Goal: Transaction & Acquisition: Purchase product/service

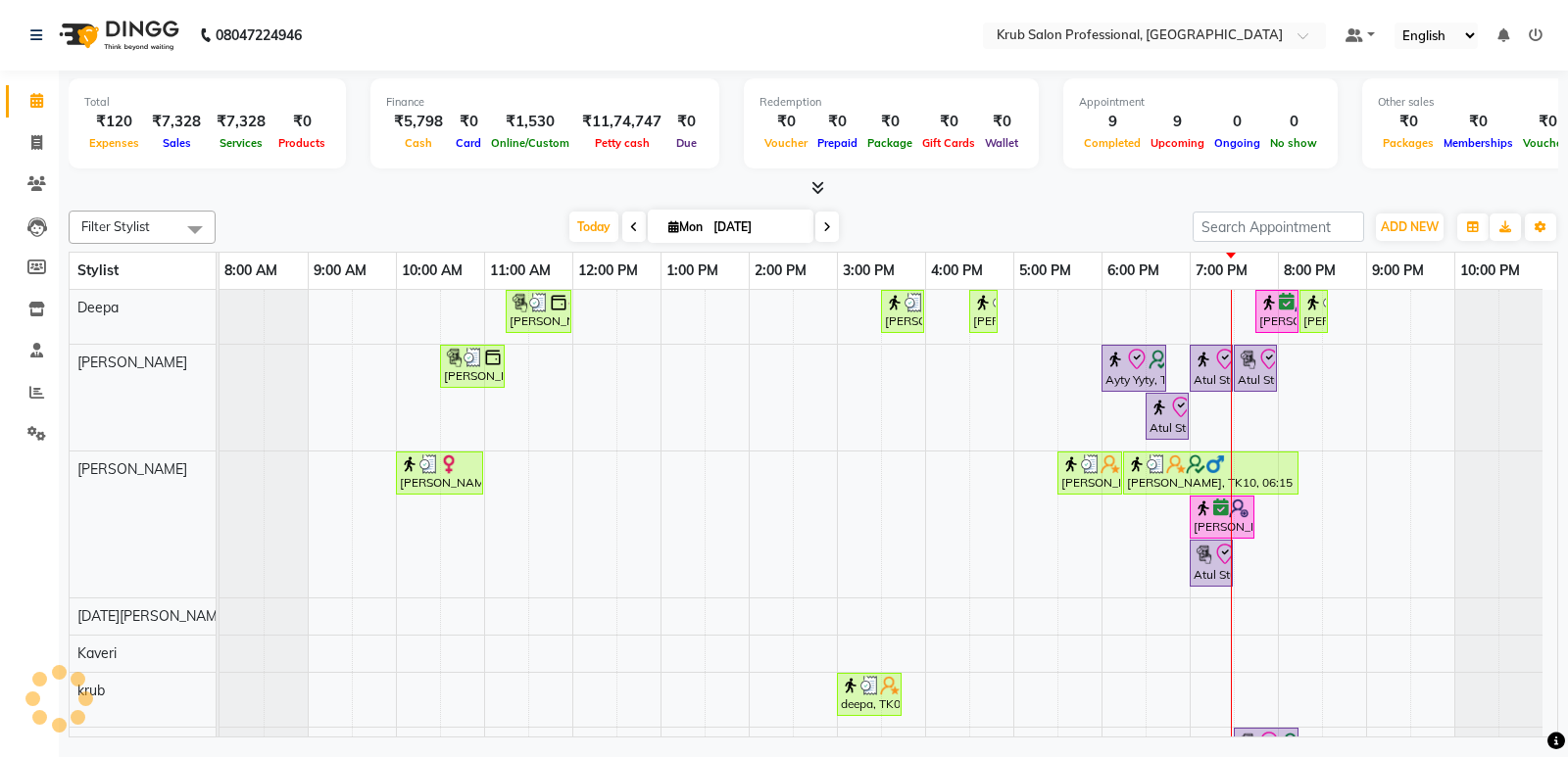
scroll to position [49, 0]
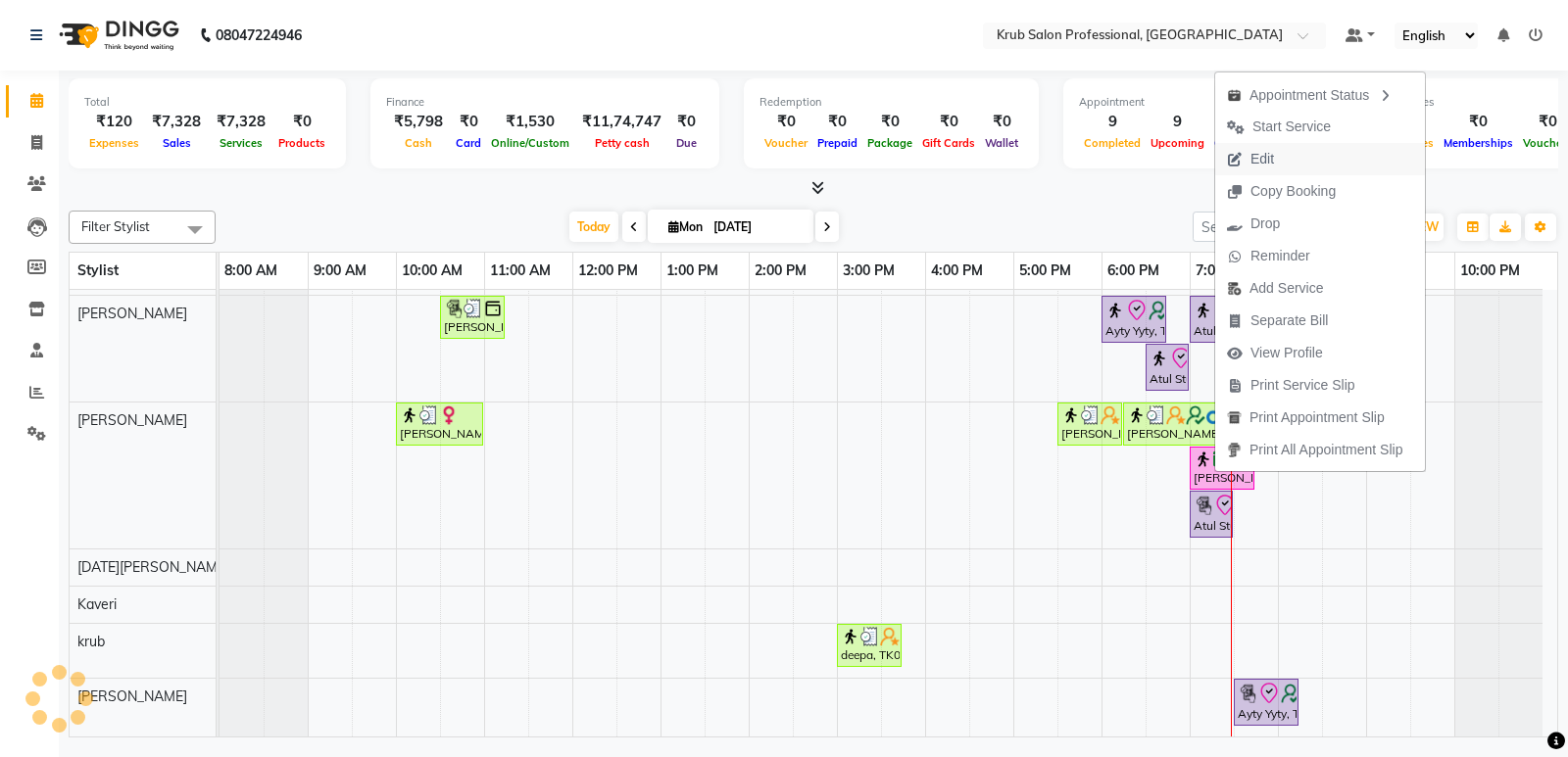
click at [1280, 158] on span "Edit" at bounding box center [1250, 159] width 71 height 33
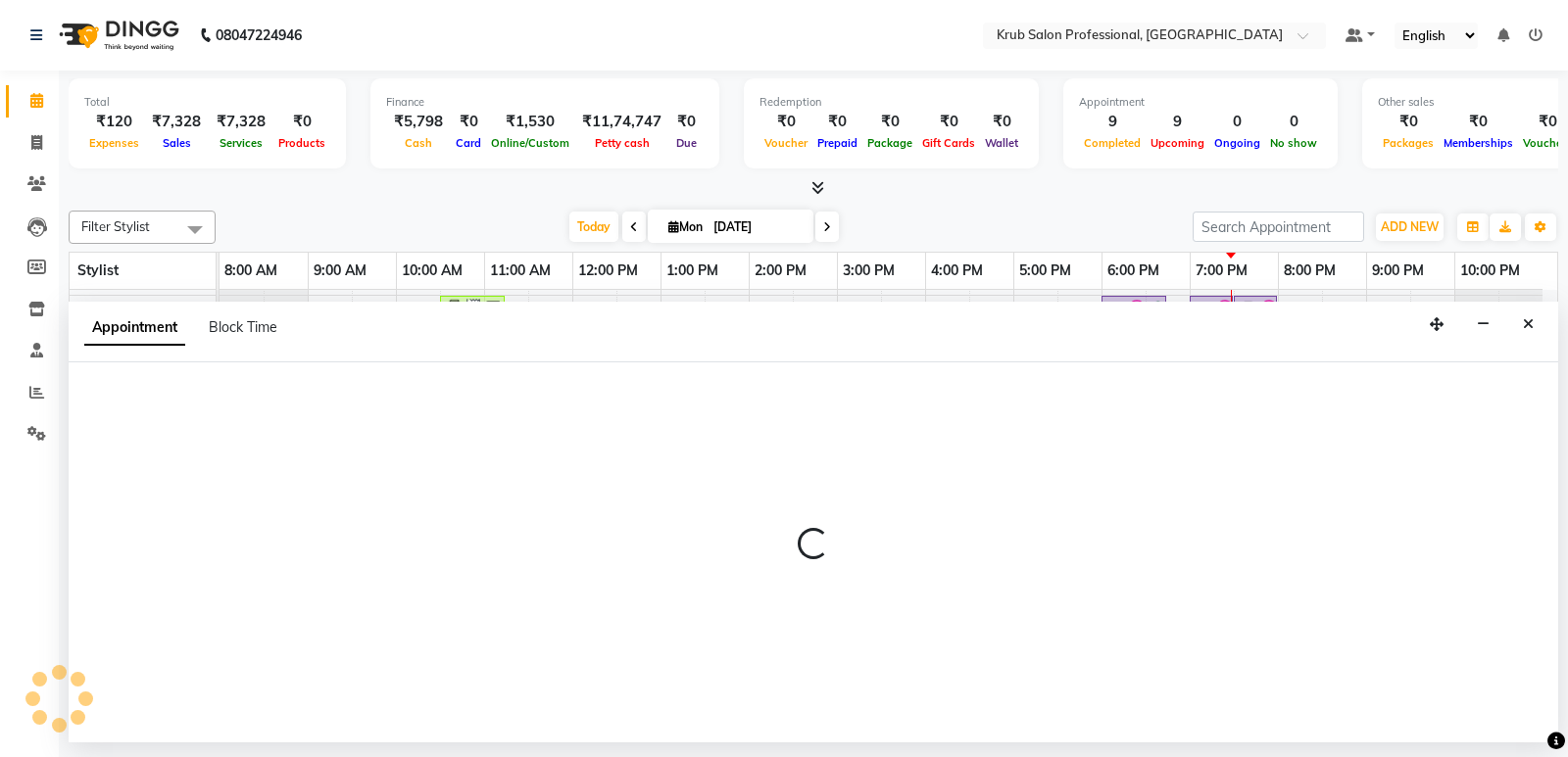
select select "tentative"
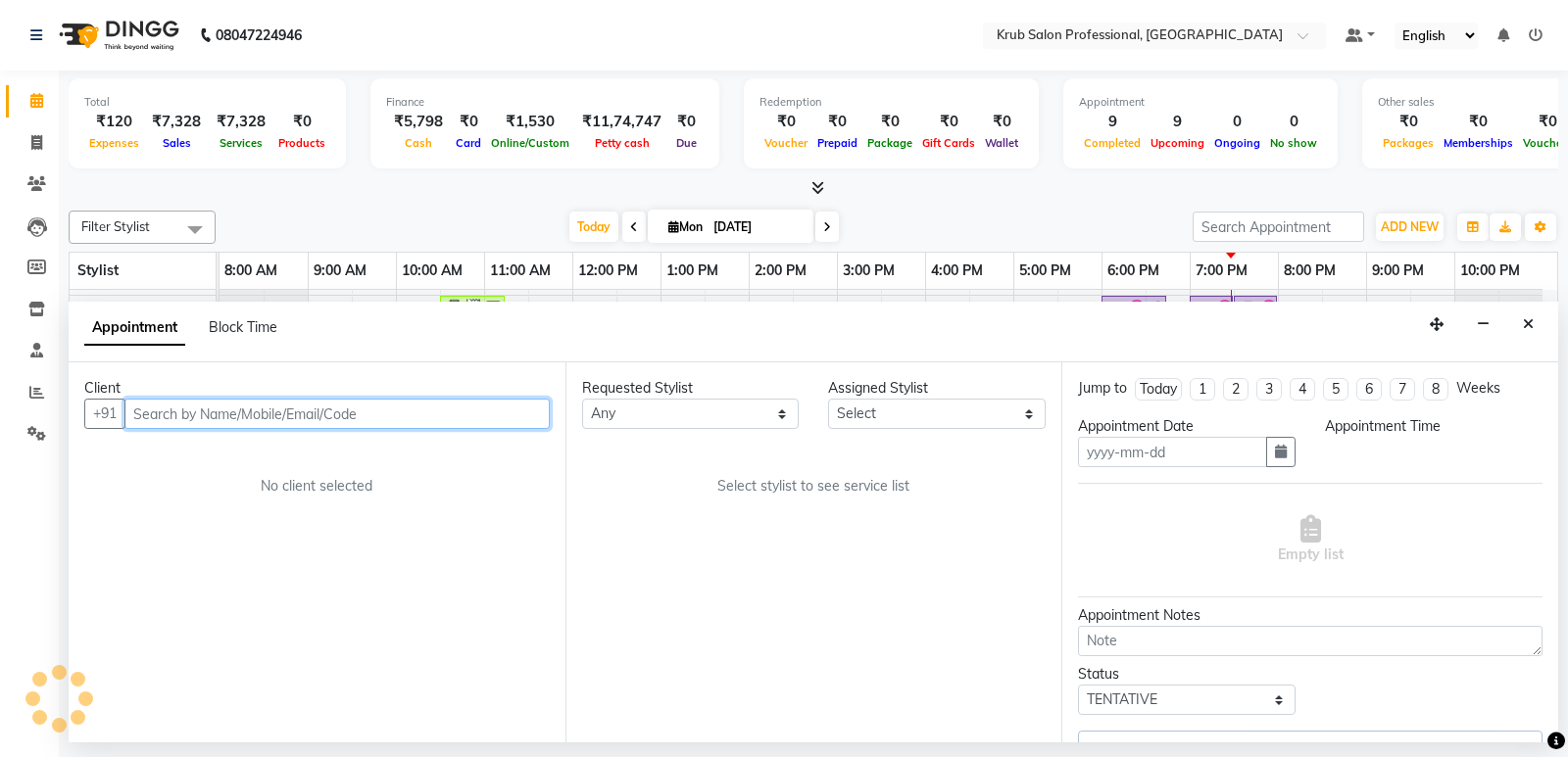
type input "[DATE]"
select select "confirm booking"
select select "1140"
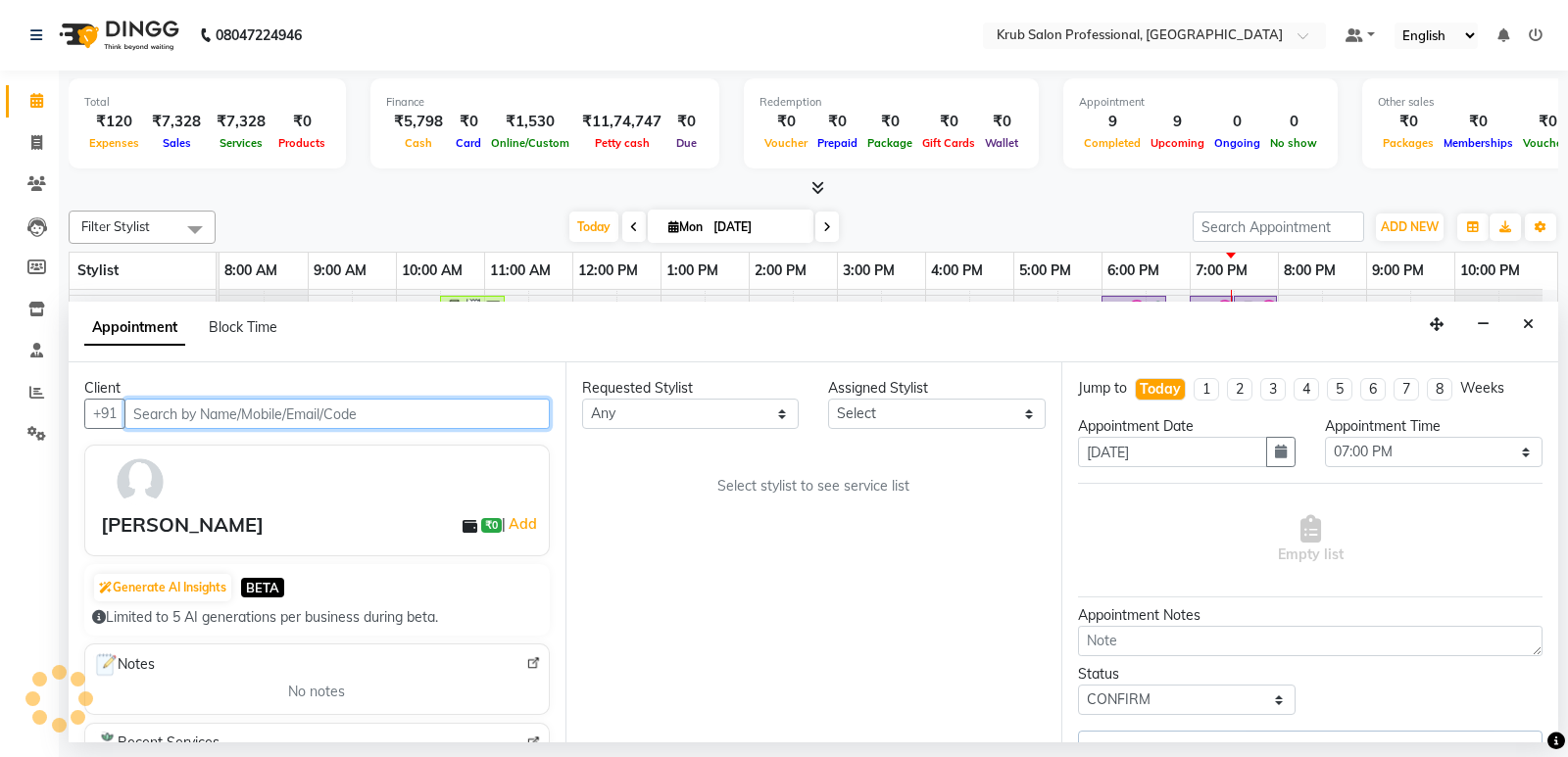
select select "66022"
select select "3755"
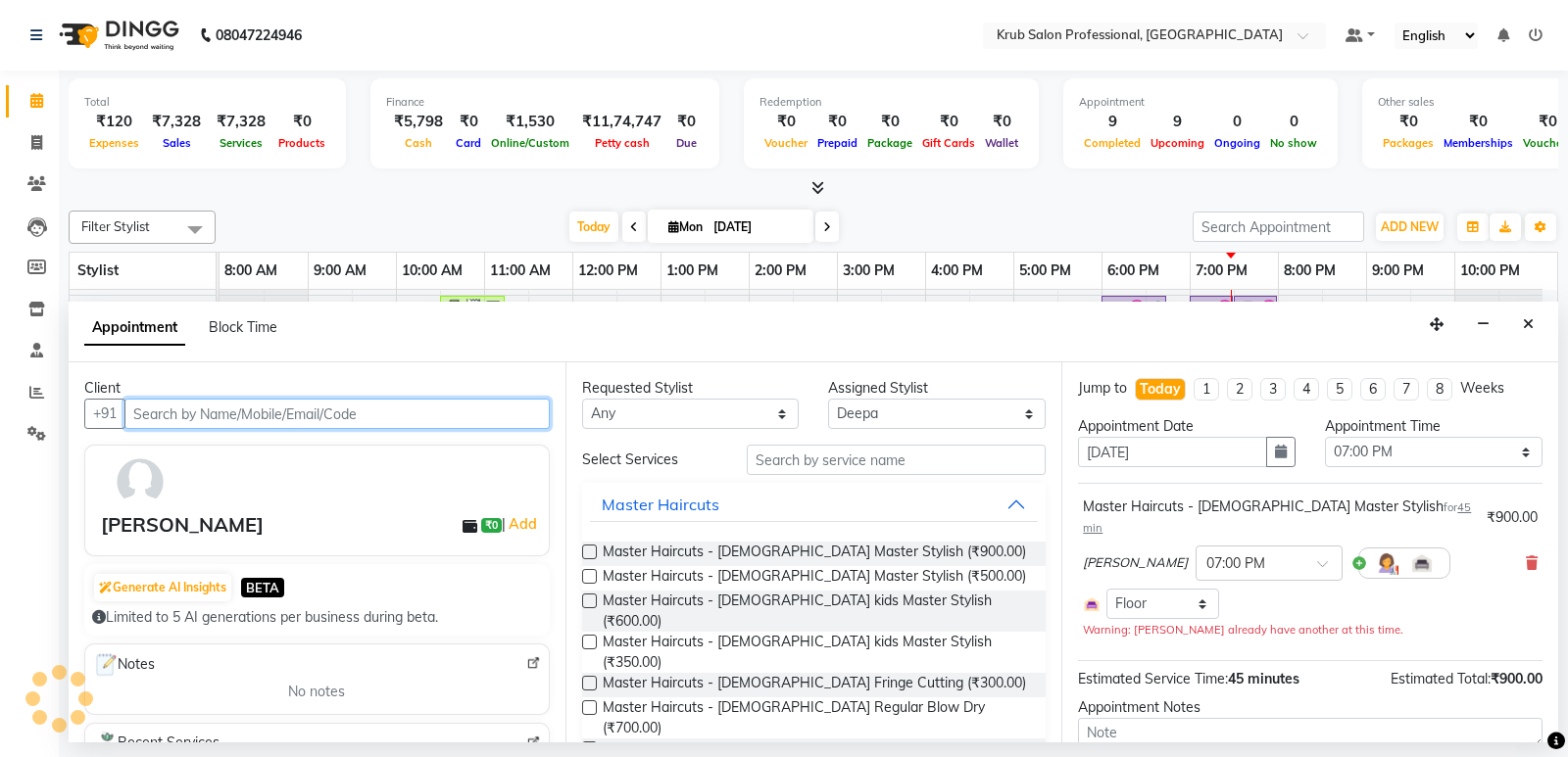
select select "3755"
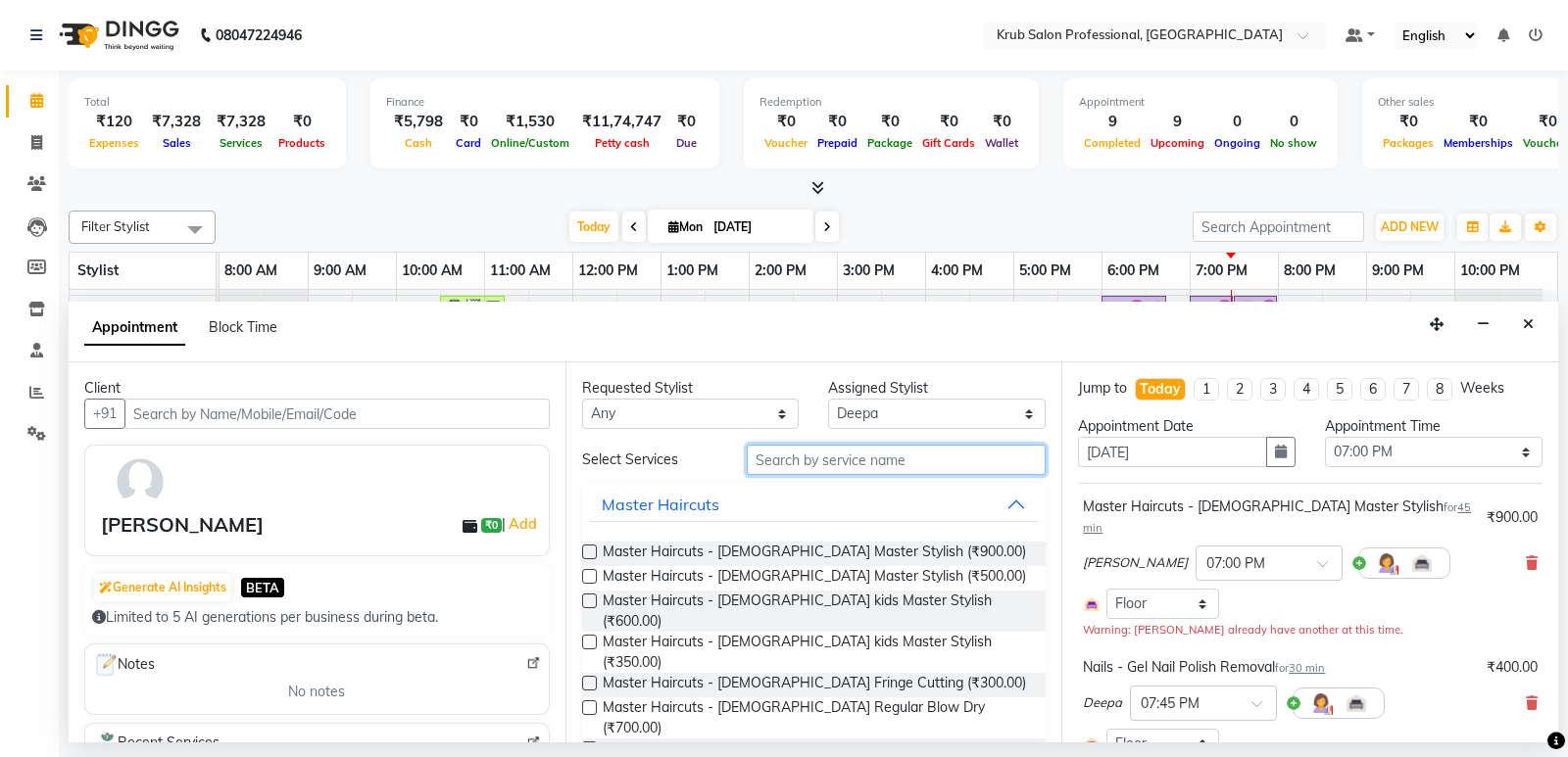
click at [877, 461] on input "text" at bounding box center [896, 460] width 300 height 31
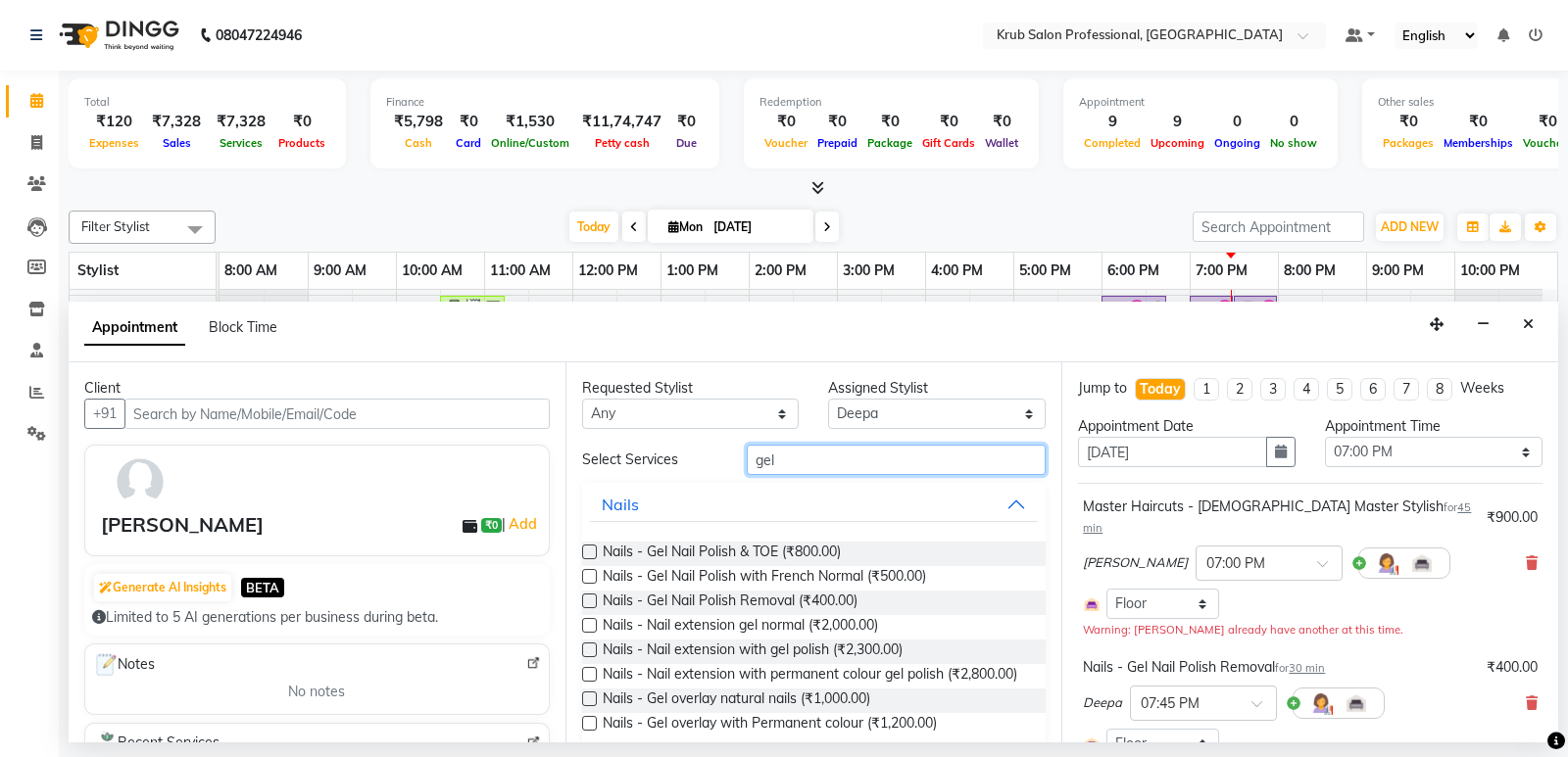
type input "gel"
click at [589, 599] on label at bounding box center [589, 601] width 15 height 15
click at [589, 599] on input "checkbox" at bounding box center [588, 602] width 13 height 13
checkbox input "false"
click at [1525, 696] on icon at bounding box center [1531, 703] width 12 height 14
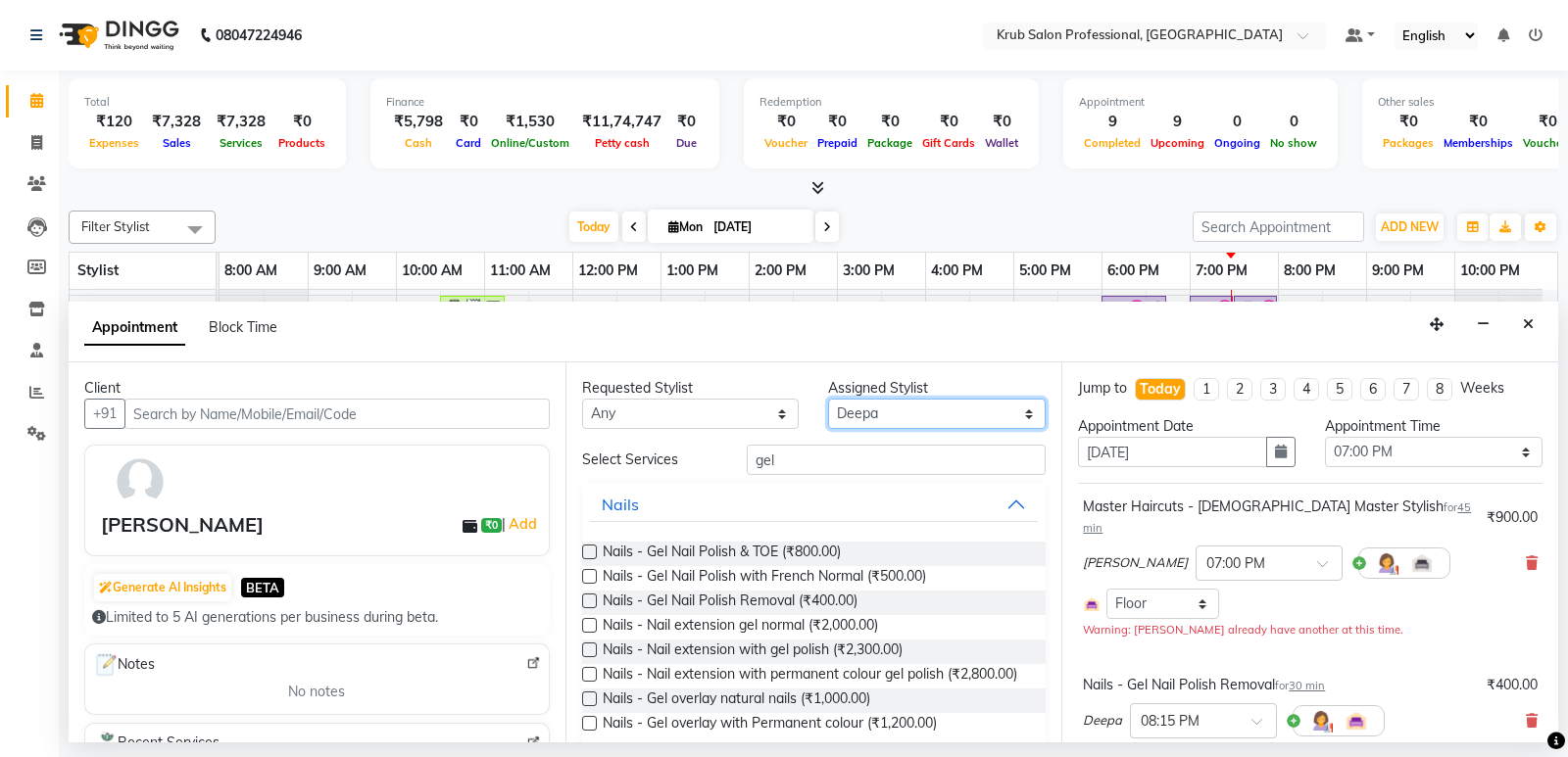
click at [947, 414] on select "Select Deepa Kartik Wanjari Kaveri krub Raj shahnawaz Vijay Shende" at bounding box center [936, 413] width 218 height 31
select select "68475"
click at [828, 398] on select "Select Deepa Kartik Wanjari Kaveri krub Raj shahnawaz Vijay Shende" at bounding box center [936, 413] width 218 height 31
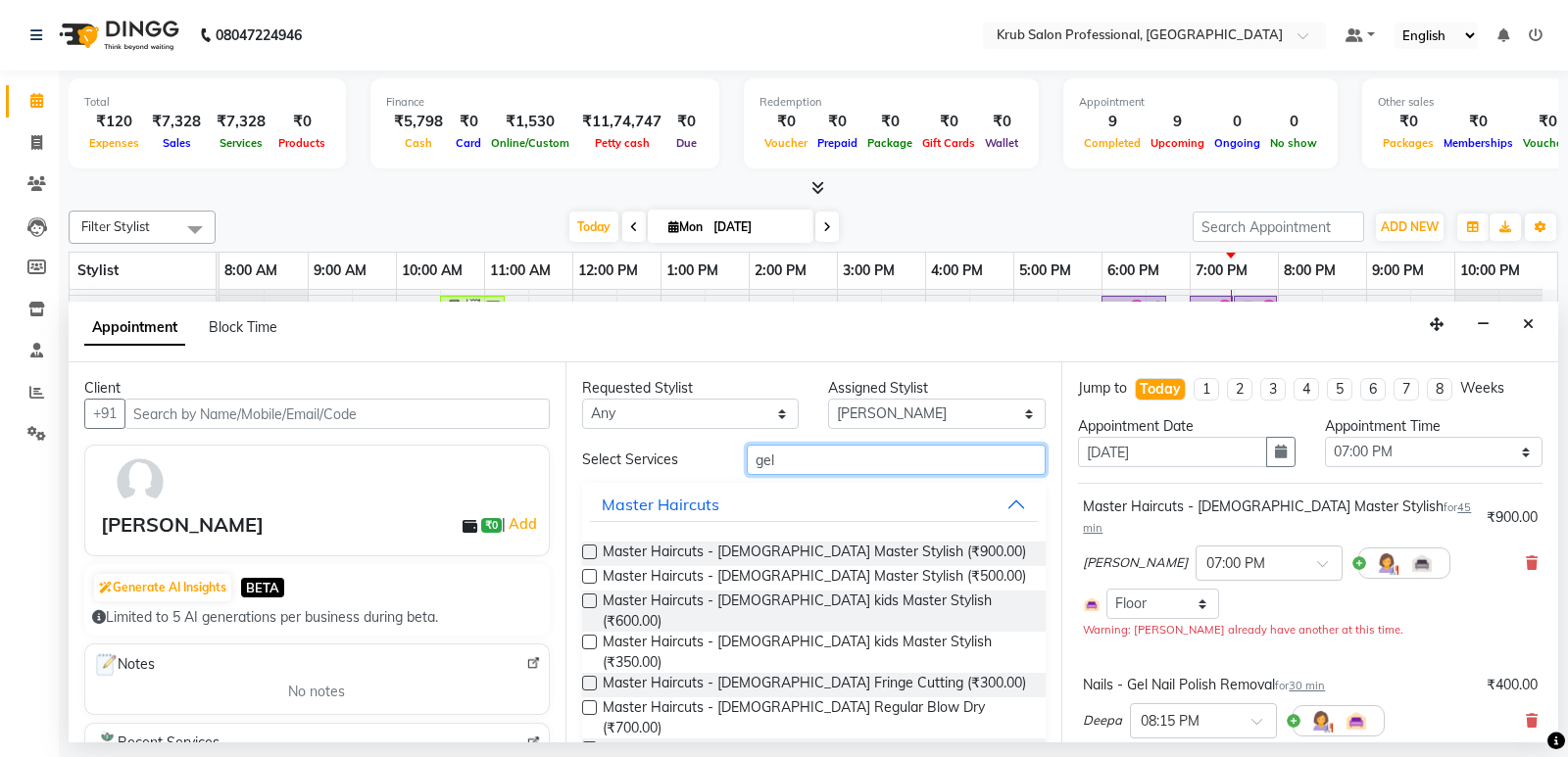
click at [828, 468] on input "gel" at bounding box center [896, 460] width 300 height 31
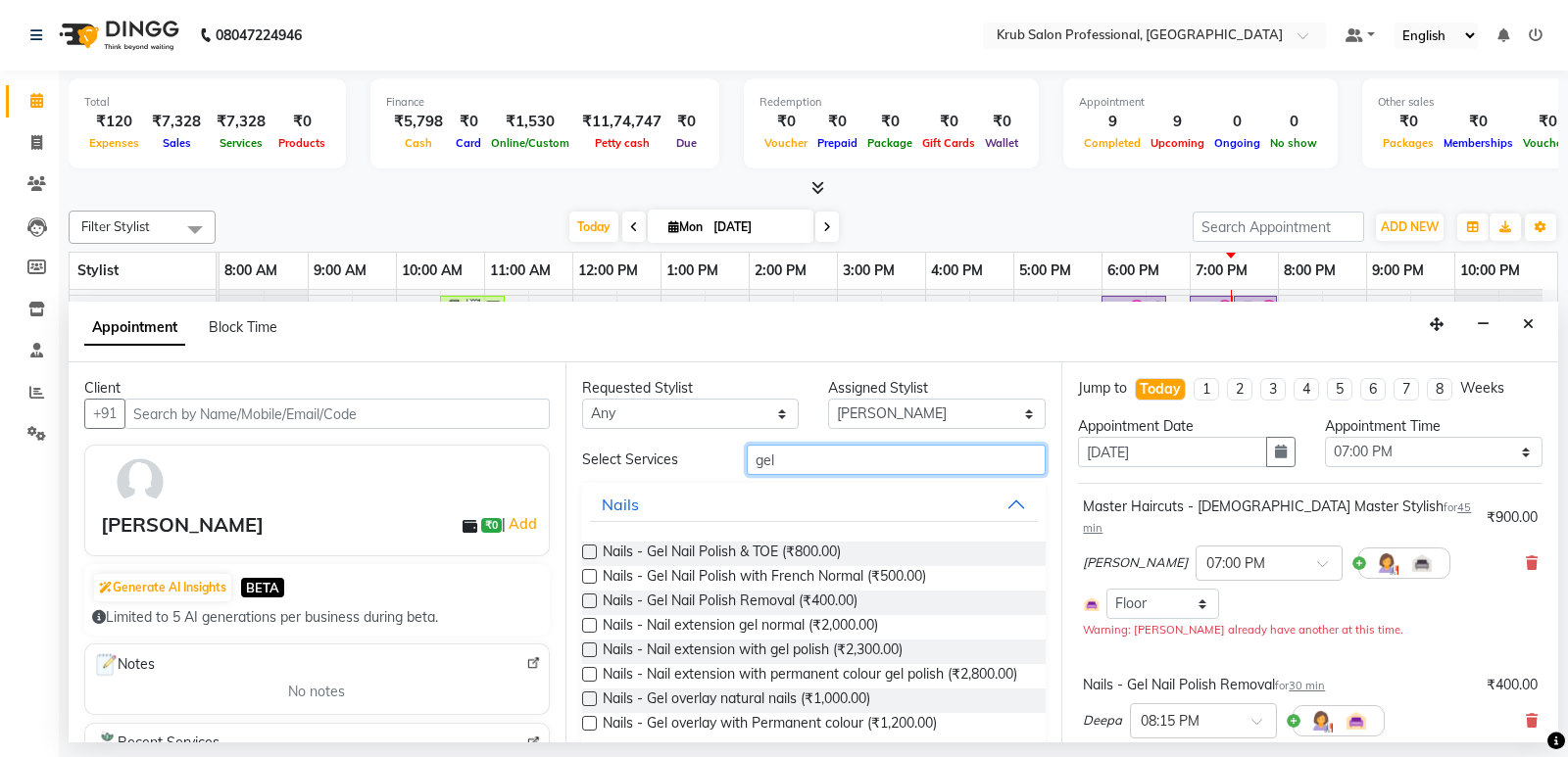
type input "gel"
click at [590, 600] on label at bounding box center [589, 601] width 15 height 15
click at [590, 600] on input "checkbox" at bounding box center [588, 602] width 13 height 13
checkbox input "false"
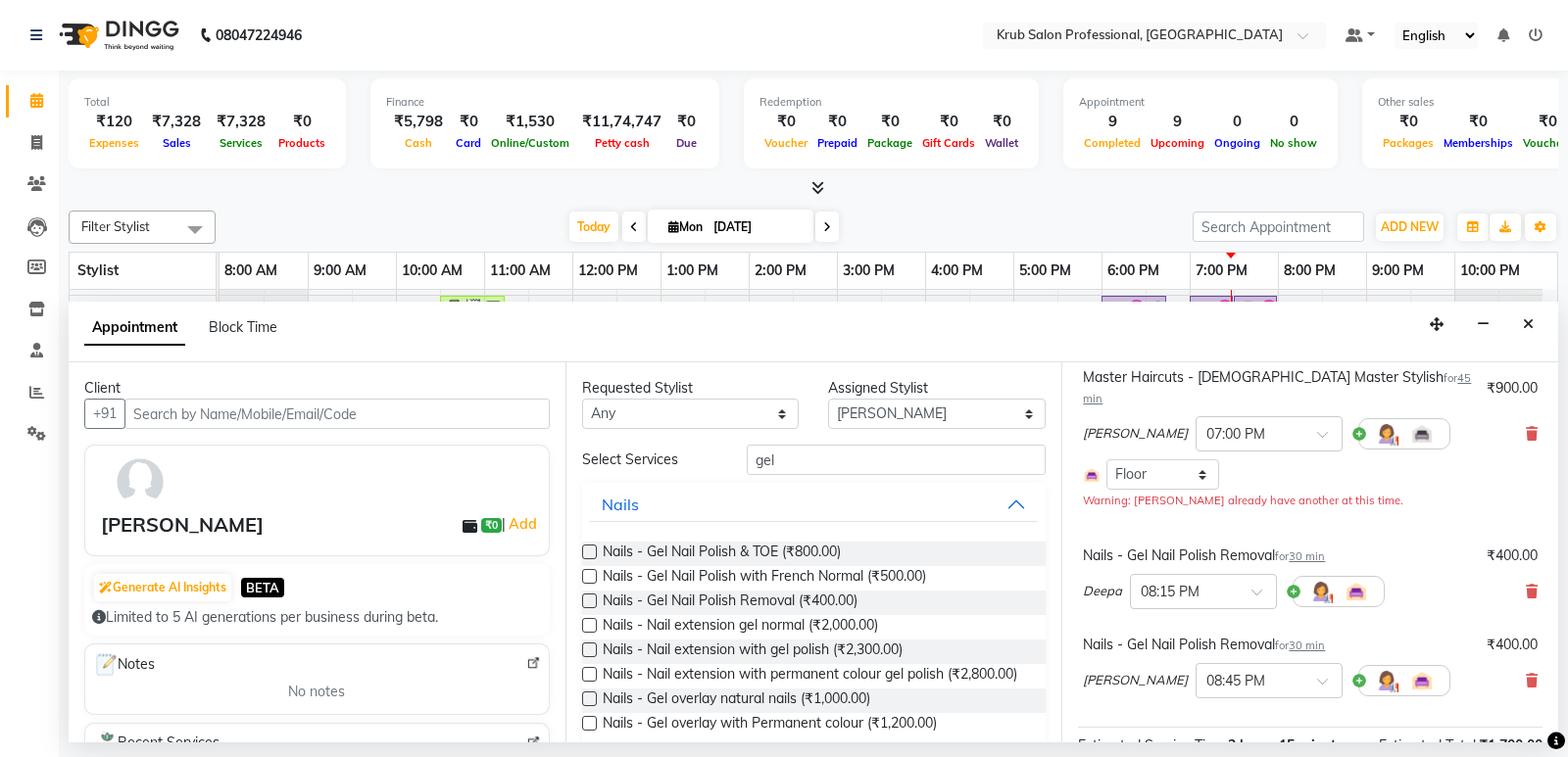
scroll to position [137, 0]
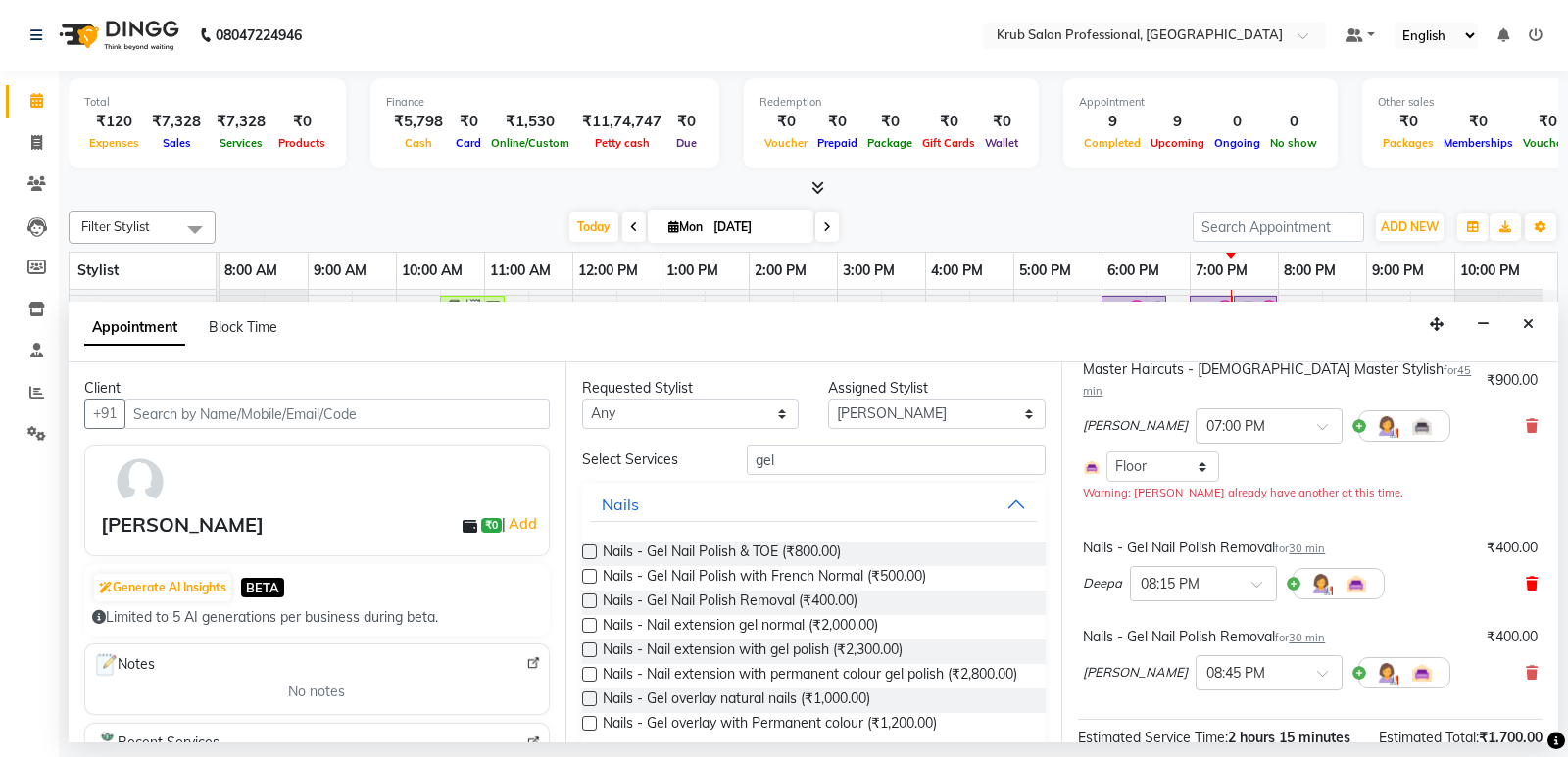
click at [1525, 577] on icon at bounding box center [1531, 584] width 12 height 14
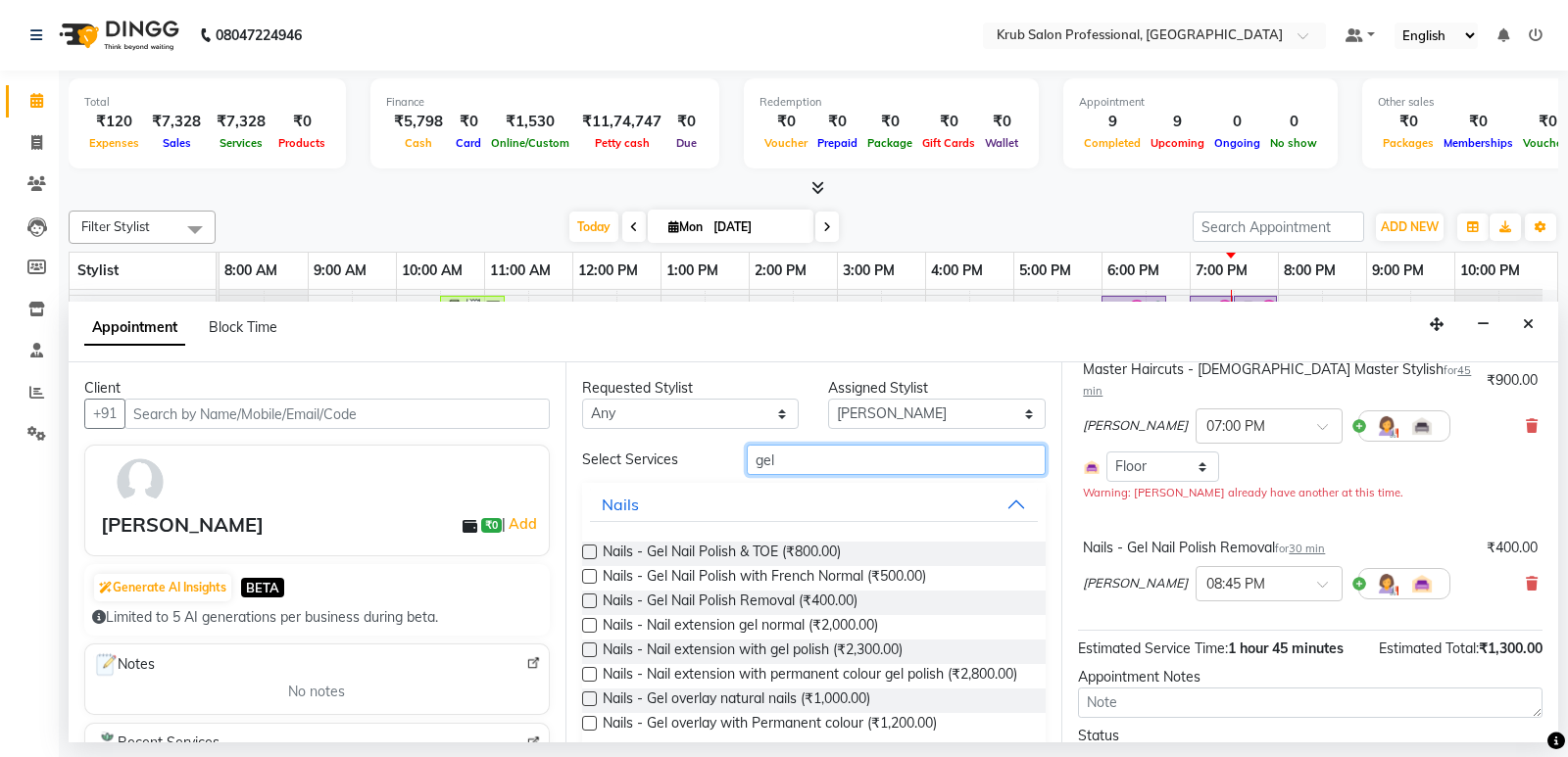
click at [851, 461] on input "gel" at bounding box center [896, 460] width 300 height 31
type input "g"
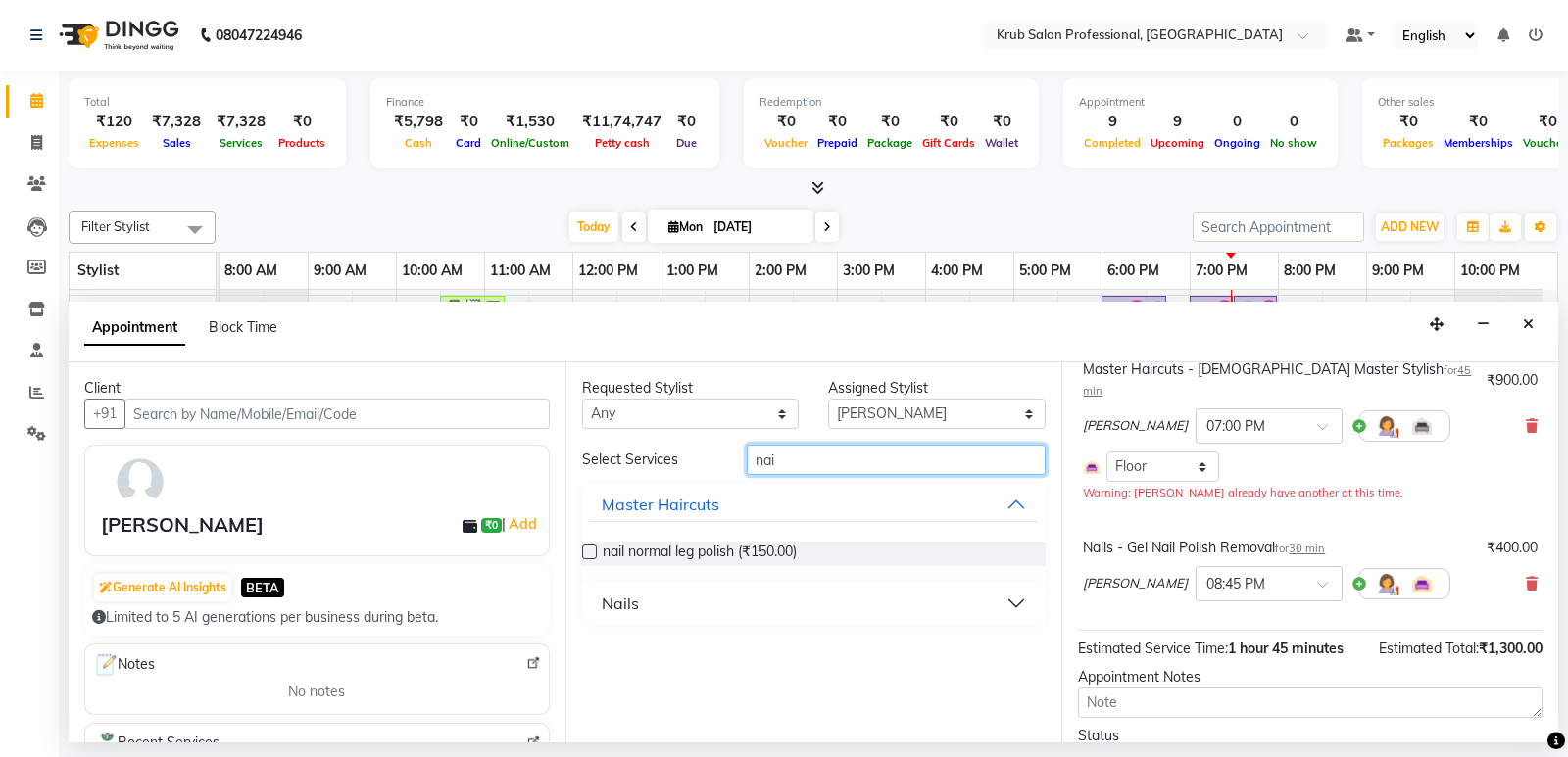
type input "nai"
click at [1014, 600] on button "Nails" at bounding box center [815, 603] width 449 height 35
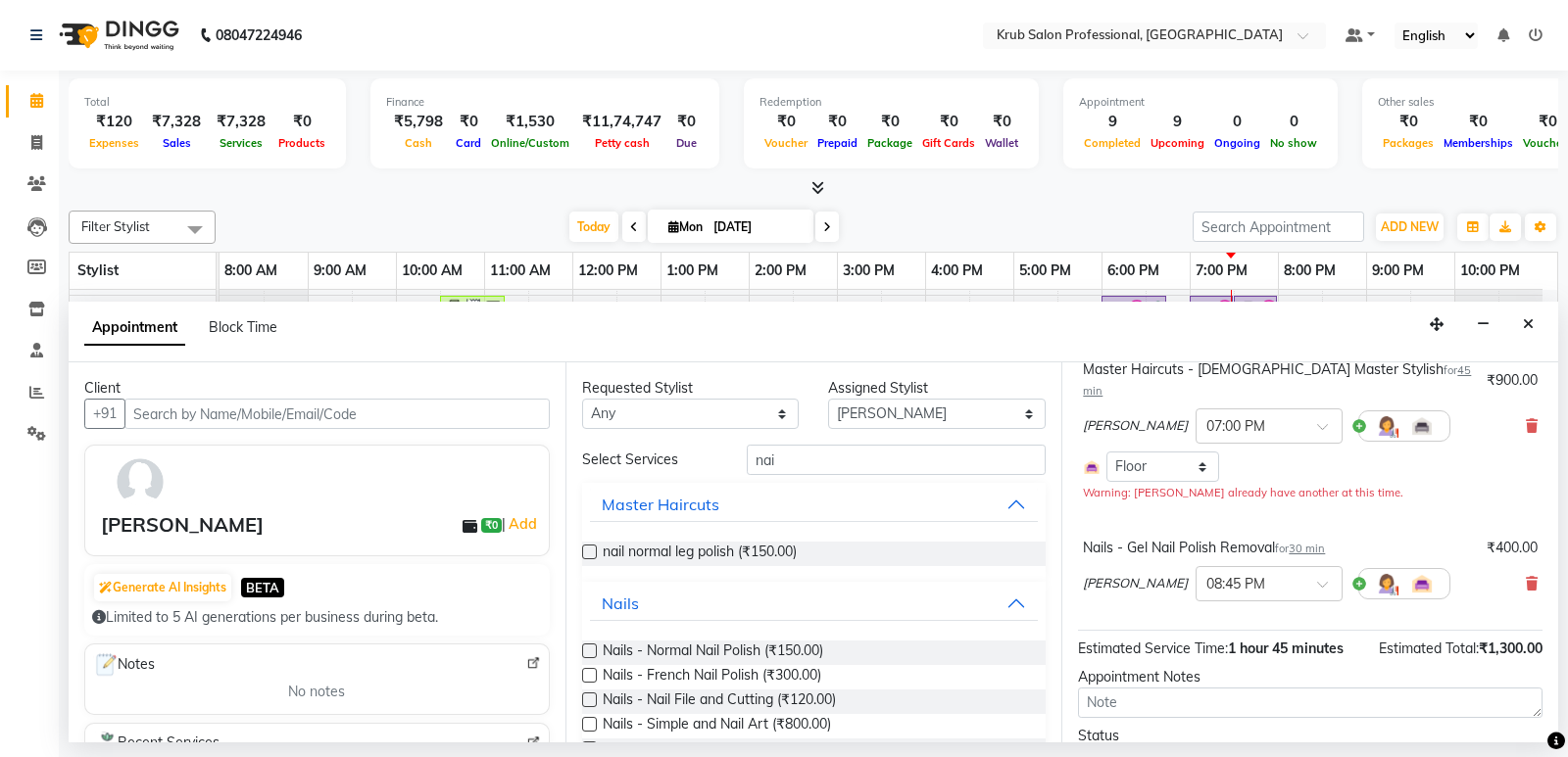
click at [593, 703] on label at bounding box center [589, 699] width 15 height 15
click at [593, 703] on input "checkbox" at bounding box center [588, 701] width 13 height 13
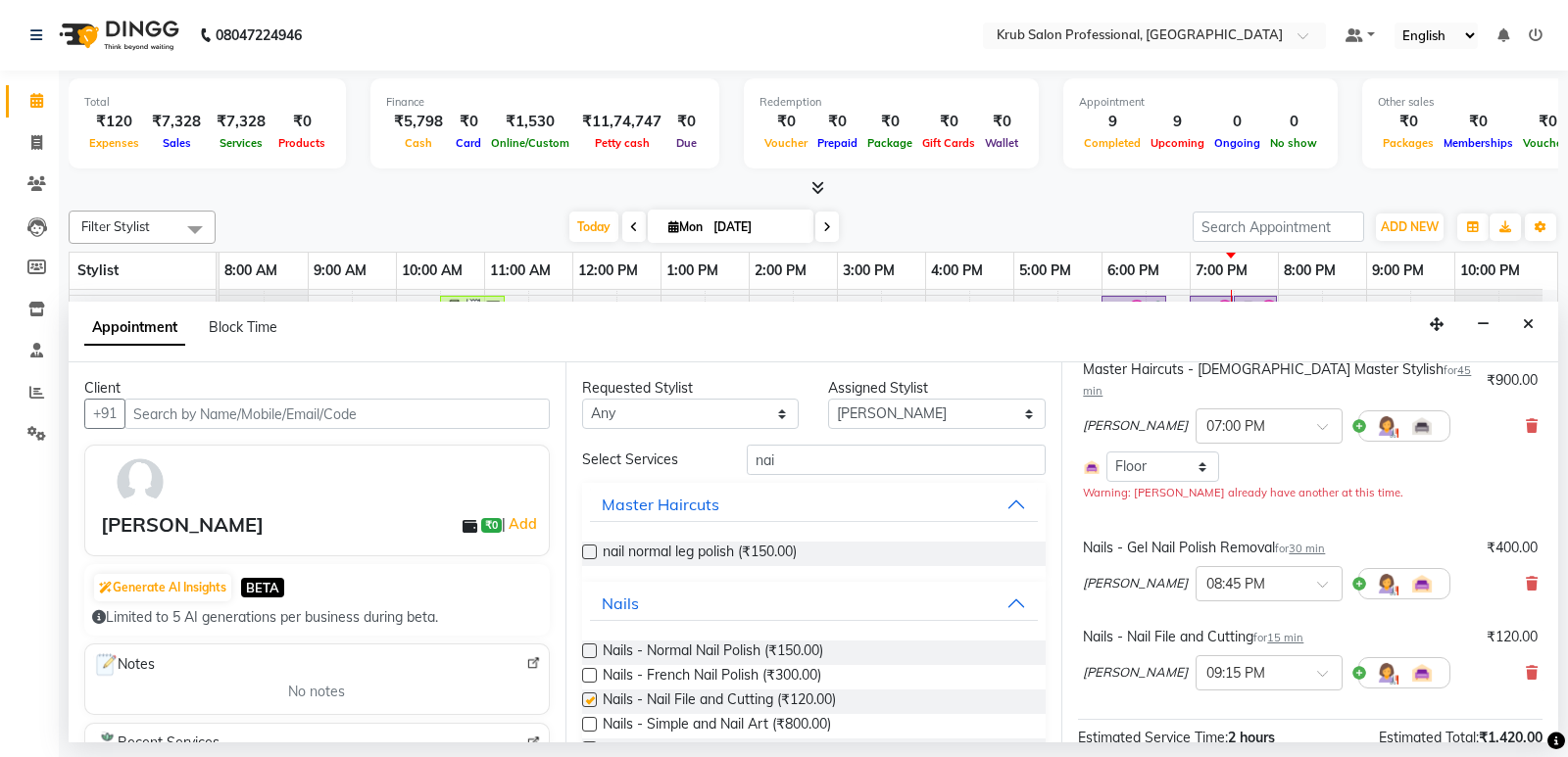
checkbox input "false"
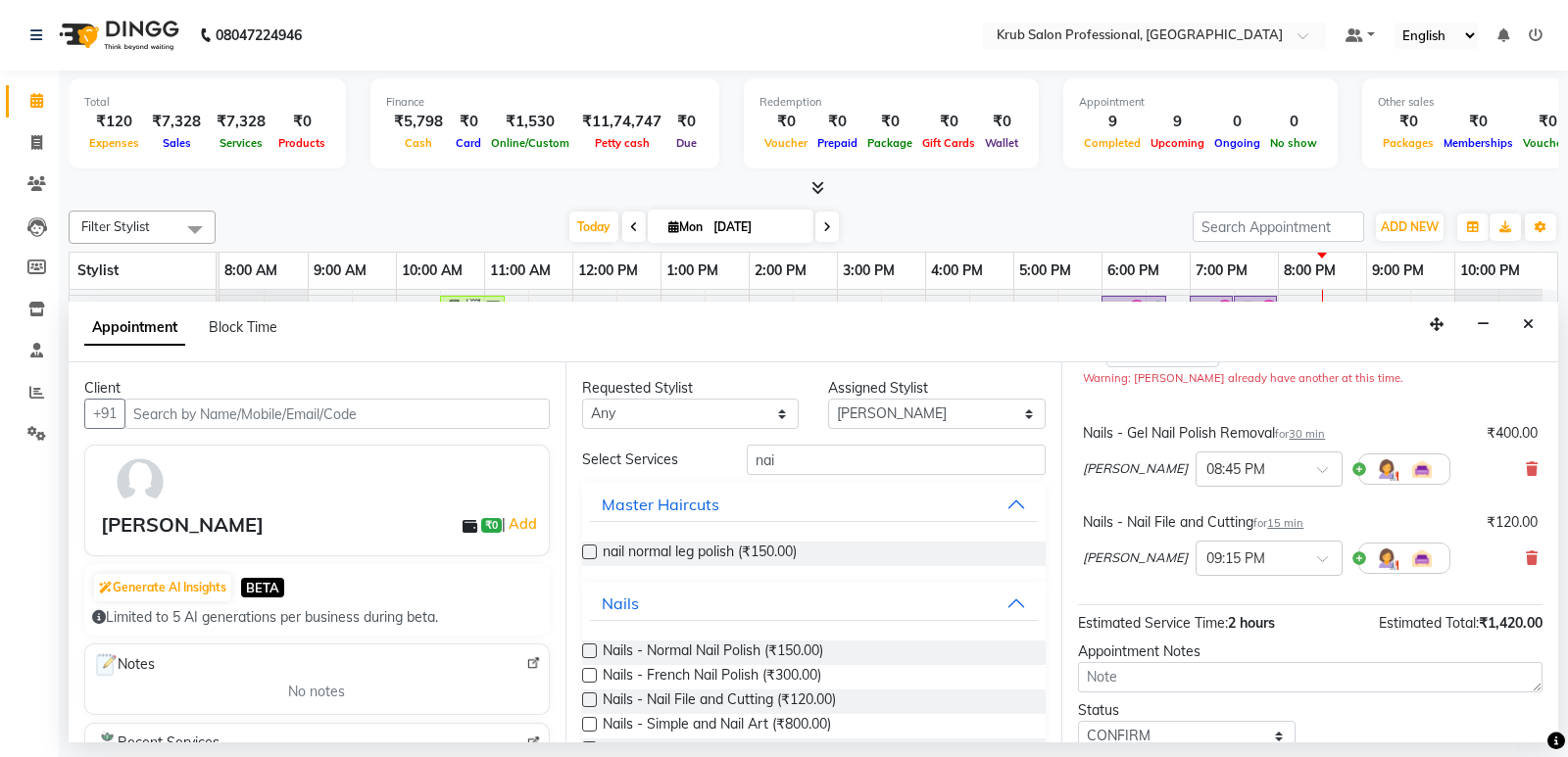
scroll to position [307, 0]
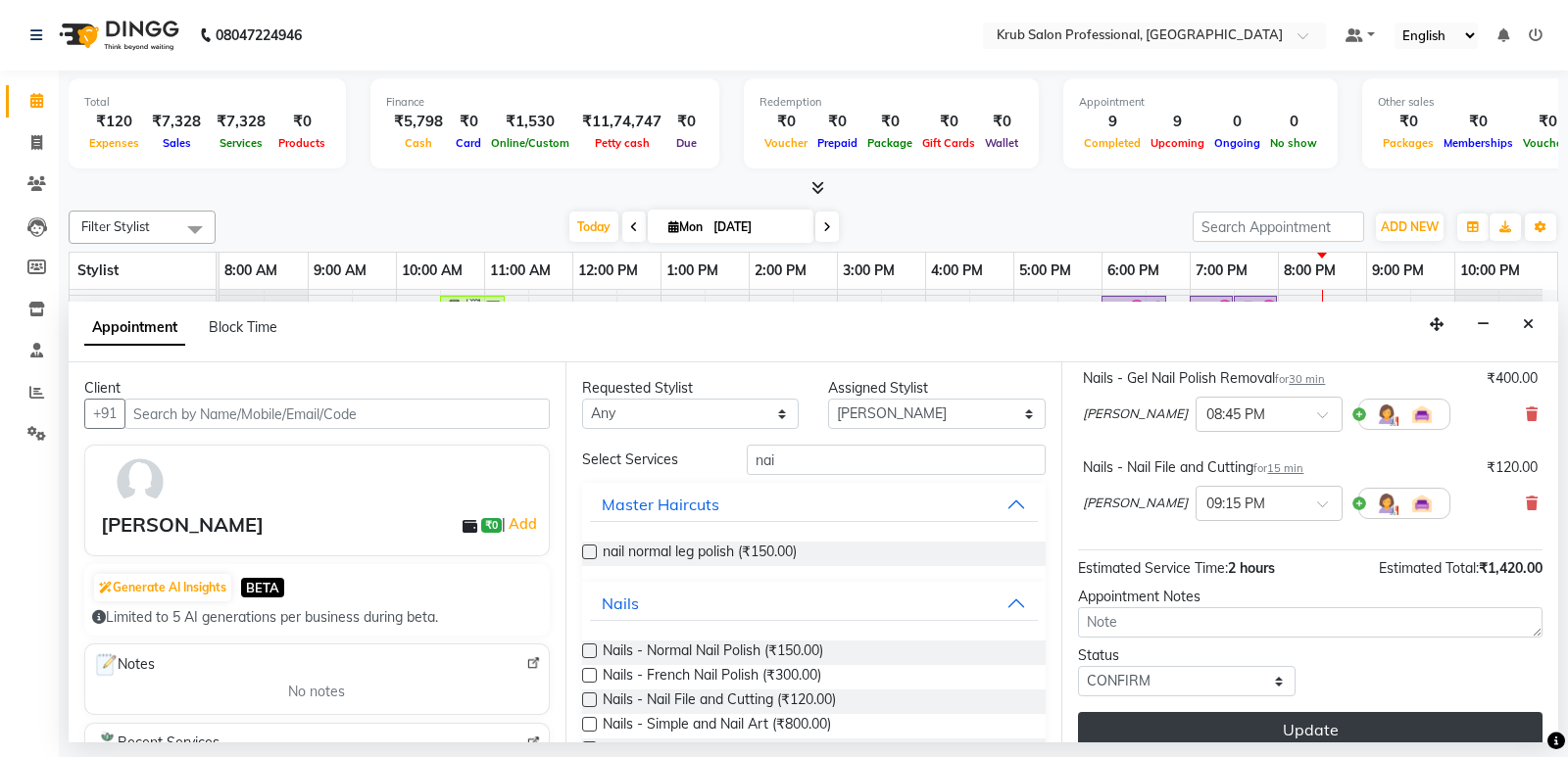
click at [1289, 712] on button "Update" at bounding box center [1310, 729] width 464 height 35
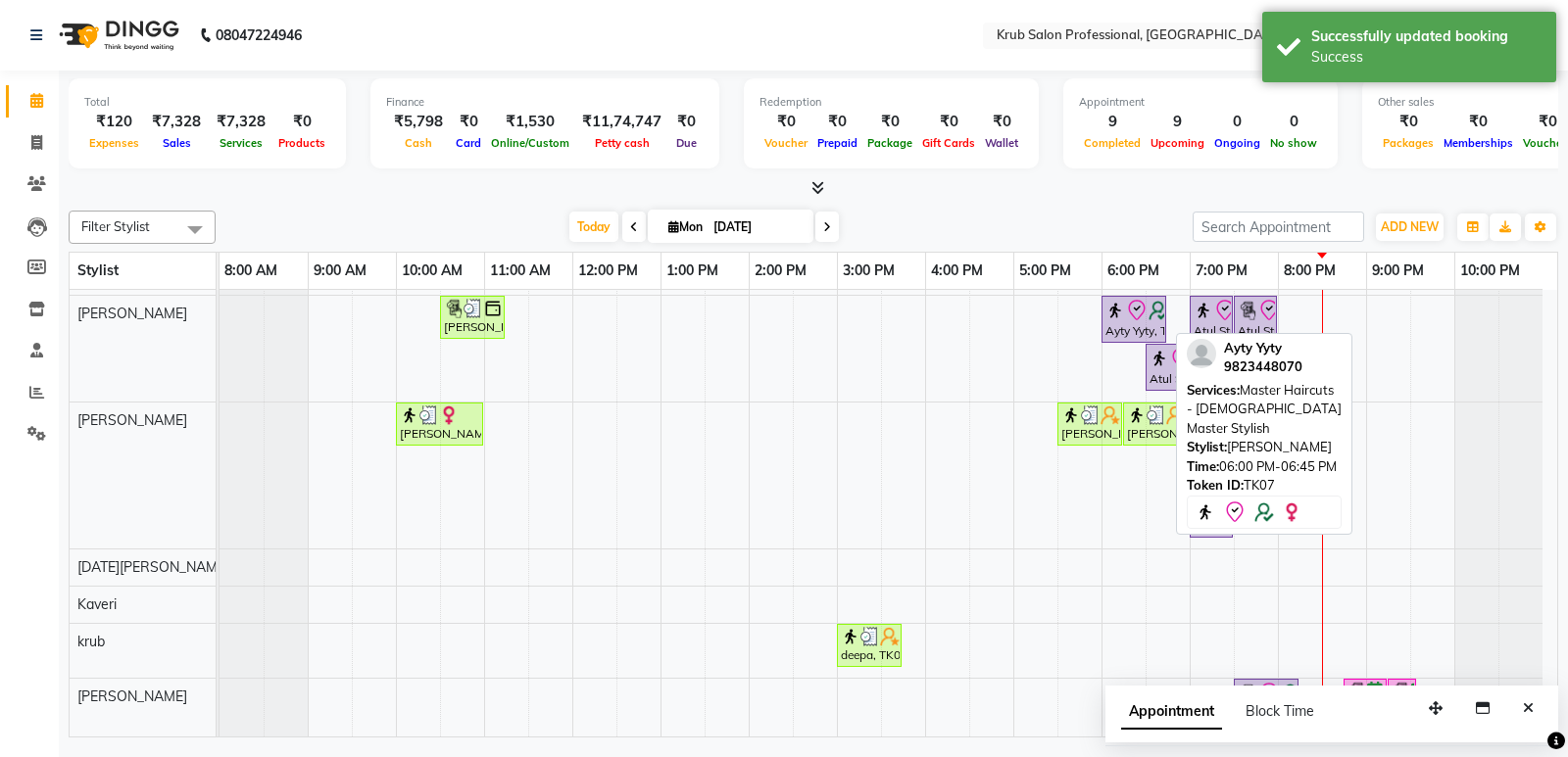
click at [1130, 317] on icon at bounding box center [1137, 311] width 24 height 24
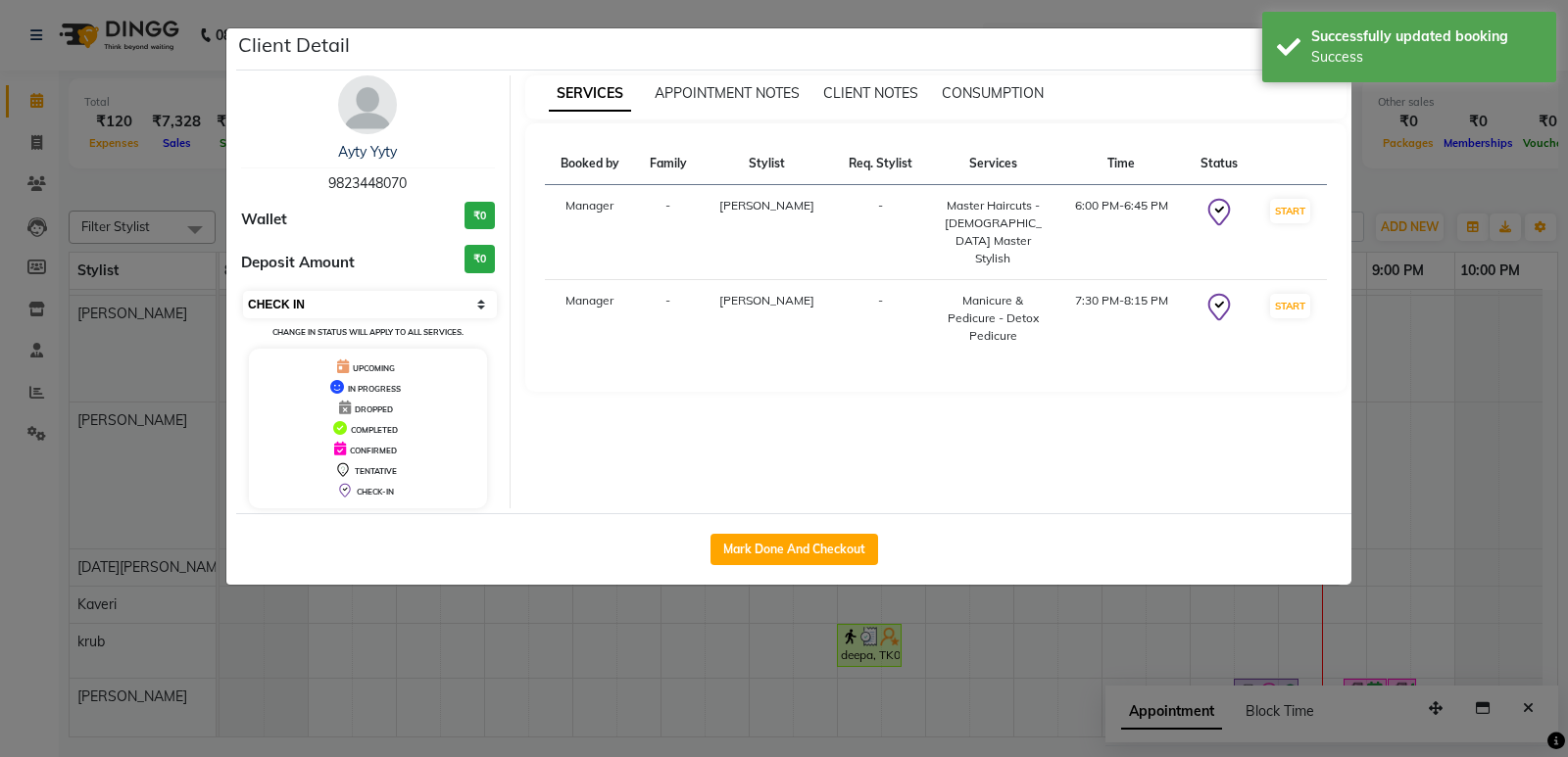
click at [373, 297] on select "Select IN SERVICE CONFIRMED TENTATIVE CHECK IN MARK DONE DROPPED UPCOMING" at bounding box center [370, 305] width 253 height 28
select select "6"
click at [243, 291] on select "Select IN SERVICE CONFIRMED TENTATIVE CHECK IN MARK DONE DROPPED UPCOMING" at bounding box center [370, 305] width 253 height 28
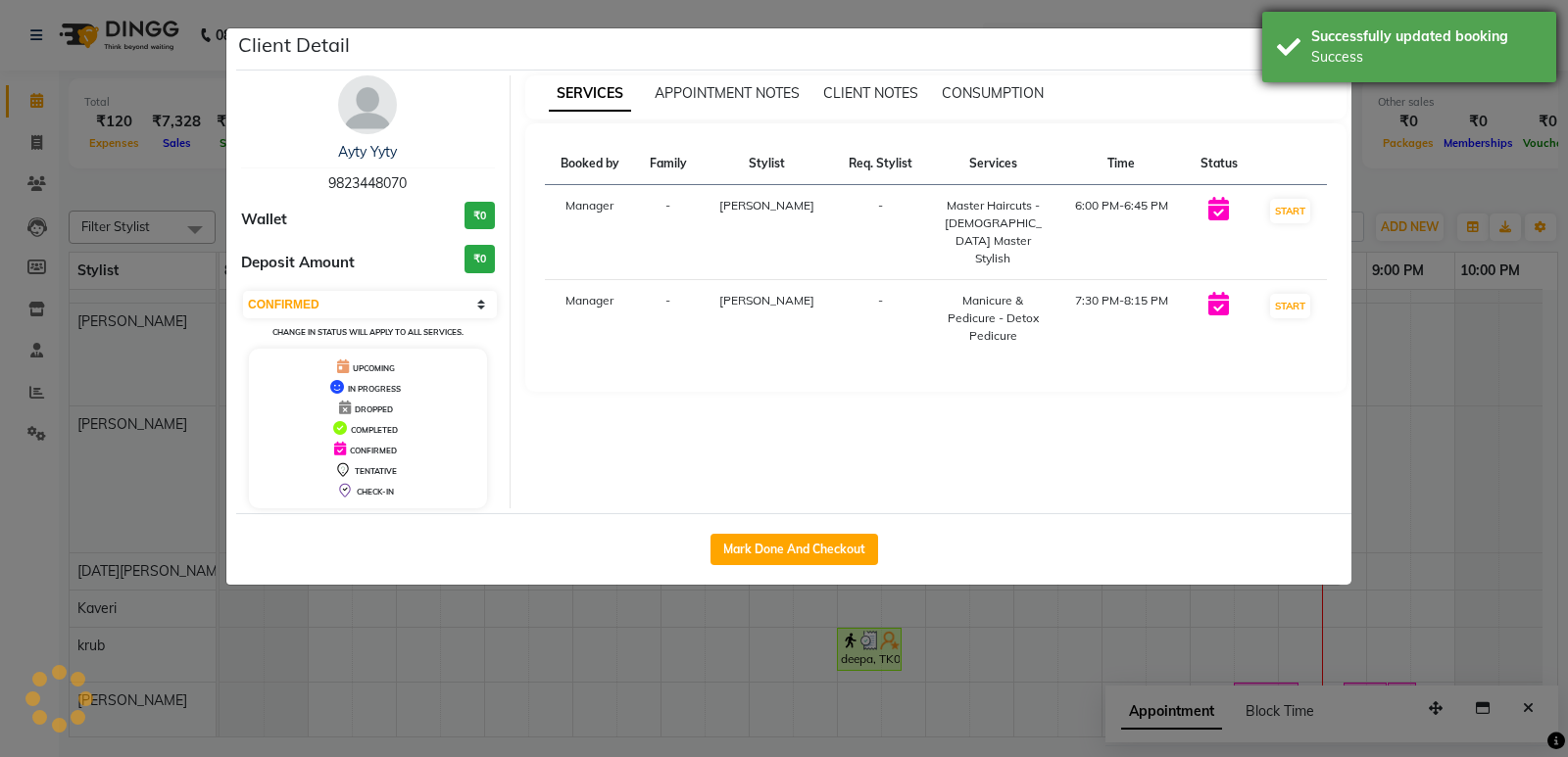
scroll to position [41, 0]
click at [1205, 56] on div "Client Detail" at bounding box center [794, 50] width 1115 height 42
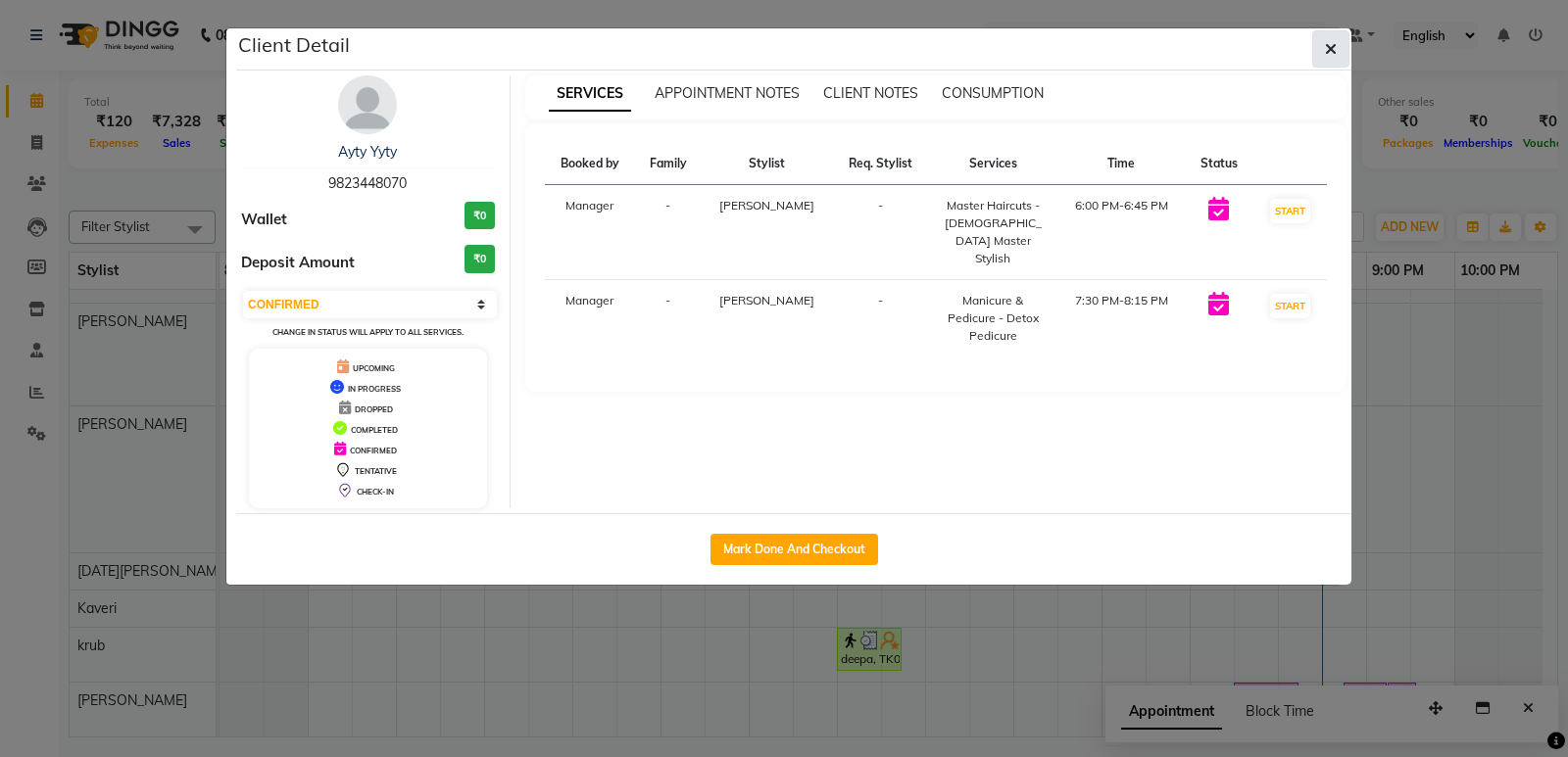
click at [1327, 50] on icon "button" at bounding box center [1331, 49] width 12 height 16
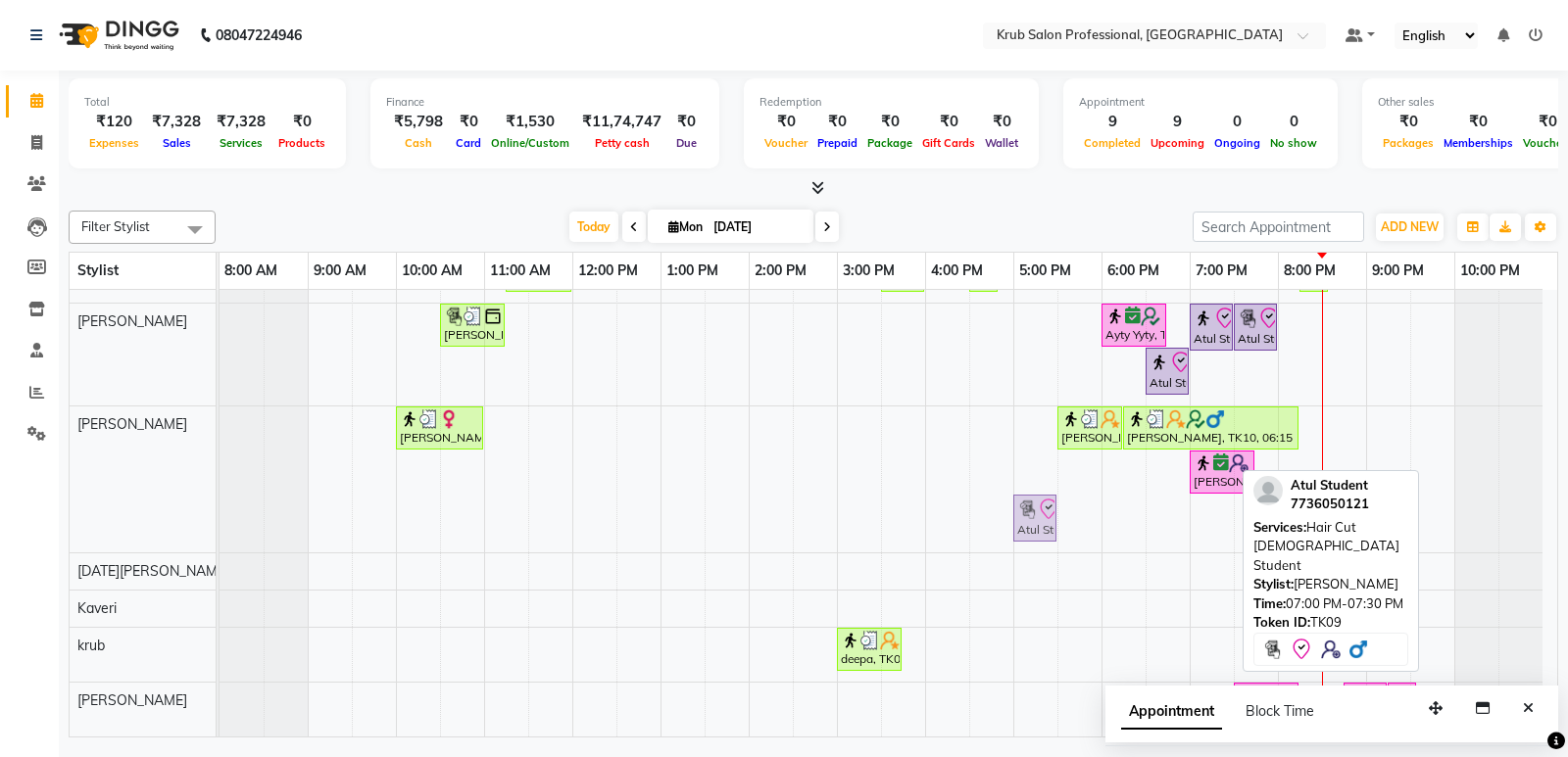
drag, startPoint x: 1209, startPoint y: 526, endPoint x: 1019, endPoint y: 428, distance: 213.8
click at [1019, 428] on div "Sobha Kumari, TK03, 11:15 AM-12:00 PM, Threading - female Eyebrows,Threading - …" at bounding box center [888, 492] width 1337 height 488
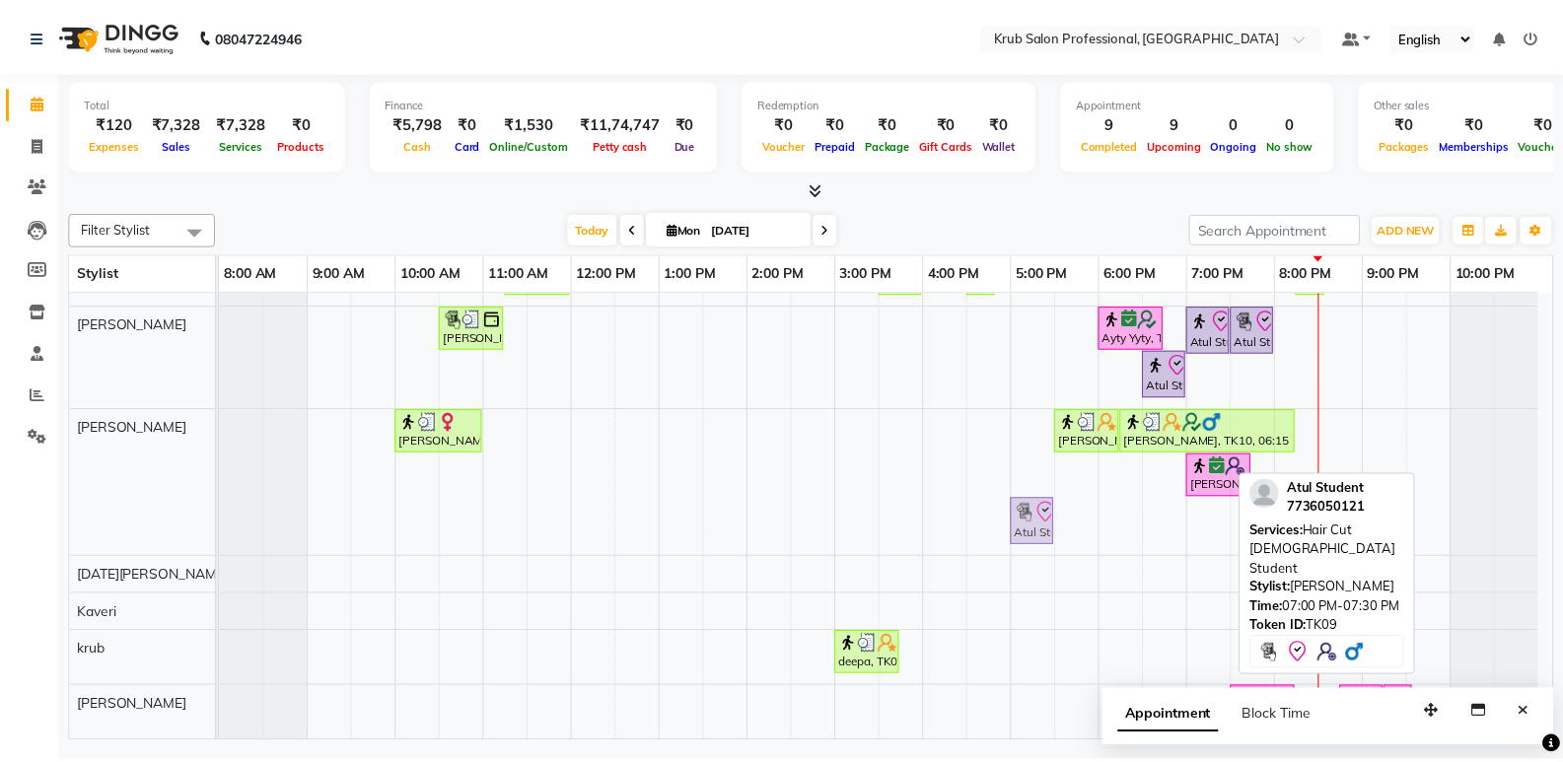
scroll to position [0, 0]
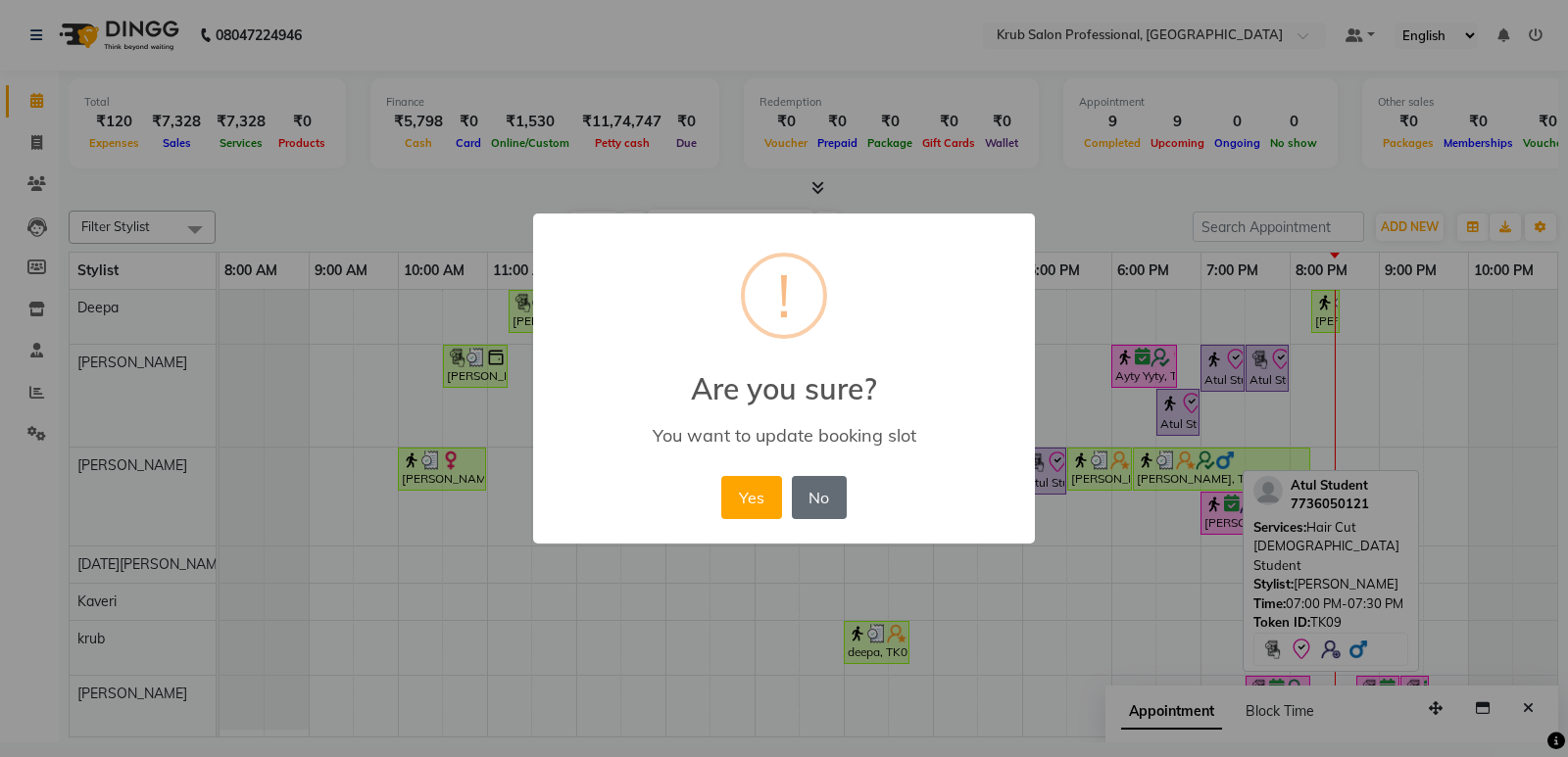
click at [814, 496] on button "No" at bounding box center [819, 497] width 55 height 43
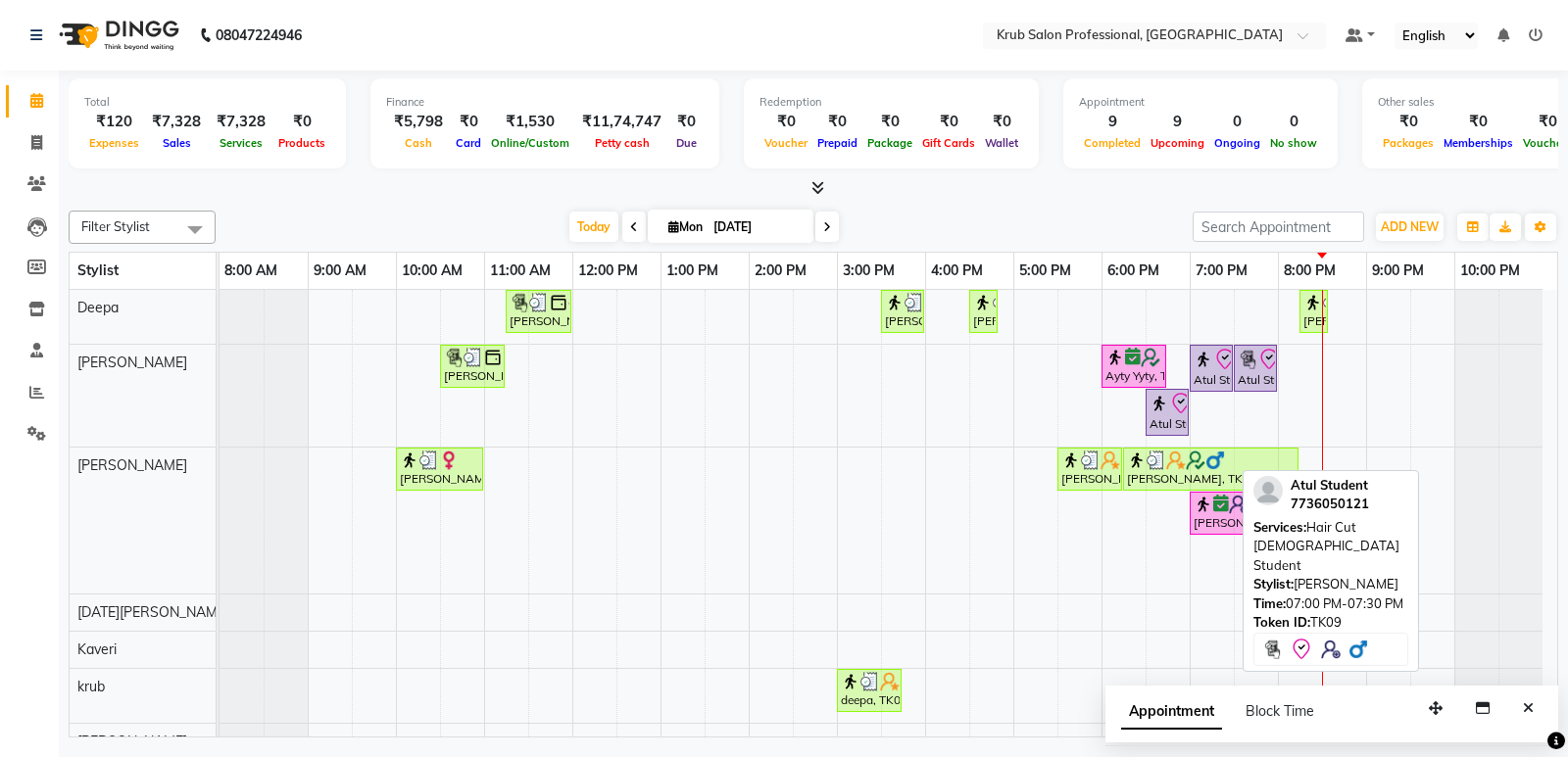
drag, startPoint x: 1210, startPoint y: 553, endPoint x: 1331, endPoint y: 453, distance: 157.0
click at [1332, 453] on div "Sobha Kumari, TK03, 11:15 AM-12:00 PM, Threading - female Eyebrows,Threading - …" at bounding box center [888, 533] width 1337 height 488
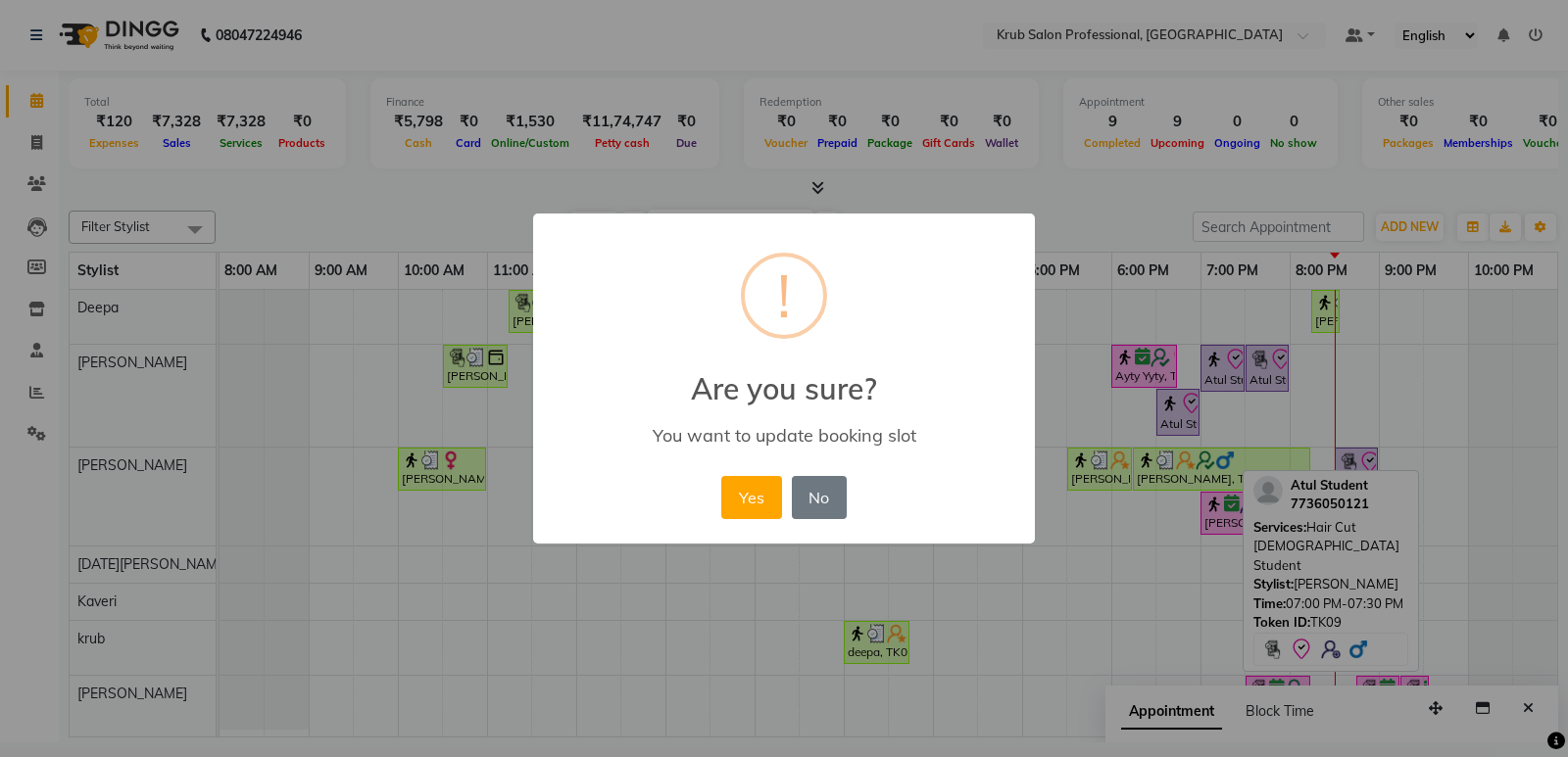
click at [732, 502] on button "Yes" at bounding box center [751, 497] width 60 height 43
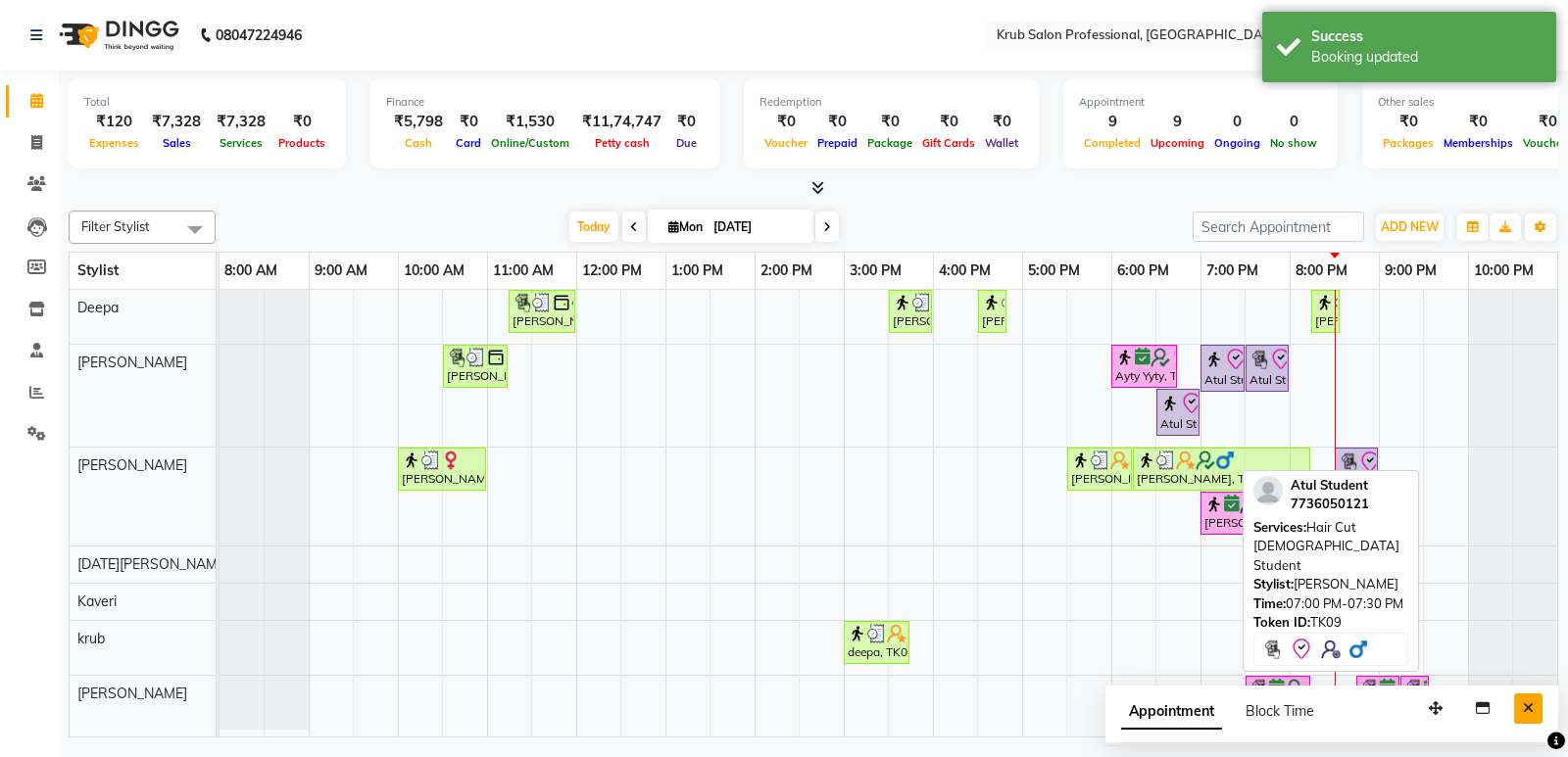
click at [1520, 702] on button "Close" at bounding box center [1527, 708] width 29 height 31
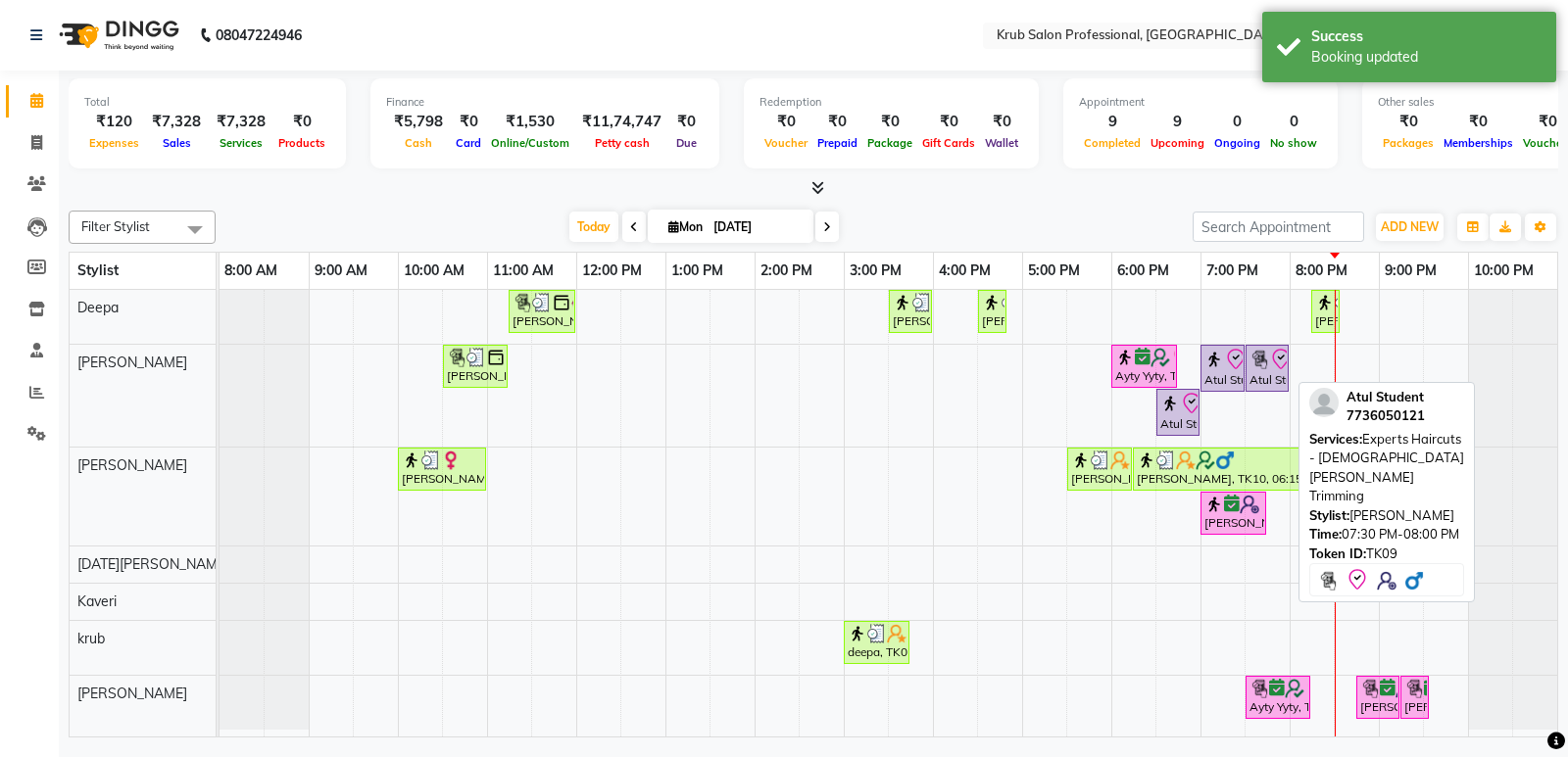
click at [1256, 368] on img at bounding box center [1259, 360] width 20 height 20
click at [1256, 367] on img at bounding box center [1259, 360] width 20 height 20
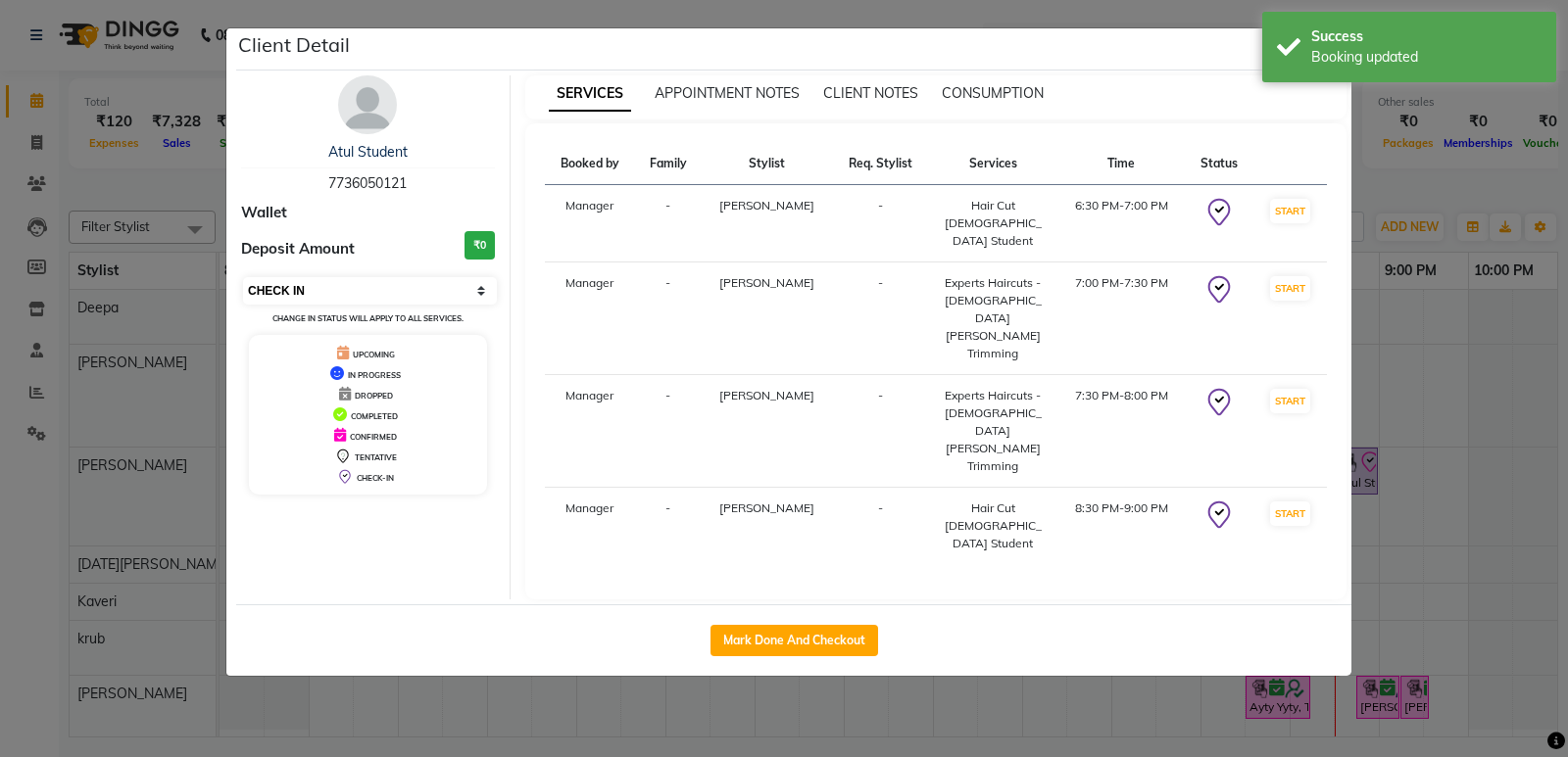
click at [447, 283] on select "Select IN SERVICE CONFIRMED TENTATIVE CHECK IN MARK DONE DROPPED UPCOMING" at bounding box center [370, 291] width 253 height 28
select select "6"
click at [243, 277] on select "Select IN SERVICE CONFIRMED TENTATIVE CHECK IN MARK DONE DROPPED UPCOMING" at bounding box center [370, 291] width 253 height 28
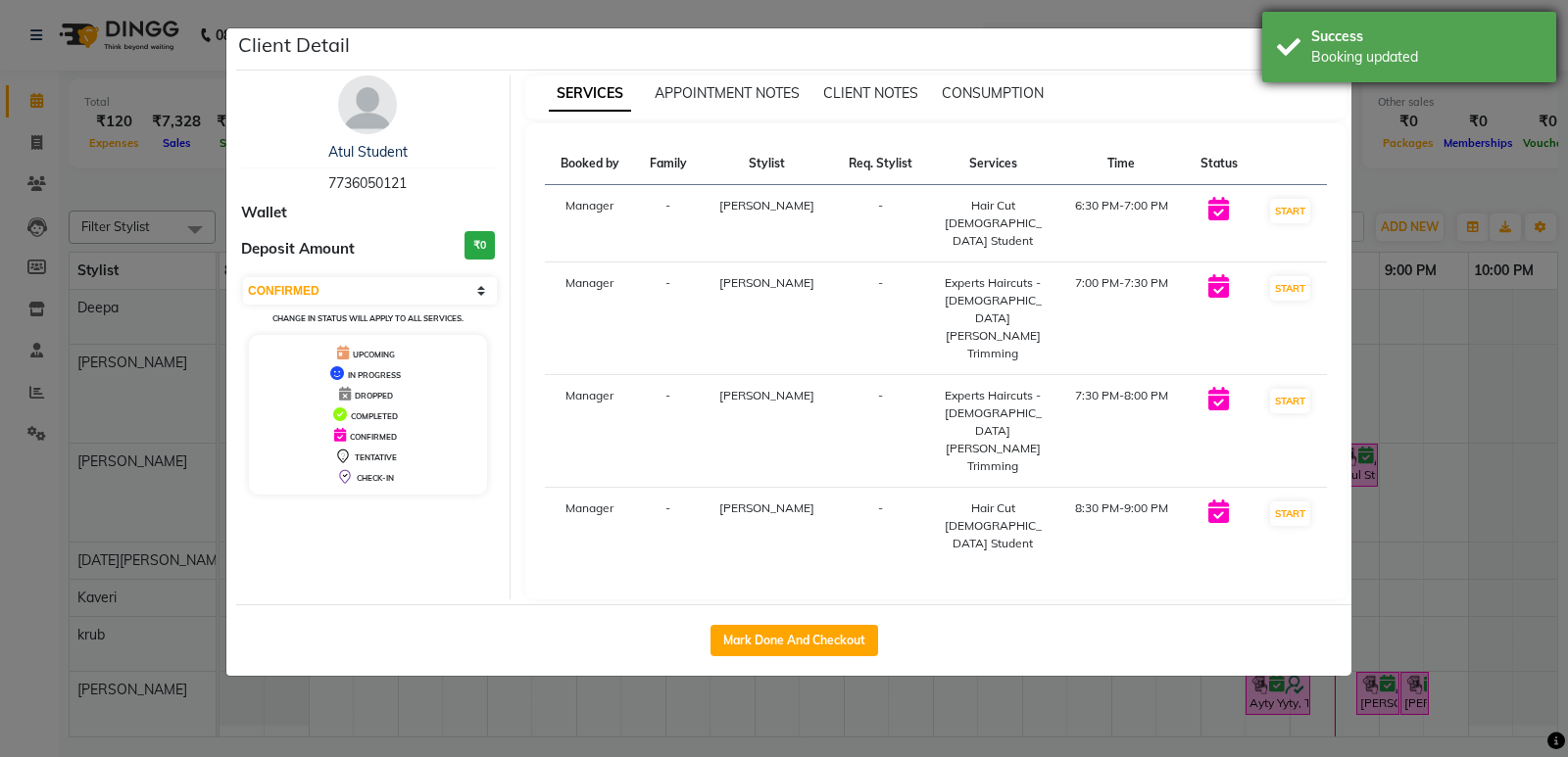
click at [1291, 53] on div "Success Booking updated" at bounding box center [1409, 47] width 294 height 71
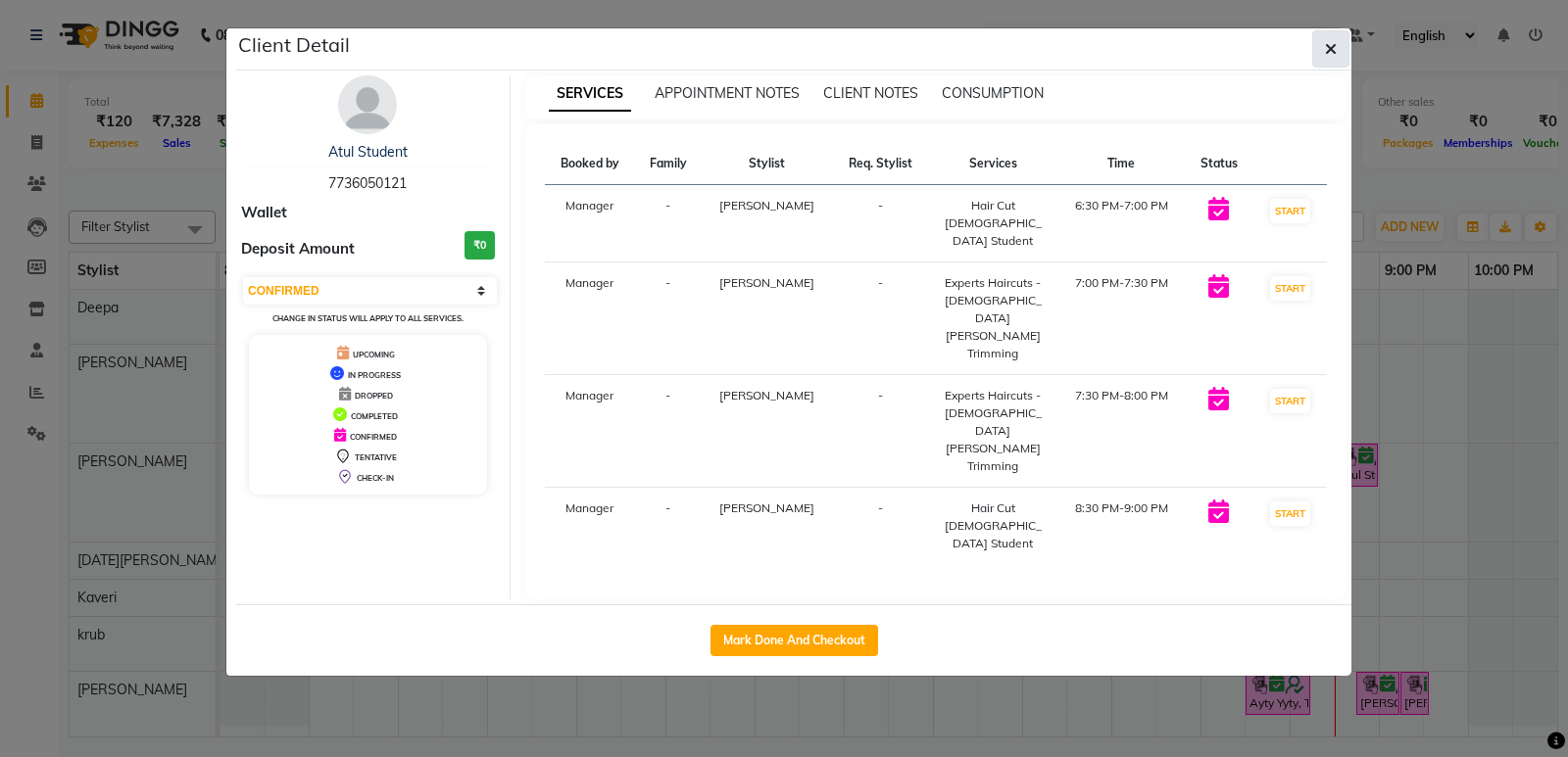
click at [1333, 44] on icon "button" at bounding box center [1331, 49] width 12 height 16
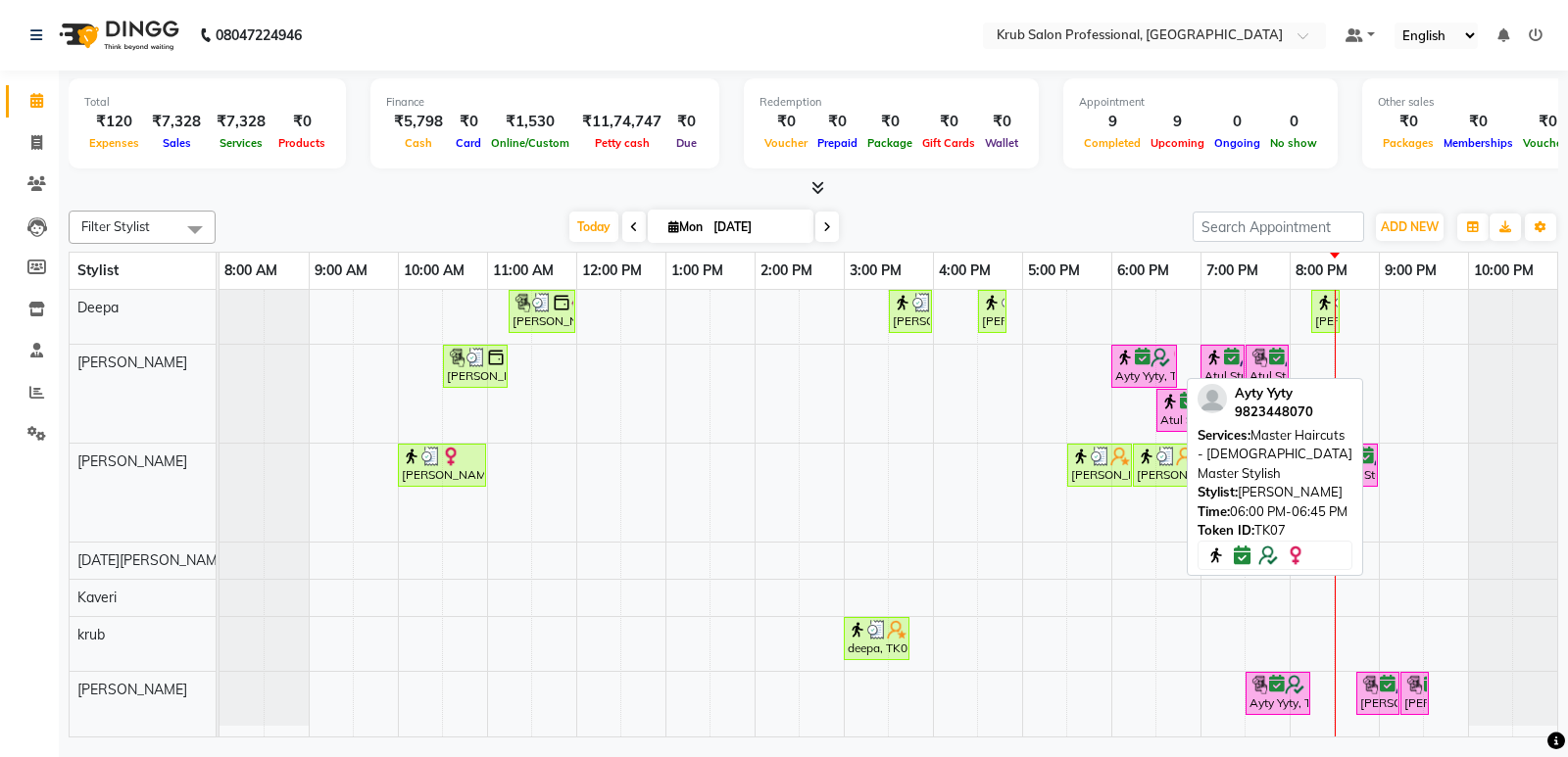
click at [1139, 373] on div "Ayty Yyty, TK07, 06:00 PM-06:45 PM, Master Haircuts - [DEMOGRAPHIC_DATA] Master…" at bounding box center [1144, 366] width 62 height 37
select select "6"
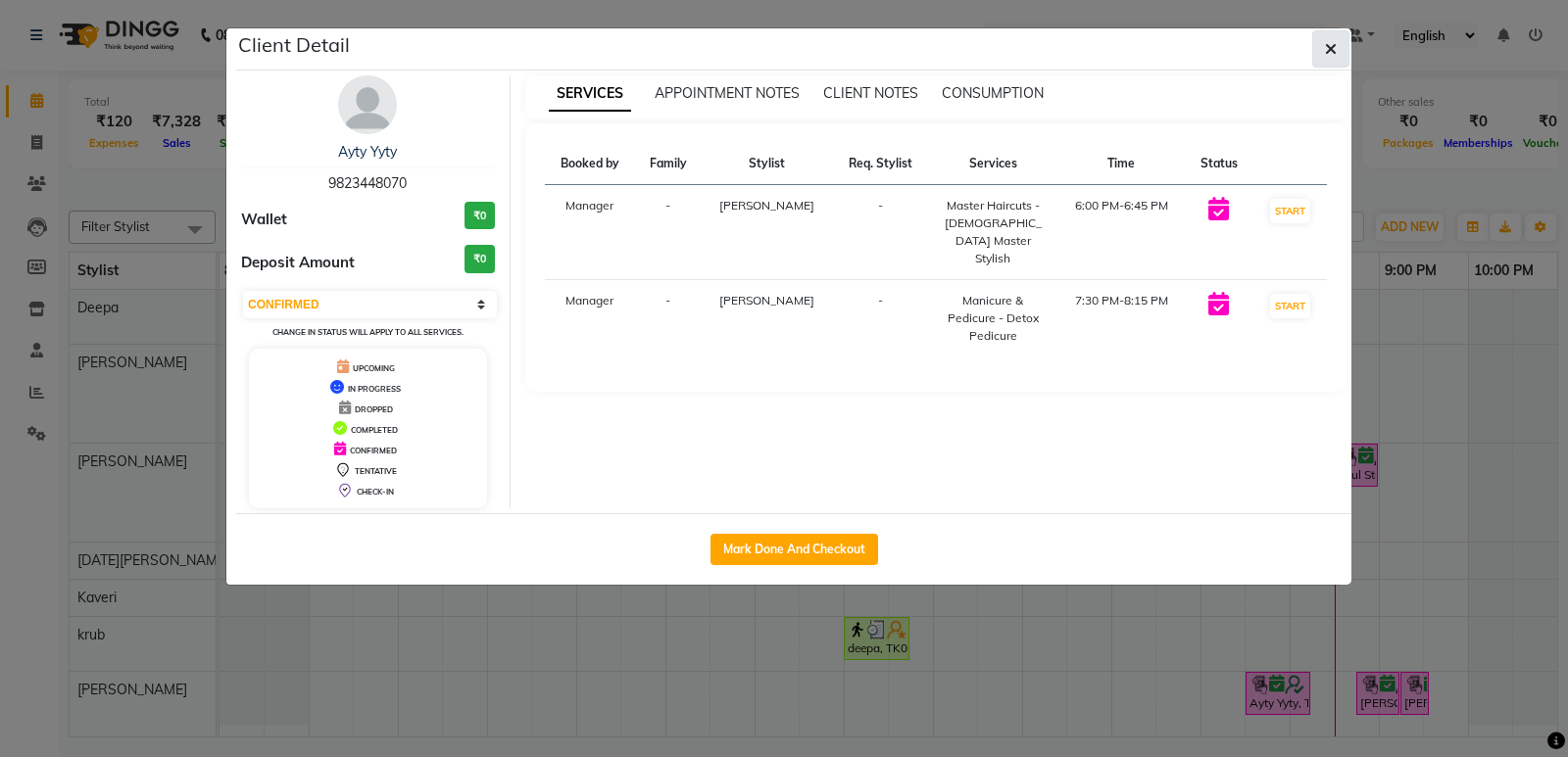
click at [1323, 44] on button "button" at bounding box center [1330, 49] width 37 height 37
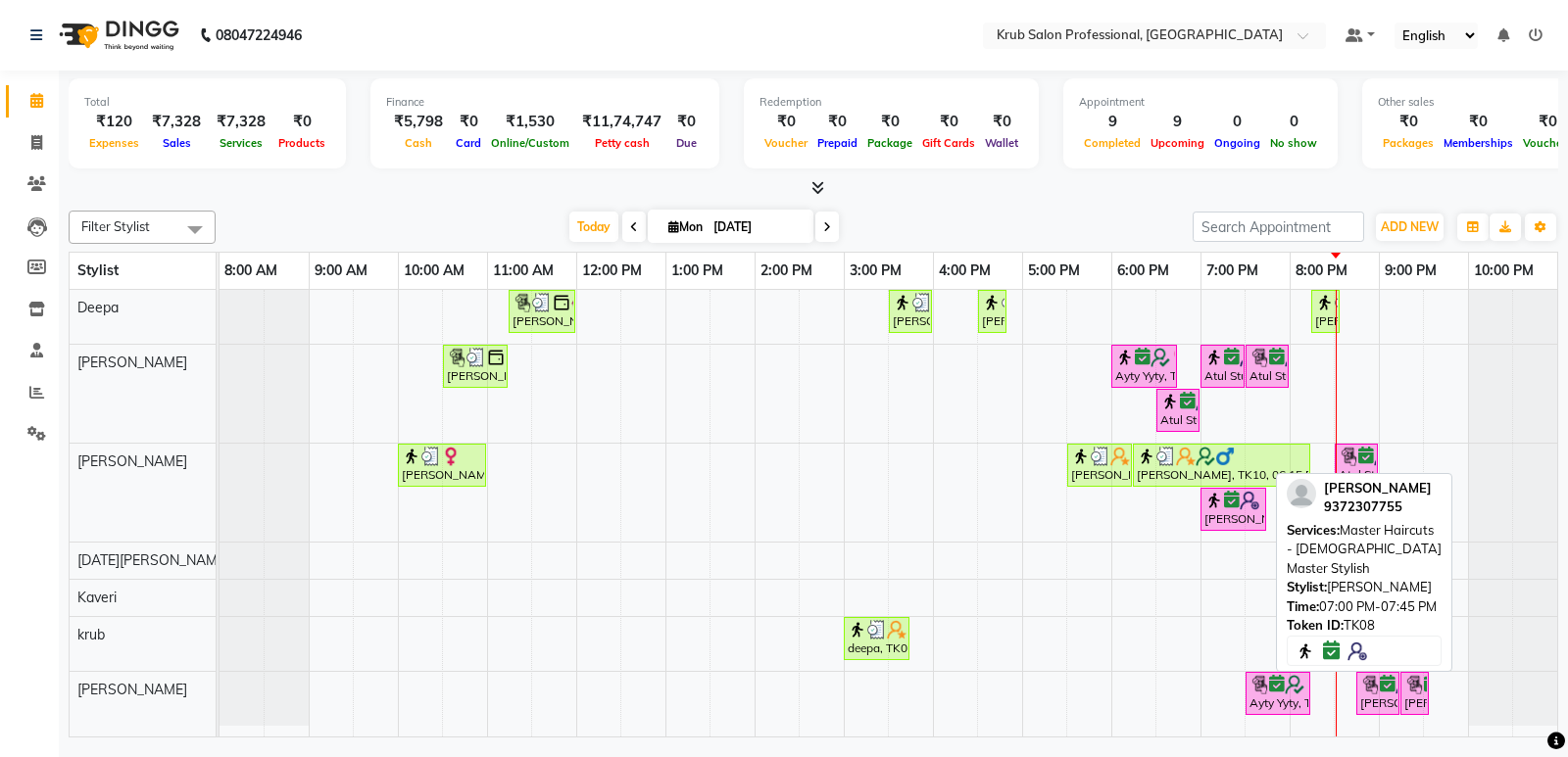
click at [1227, 513] on div "[PERSON_NAME], TK08, 07:00 PM-07:45 PM, Master Haircuts - [DEMOGRAPHIC_DATA] Ma…" at bounding box center [1233, 509] width 62 height 37
select select "6"
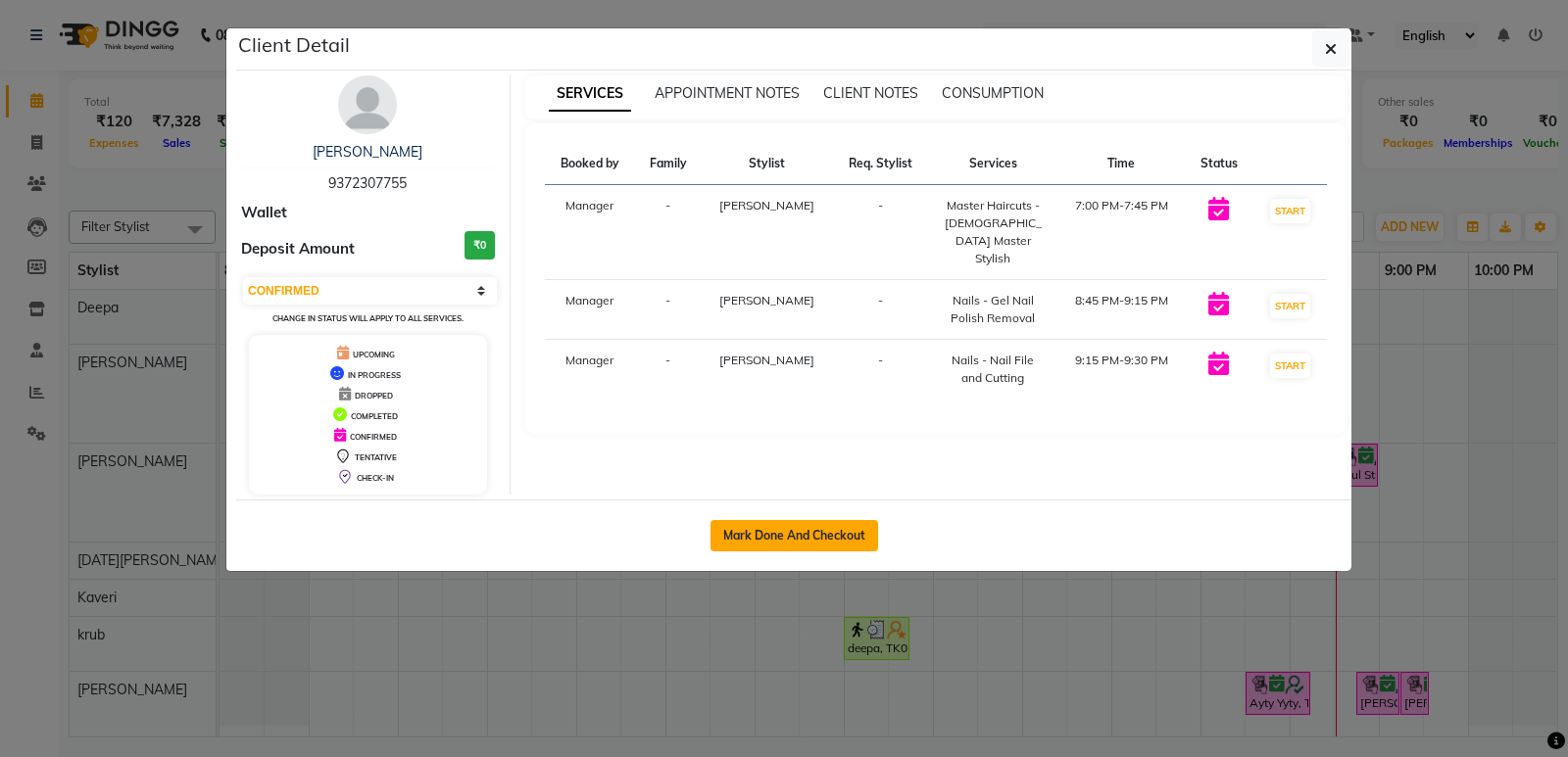
click at [782, 530] on button "Mark Done And Checkout" at bounding box center [794, 536] width 168 height 32
select select "service"
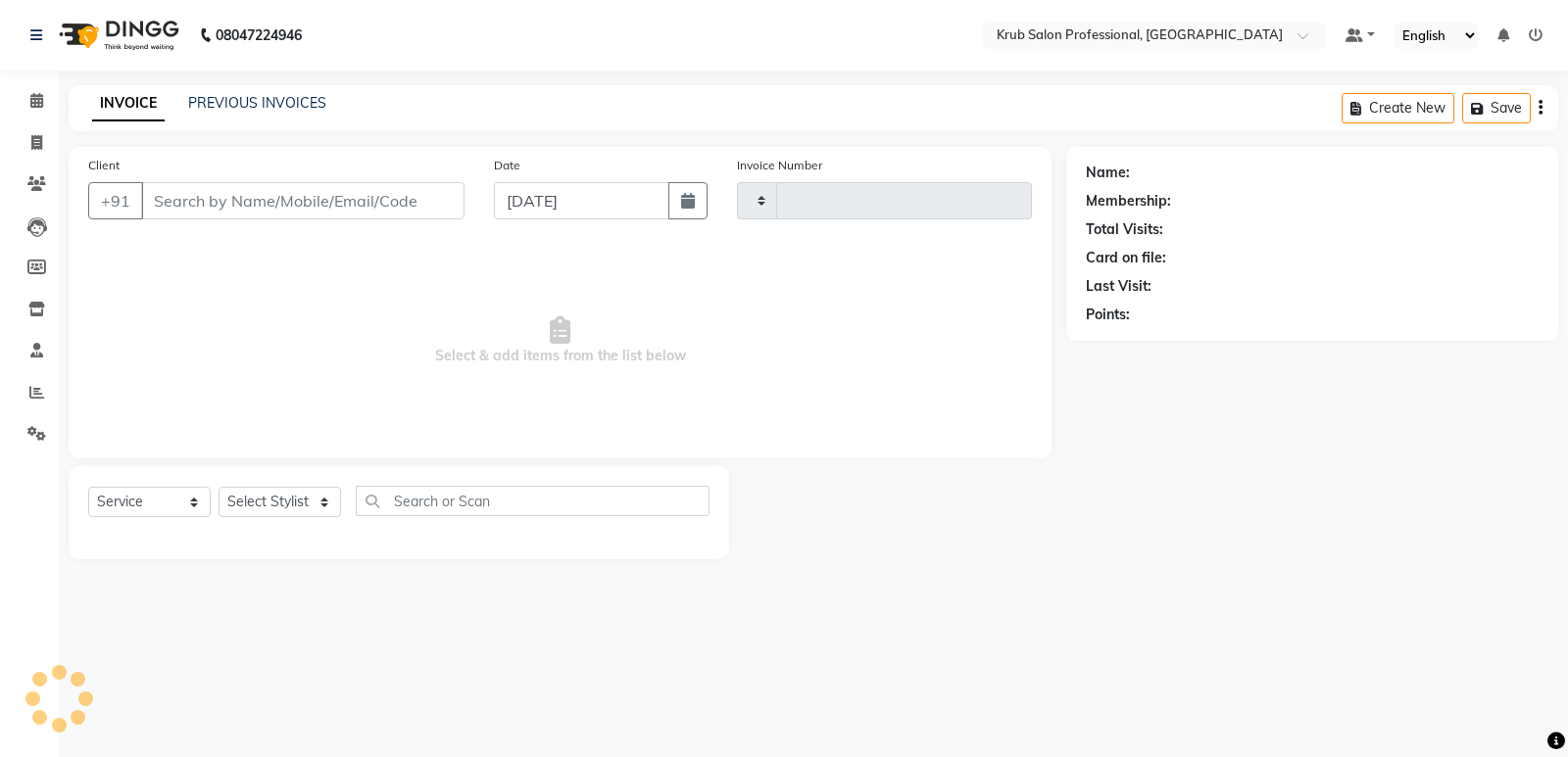
type input "1164"
select select "7490"
type input "9372307755"
select select "68475"
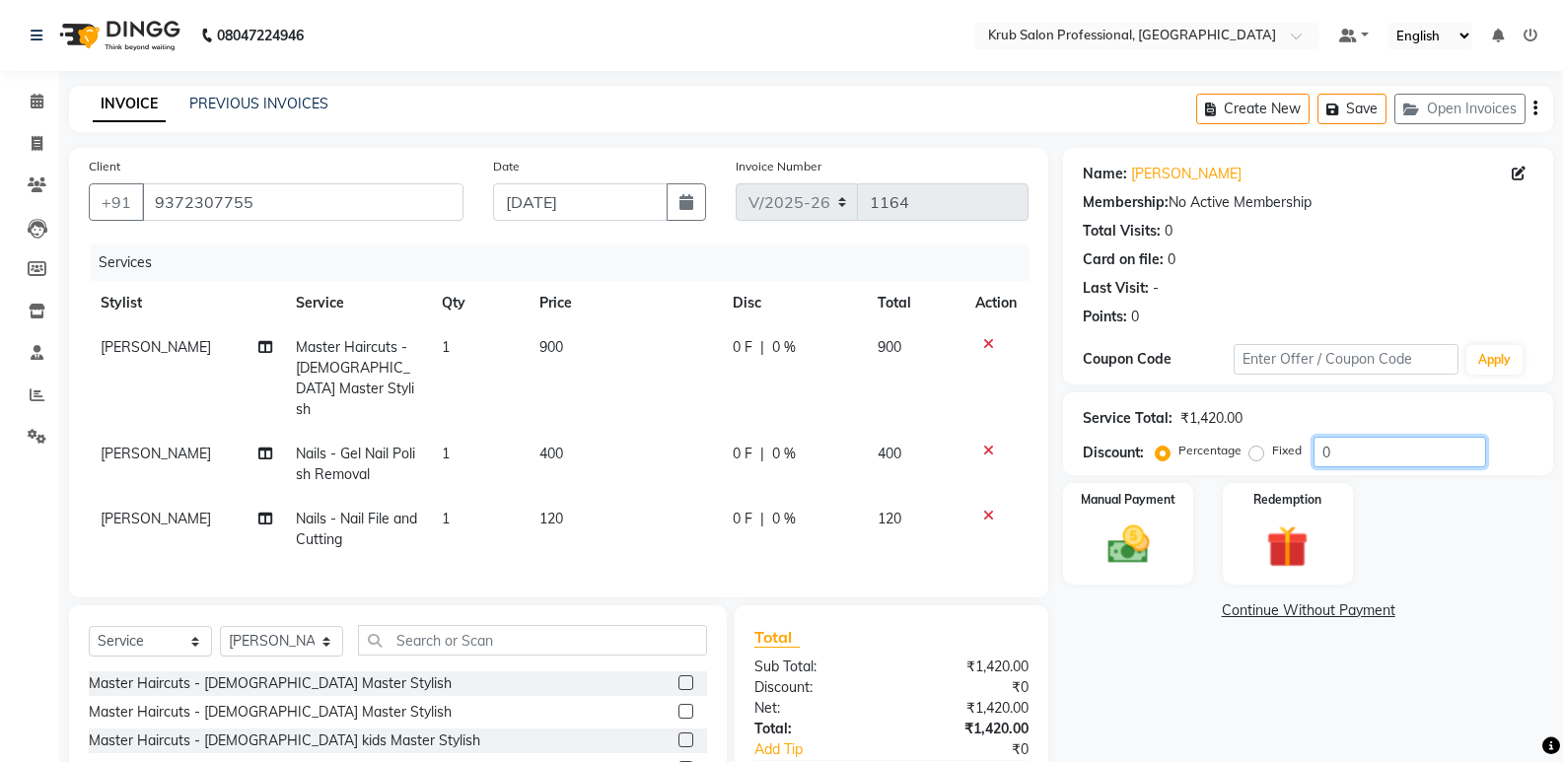
click at [1342, 455] on input "0" at bounding box center [1399, 452] width 173 height 31
click at [1355, 449] on input "15" at bounding box center [1399, 452] width 173 height 31
type input "1"
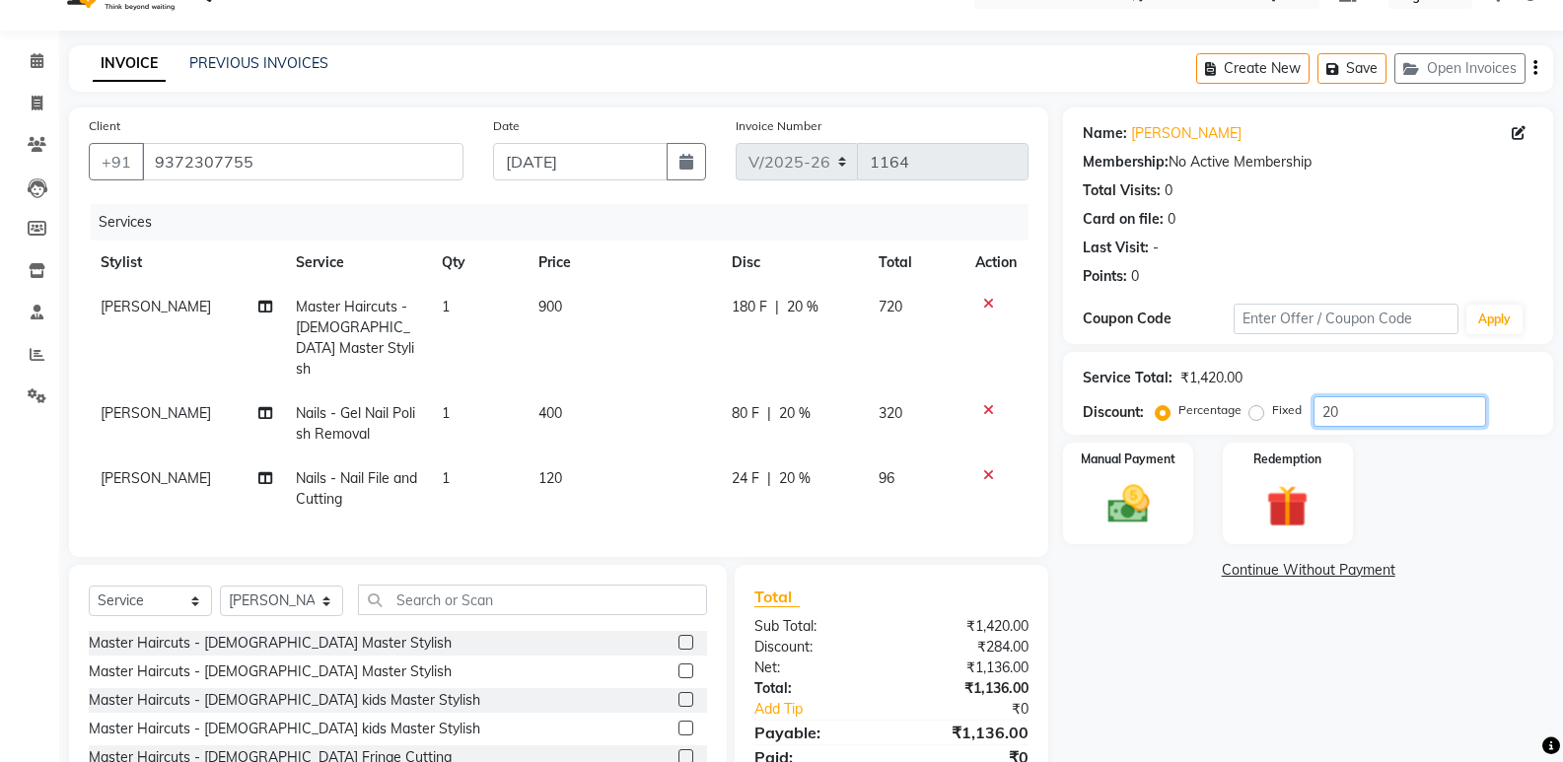
scroll to position [158, 0]
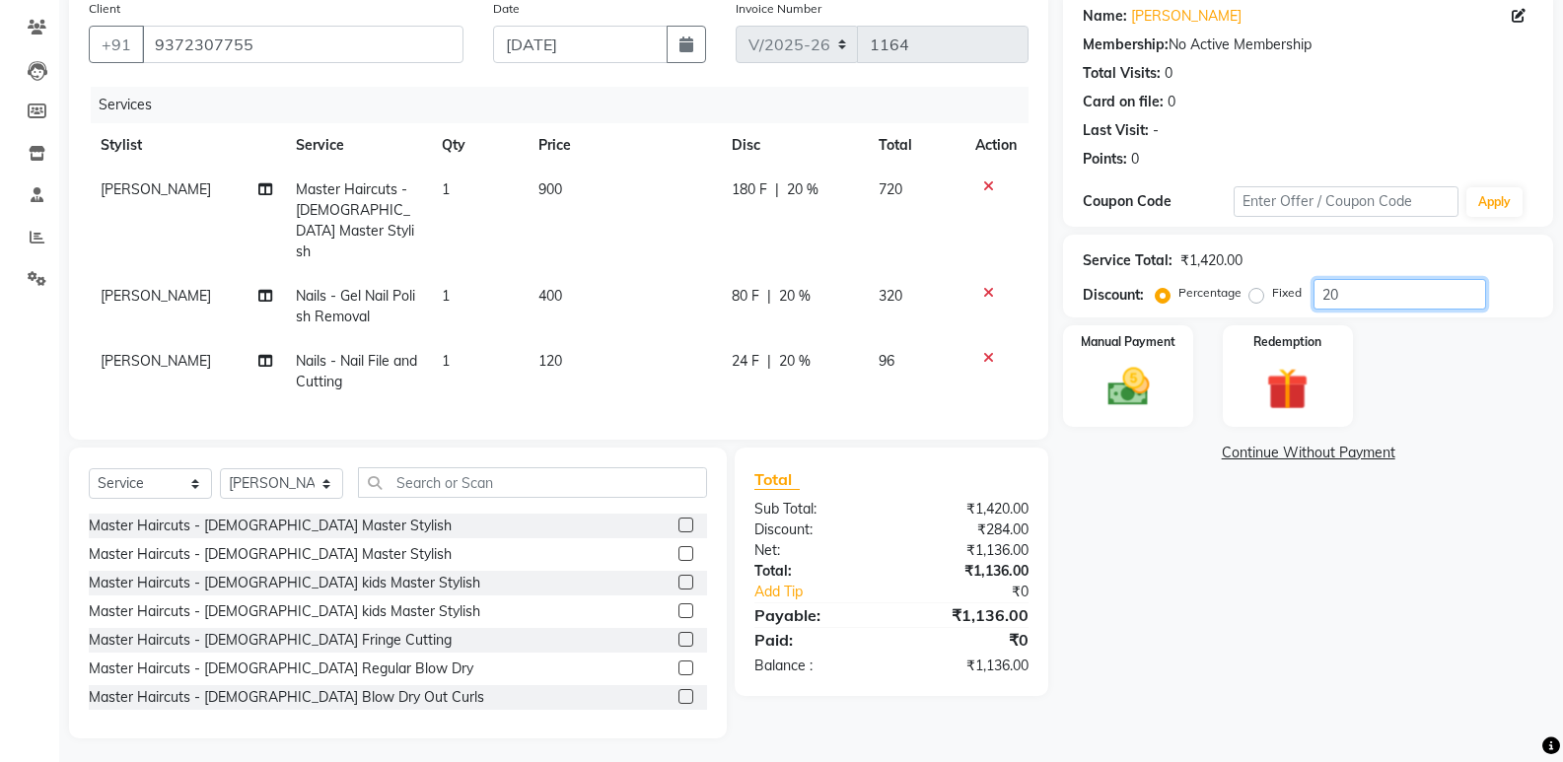
type input "20"
click at [652, 295] on td "400" at bounding box center [623, 306] width 193 height 65
select select "68475"
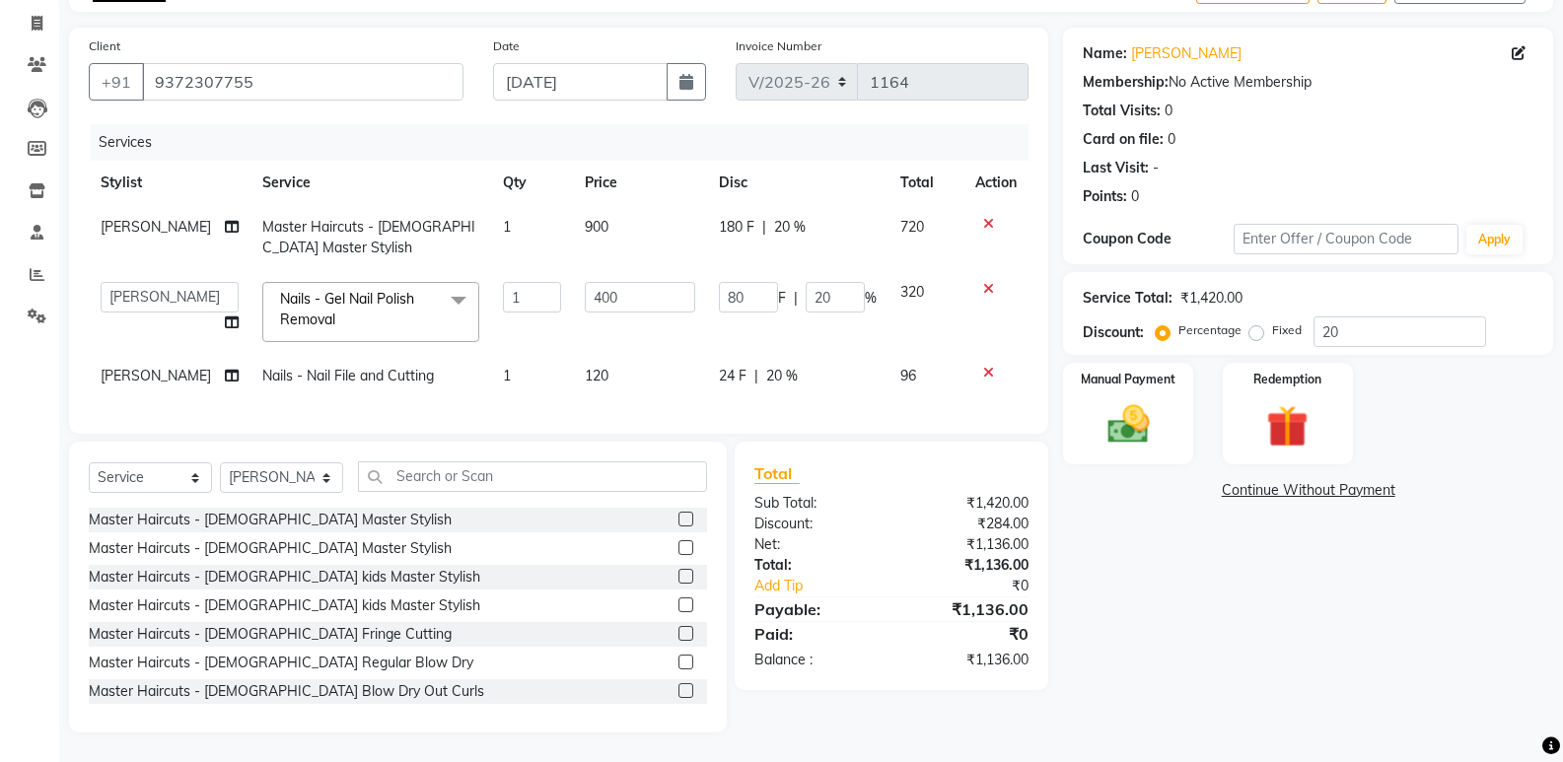
scroll to position [135, 0]
click at [632, 371] on td "120" at bounding box center [640, 376] width 134 height 44
select select "68475"
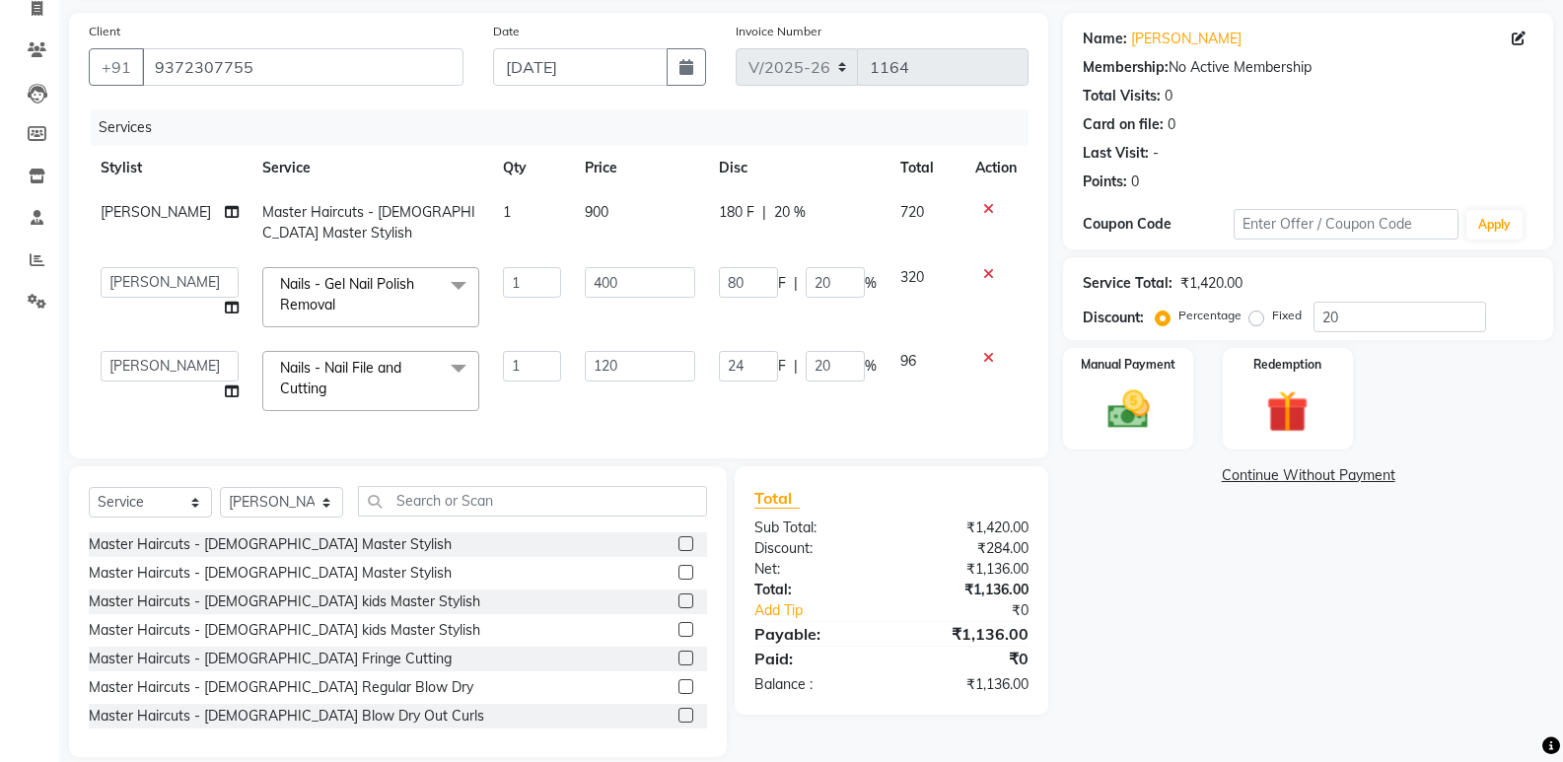
scroll to position [158, 0]
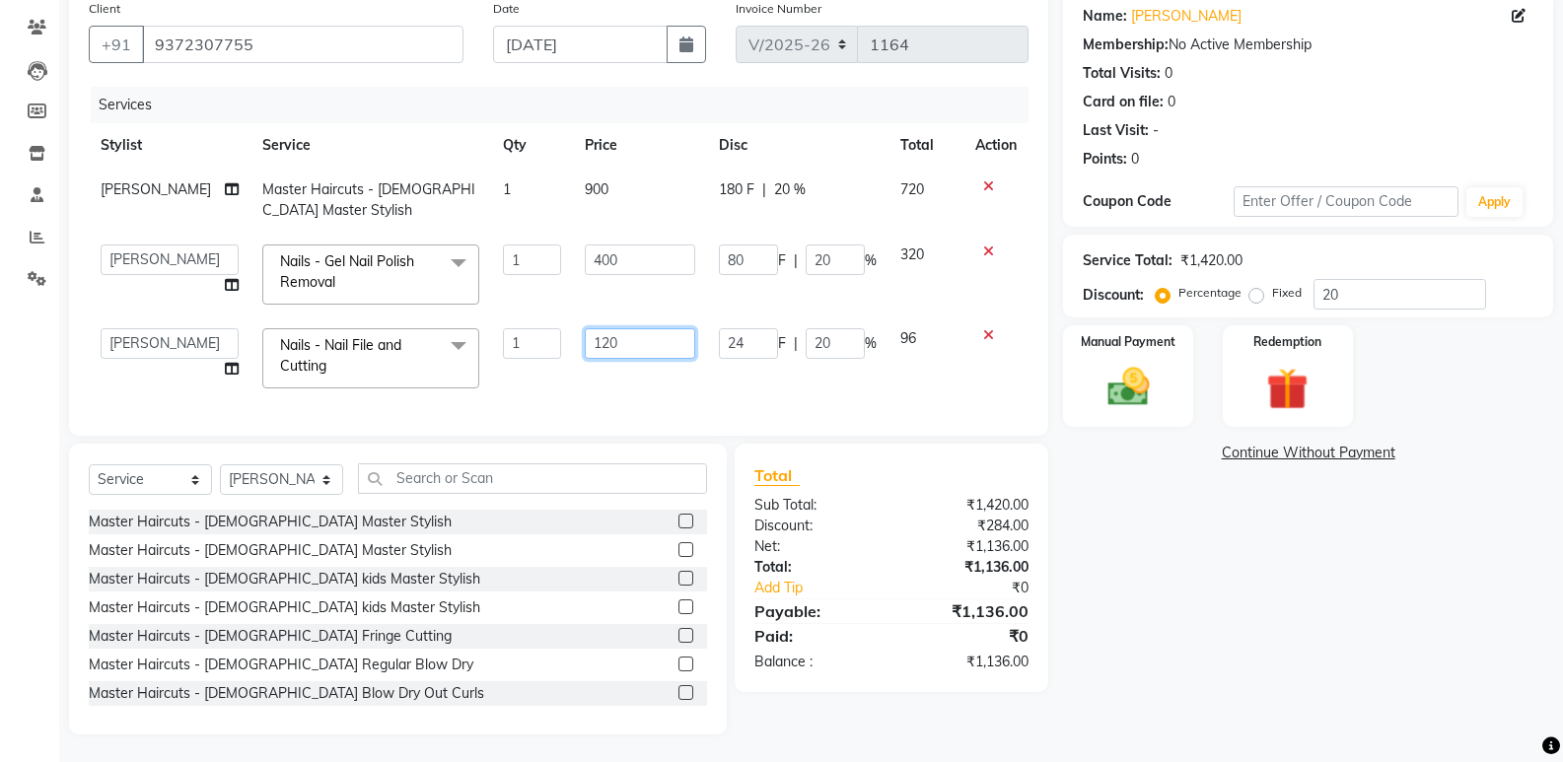
click at [667, 339] on input "120" at bounding box center [640, 343] width 110 height 31
type input "1"
type input "170"
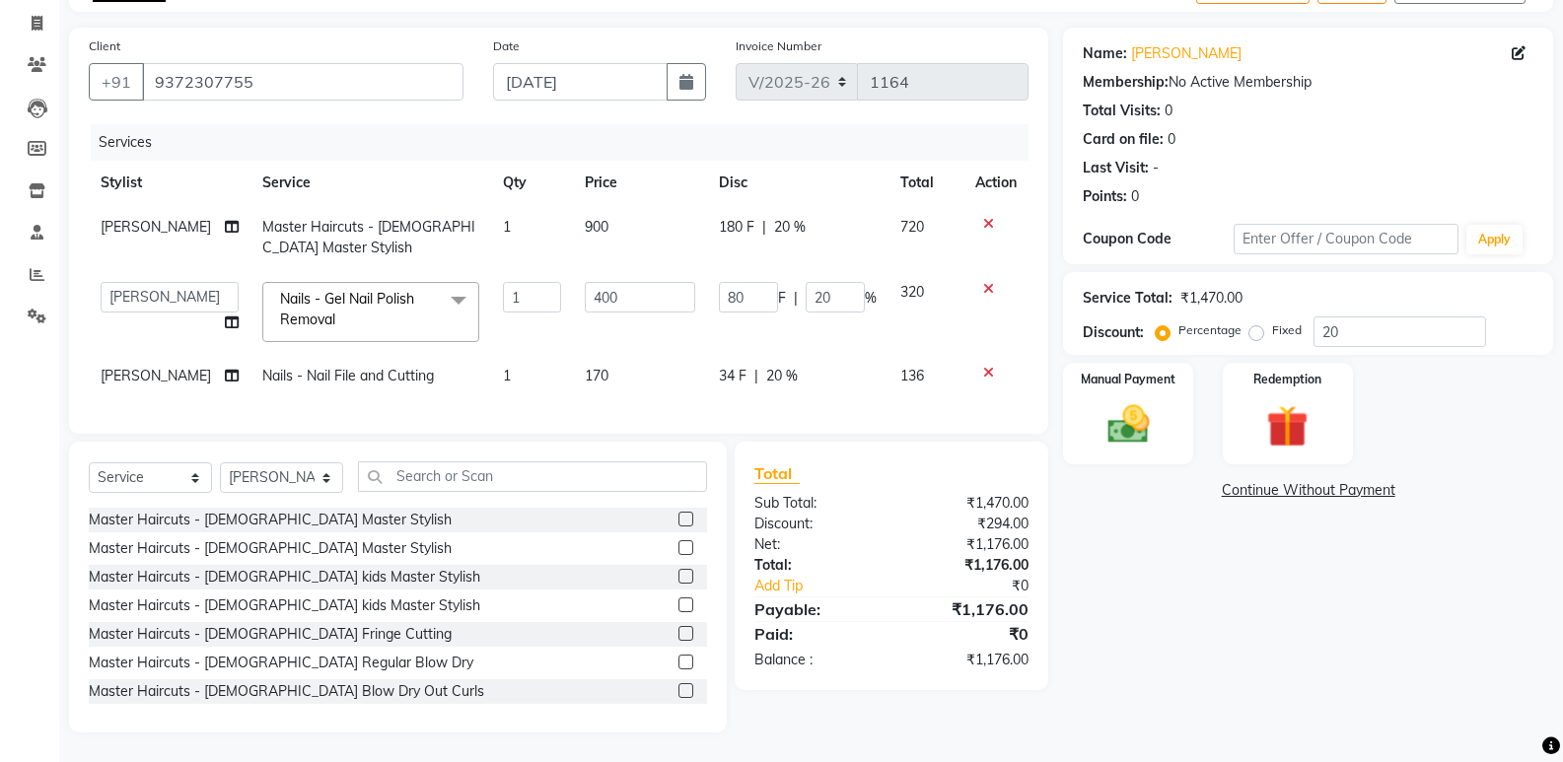
scroll to position [135, 0]
click at [683, 396] on div "Services Stylist Service Qty Price Disc Total Action shahnawaz Master Haircuts …" at bounding box center [559, 269] width 940 height 290
click at [675, 370] on td "170" at bounding box center [640, 376] width 134 height 44
select select "68475"
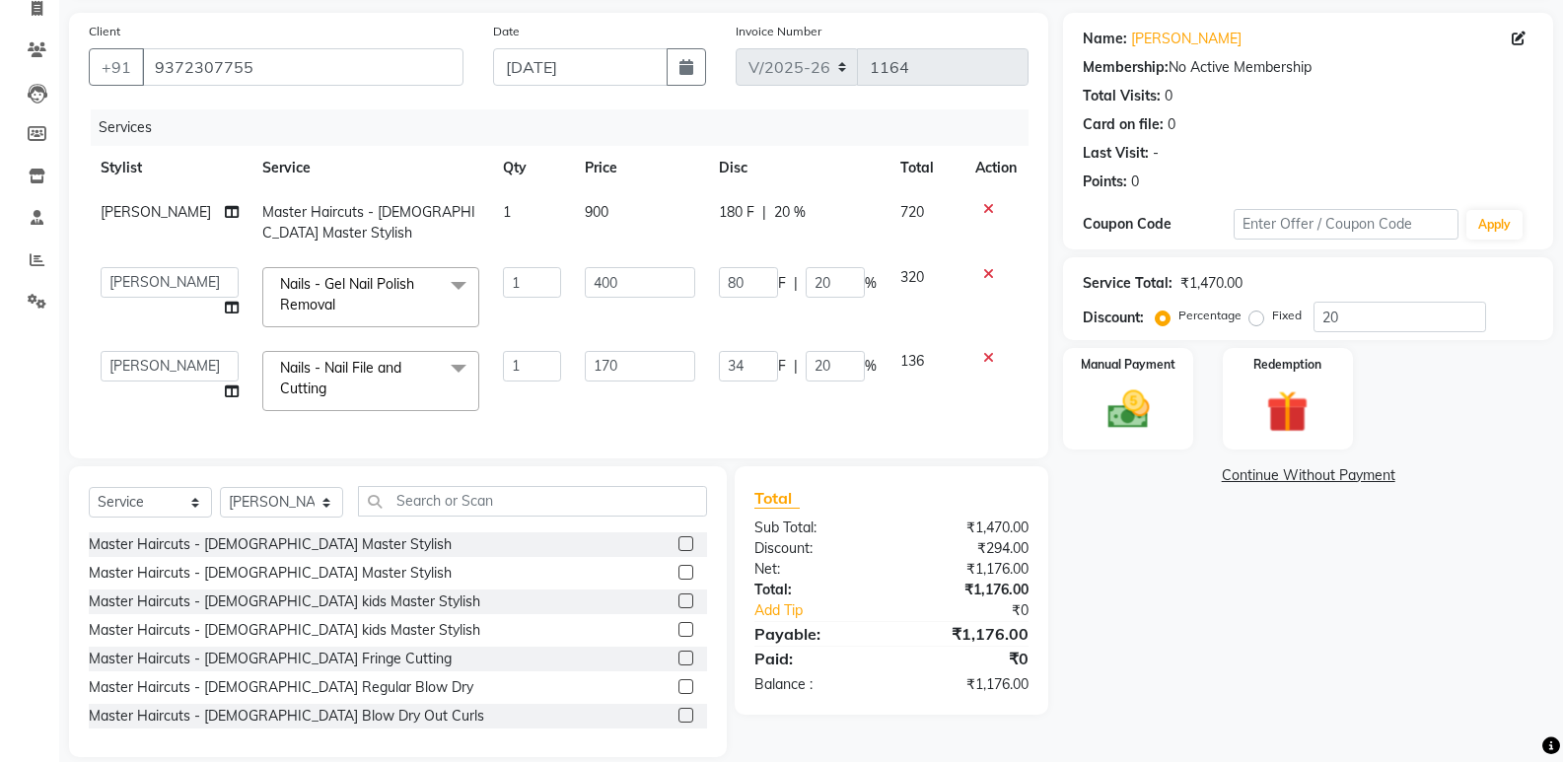
scroll to position [158, 0]
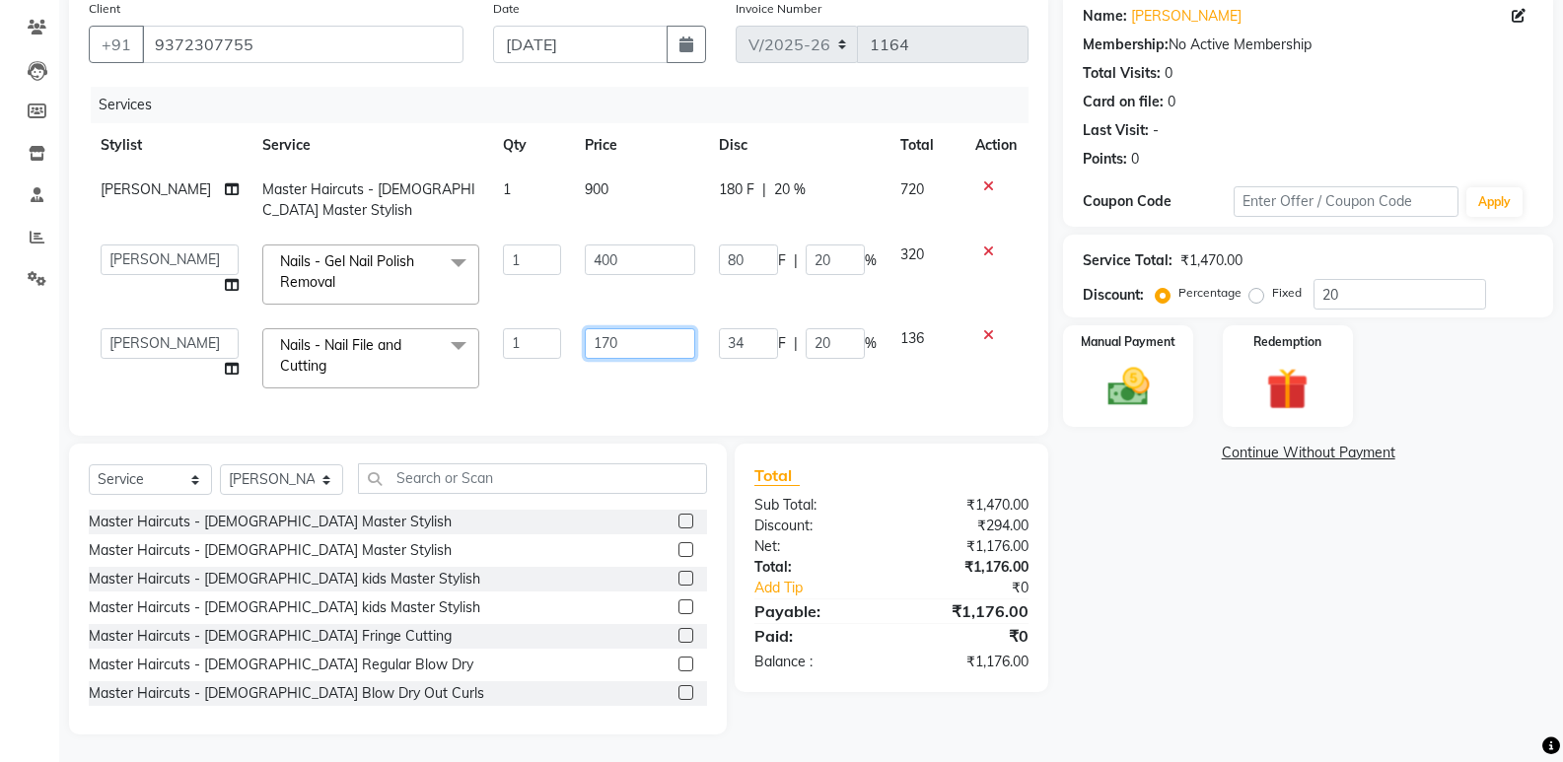
click at [656, 348] on input "170" at bounding box center [640, 343] width 110 height 31
type input "1"
type input "200"
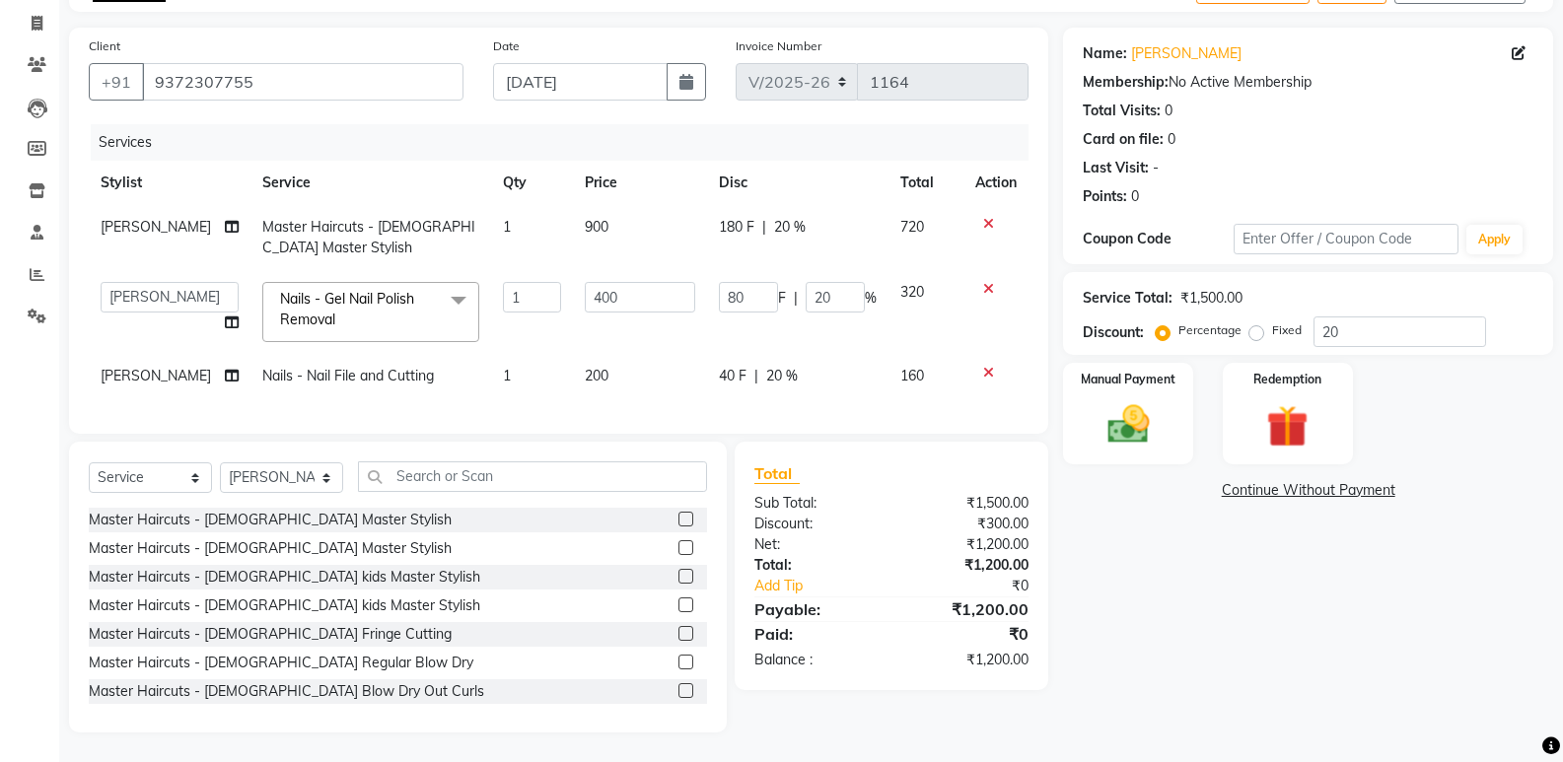
scroll to position [135, 0]
click at [673, 391] on div "Services Stylist Service Qty Price Disc Total Action shahnawaz Master Haircuts …" at bounding box center [559, 269] width 940 height 290
drag, startPoint x: 1123, startPoint y: 360, endPoint x: 1132, endPoint y: 369, distance: 12.6
click at [1127, 369] on label "Manual Payment" at bounding box center [1128, 378] width 99 height 19
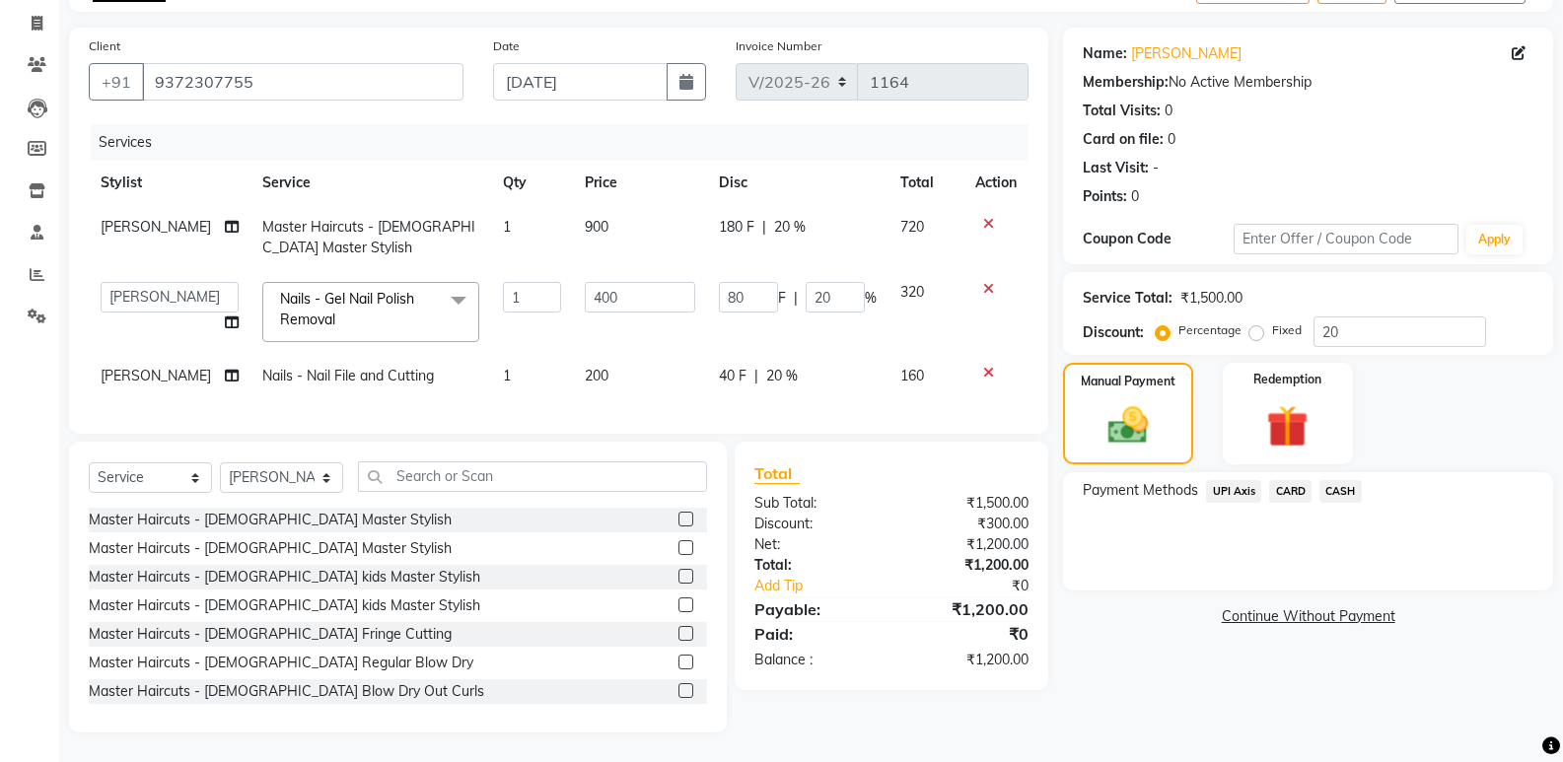
drag, startPoint x: 1342, startPoint y: 476, endPoint x: 1379, endPoint y: 491, distance: 40.3
click at [1342, 480] on span "CASH" at bounding box center [1340, 491] width 42 height 23
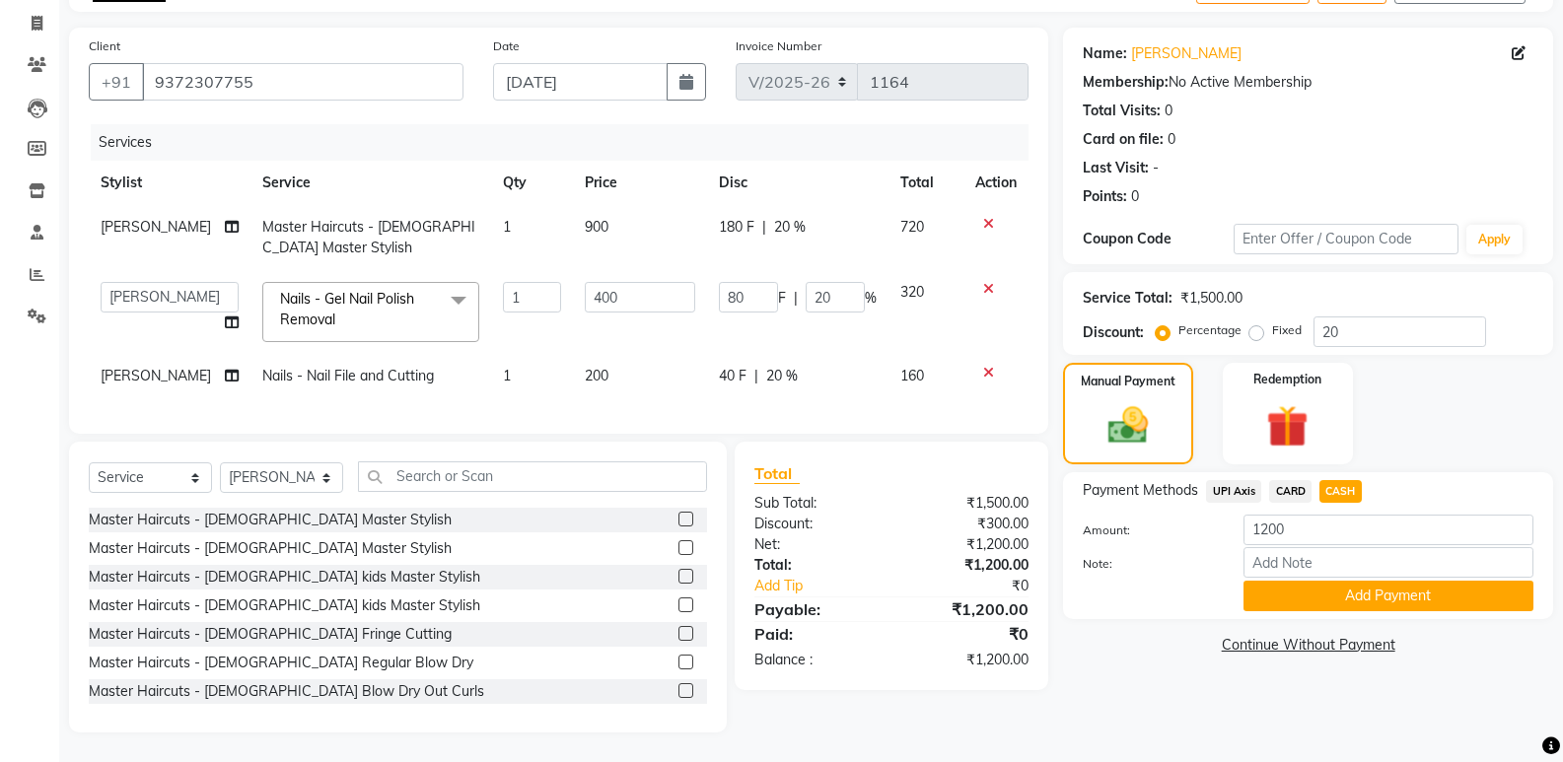
click at [1449, 581] on button "Add Payment" at bounding box center [1388, 596] width 290 height 31
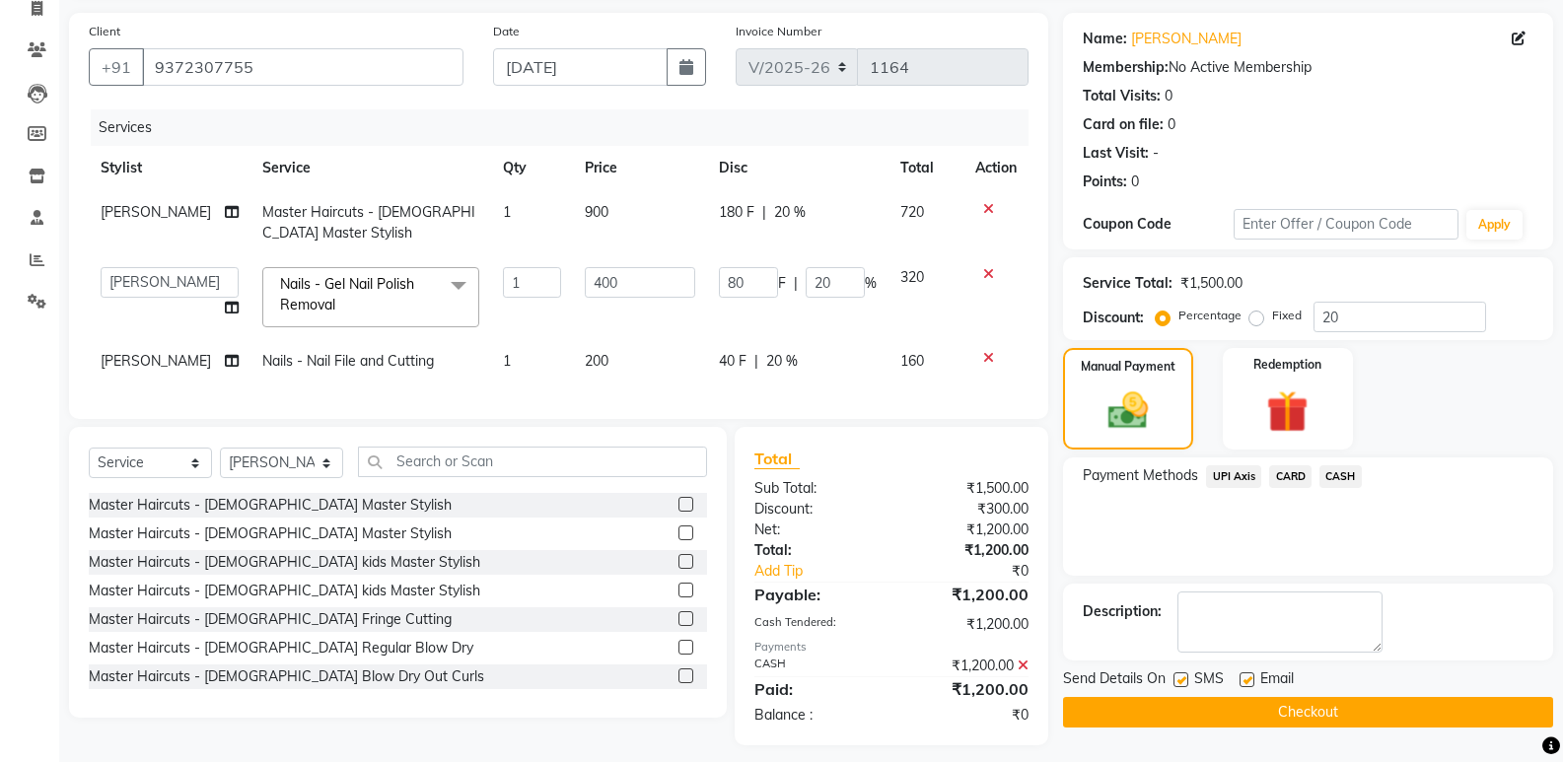
scroll to position [163, 0]
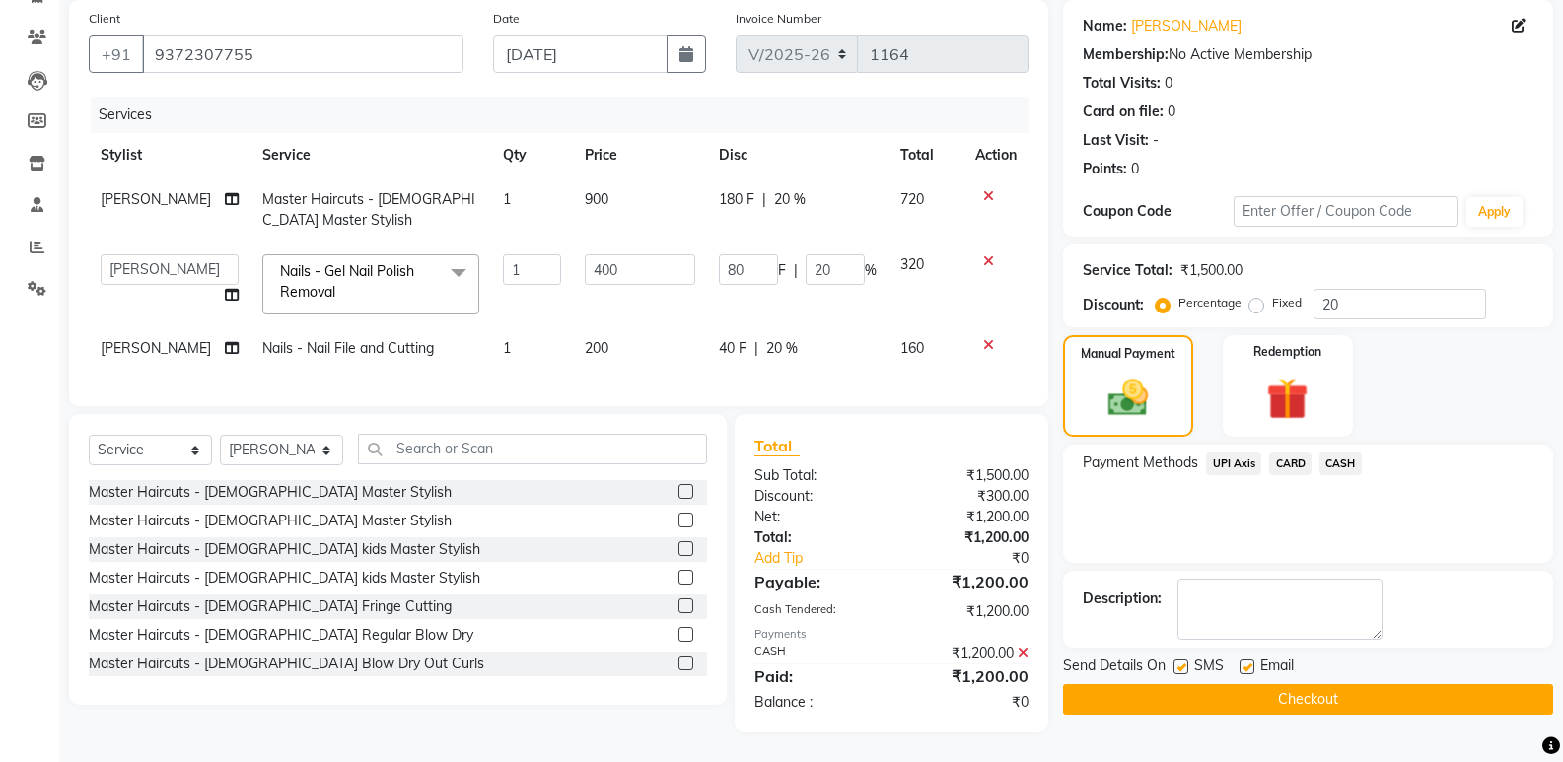
click at [1240, 660] on label at bounding box center [1246, 667] width 15 height 15
click at [1240, 662] on input "checkbox" at bounding box center [1245, 668] width 13 height 13
checkbox input "false"
drag, startPoint x: 1178, startPoint y: 654, endPoint x: 1192, endPoint y: 667, distance: 18.8
click at [1179, 660] on label at bounding box center [1180, 667] width 15 height 15
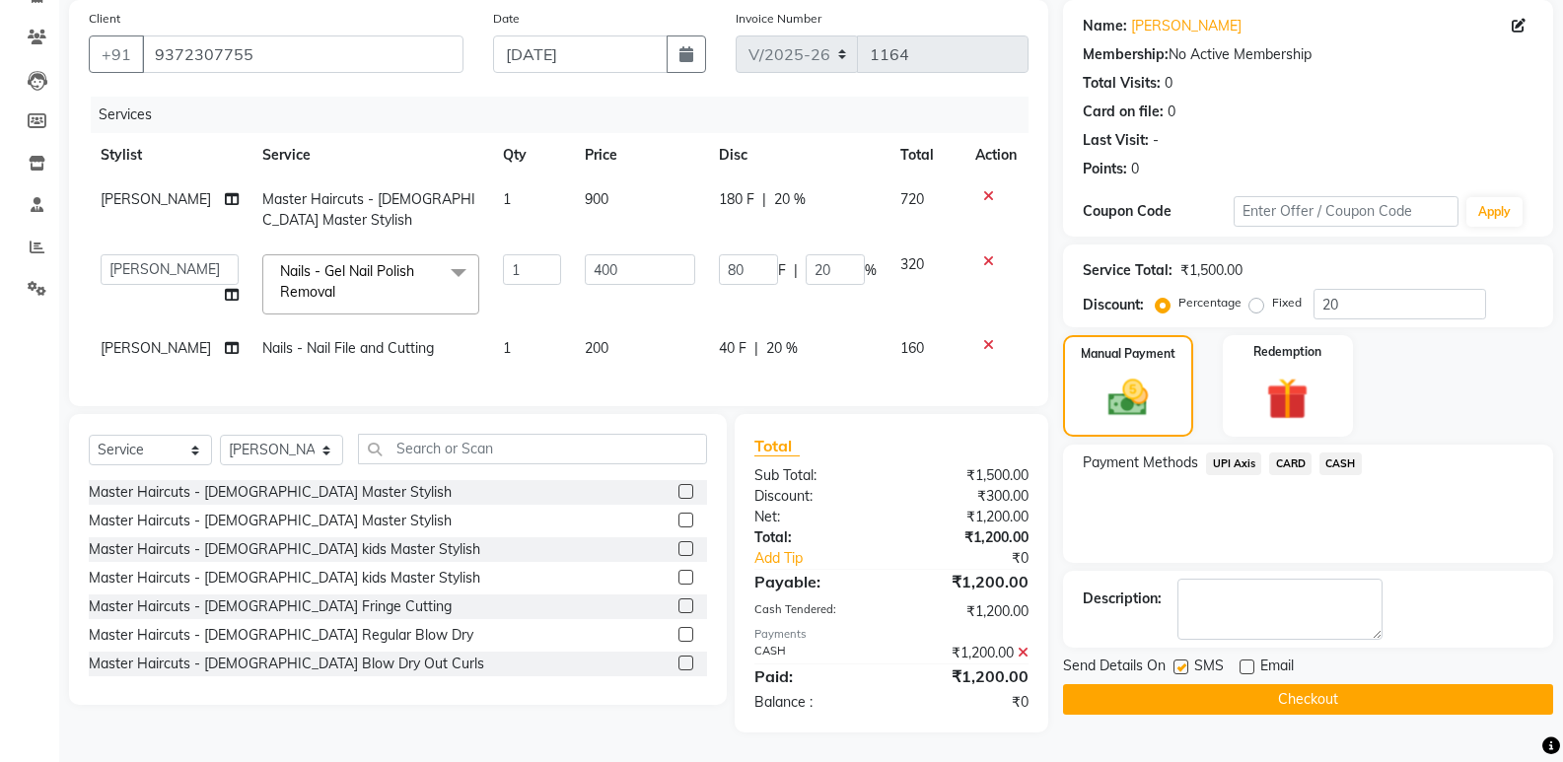
click at [1179, 662] on input "checkbox" at bounding box center [1179, 668] width 13 height 13
click at [1180, 660] on label at bounding box center [1180, 667] width 15 height 15
click at [1180, 662] on input "checkbox" at bounding box center [1179, 668] width 13 height 13
checkbox input "true"
click at [1288, 695] on button "Checkout" at bounding box center [1308, 699] width 490 height 31
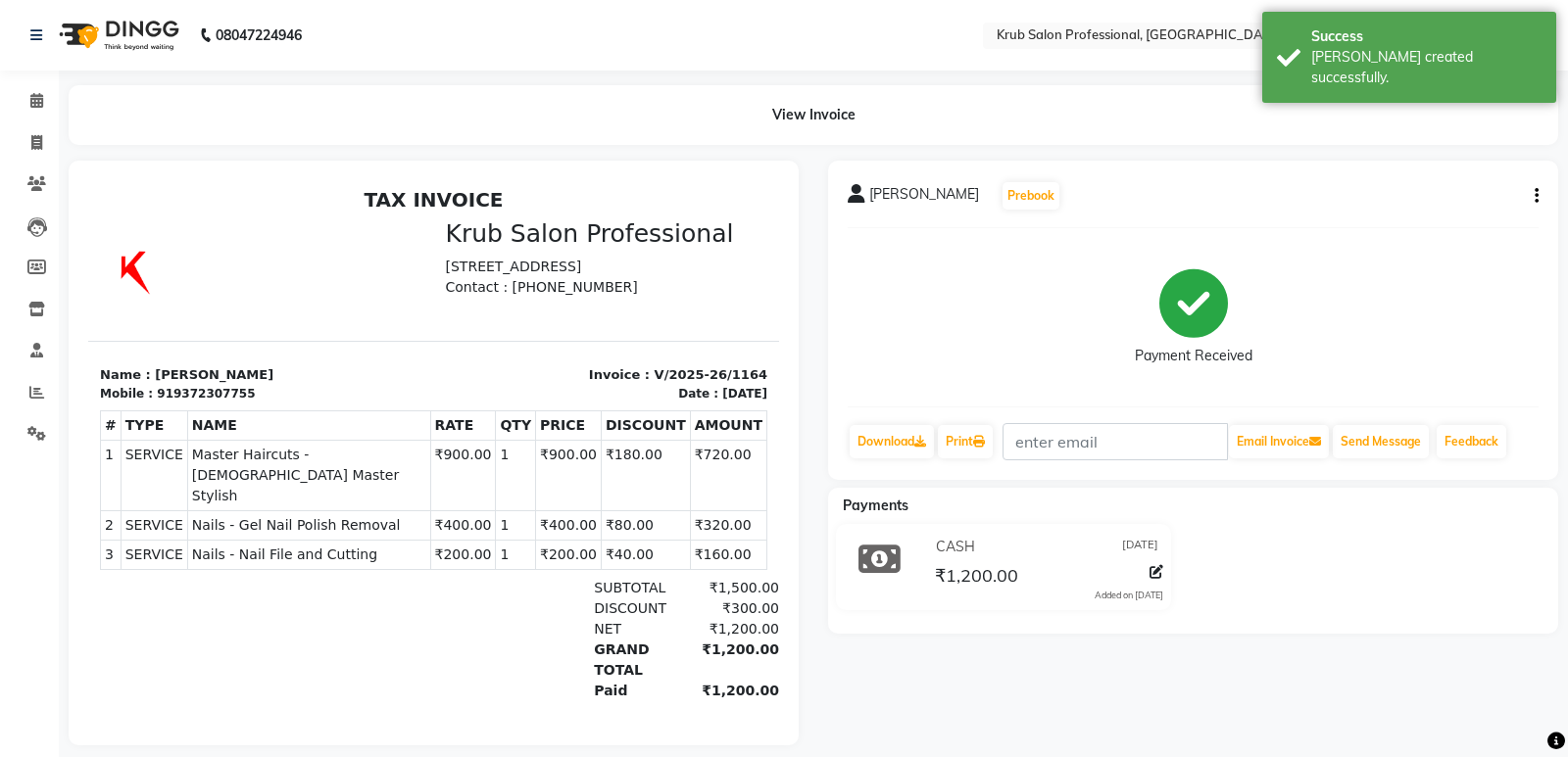
select select "7490"
select select "service"
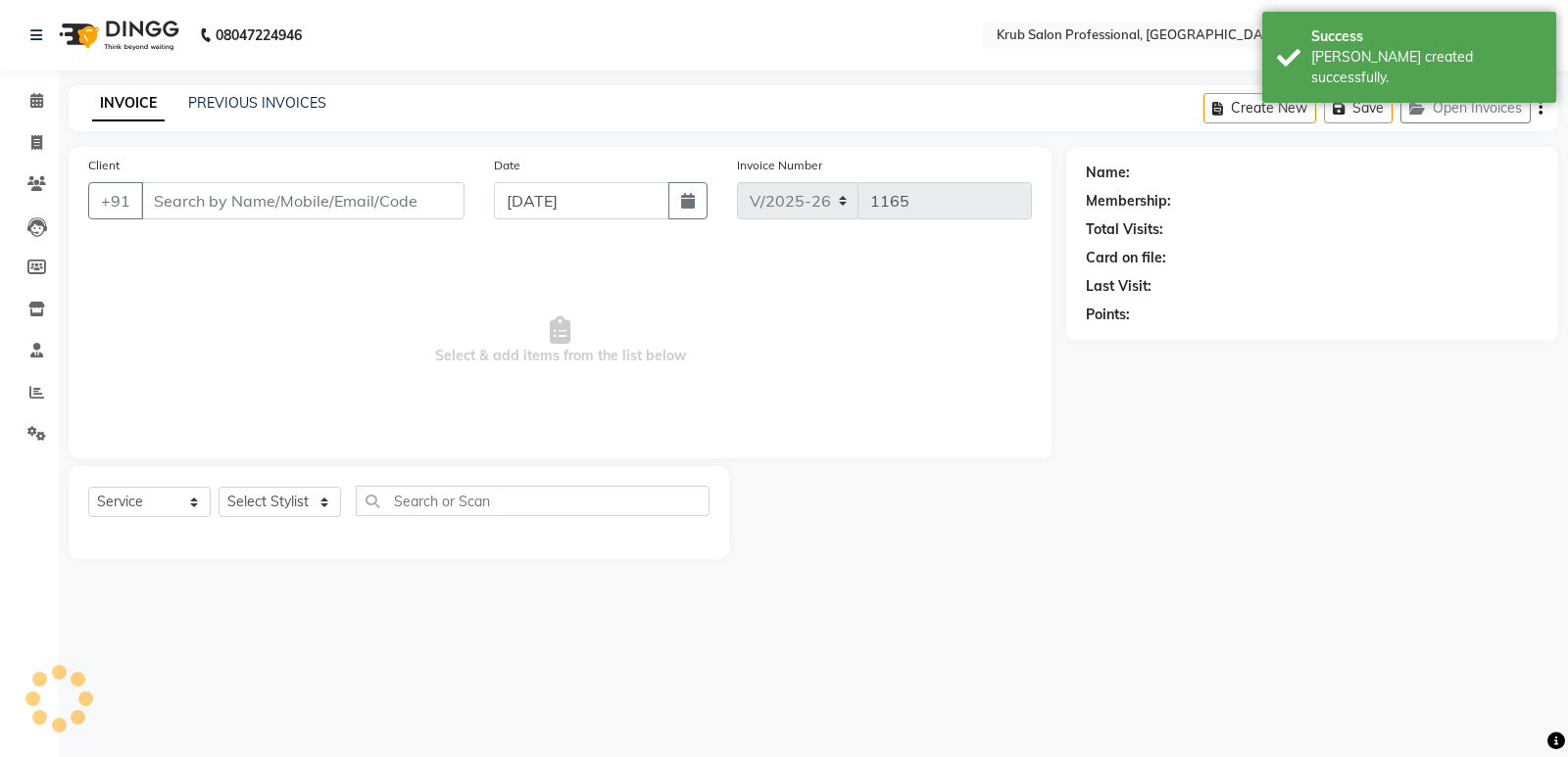
type input "9372307755"
select select "68475"
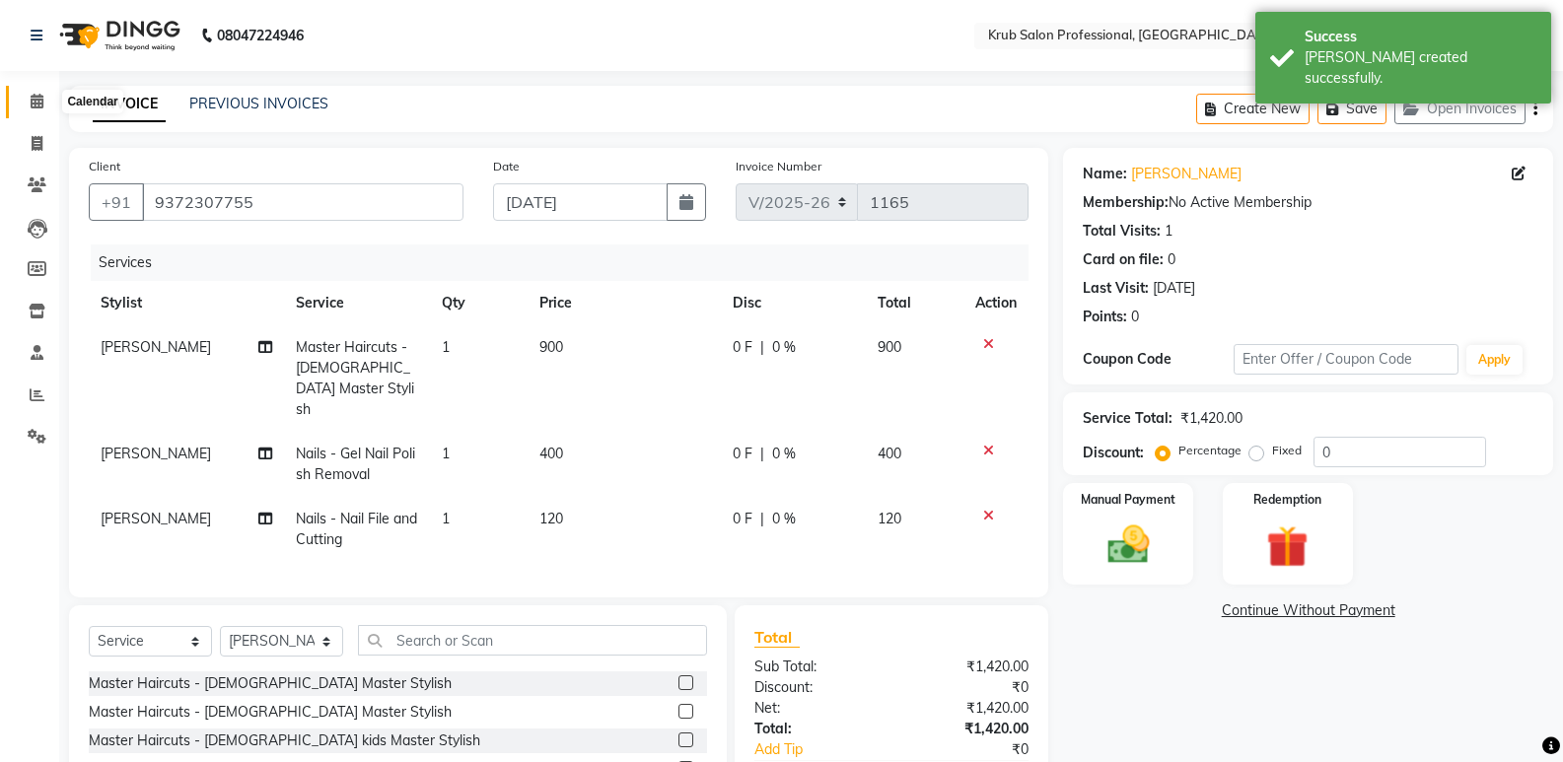
drag, startPoint x: 46, startPoint y: 102, endPoint x: 53, endPoint y: 109, distance: 10.5
click at [45, 103] on span at bounding box center [37, 102] width 35 height 23
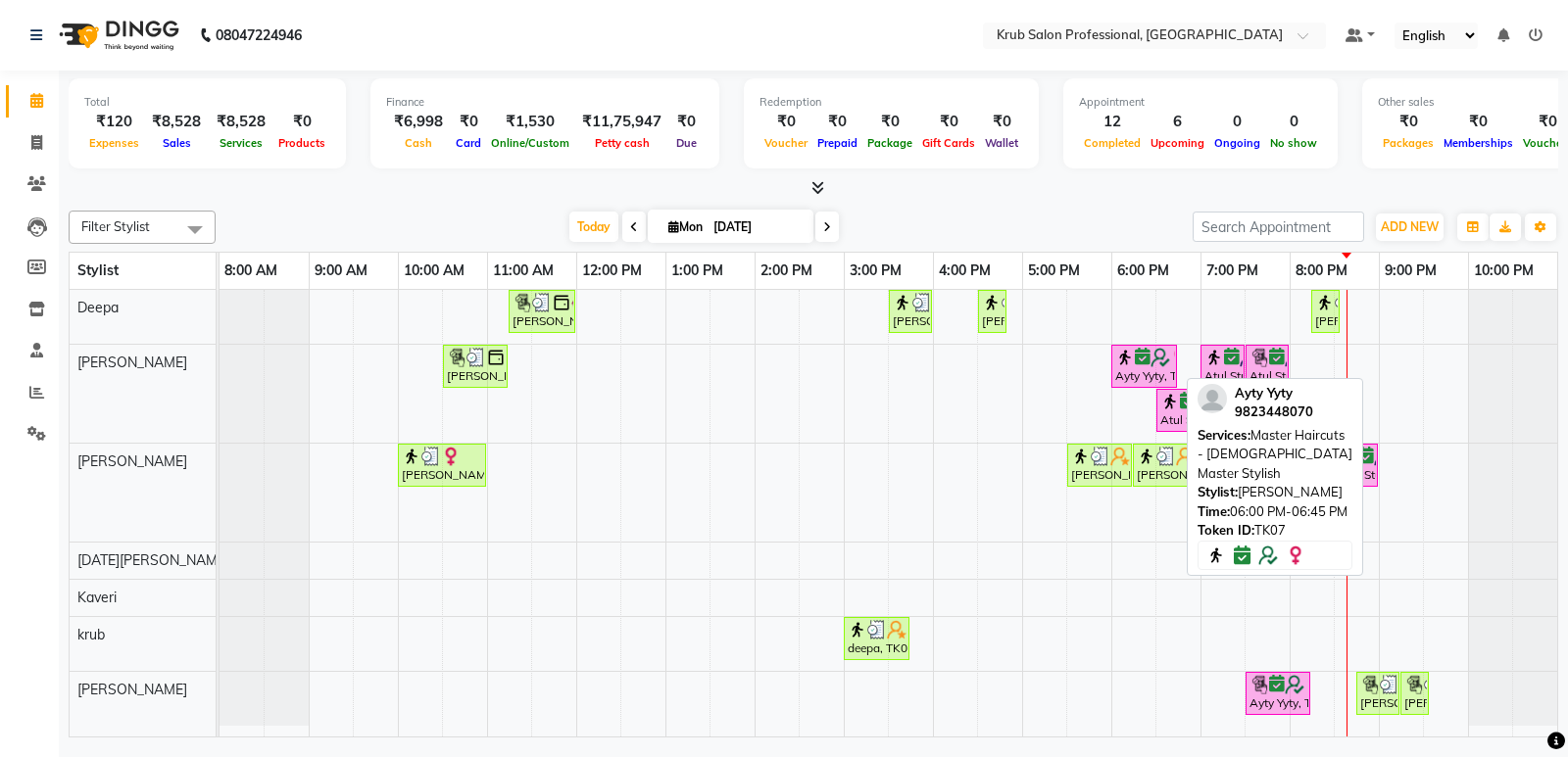
click at [1128, 374] on div "Ayty Yyty, TK07, 06:00 PM-06:45 PM, Master Haircuts - [DEMOGRAPHIC_DATA] Master…" at bounding box center [1144, 366] width 62 height 37
select select "6"
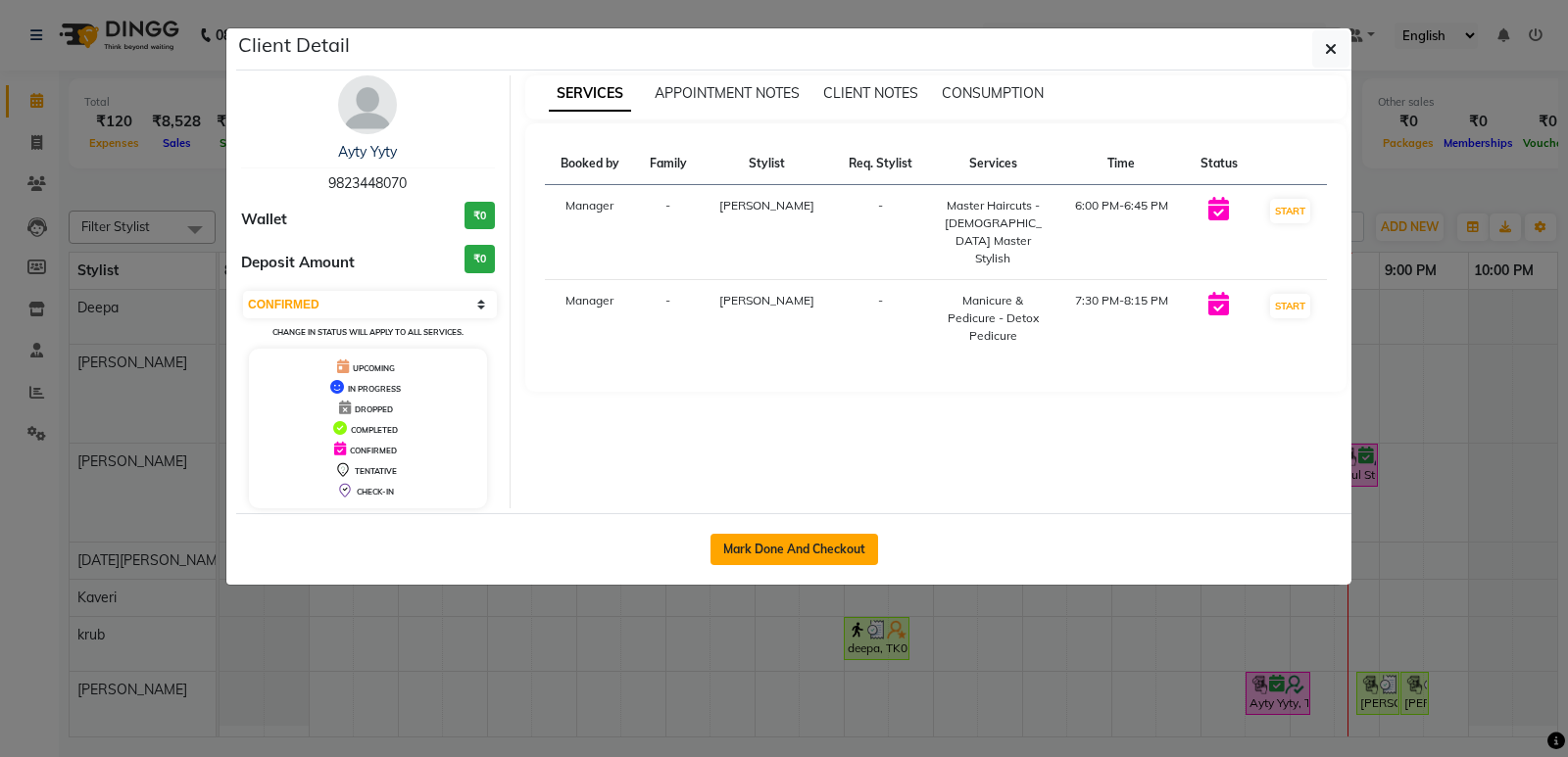
click at [807, 550] on button "Mark Done And Checkout" at bounding box center [794, 549] width 168 height 32
select select "7490"
select select "service"
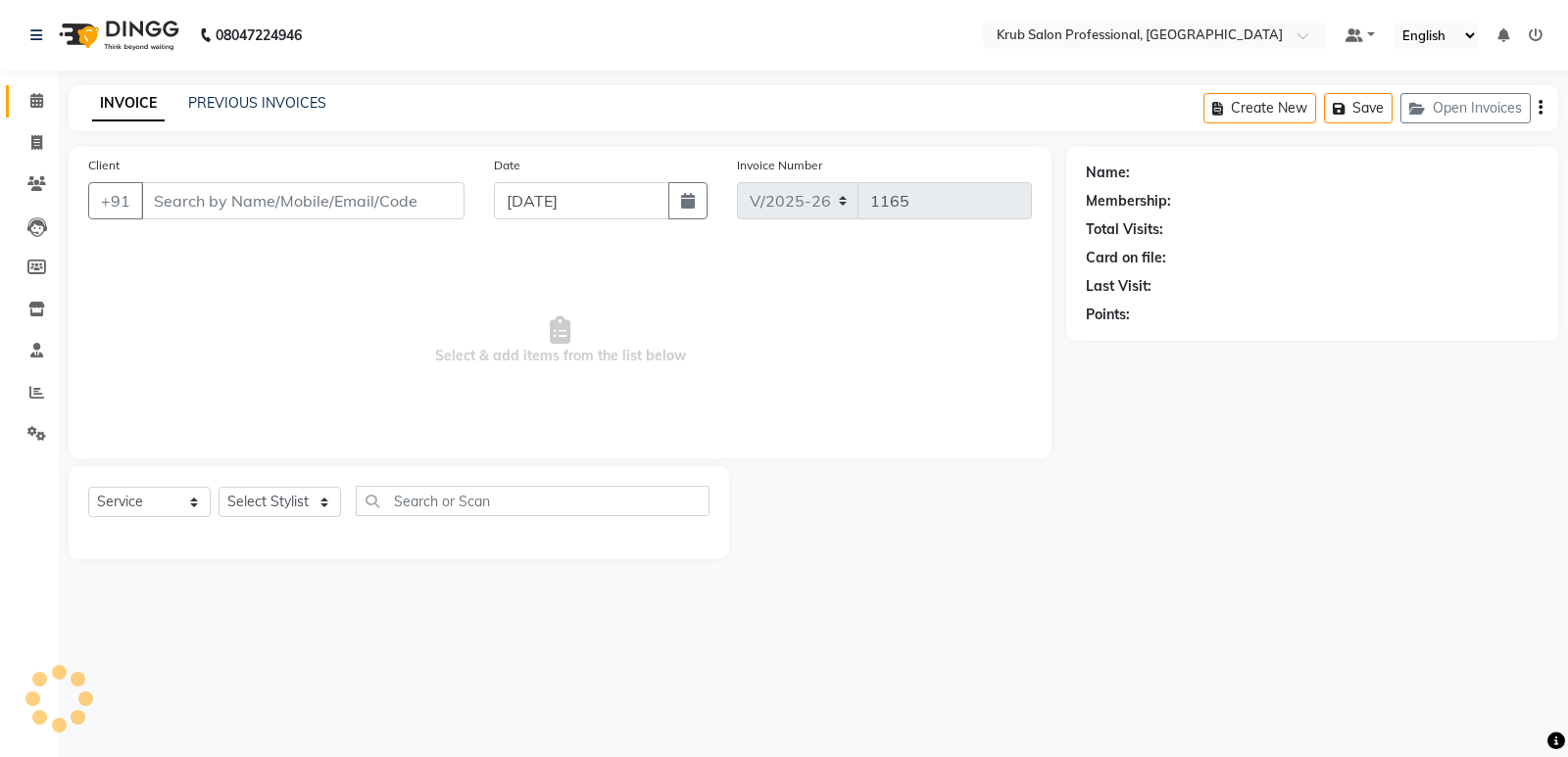
type input "9823448070"
select select "68475"
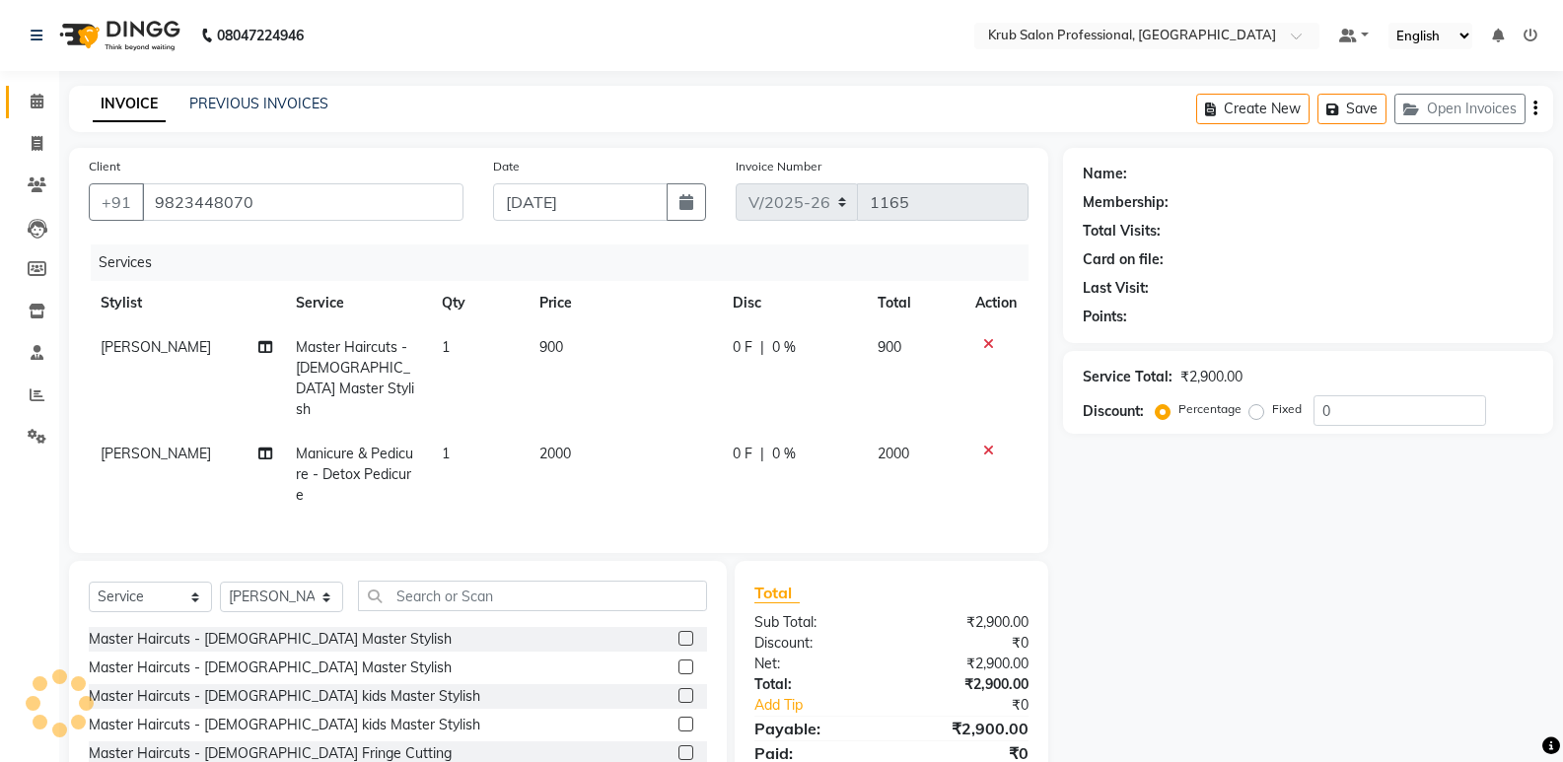
select select "1: Object"
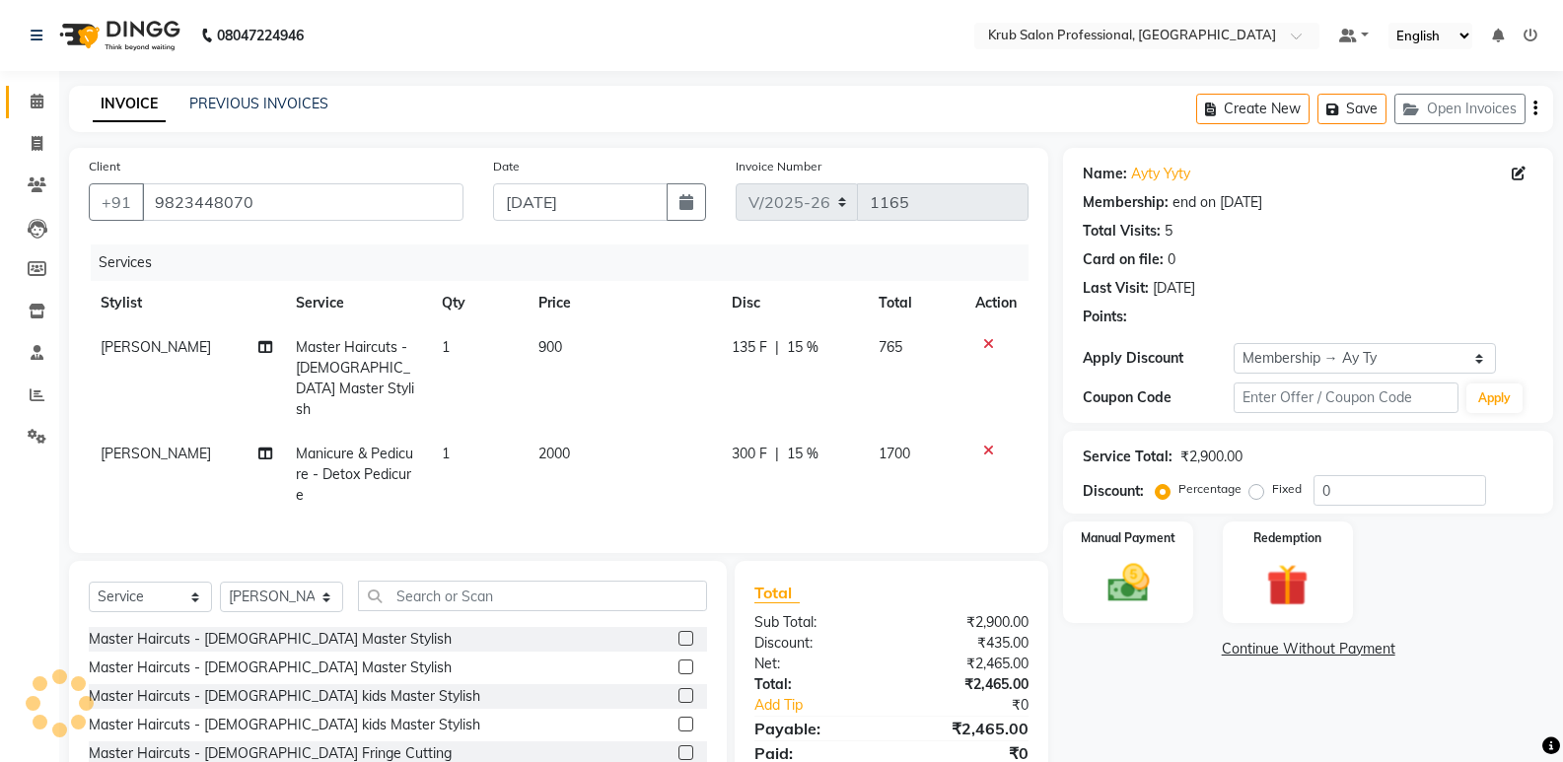
type input "15"
click at [44, 100] on span at bounding box center [37, 102] width 35 height 23
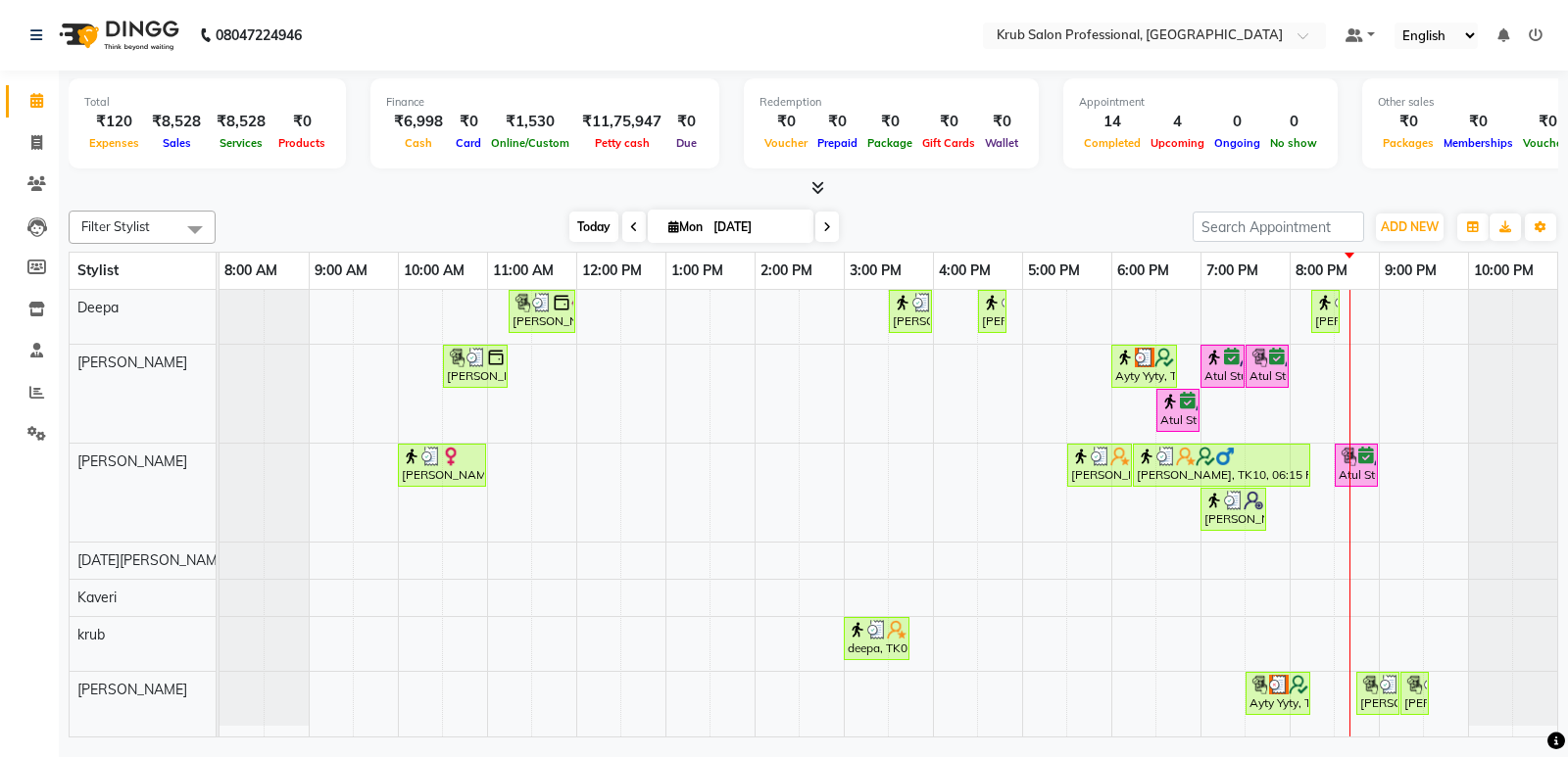
click at [588, 228] on span "Today" at bounding box center [593, 227] width 49 height 31
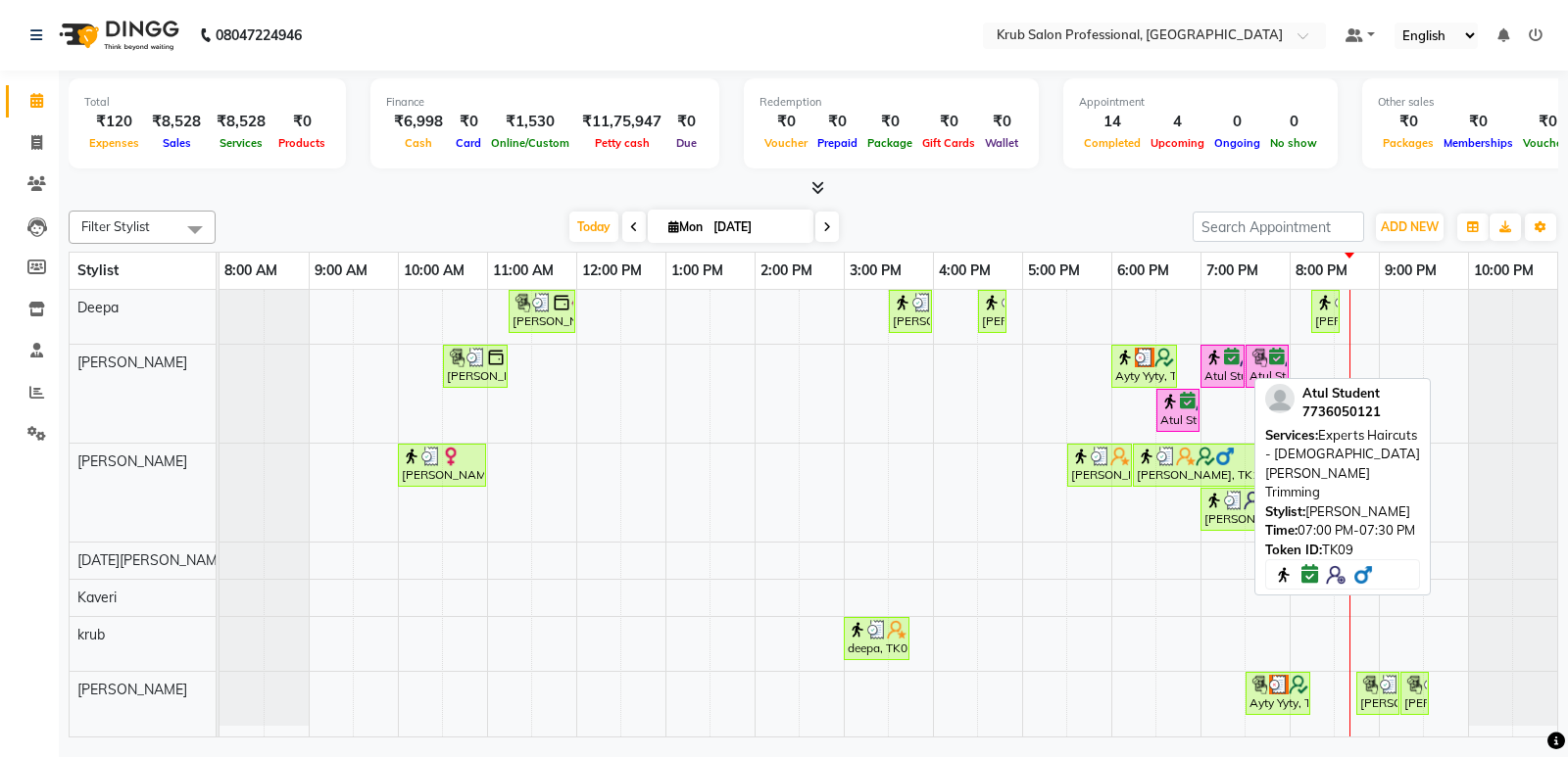
click at [1221, 374] on div "Atul Student, TK09, 07:00 PM-07:30 PM, Experts Haircuts - [DEMOGRAPHIC_DATA] [P…" at bounding box center [1222, 366] width 40 height 37
select select "6"
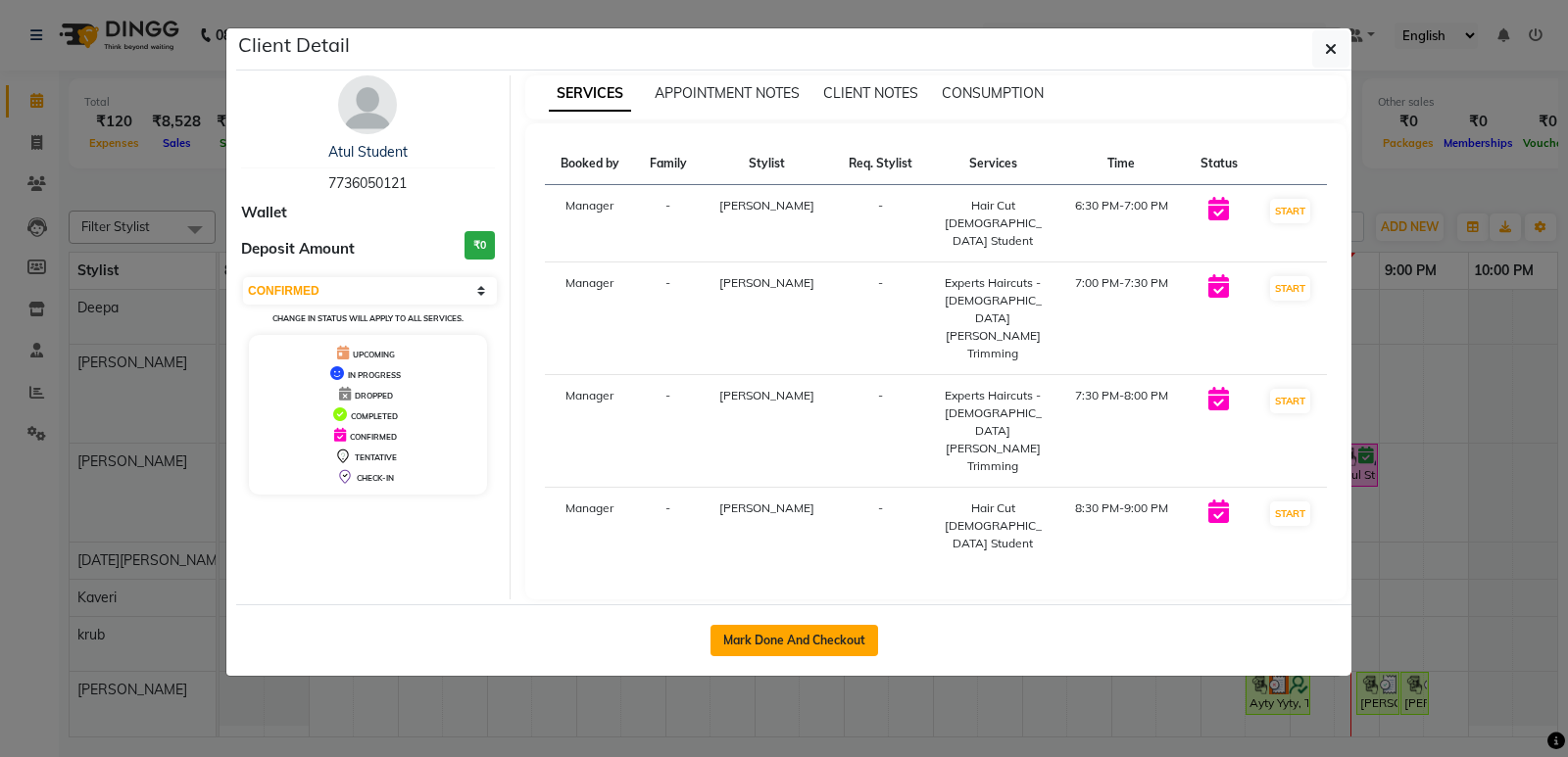
click at [818, 625] on button "Mark Done And Checkout" at bounding box center [794, 641] width 168 height 32
select select "service"
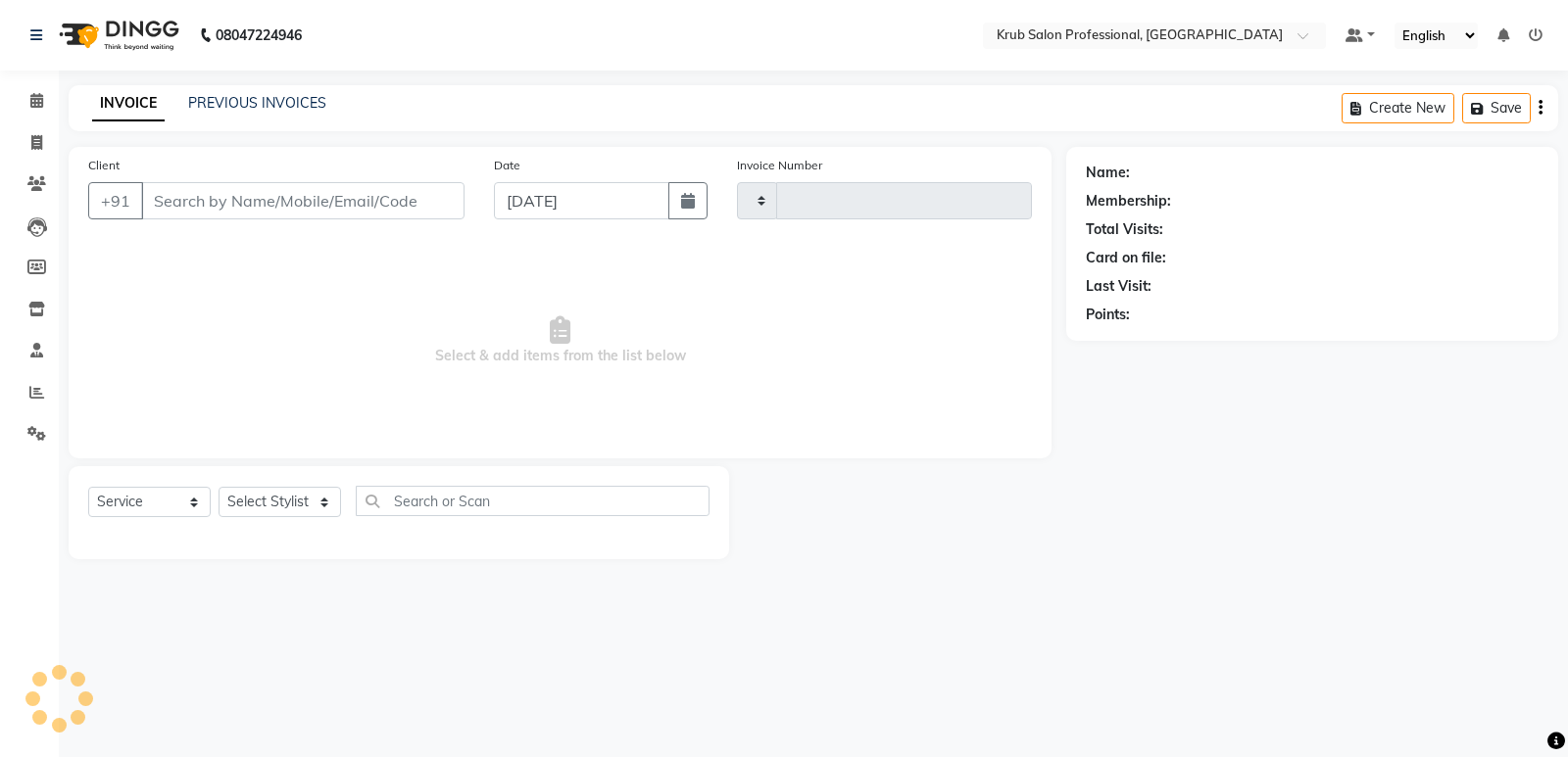
type input "1165"
select select "7490"
type input "7736050121"
select select "66021"
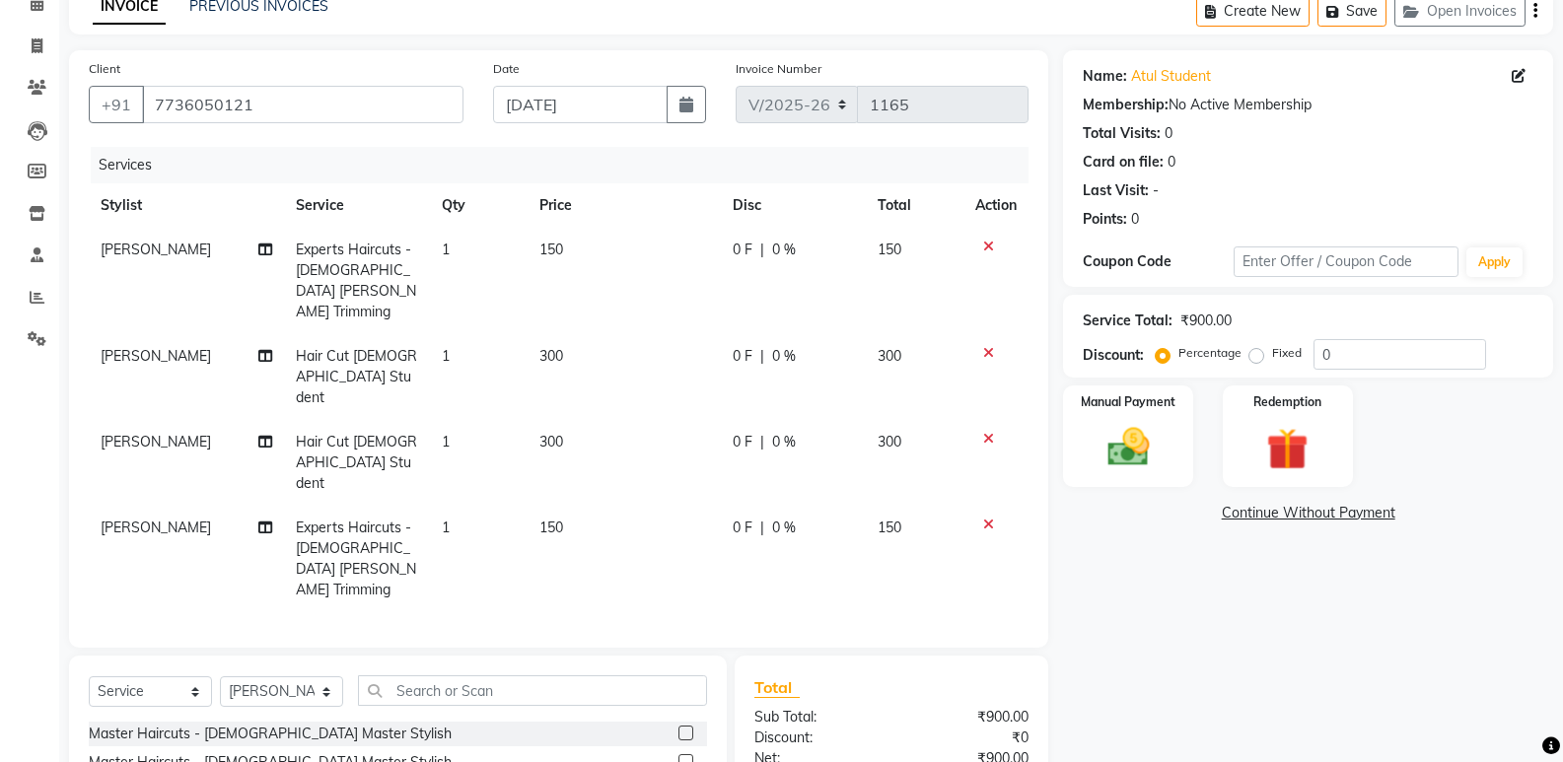
scroll to position [162, 0]
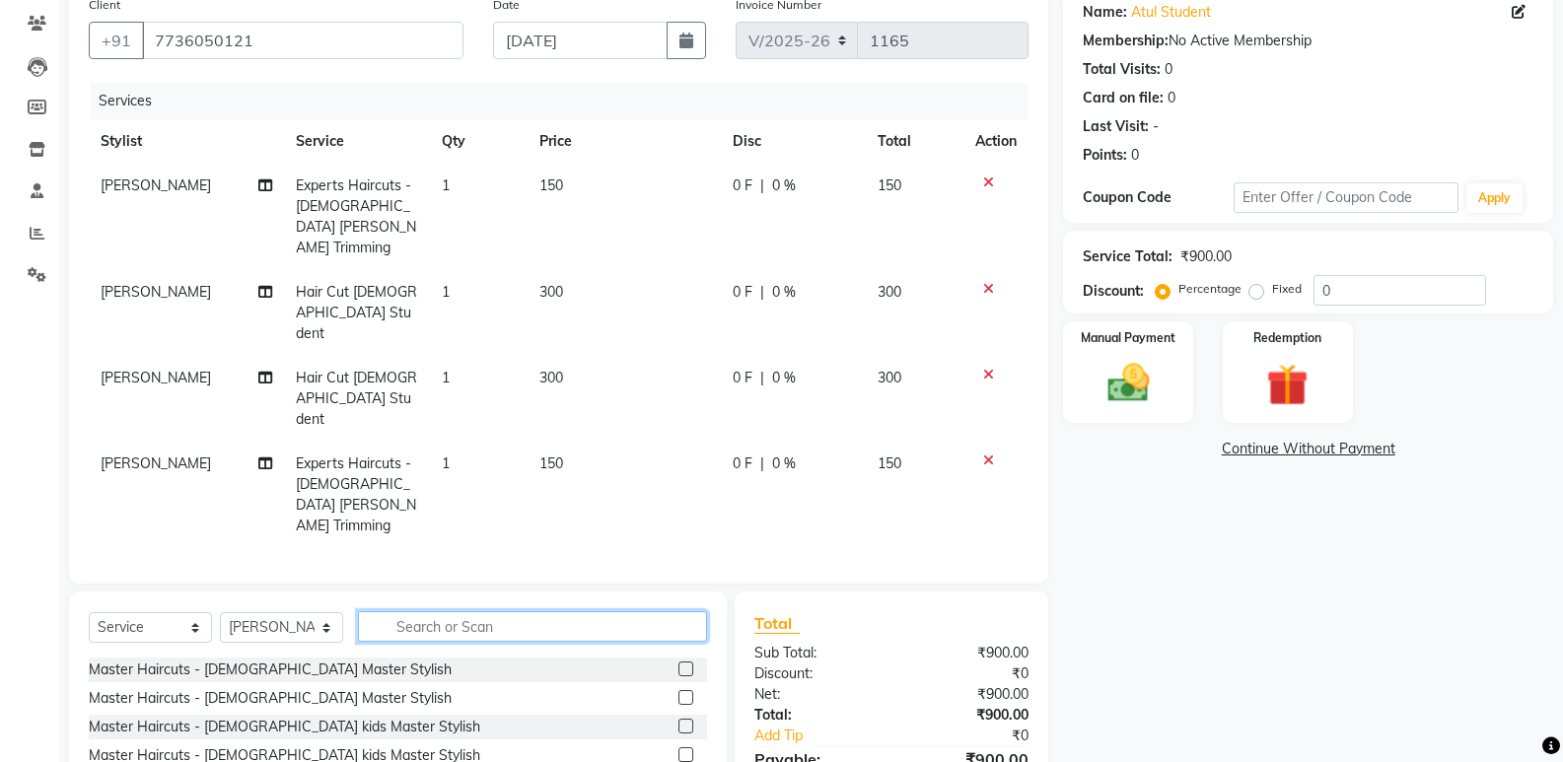
click at [499, 611] on input "text" at bounding box center [532, 626] width 349 height 31
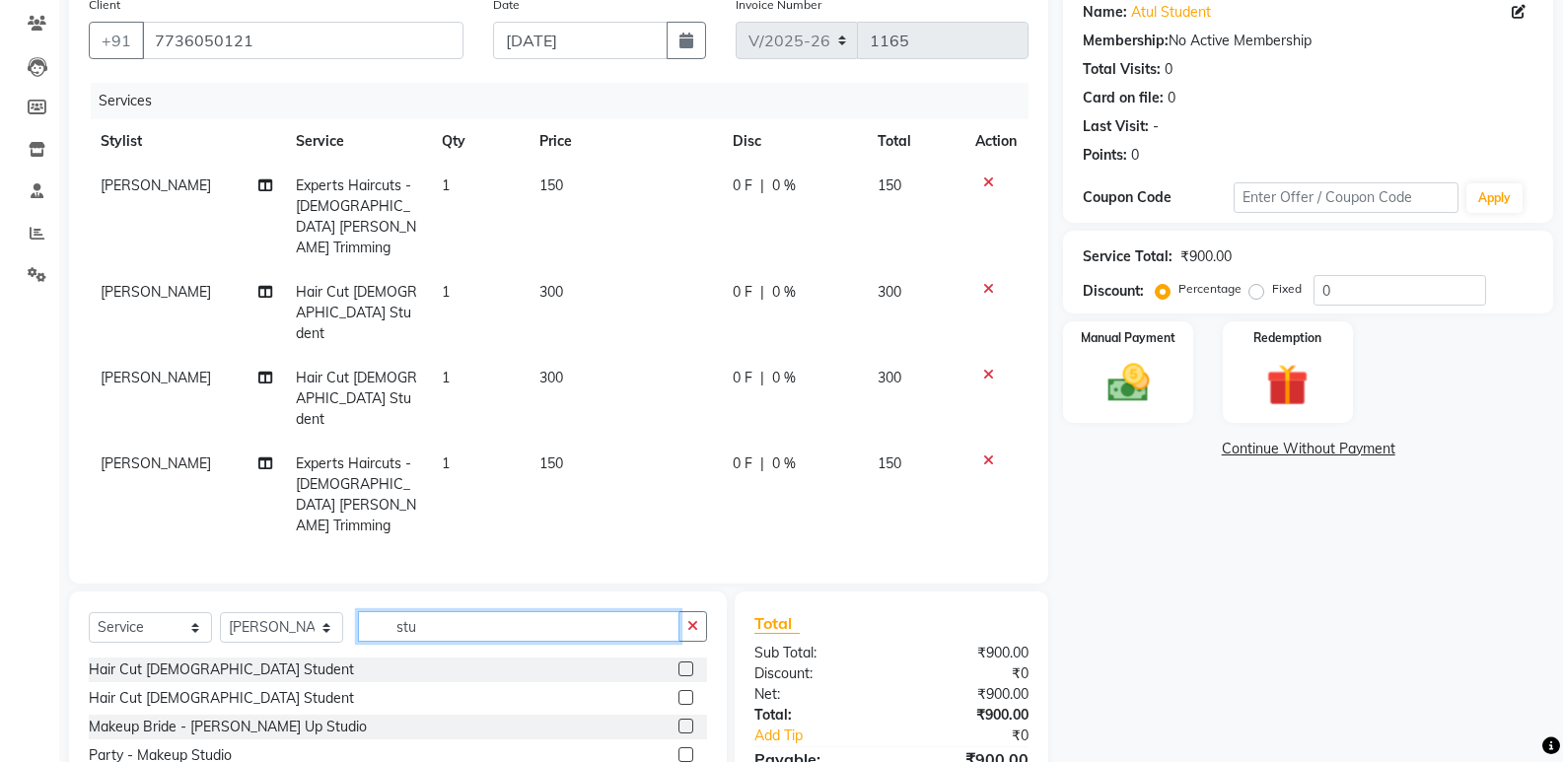
type input "stu"
click at [682, 662] on label at bounding box center [685, 669] width 15 height 15
click at [682, 664] on input "checkbox" at bounding box center [684, 670] width 13 height 13
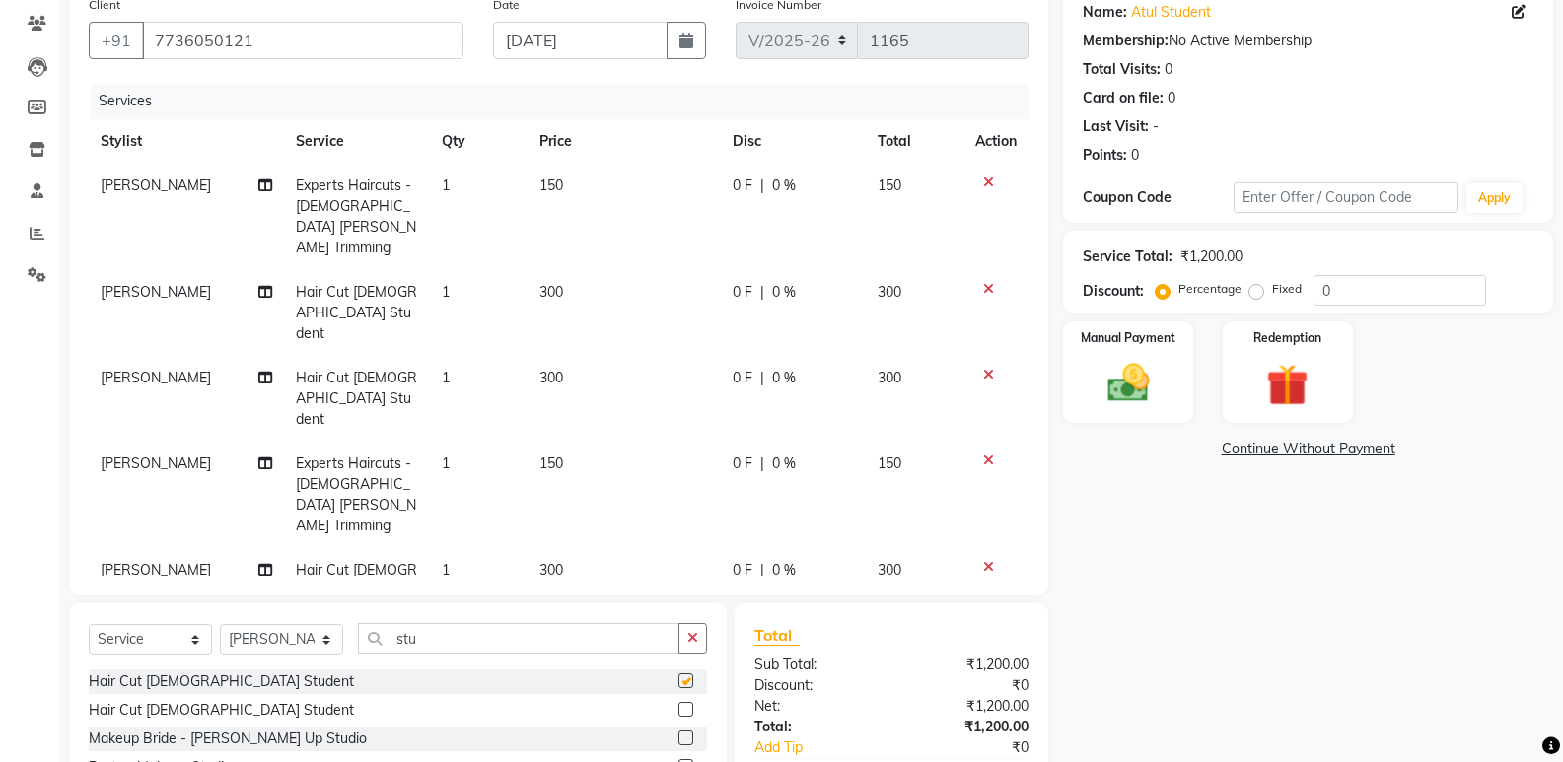
checkbox input "false"
click at [1129, 374] on img at bounding box center [1128, 383] width 70 height 50
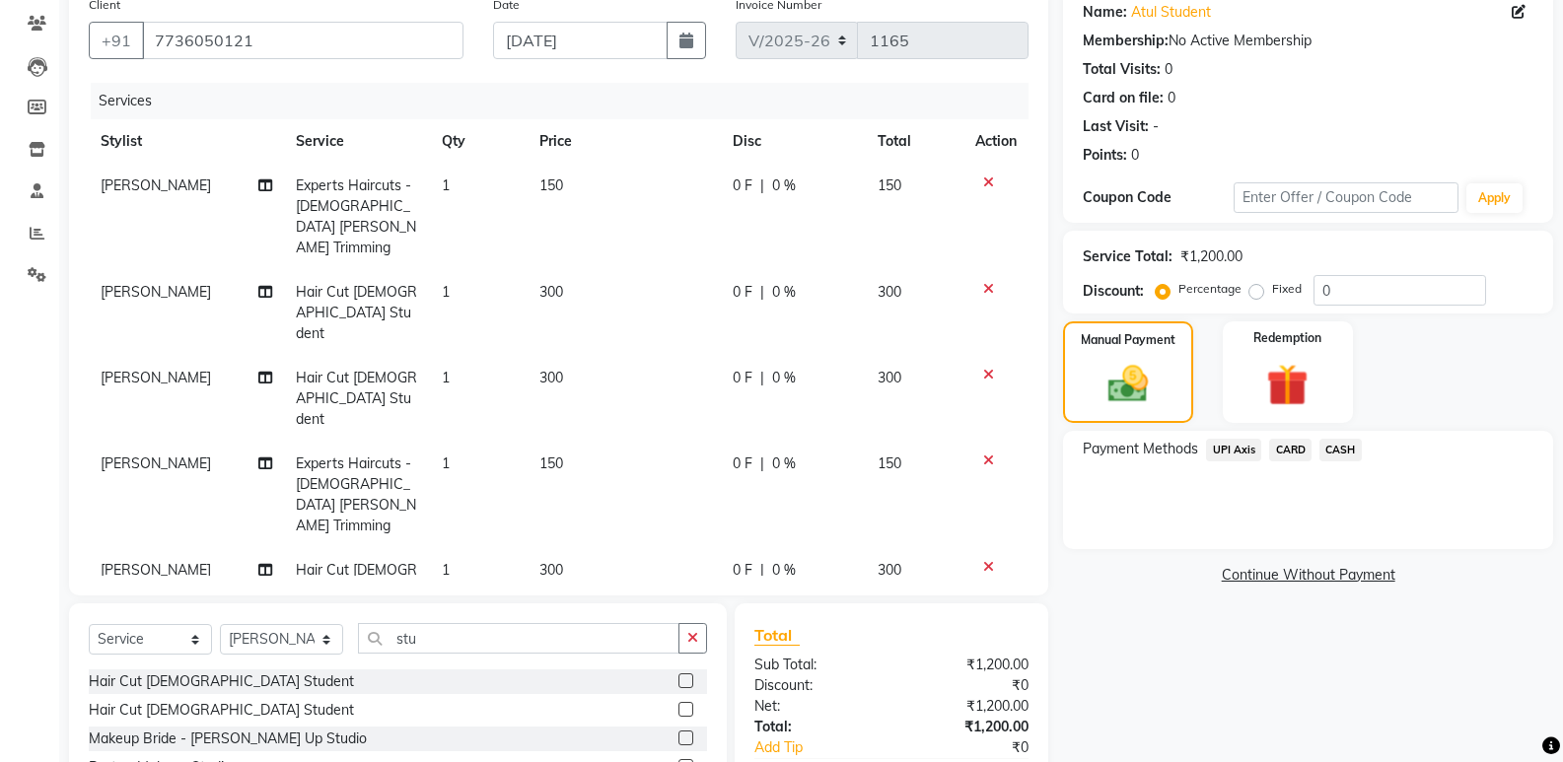
click at [1344, 444] on span "CASH" at bounding box center [1340, 450] width 42 height 23
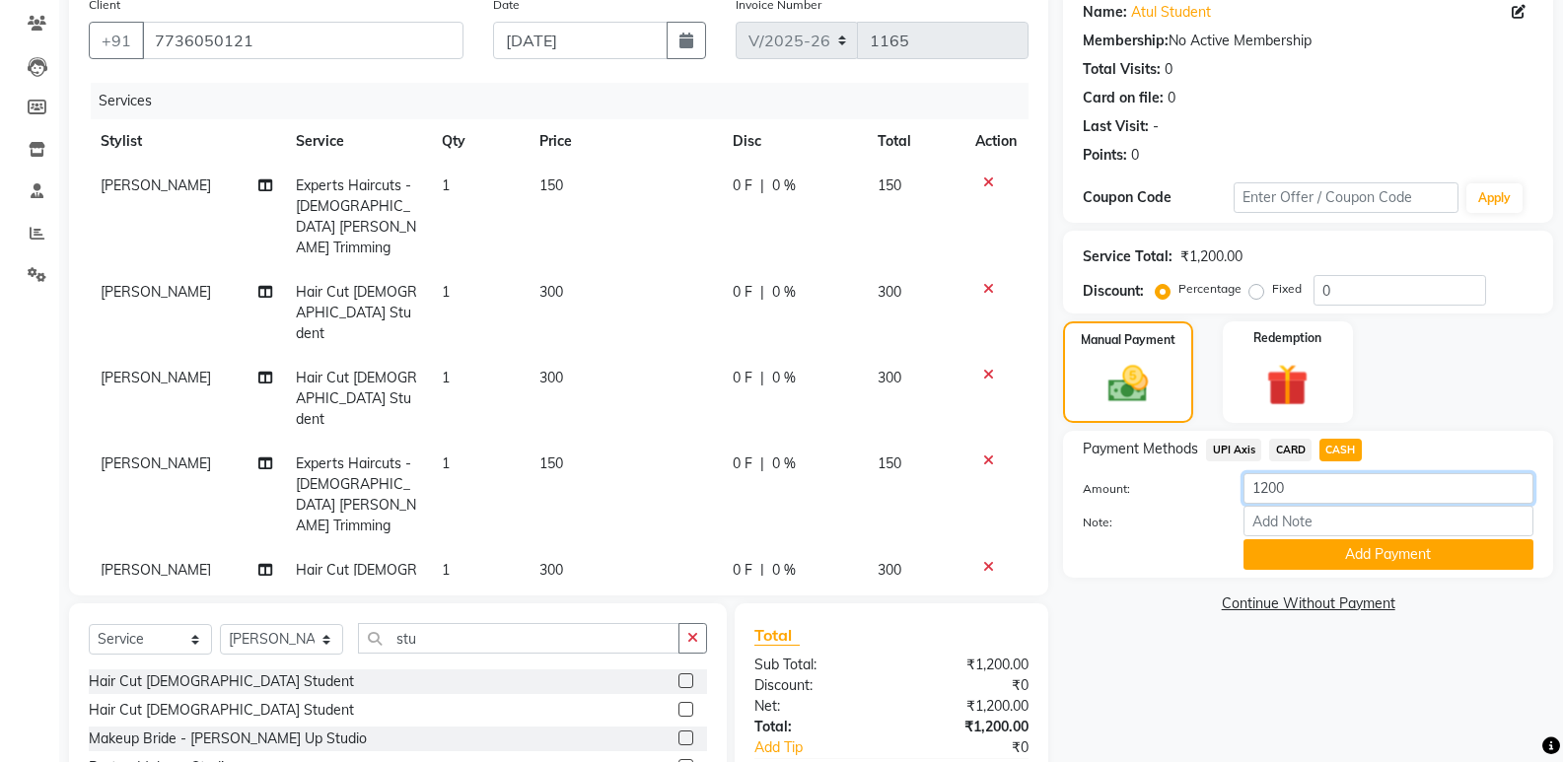
click at [1292, 485] on input "1200" at bounding box center [1388, 488] width 290 height 31
type input "1"
type input "300"
click at [1336, 544] on button "Add Payment" at bounding box center [1388, 554] width 290 height 31
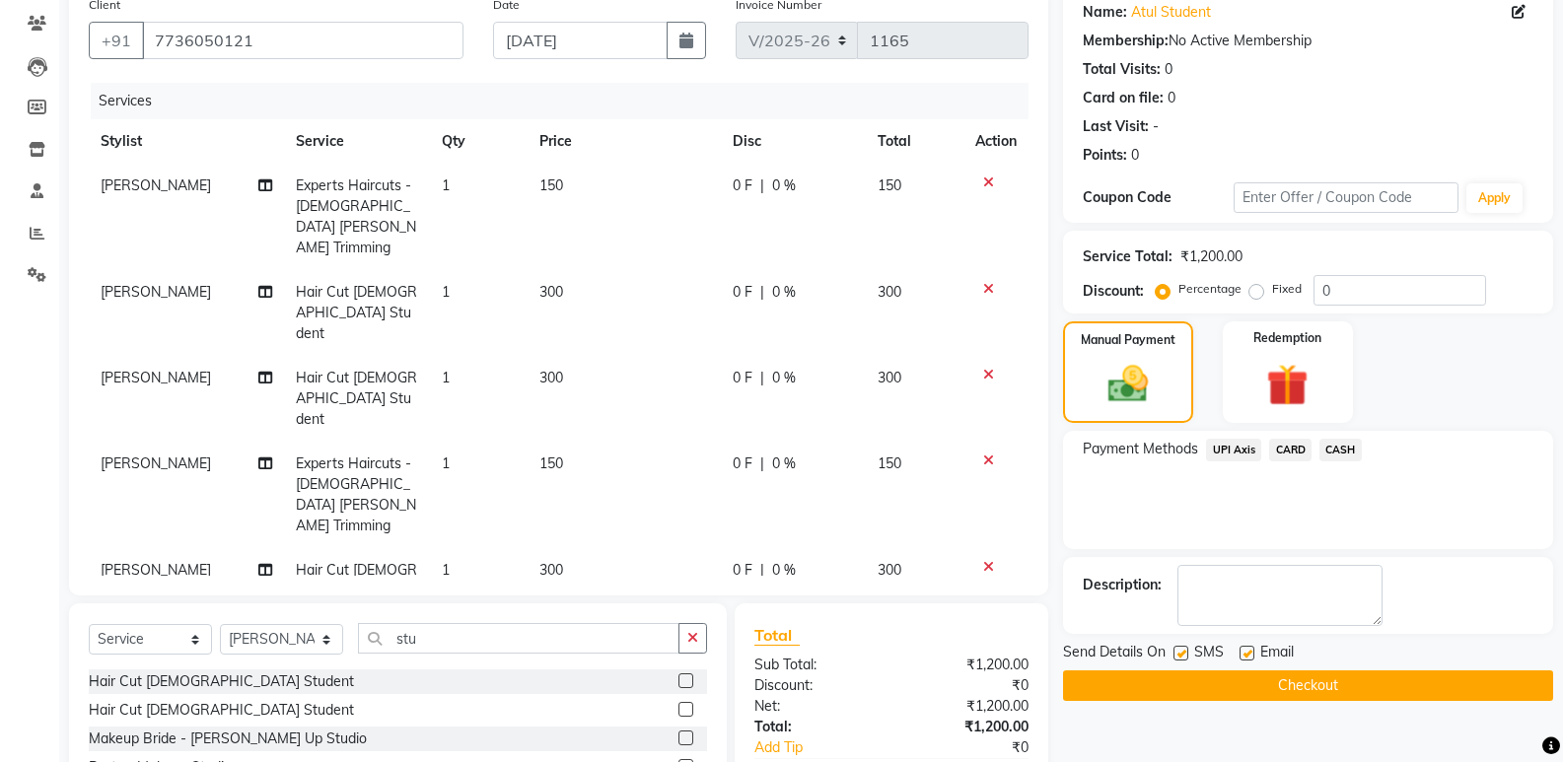
click at [1230, 452] on span "UPI Axis" at bounding box center [1233, 450] width 55 height 23
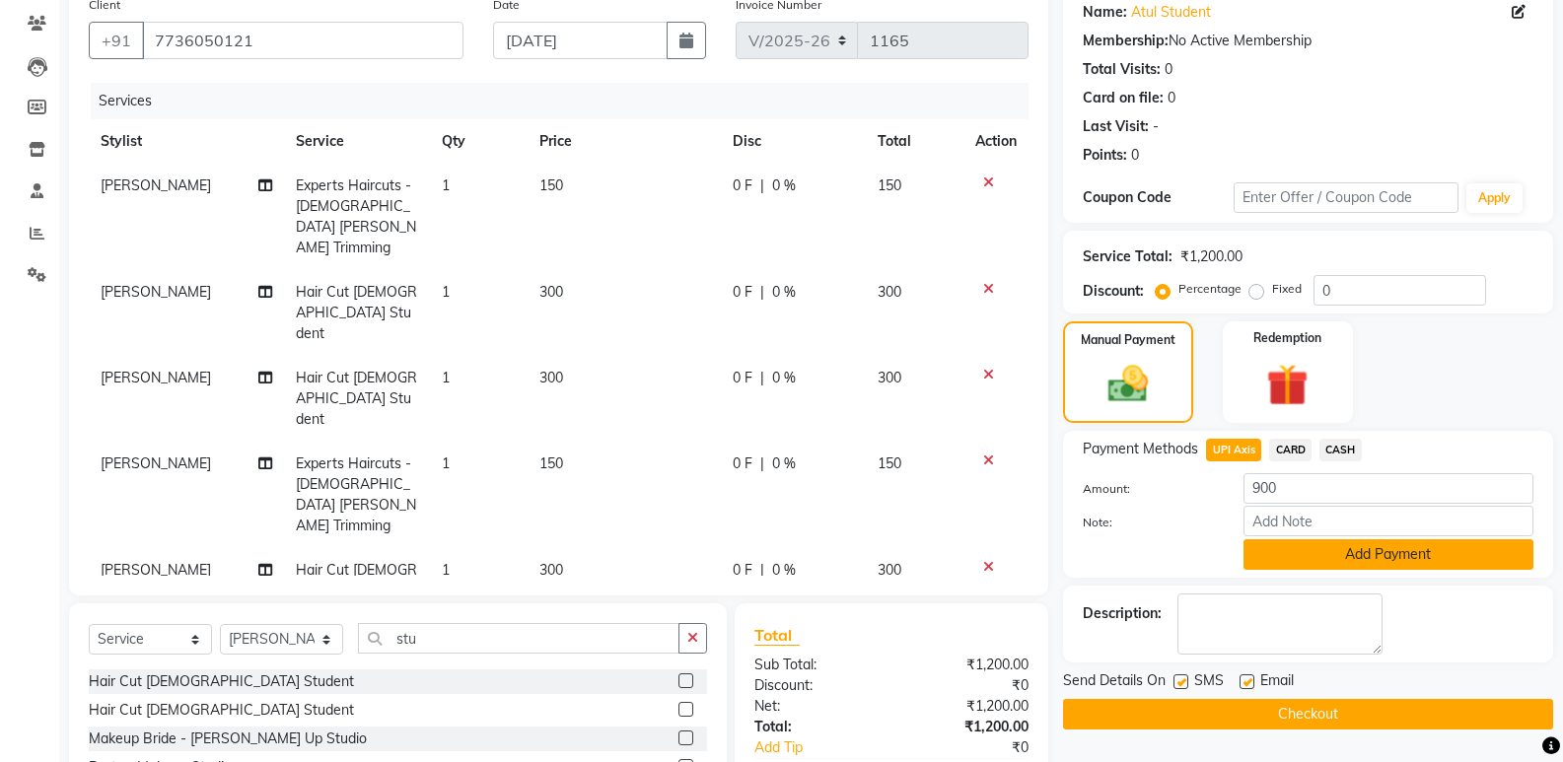
click at [1385, 552] on button "Add Payment" at bounding box center [1388, 554] width 290 height 31
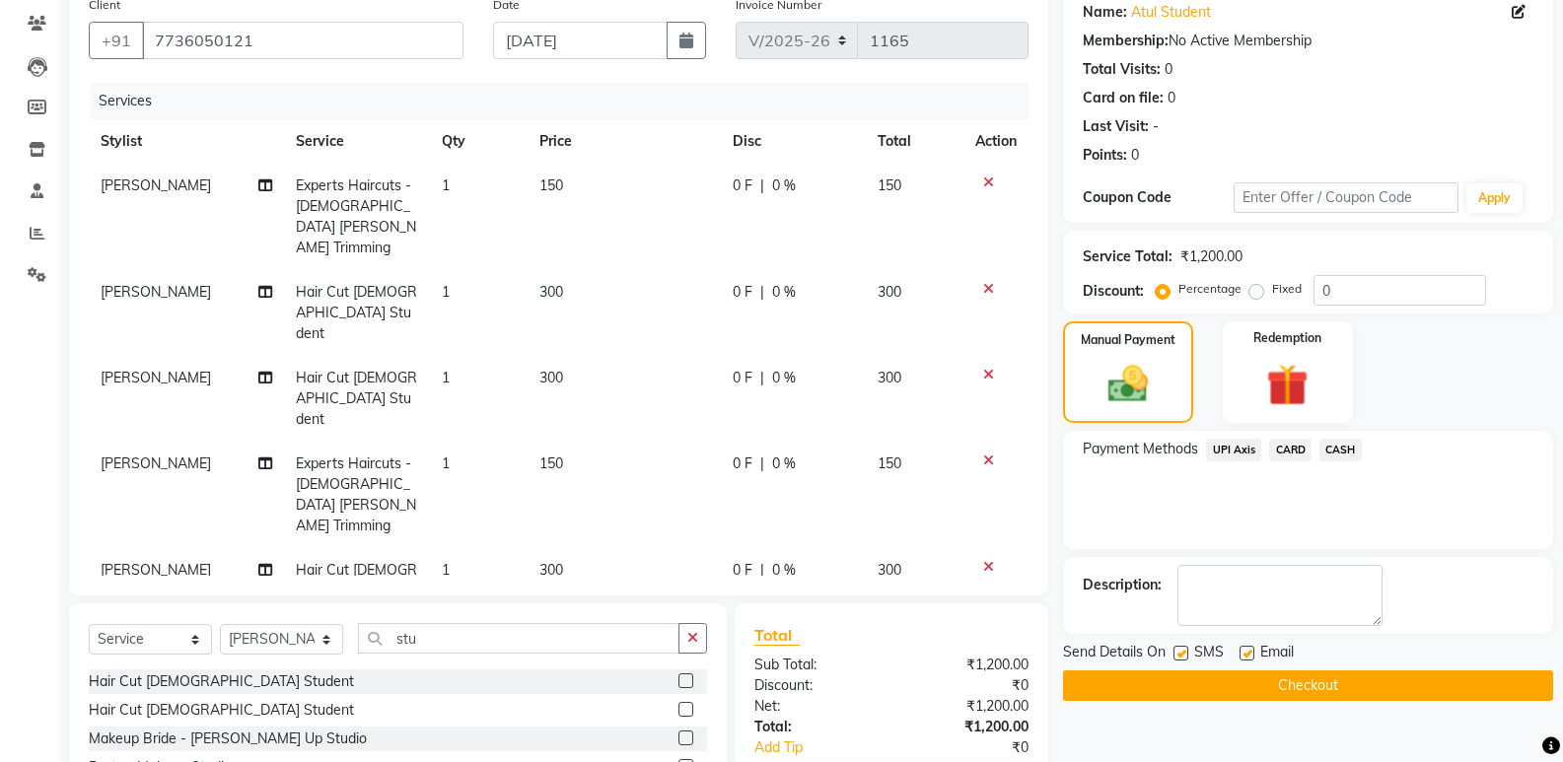
scroll to position [357, 0]
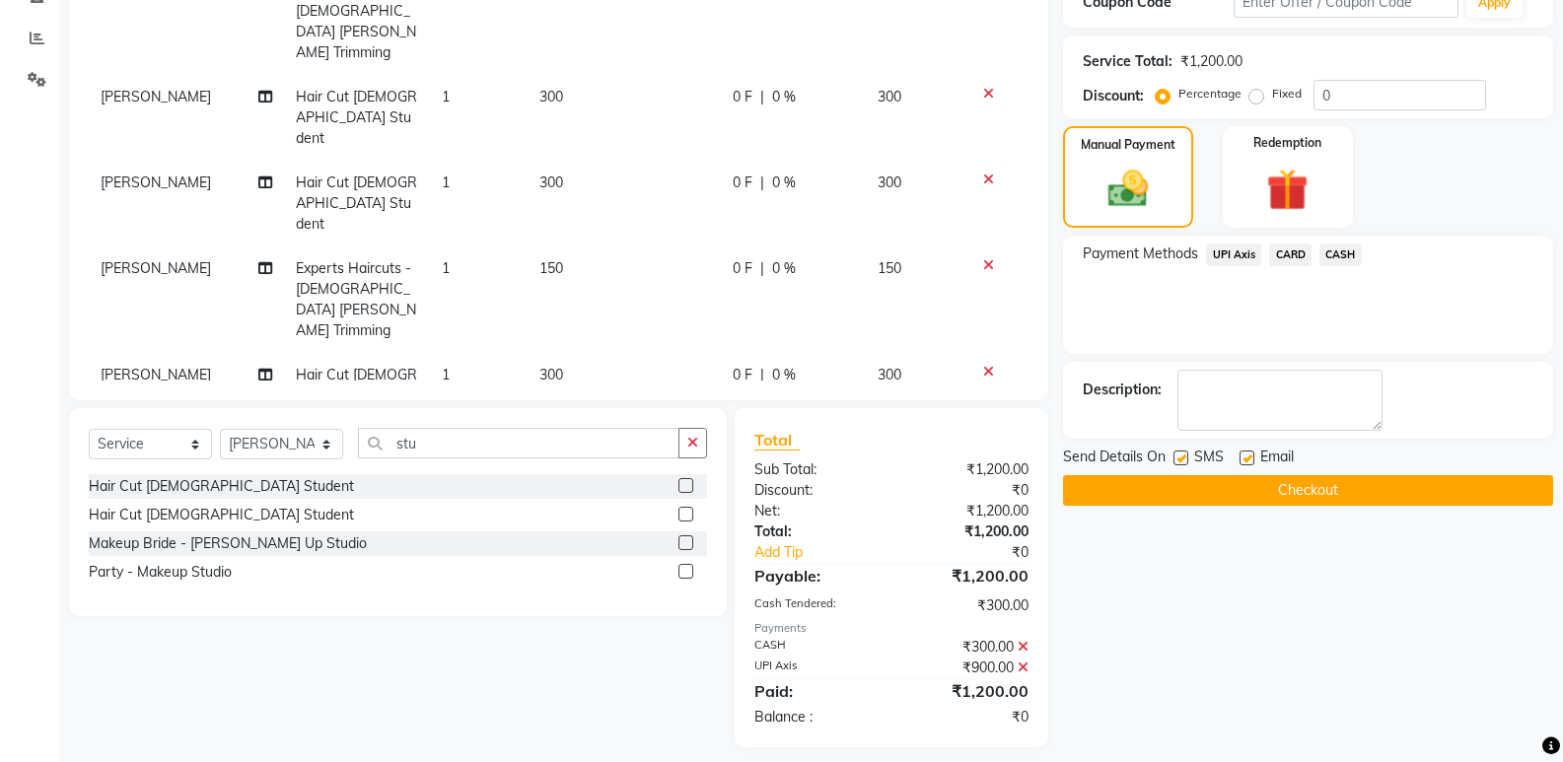
click at [1023, 640] on icon at bounding box center [1023, 647] width 11 height 14
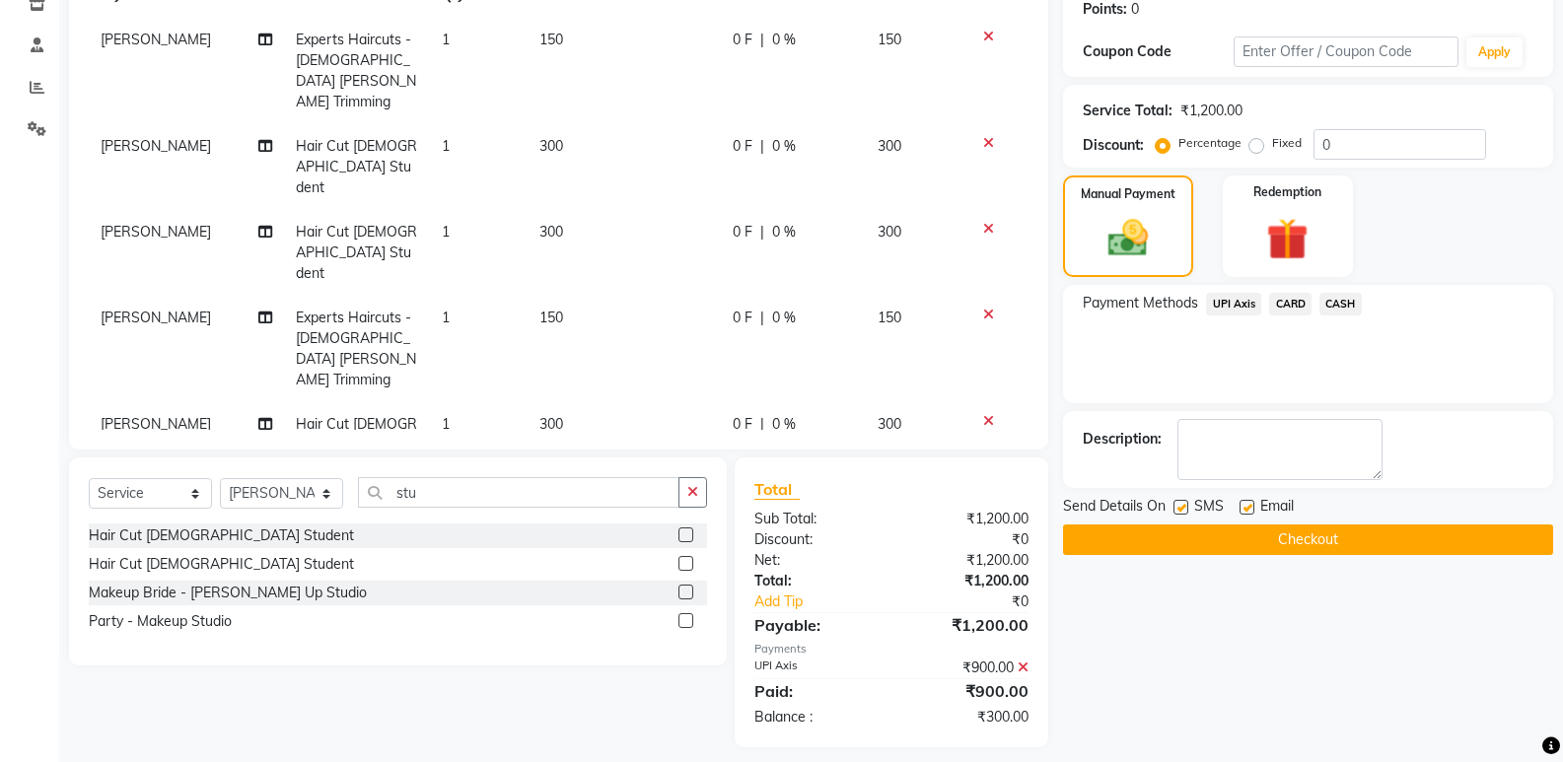
click at [1023, 661] on icon at bounding box center [1023, 668] width 11 height 14
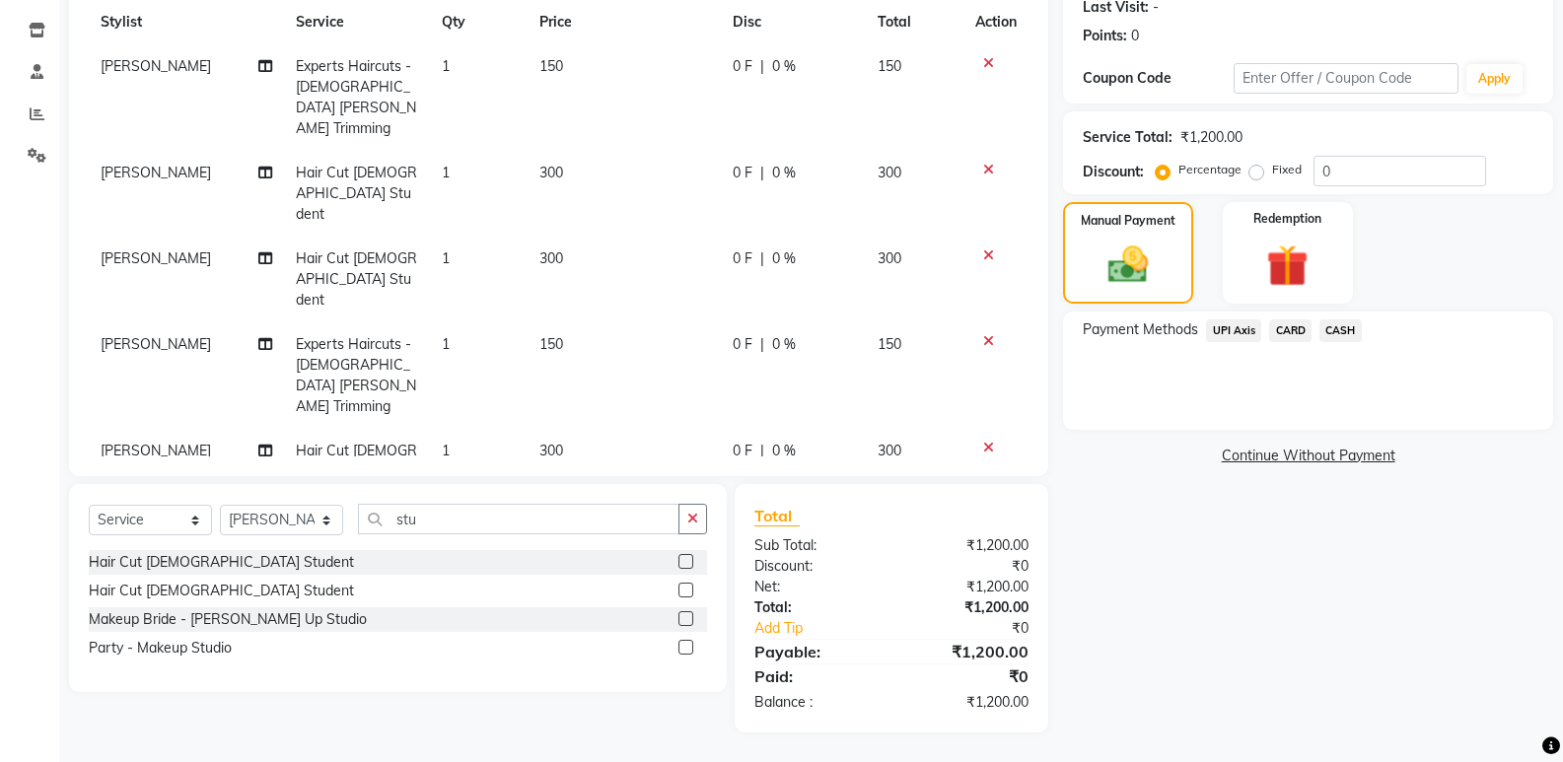
scroll to position [266, 0]
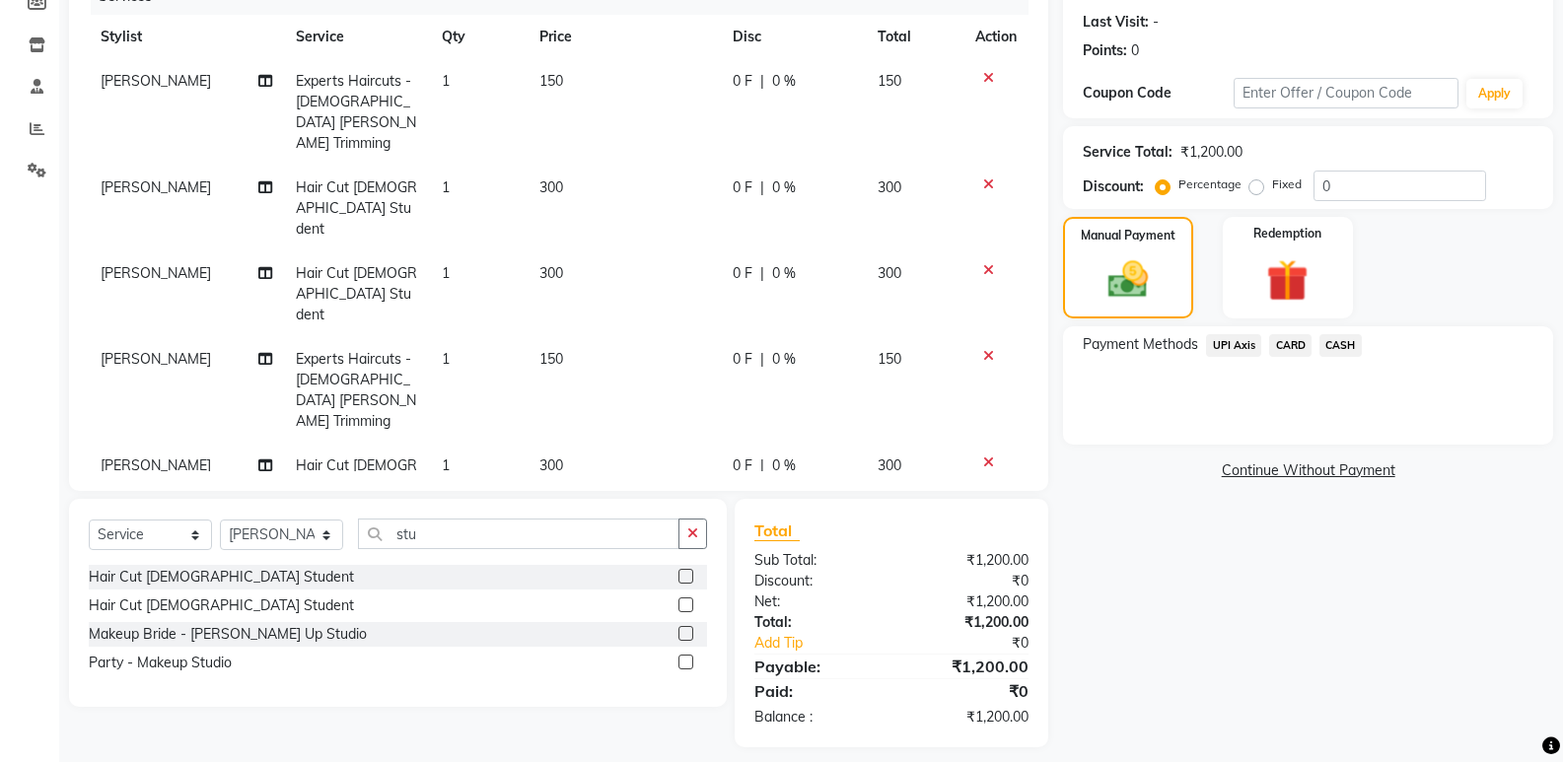
click at [1237, 346] on span "UPI Axis" at bounding box center [1233, 345] width 55 height 23
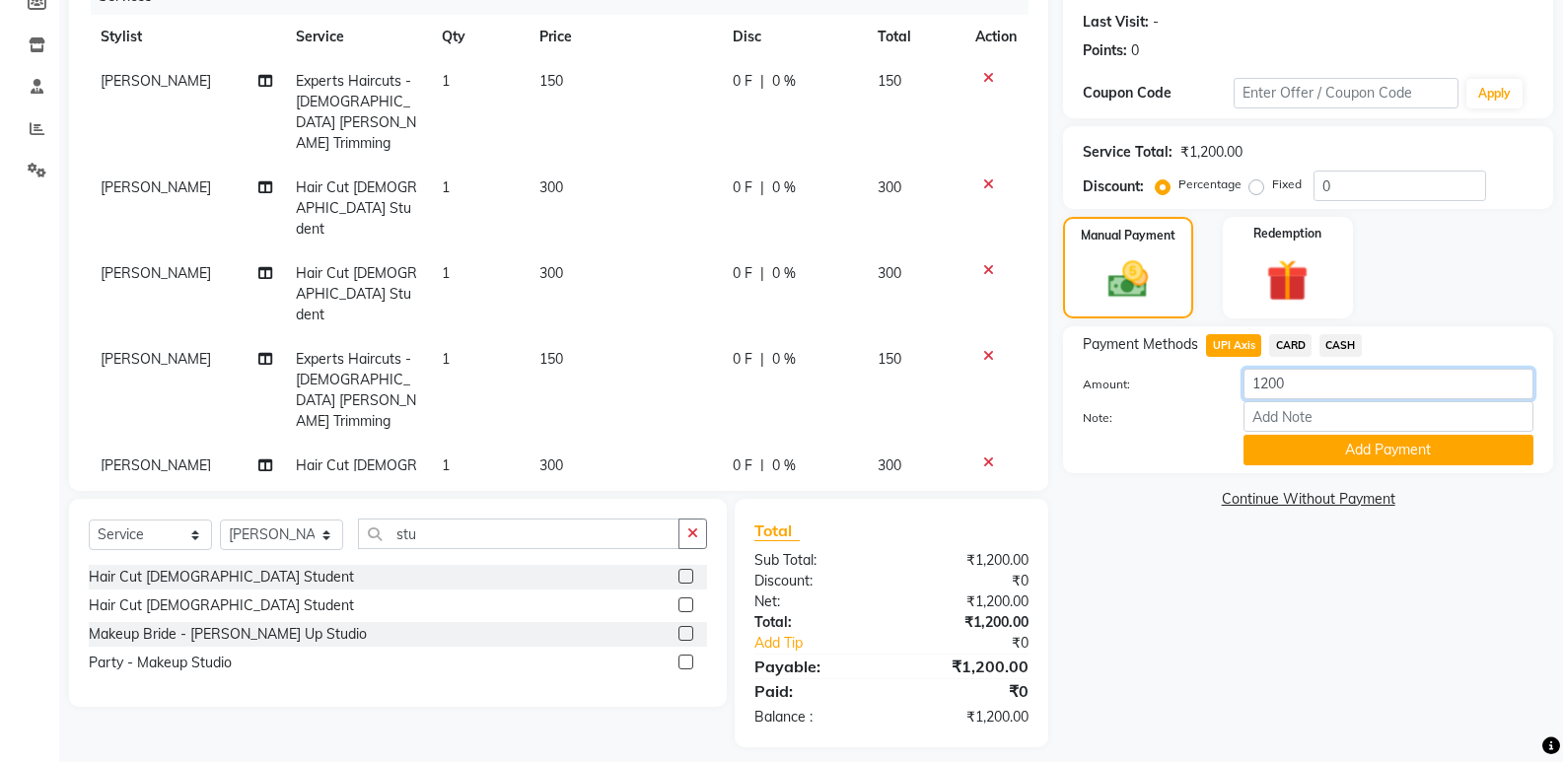
click at [1305, 383] on input "1200" at bounding box center [1388, 384] width 290 height 31
type input "1"
type input "300"
click at [1324, 446] on button "Add Payment" at bounding box center [1388, 450] width 290 height 31
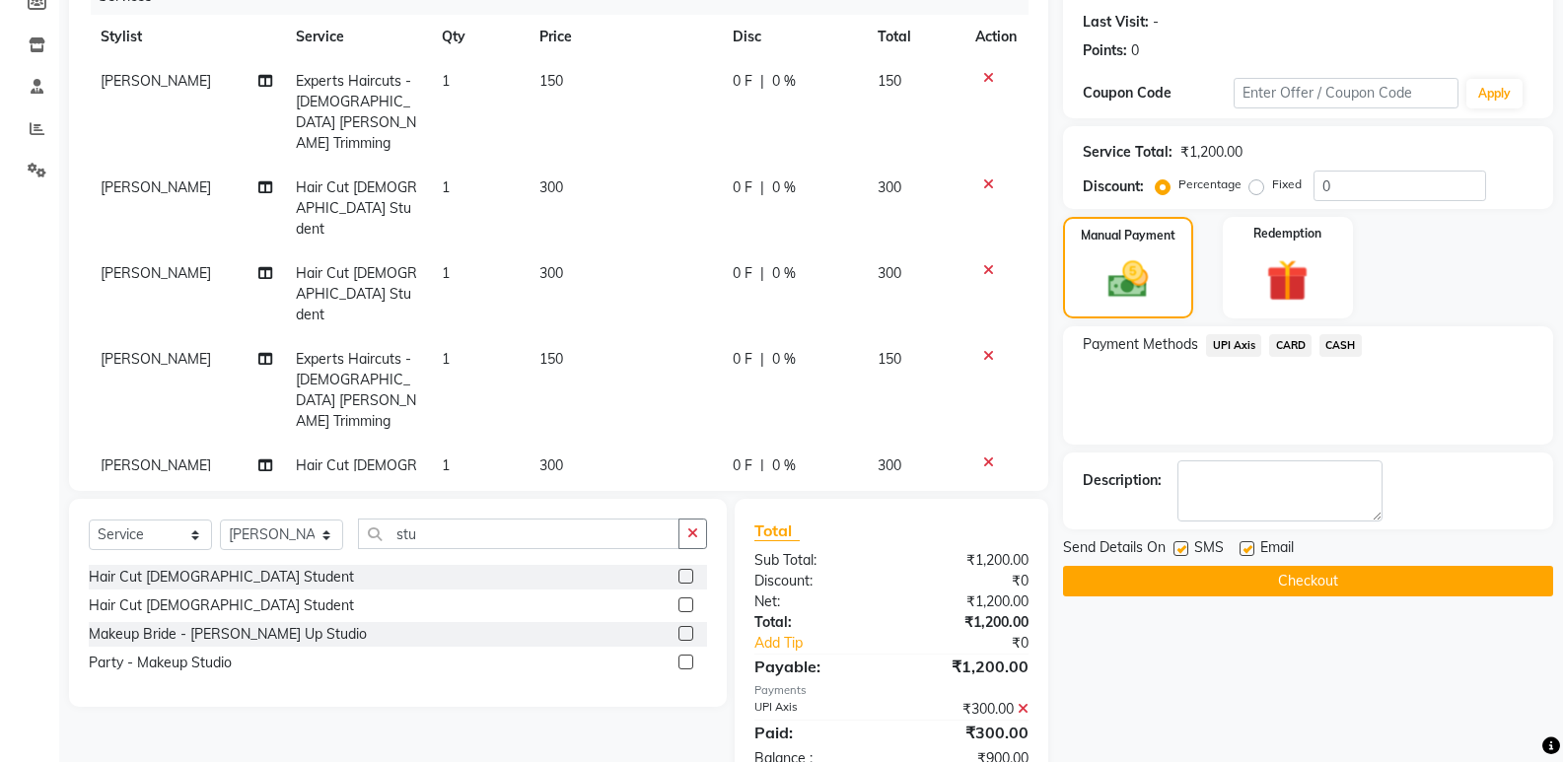
click at [1333, 349] on span "CASH" at bounding box center [1340, 345] width 42 height 23
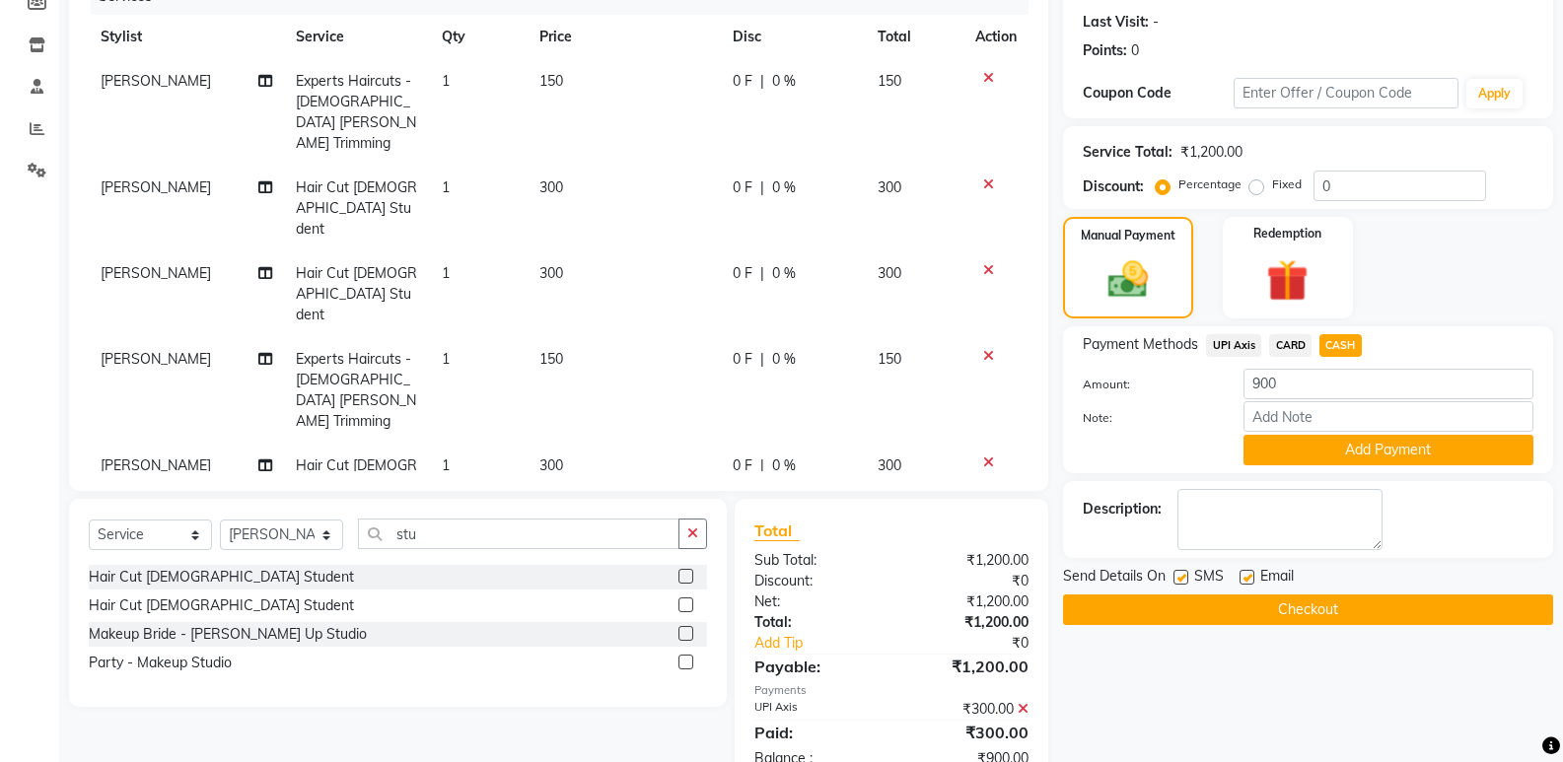
click at [1369, 445] on button "Add Payment" at bounding box center [1388, 450] width 290 height 31
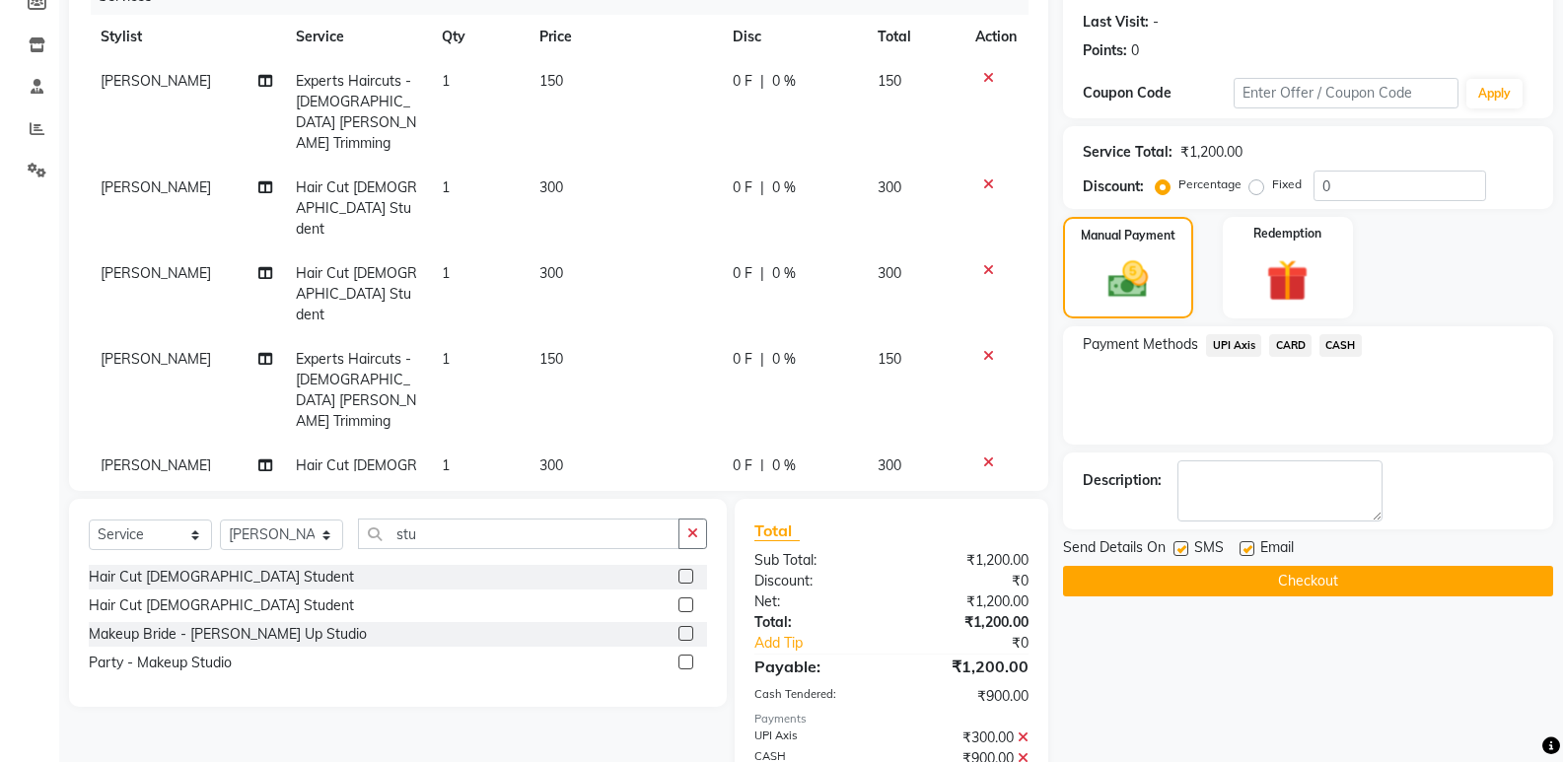
click at [1326, 584] on button "Checkout" at bounding box center [1308, 581] width 490 height 31
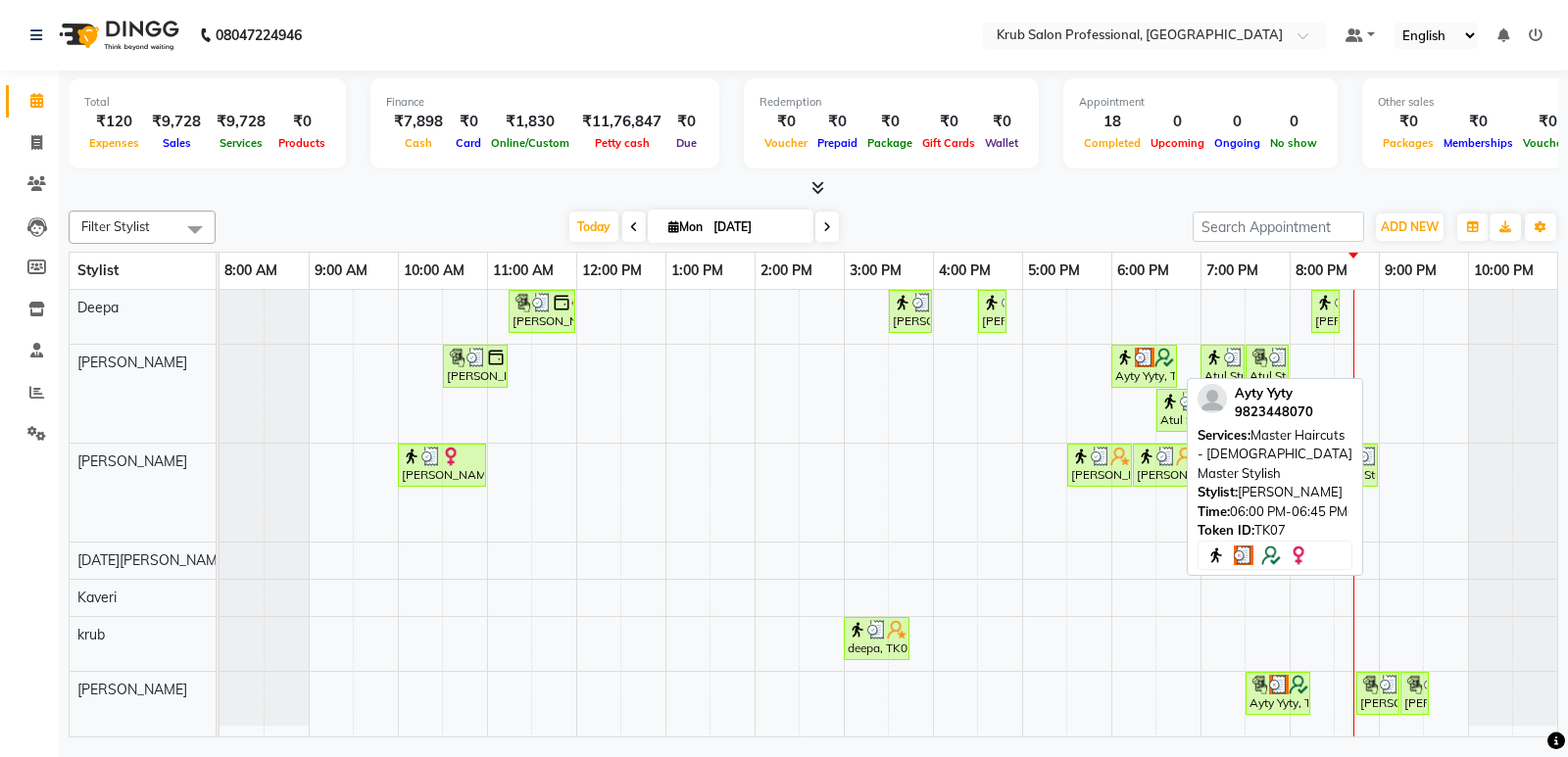
click at [1129, 371] on div "Ayty Yyty, TK07, 06:00 PM-06:45 PM, Master Haircuts - [DEMOGRAPHIC_DATA] Master…" at bounding box center [1144, 366] width 62 height 37
select select "3"
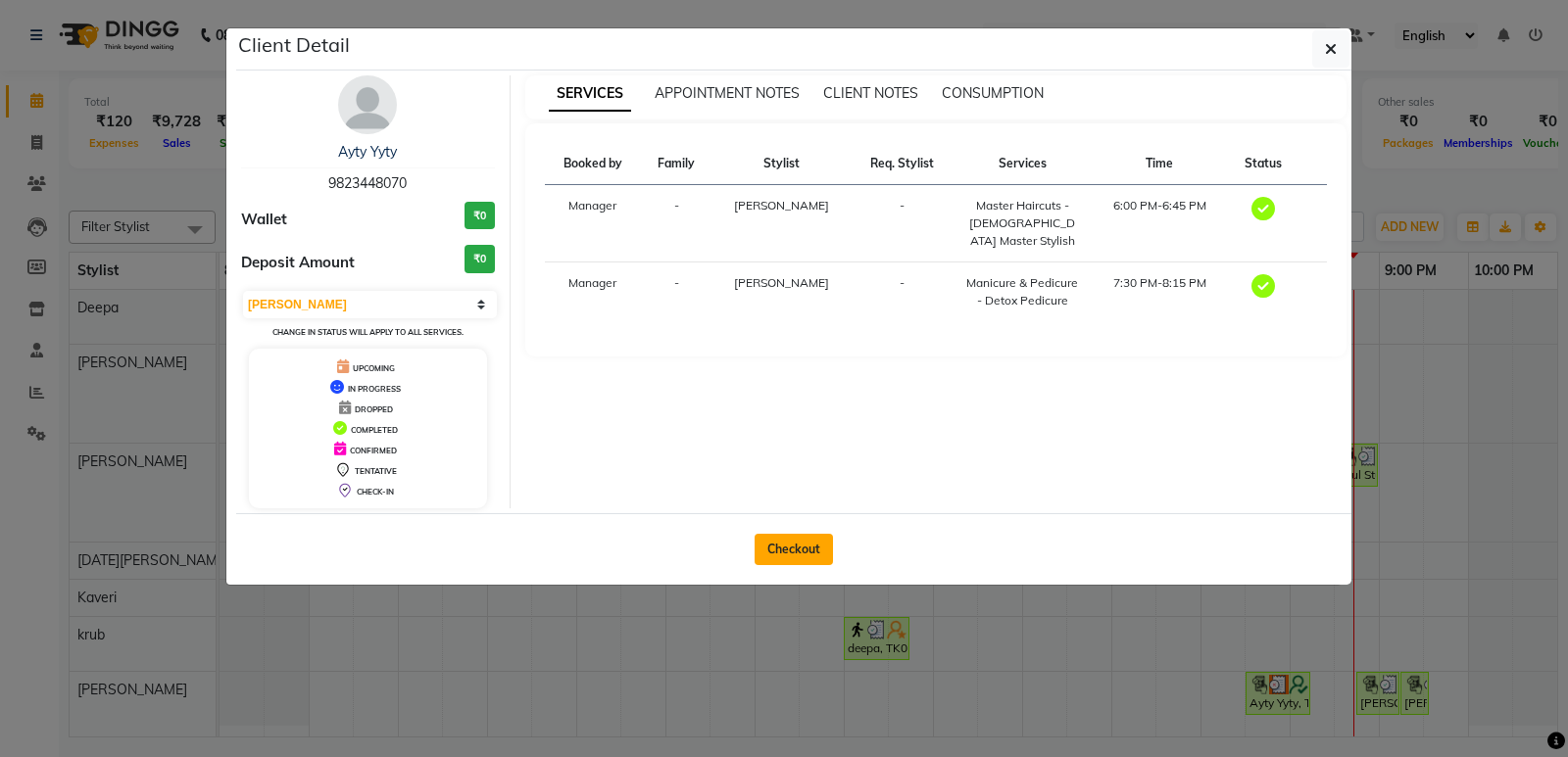
click at [799, 545] on button "Checkout" at bounding box center [793, 549] width 78 height 32
select select "7490"
select select "service"
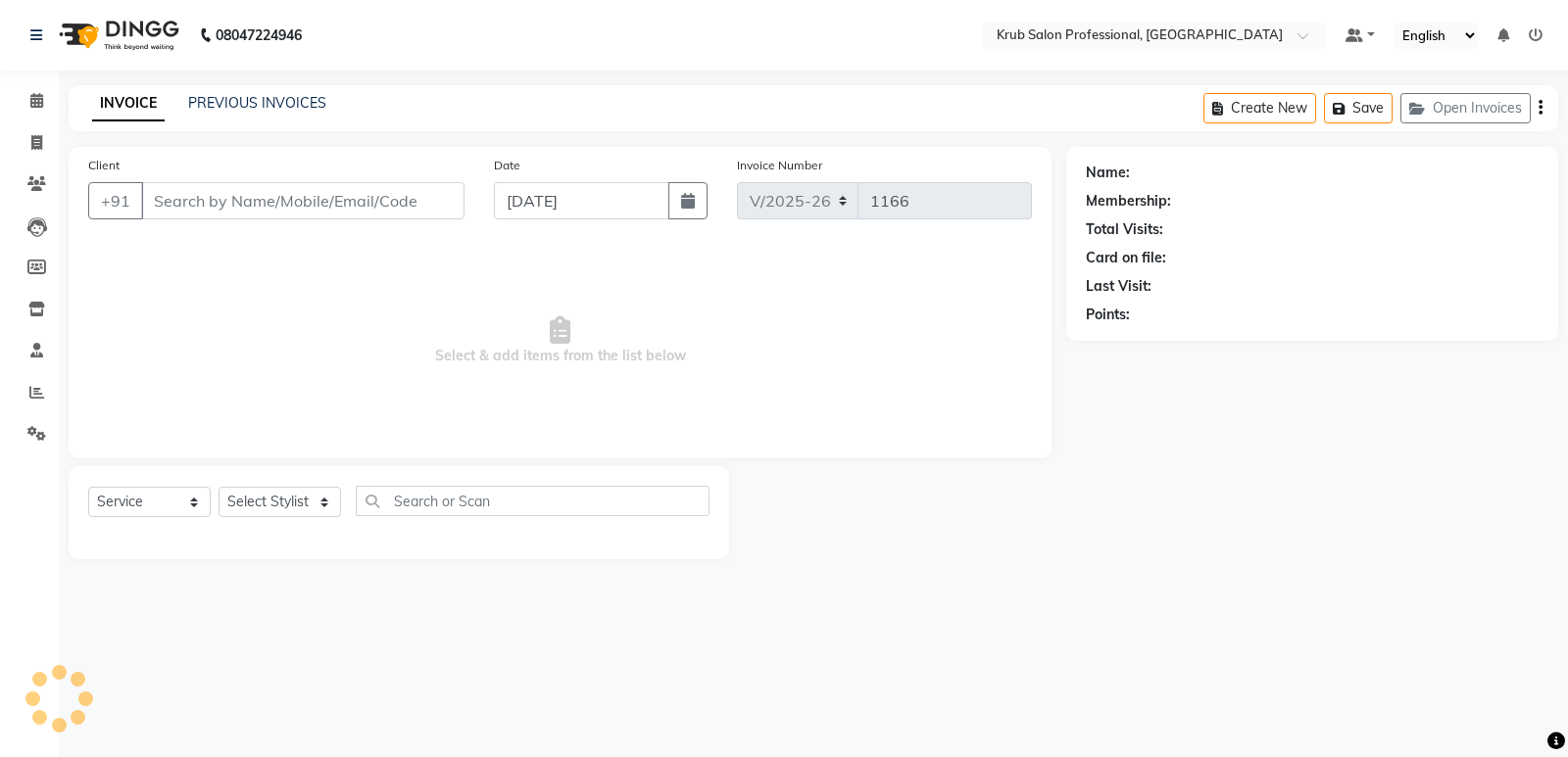
type input "9823448070"
select select "68475"
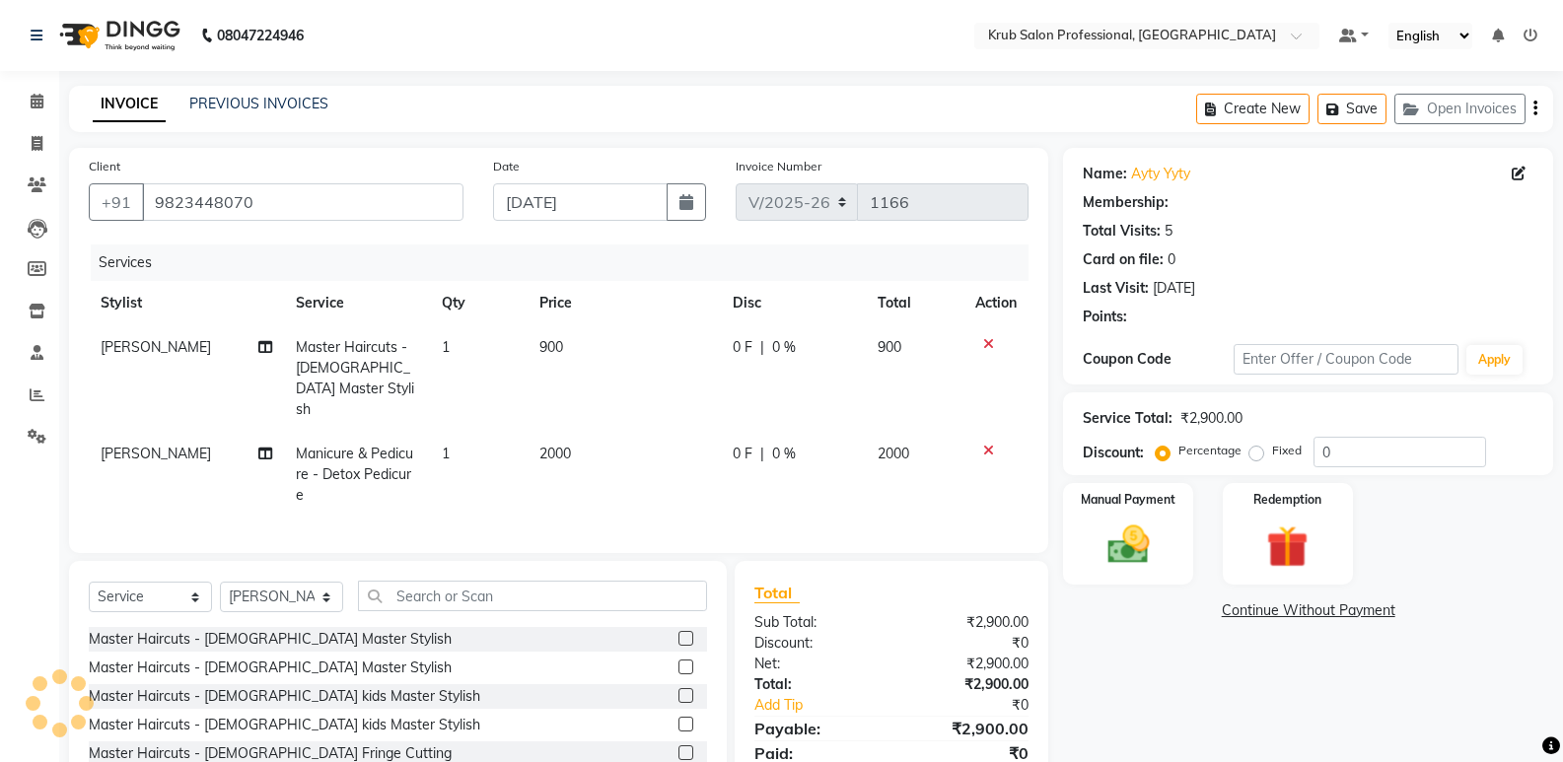
select select "1: Object"
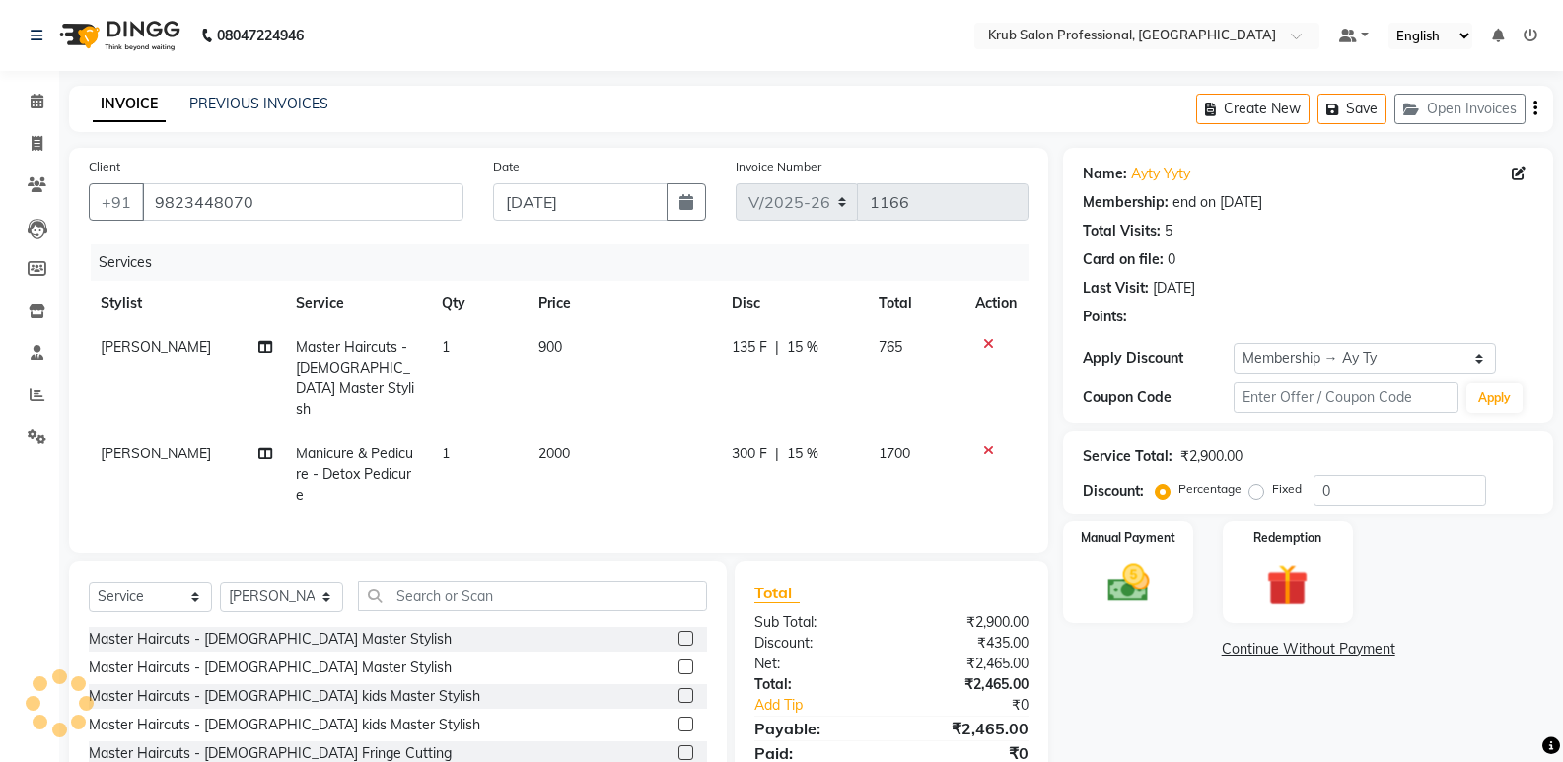
type input "15"
click at [1079, 206] on div "Client [PHONE_NUMBER] Date [DATE] Invoice Number V/2025 V/[PHONE_NUMBER] Servic…" at bounding box center [811, 500] width 1514 height 704
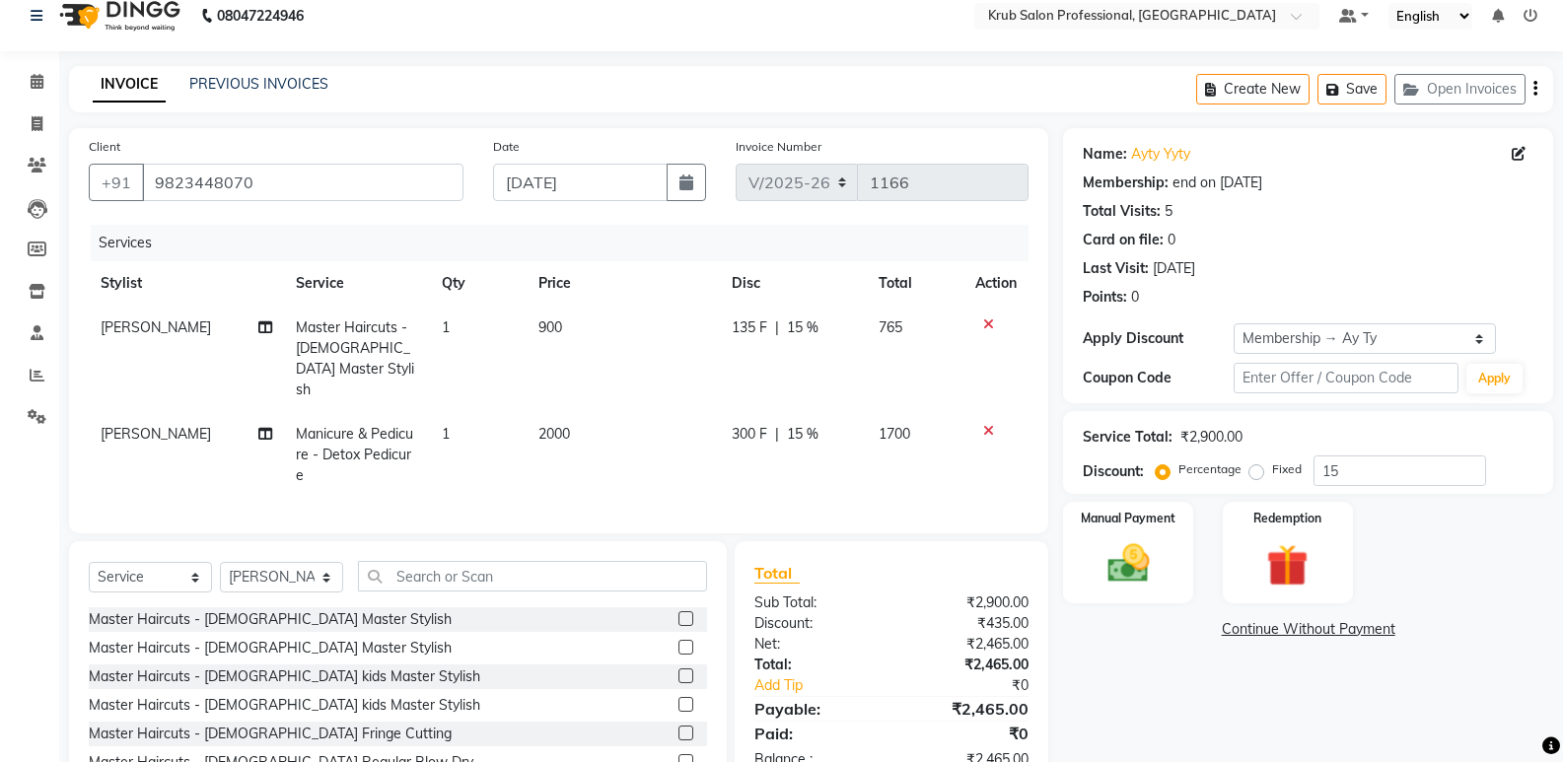
scroll to position [93, 0]
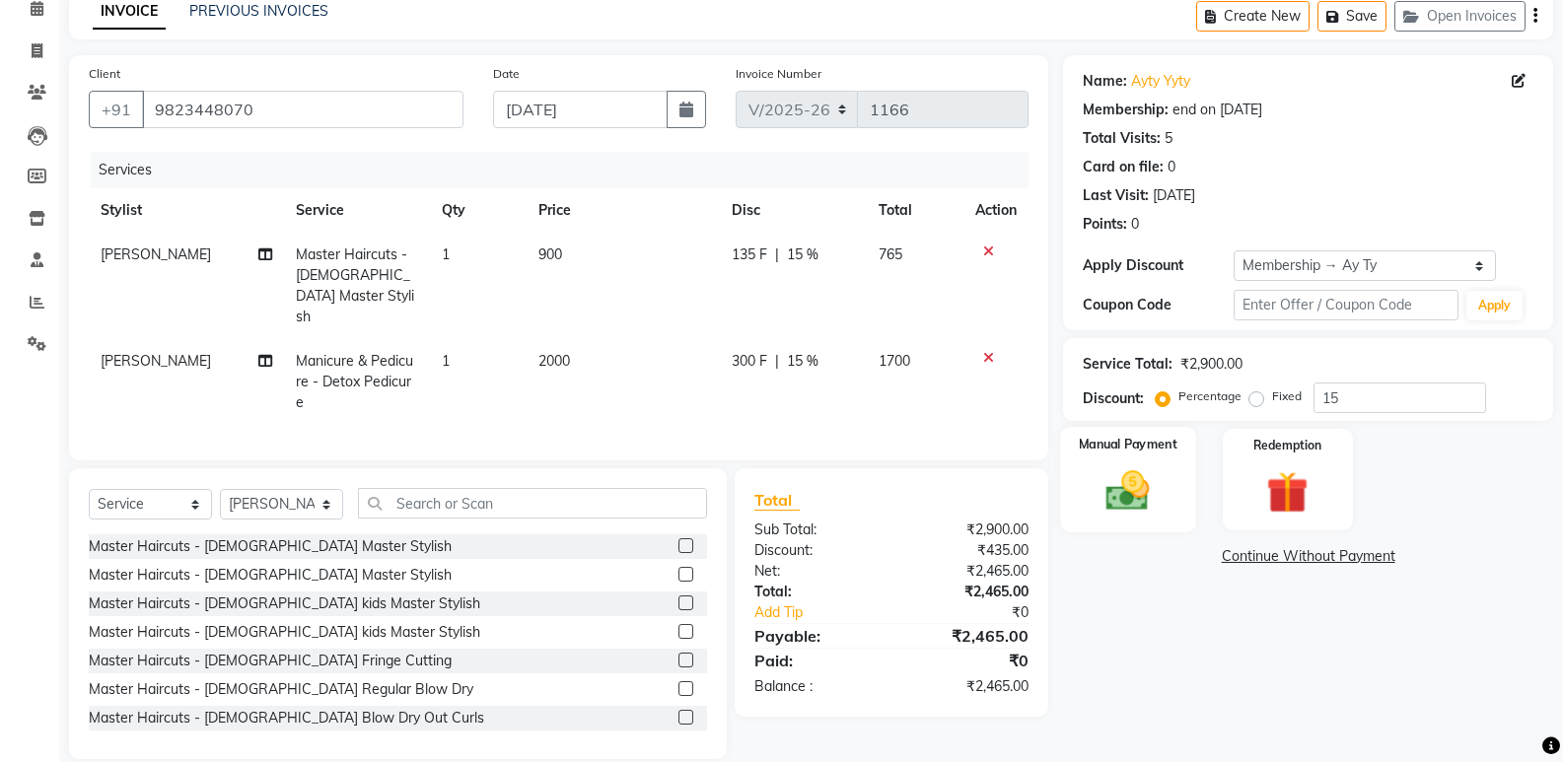
click at [1142, 442] on label "Manual Payment" at bounding box center [1128, 444] width 99 height 19
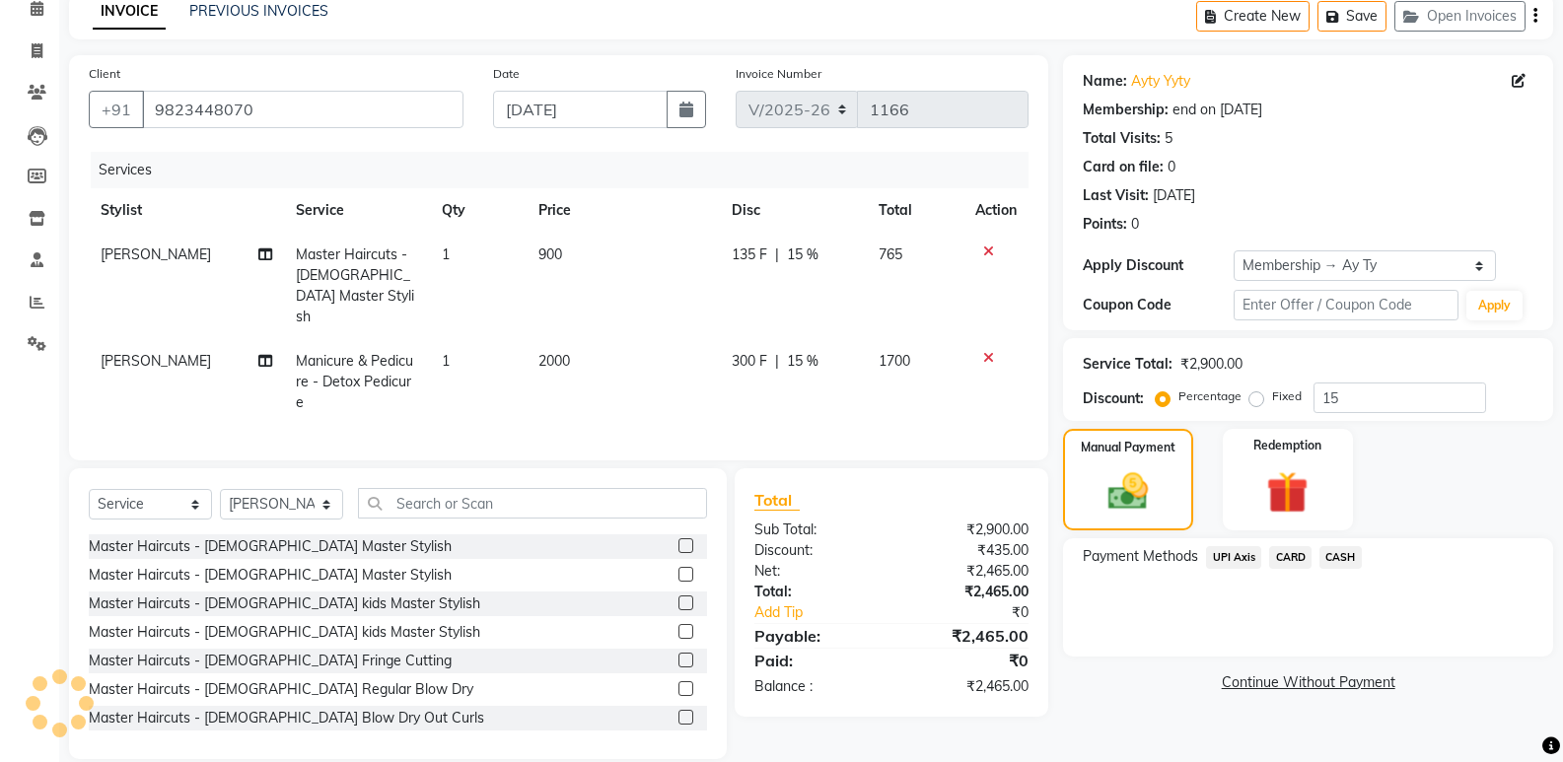
click at [1340, 555] on span "CASH" at bounding box center [1340, 557] width 42 height 23
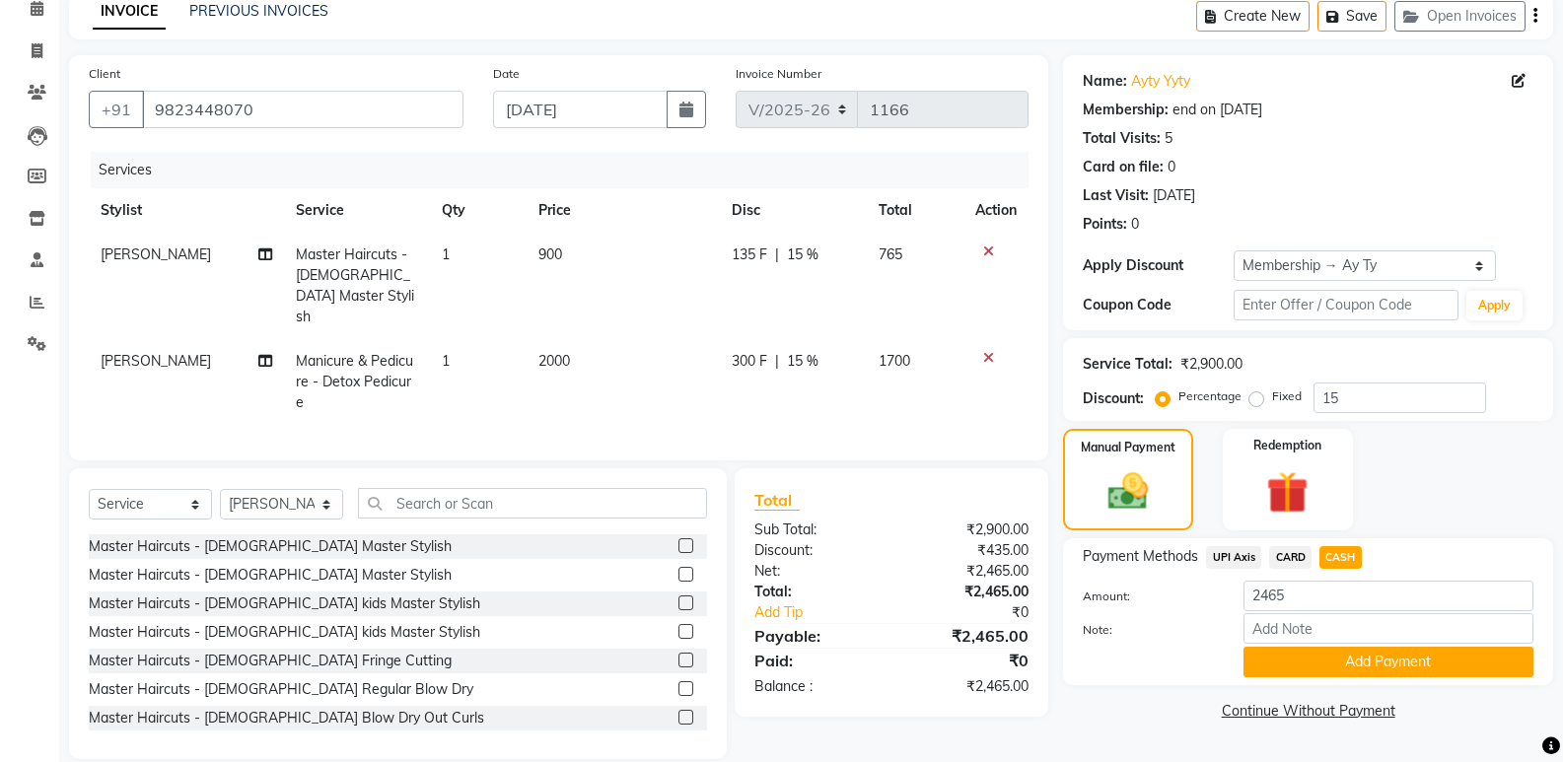
click at [1139, 632] on label "Note:" at bounding box center [1148, 630] width 160 height 18
click at [1243, 632] on input "Note:" at bounding box center [1388, 628] width 290 height 31
click at [1078, 673] on div at bounding box center [1148, 662] width 160 height 31
drag, startPoint x: 1348, startPoint y: 658, endPoint x: 1572, endPoint y: 678, distance: 224.8
click at [1351, 658] on button "Add Payment" at bounding box center [1388, 662] width 290 height 31
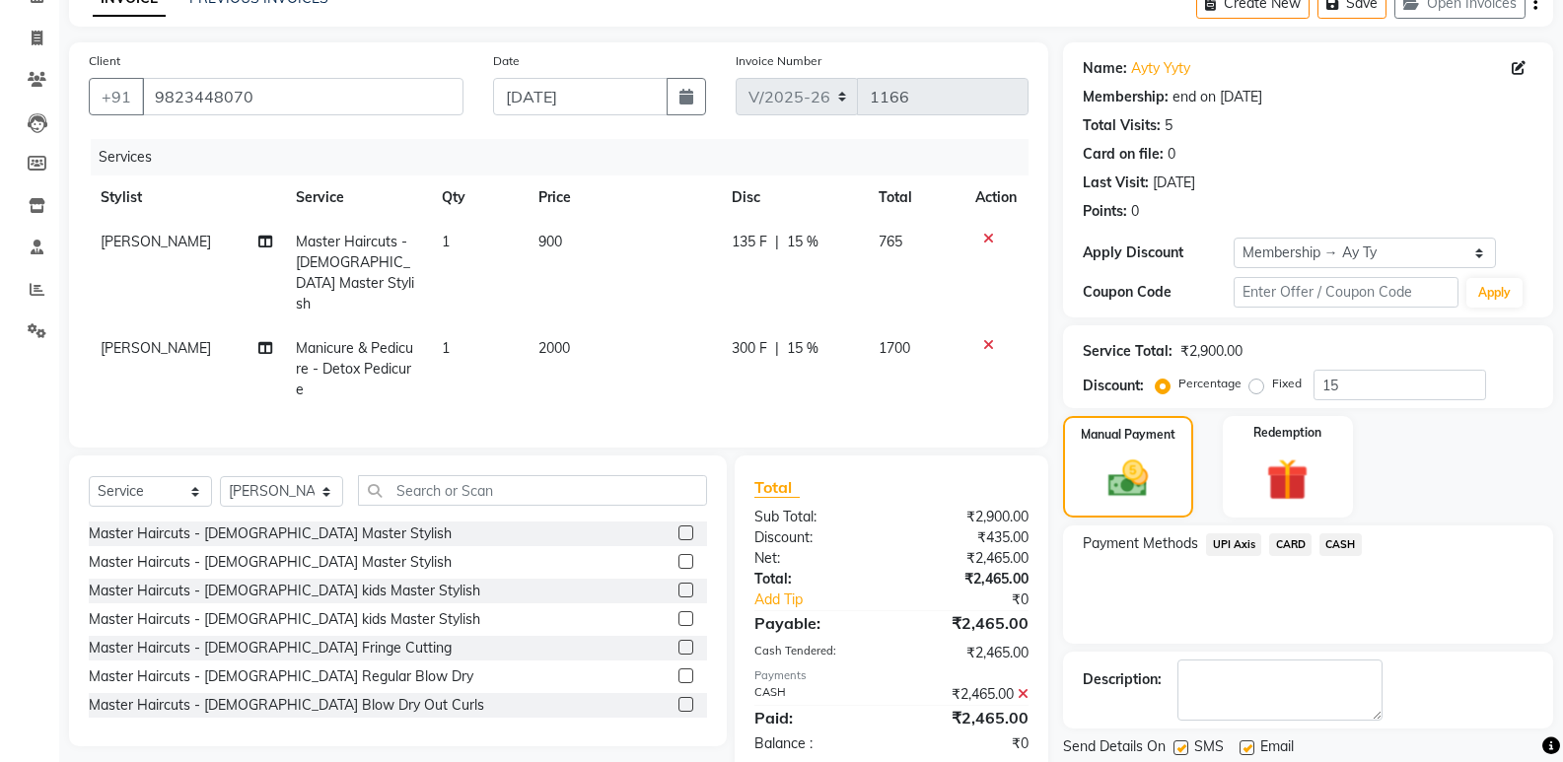
scroll to position [169, 0]
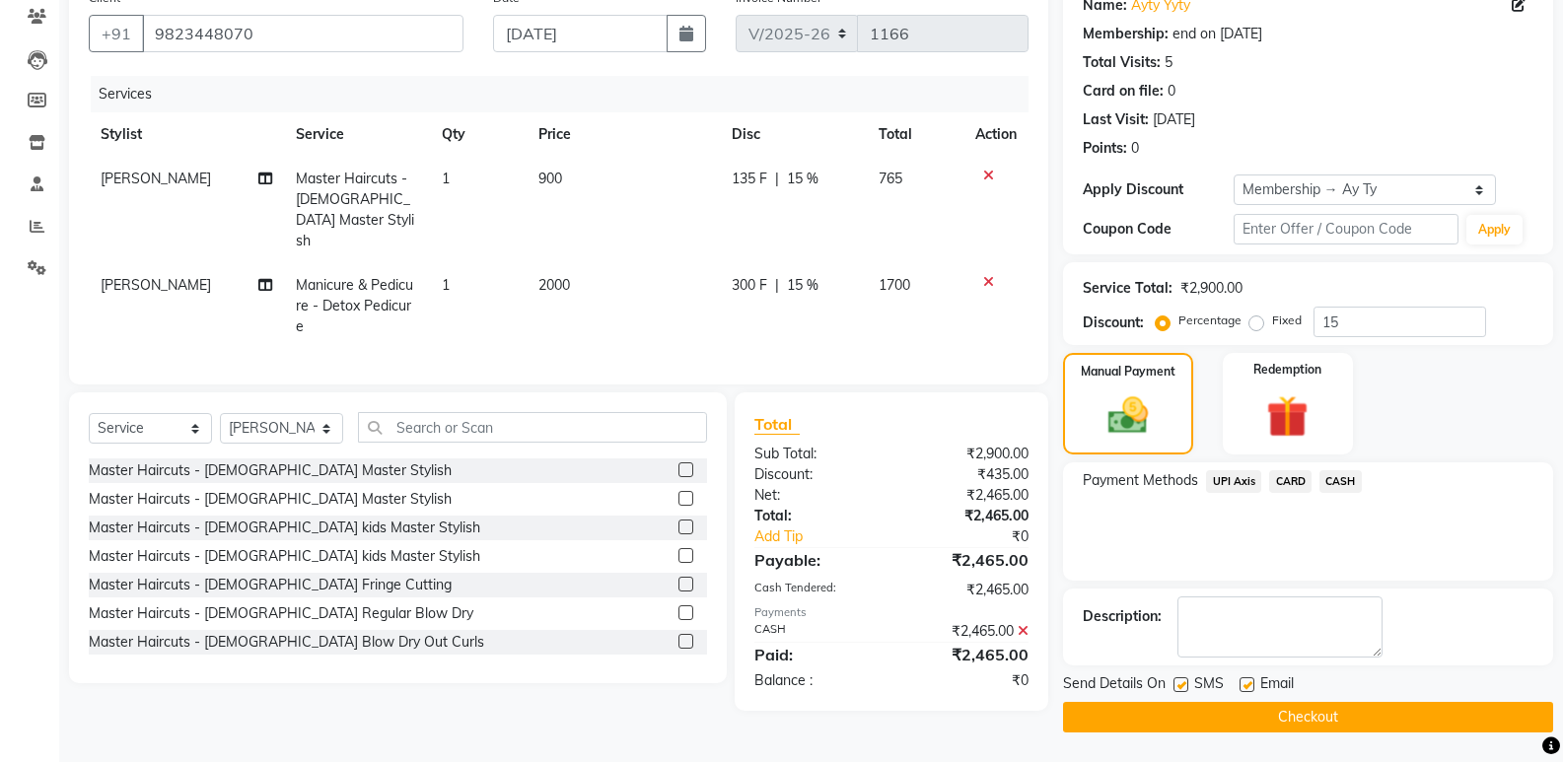
drag, startPoint x: 1024, startPoint y: 605, endPoint x: 990, endPoint y: 493, distance: 117.6
click at [1024, 624] on icon at bounding box center [1023, 631] width 11 height 14
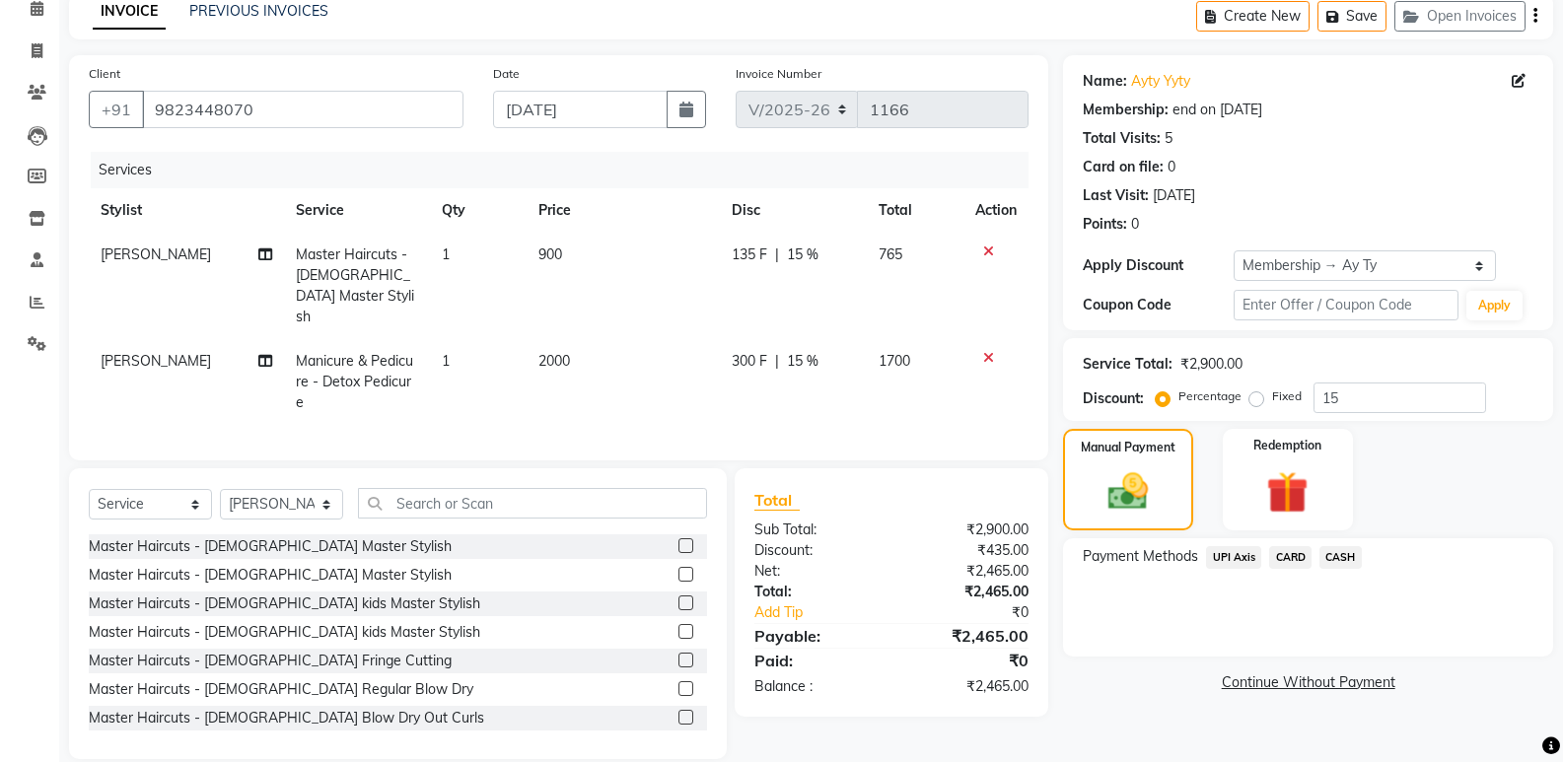
click at [588, 344] on td "2000" at bounding box center [623, 382] width 193 height 86
select select "68475"
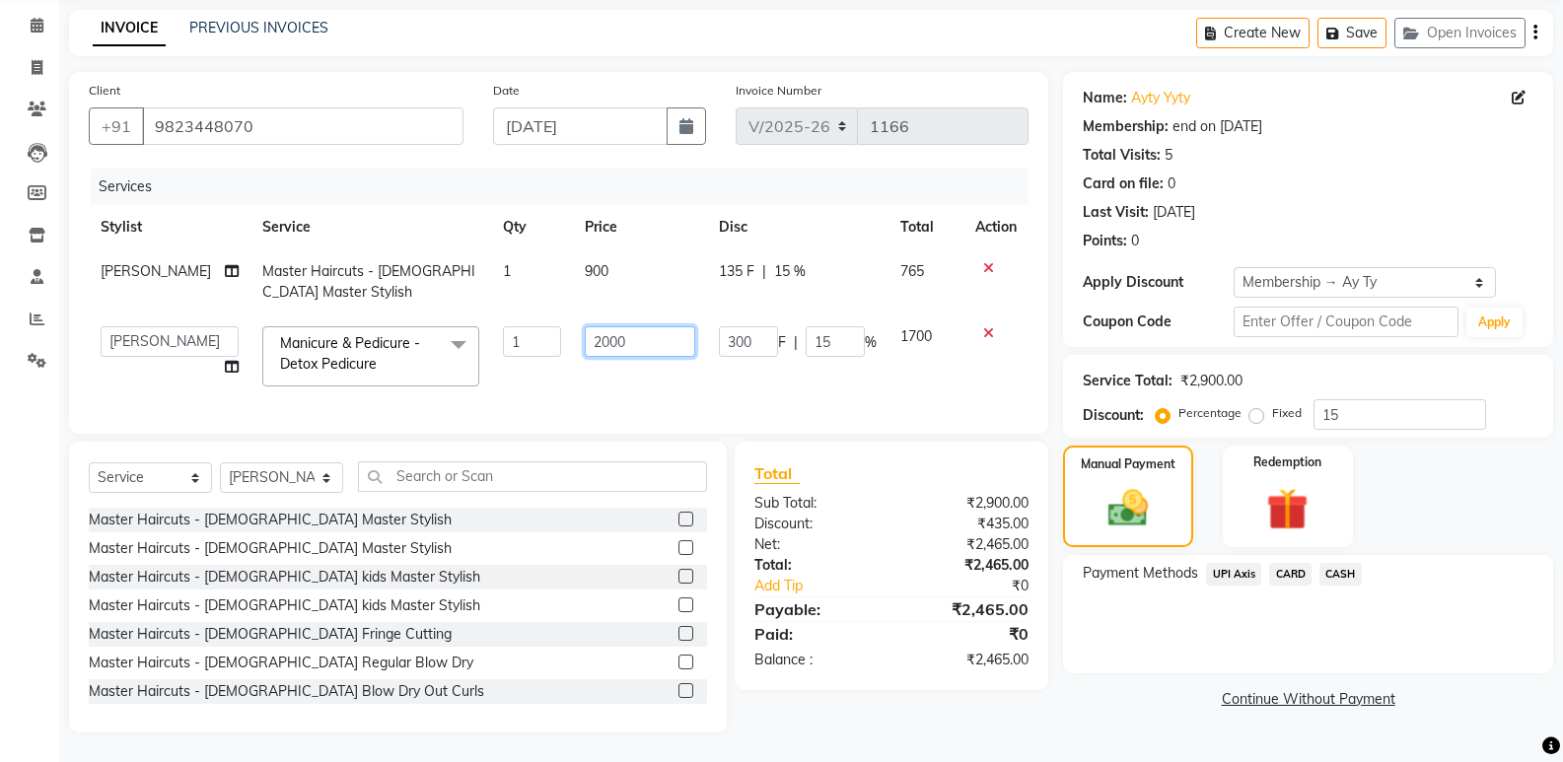
click at [628, 327] on input "2000" at bounding box center [640, 341] width 110 height 31
type input "2009"
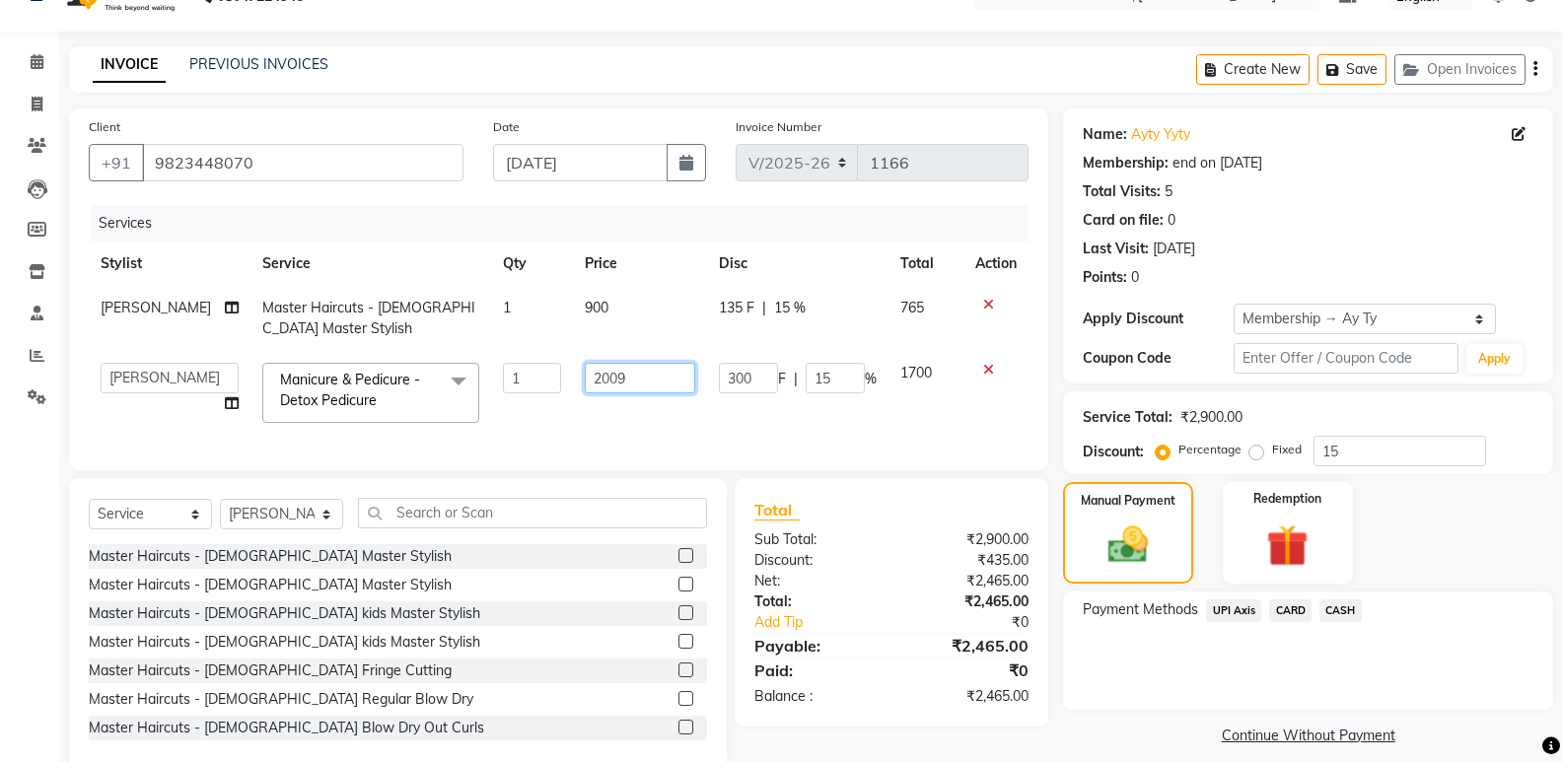
scroll to position [0, 0]
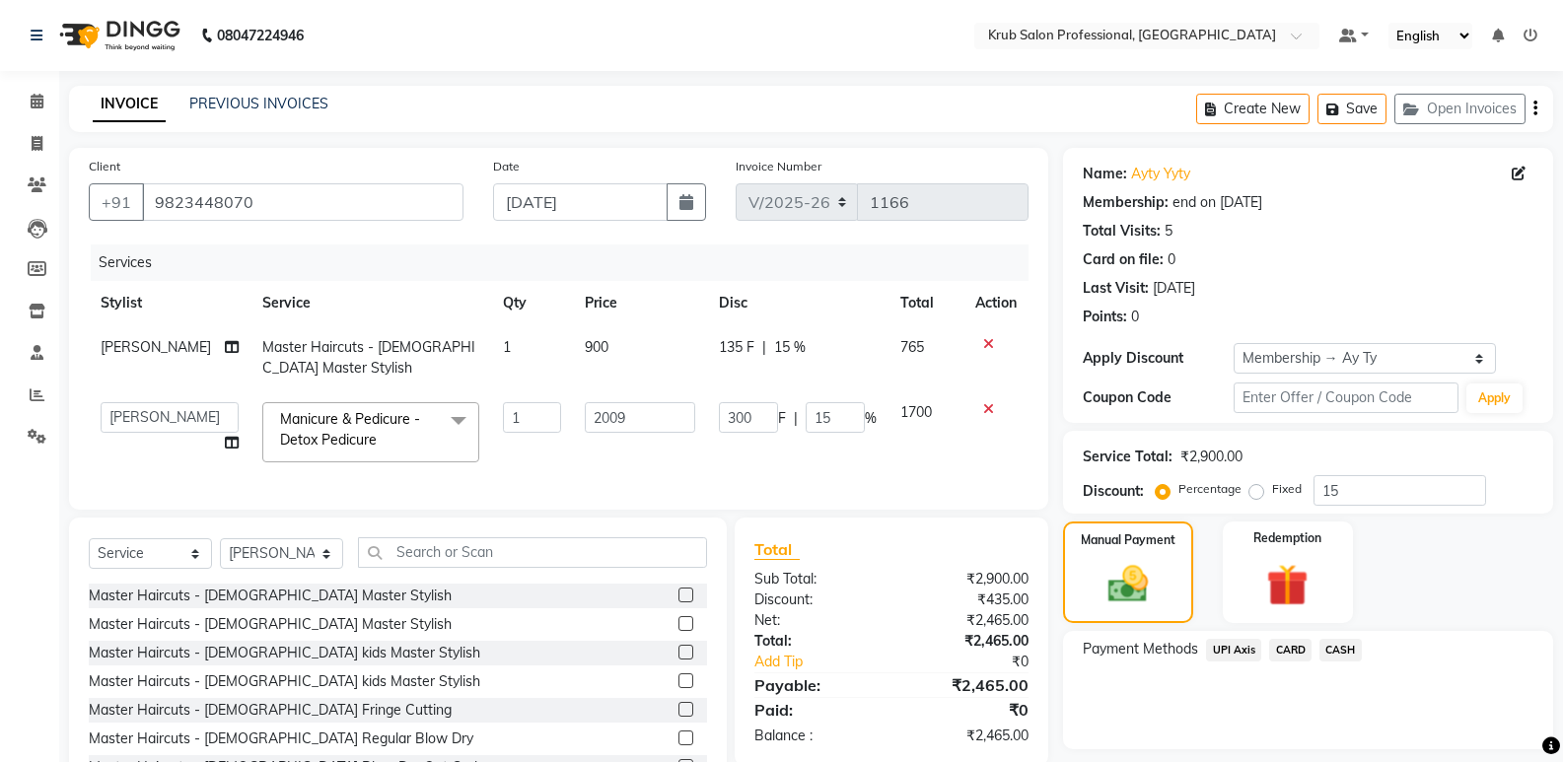
click at [621, 450] on td "2009" at bounding box center [640, 432] width 134 height 84
select select "68475"
click at [634, 430] on input "2009" at bounding box center [634, 417] width 106 height 31
type input "2008"
drag, startPoint x: 643, startPoint y: 488, endPoint x: 640, endPoint y: 464, distance: 23.8
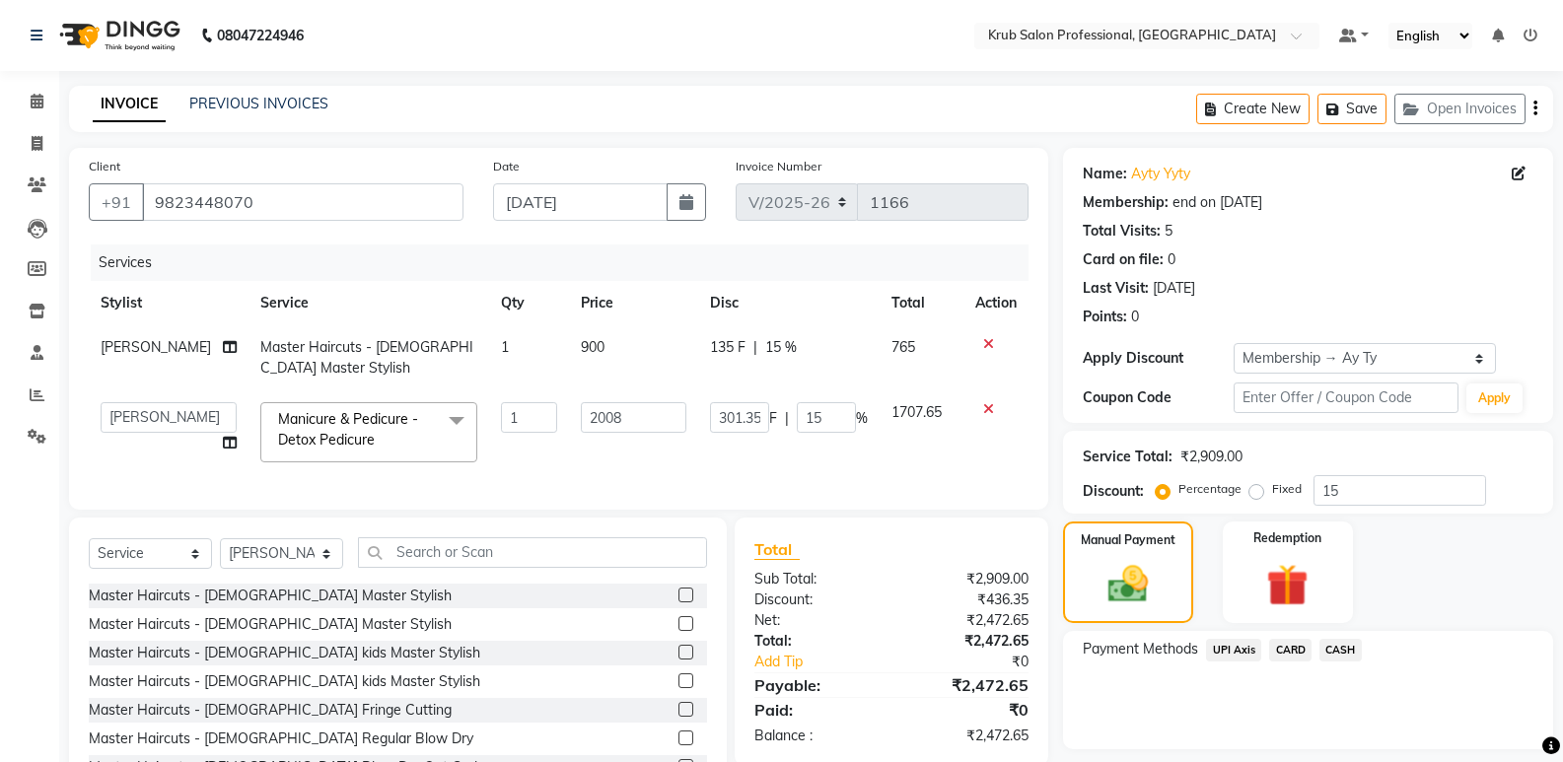
click at [640, 486] on div "Services Stylist Service Qty Price Disc Total Action Raj Master Haircuts - [DEM…" at bounding box center [559, 368] width 940 height 246
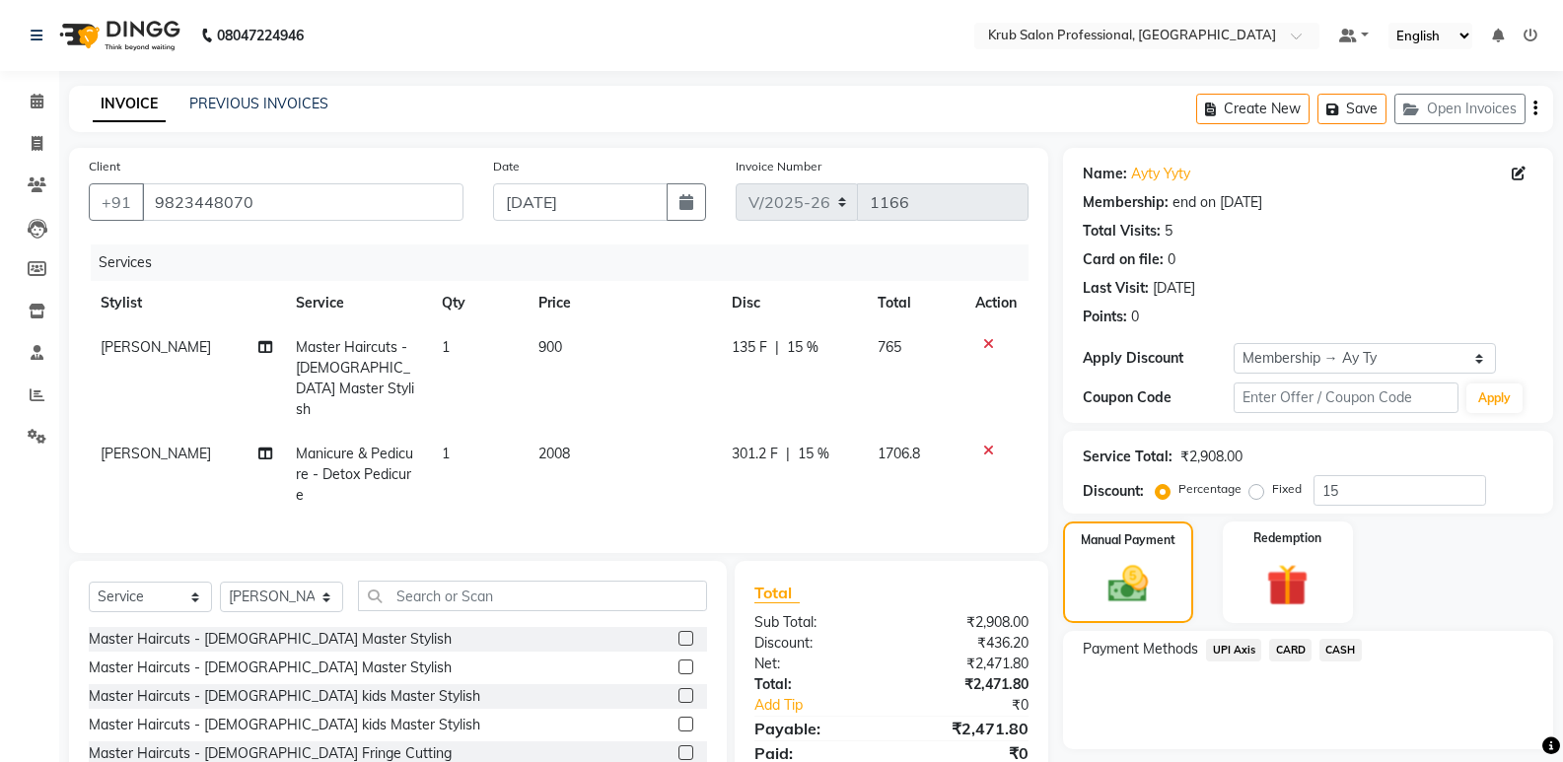
click at [603, 432] on td "2008" at bounding box center [623, 475] width 193 height 86
select select "68475"
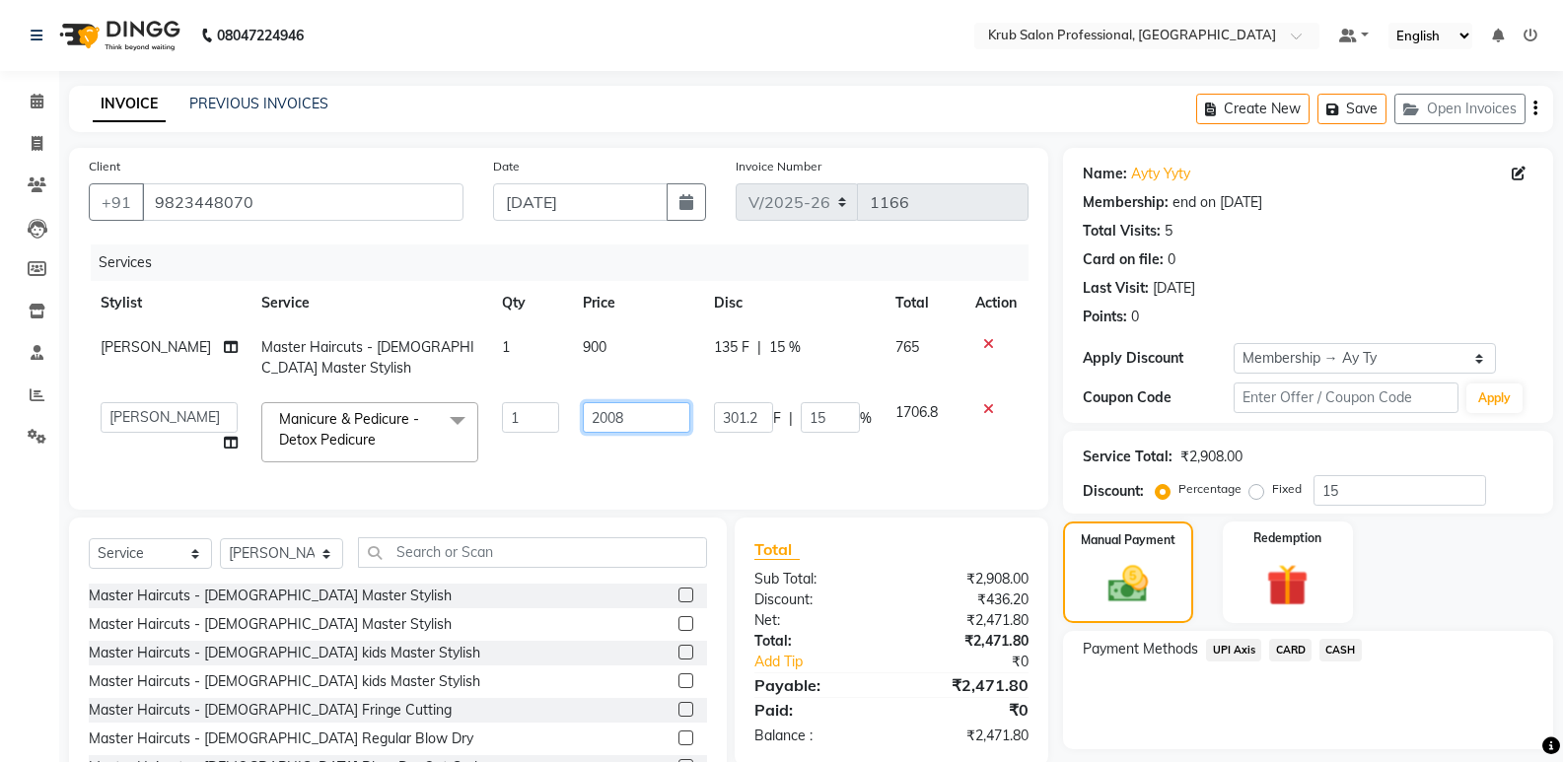
click at [617, 419] on input "2008" at bounding box center [636, 417] width 107 height 31
type input "2007"
click at [683, 436] on td "2007" at bounding box center [636, 432] width 131 height 84
select select "68475"
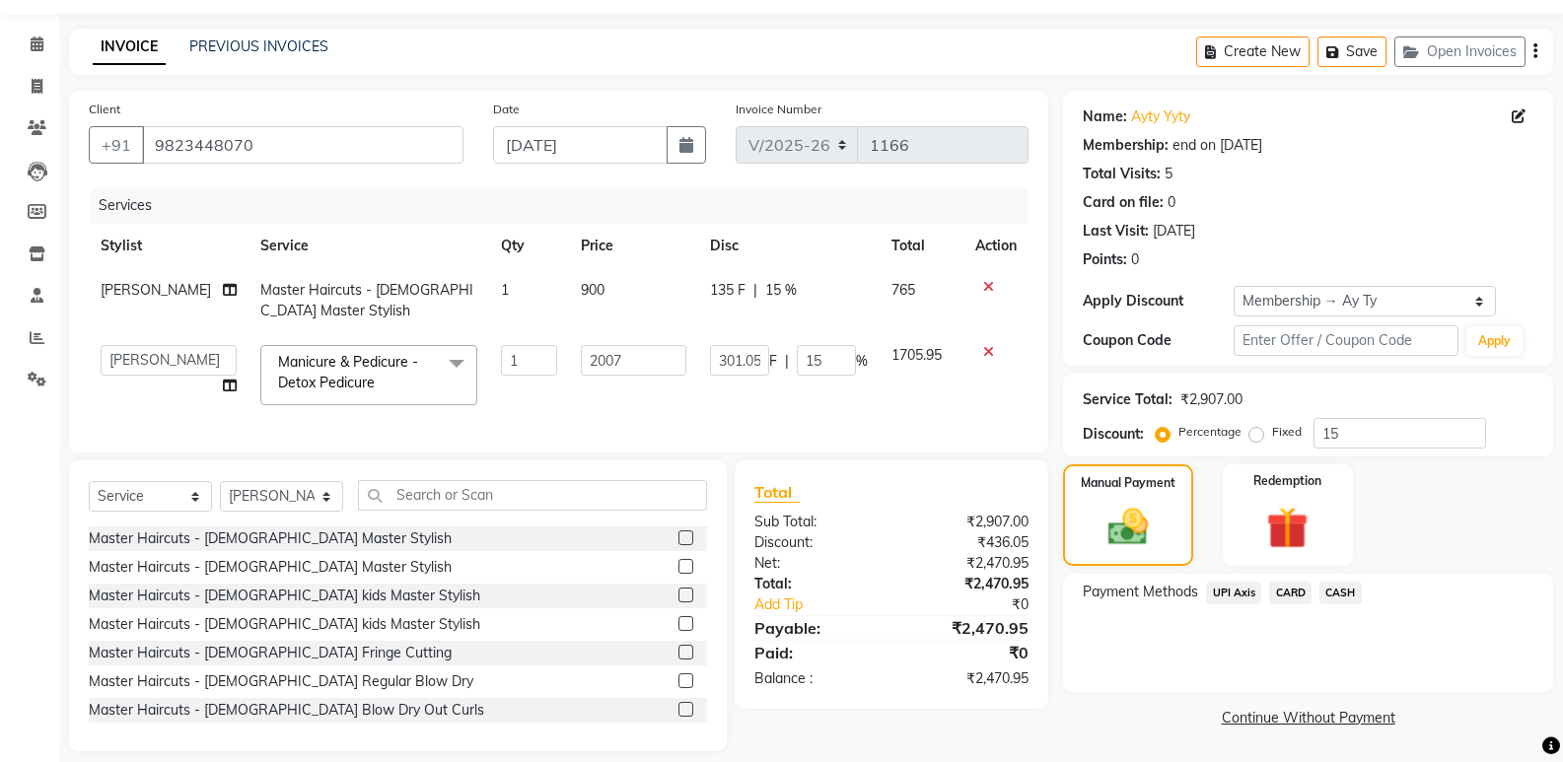
scroll to position [59, 0]
click at [610, 362] on input "2007" at bounding box center [634, 358] width 106 height 31
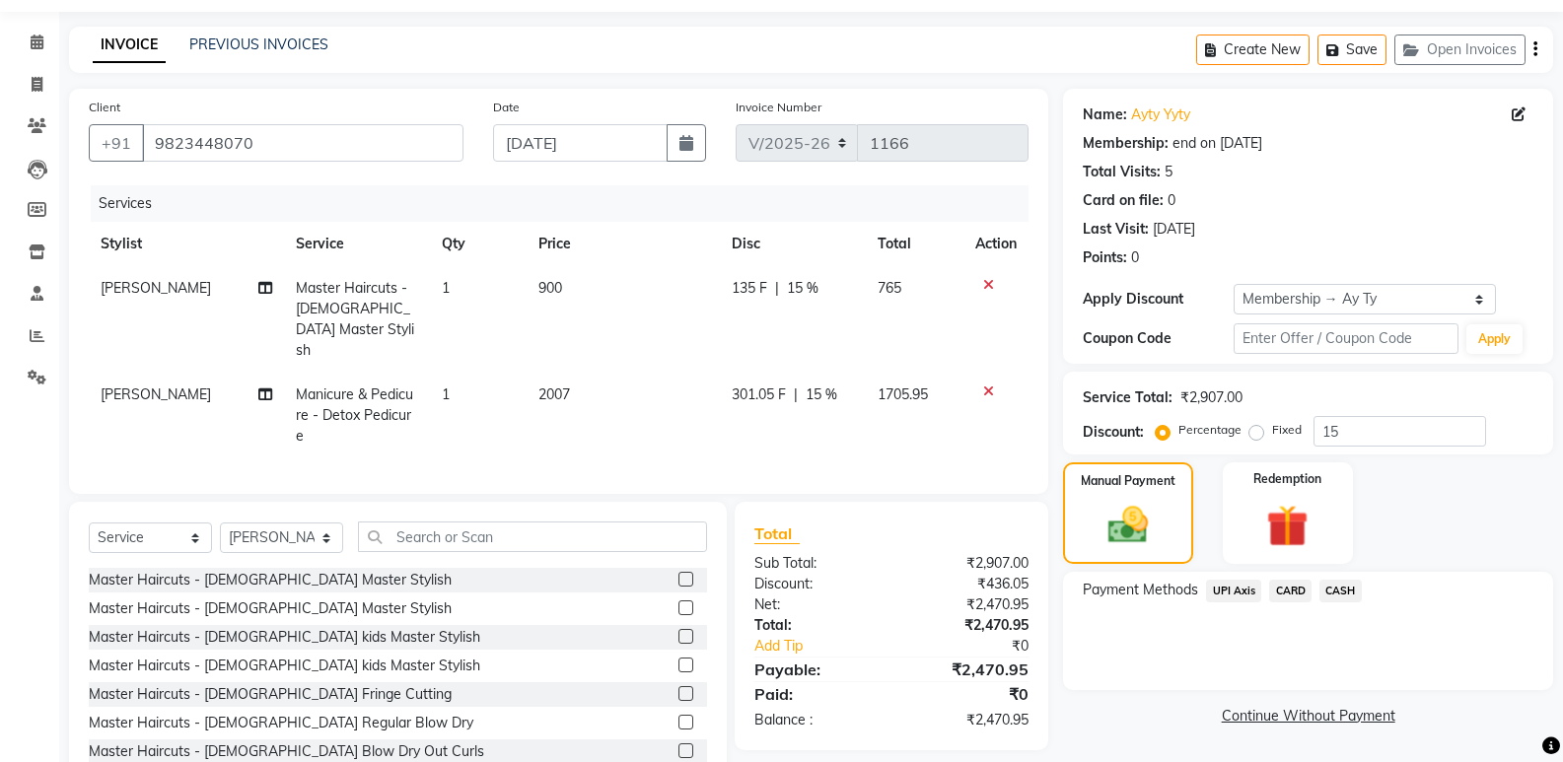
click at [1333, 585] on span "CASH" at bounding box center [1340, 591] width 42 height 23
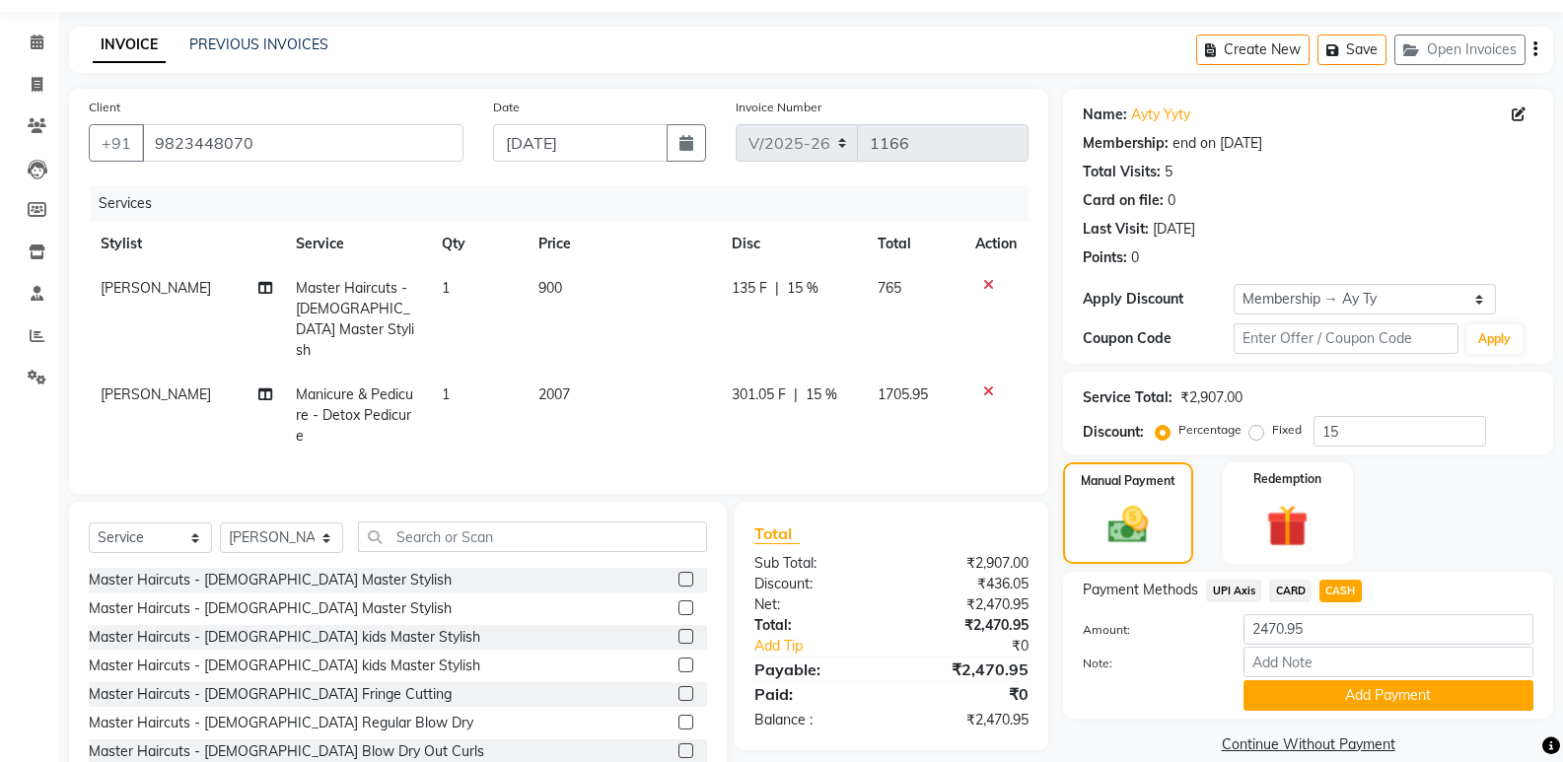
scroll to position [93, 0]
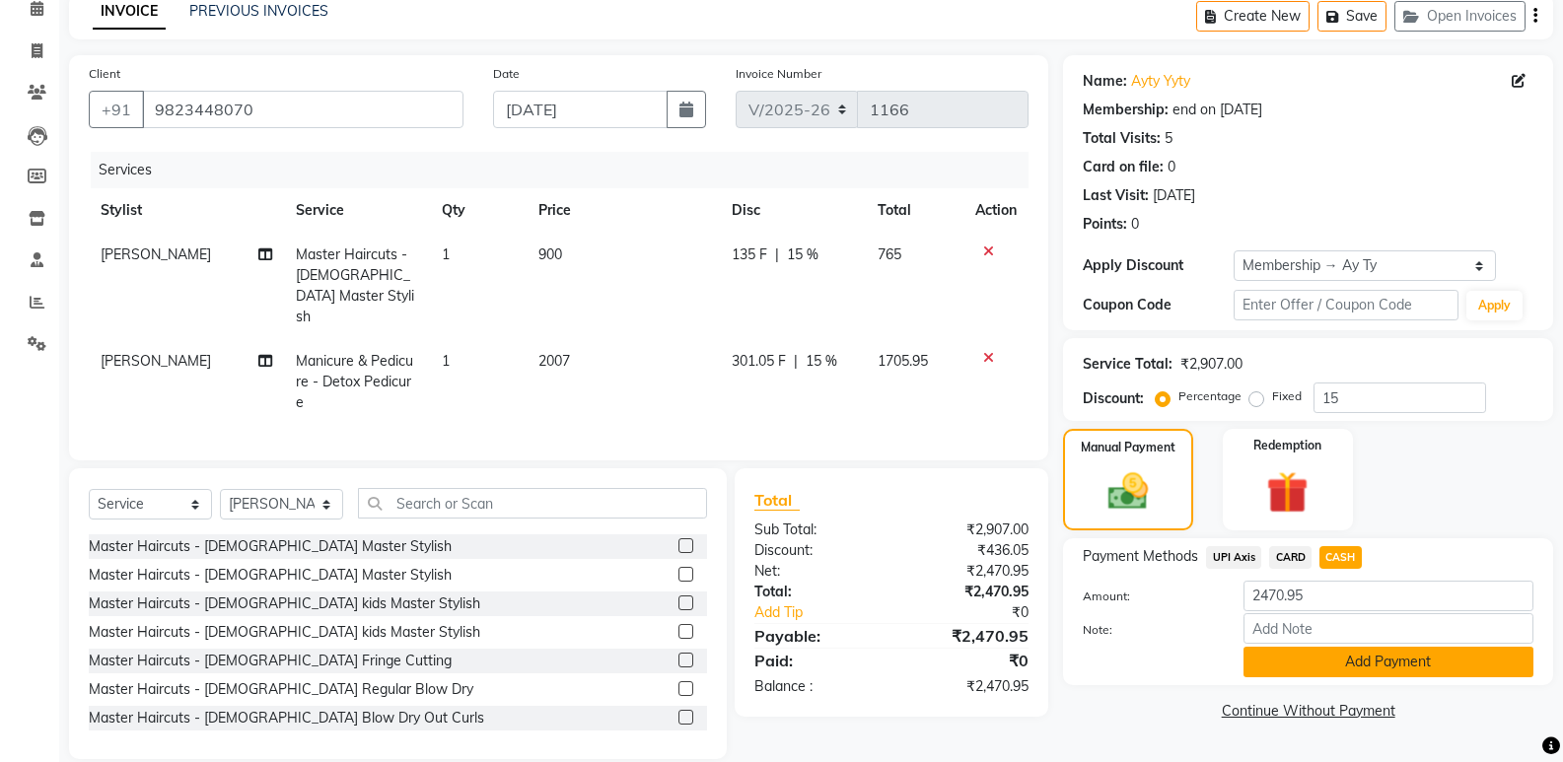
click at [1358, 657] on button "Add Payment" at bounding box center [1388, 662] width 290 height 31
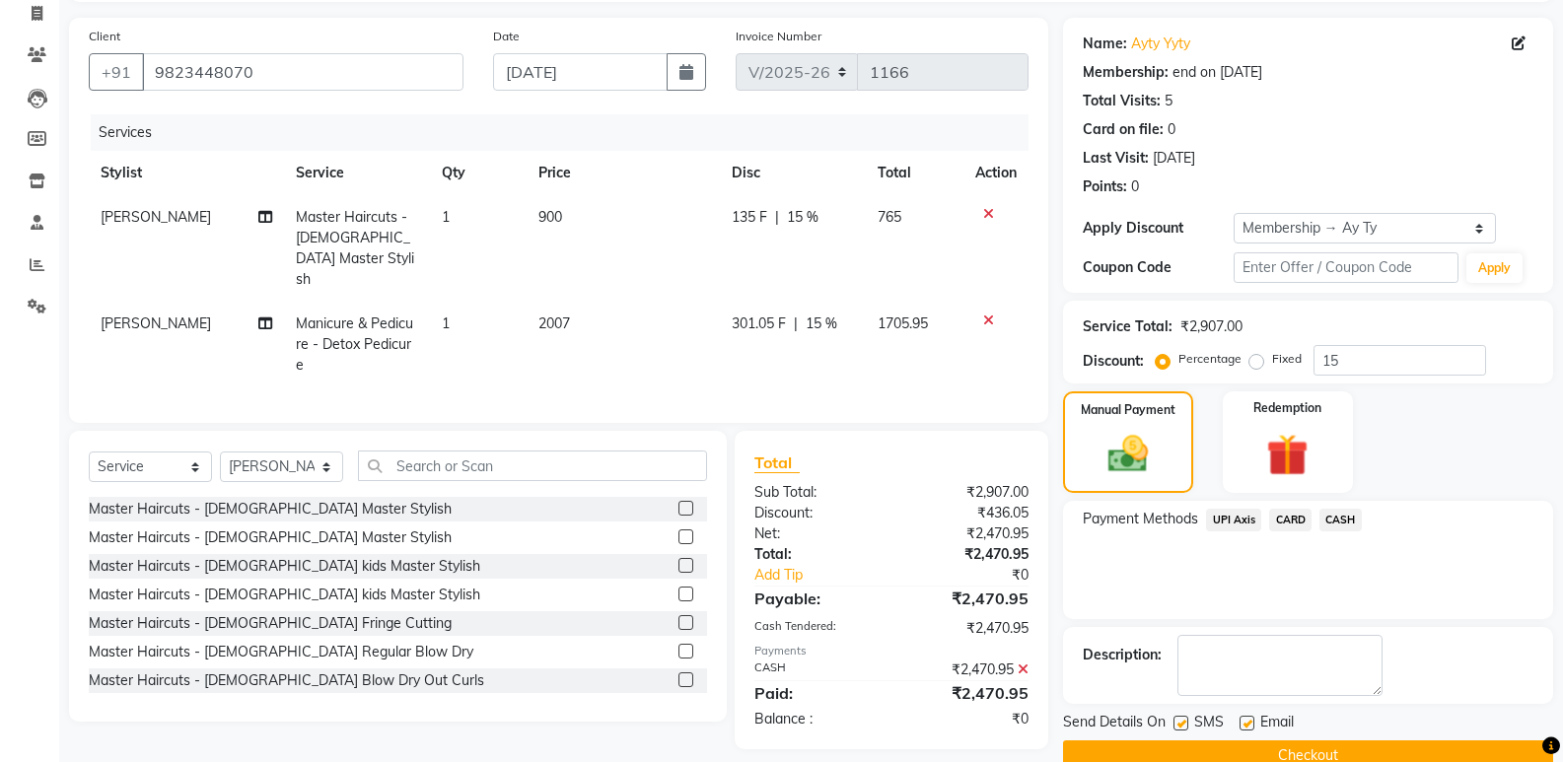
scroll to position [169, 0]
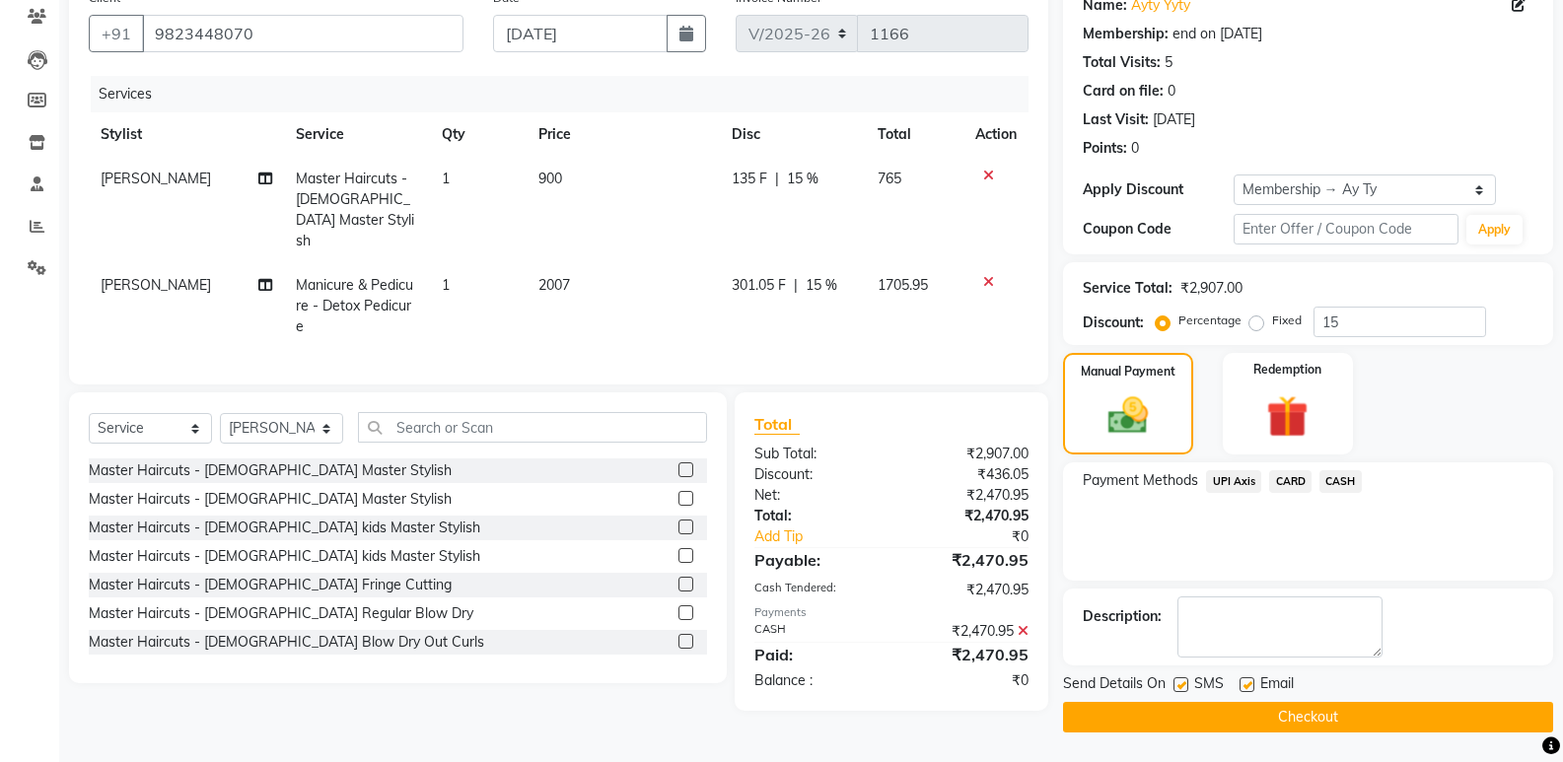
click at [1239, 683] on label at bounding box center [1246, 684] width 15 height 15
click at [1239, 683] on input "checkbox" at bounding box center [1245, 685] width 13 height 13
checkbox input "false"
click at [1243, 718] on button "Checkout" at bounding box center [1308, 717] width 490 height 31
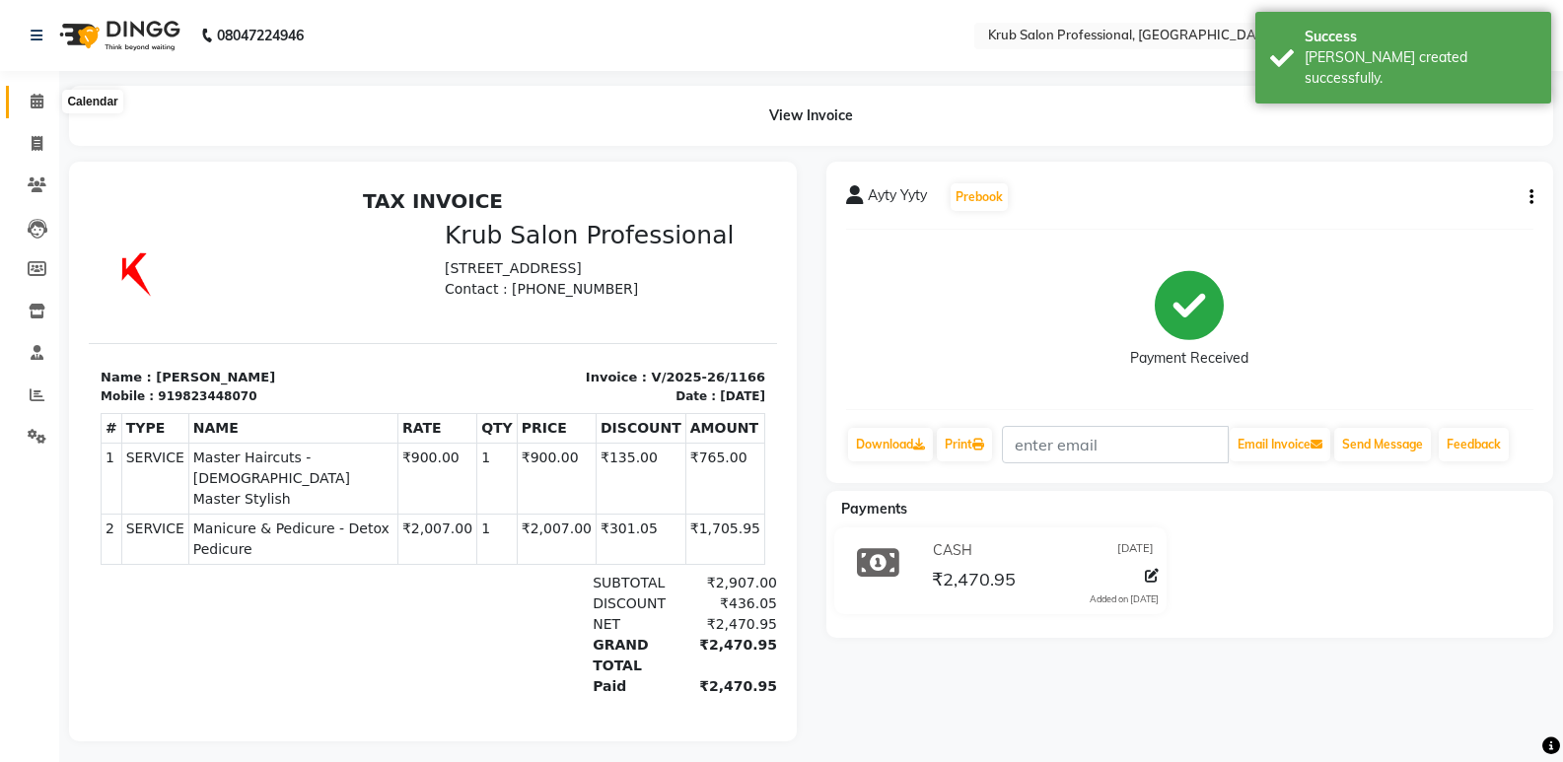
click at [39, 99] on icon at bounding box center [37, 101] width 13 height 15
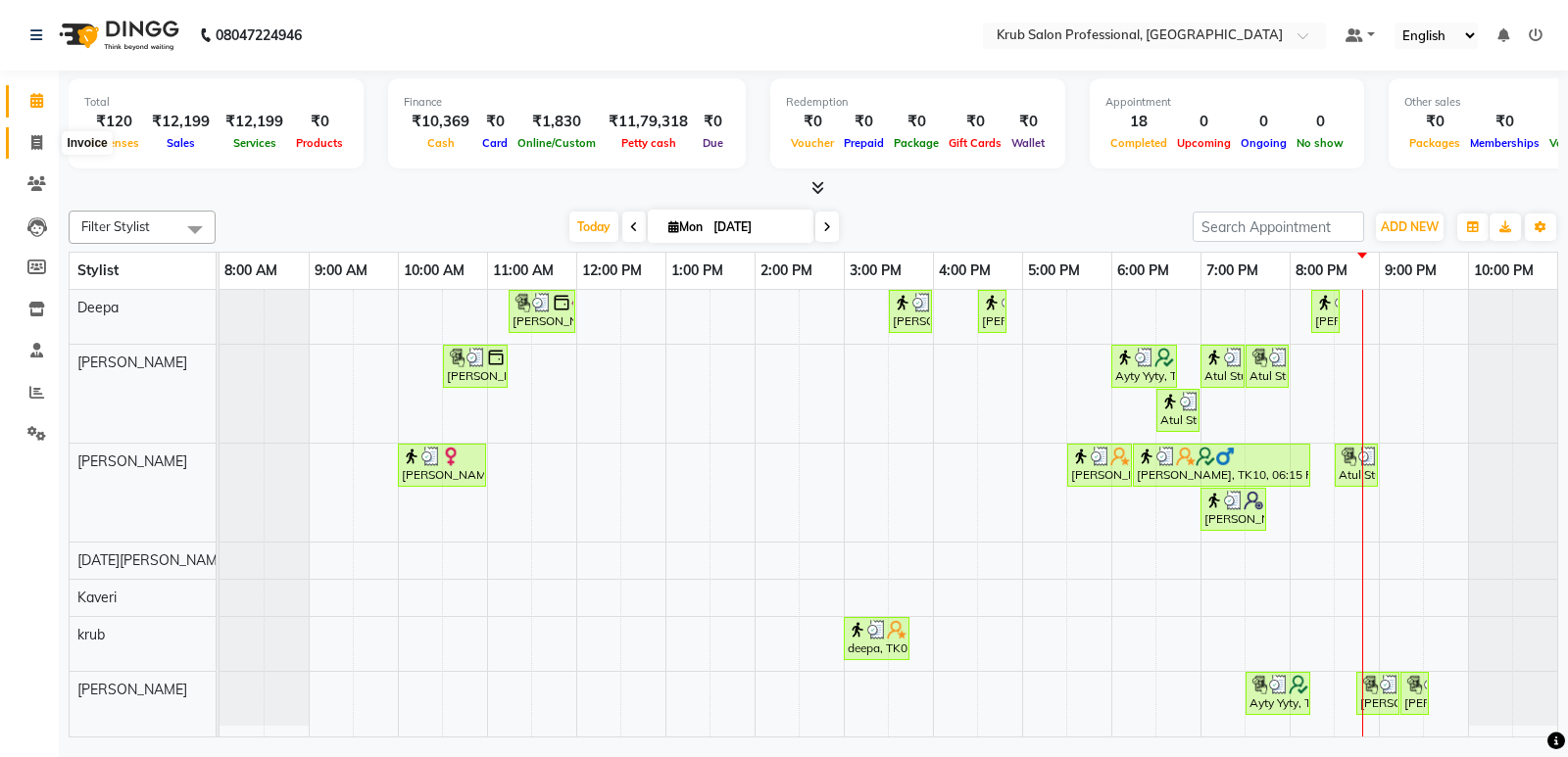
click at [40, 147] on icon at bounding box center [37, 142] width 11 height 15
select select "service"
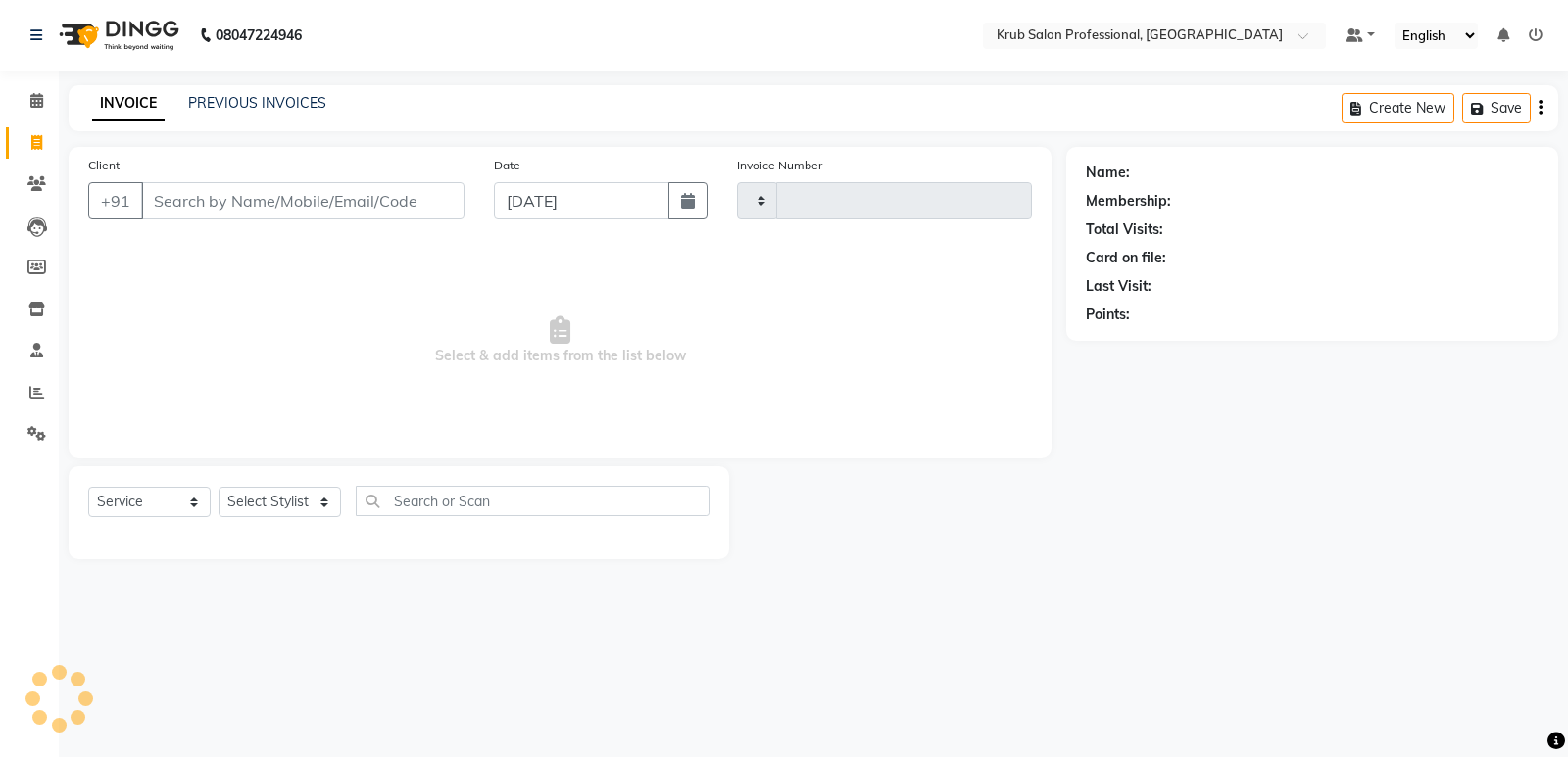
type input "1167"
select select "7490"
click at [245, 104] on link "PREVIOUS INVOICES" at bounding box center [256, 103] width 138 height 18
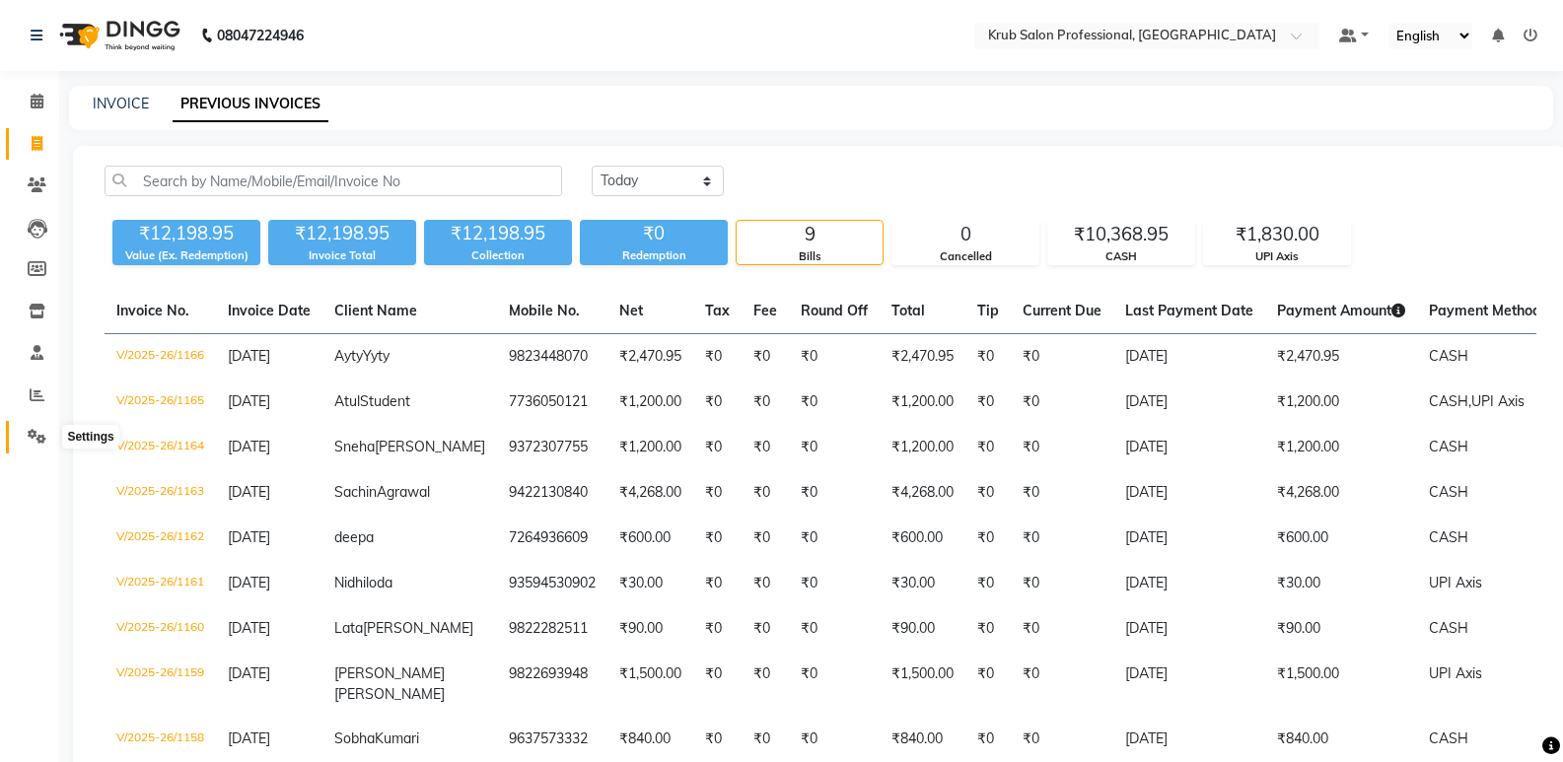
click at [40, 438] on icon at bounding box center [37, 436] width 19 height 15
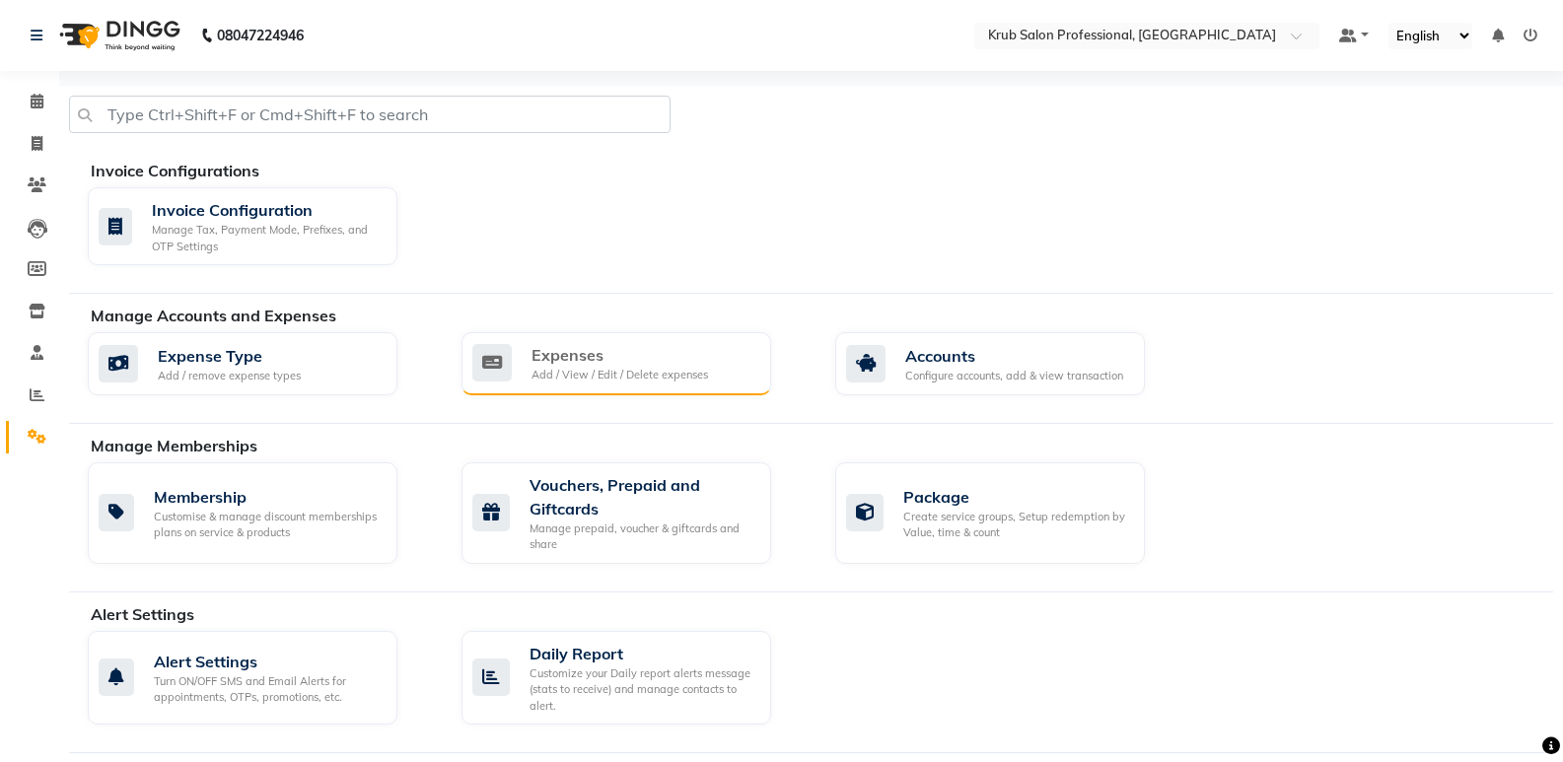
click at [581, 362] on div "Expenses" at bounding box center [619, 355] width 176 height 24
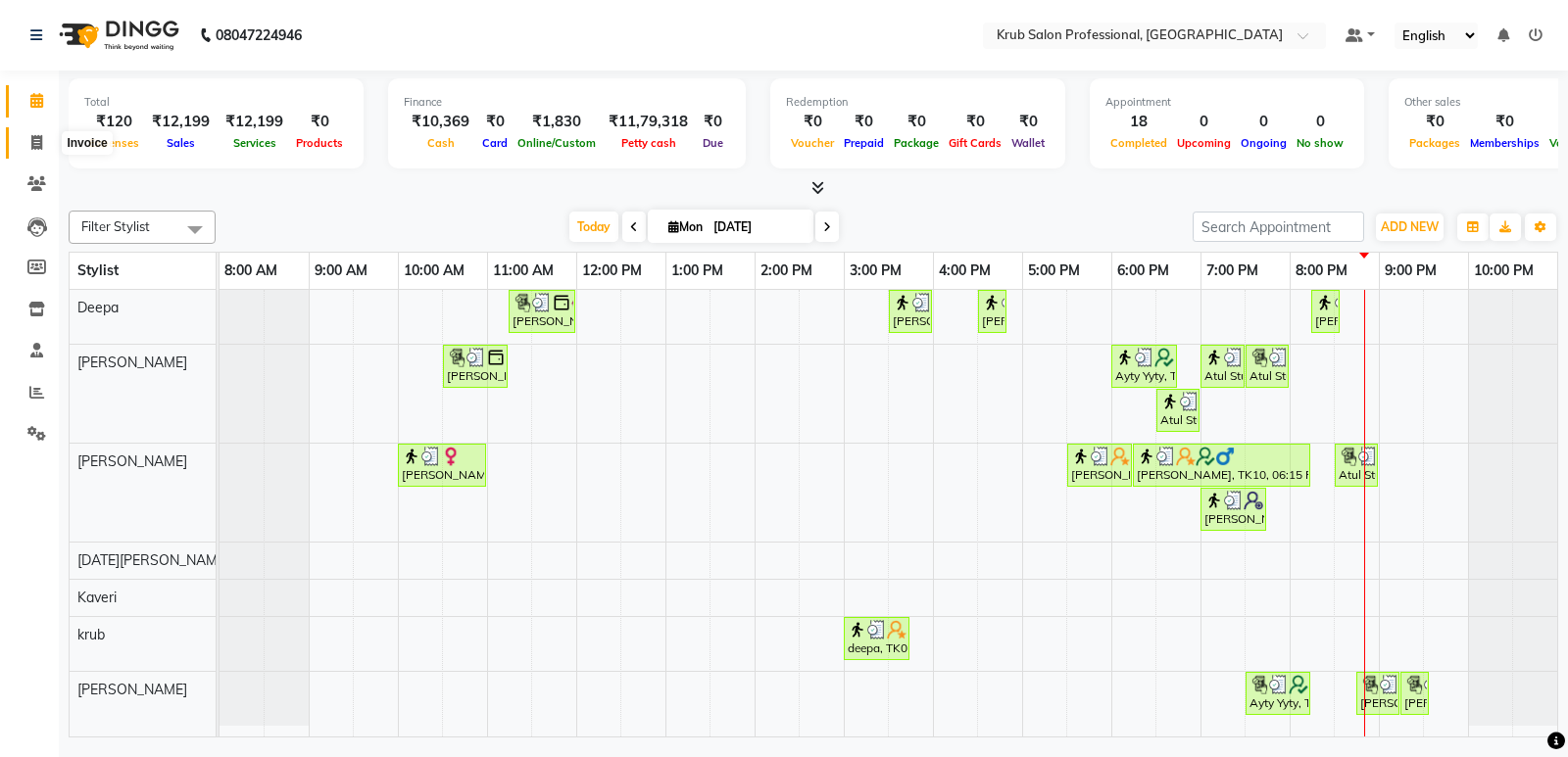
click at [26, 140] on span at bounding box center [37, 143] width 35 height 23
select select "7490"
select select "service"
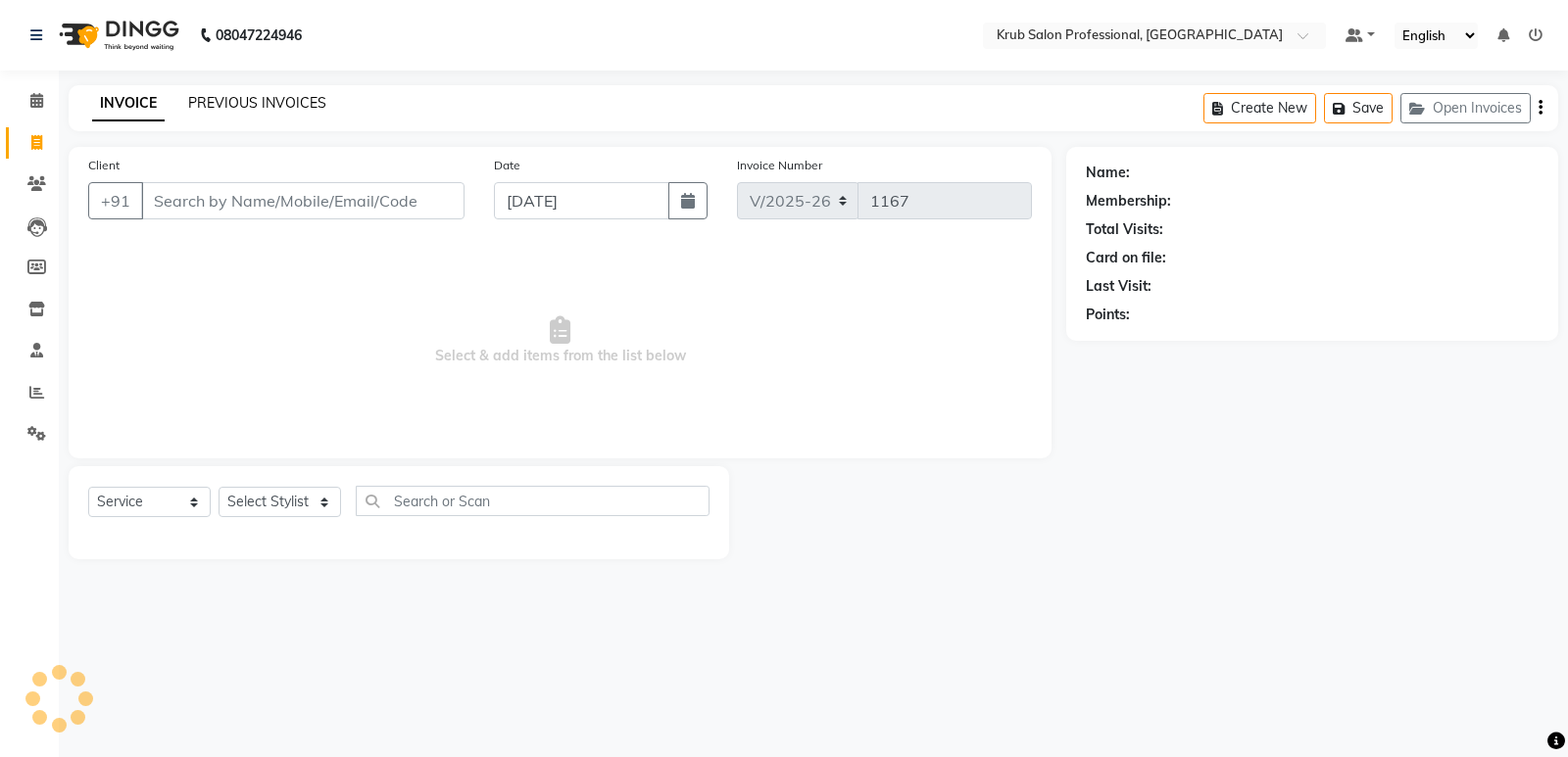
click at [246, 103] on link "PREVIOUS INVOICES" at bounding box center [256, 103] width 138 height 18
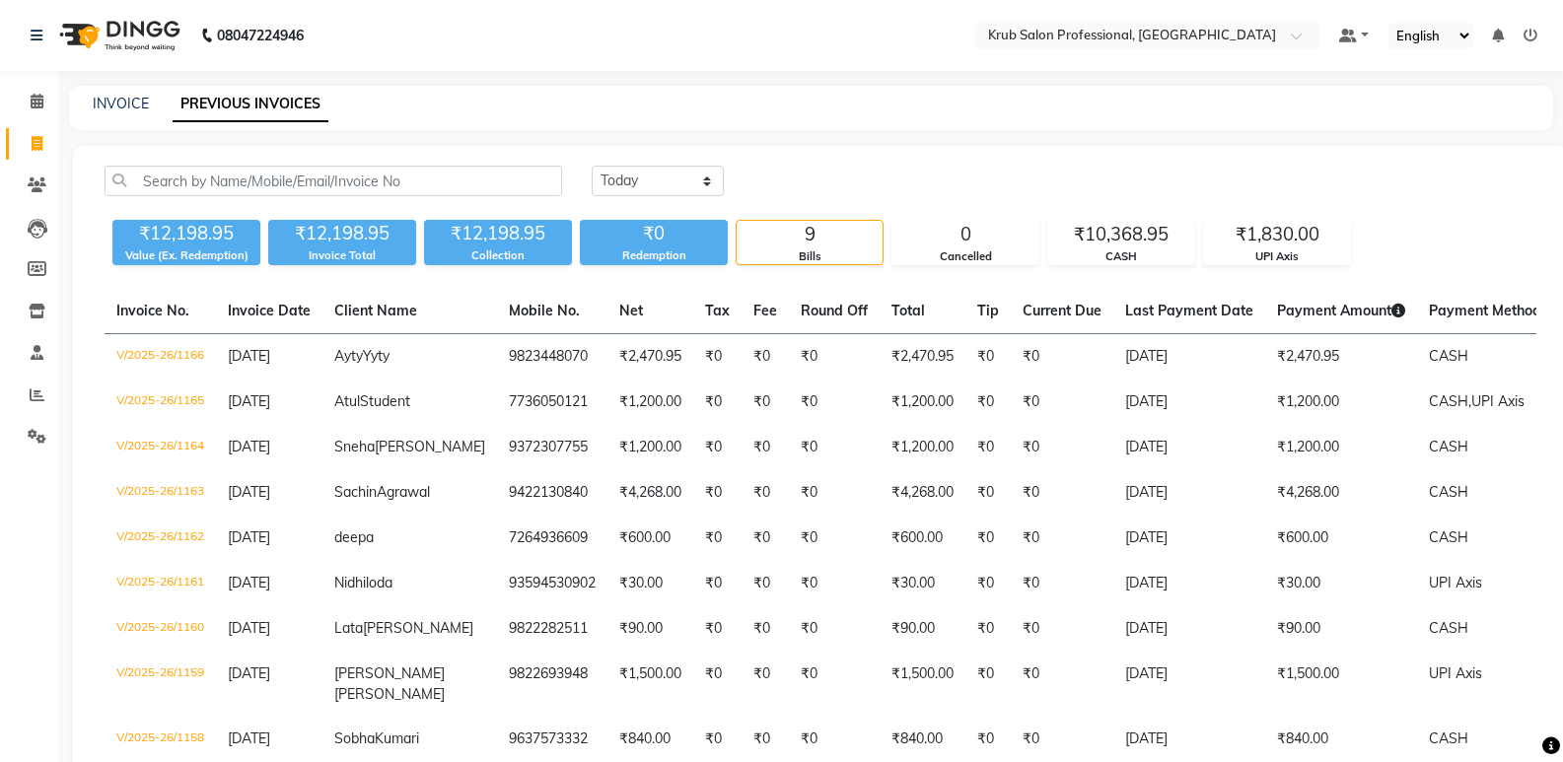
select select "service"
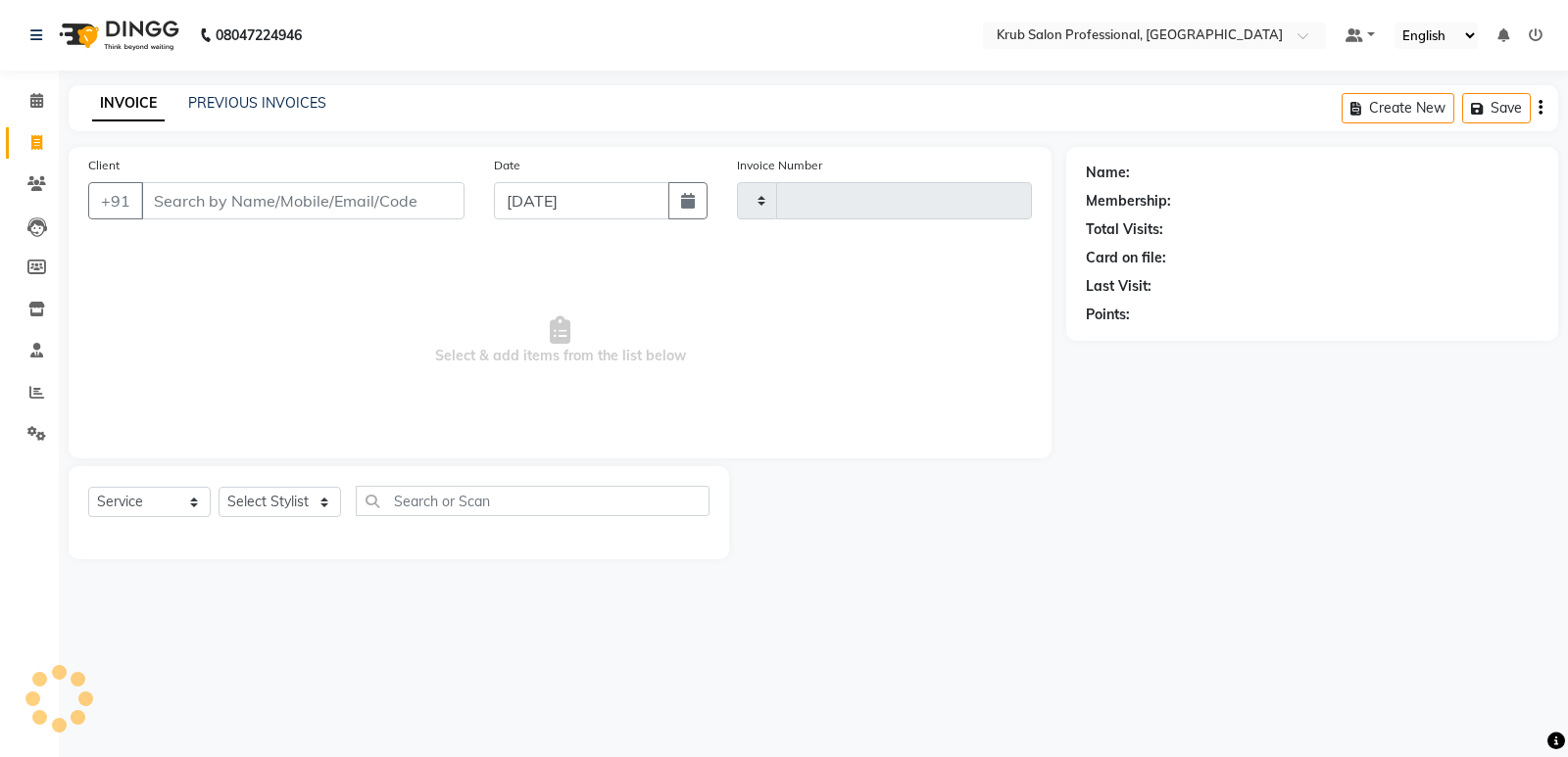
type input "1167"
select select "7490"
